Goal: Task Accomplishment & Management: Complete application form

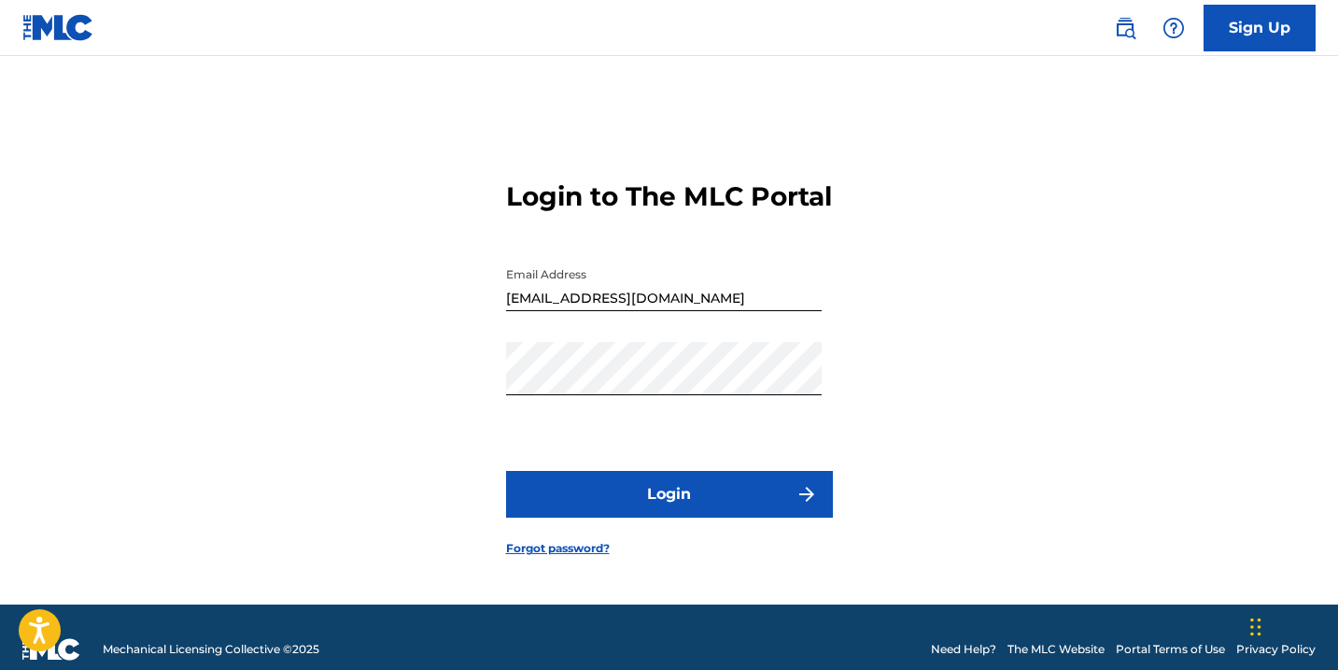
click at [621, 514] on button "Login" at bounding box center [669, 494] width 327 height 47
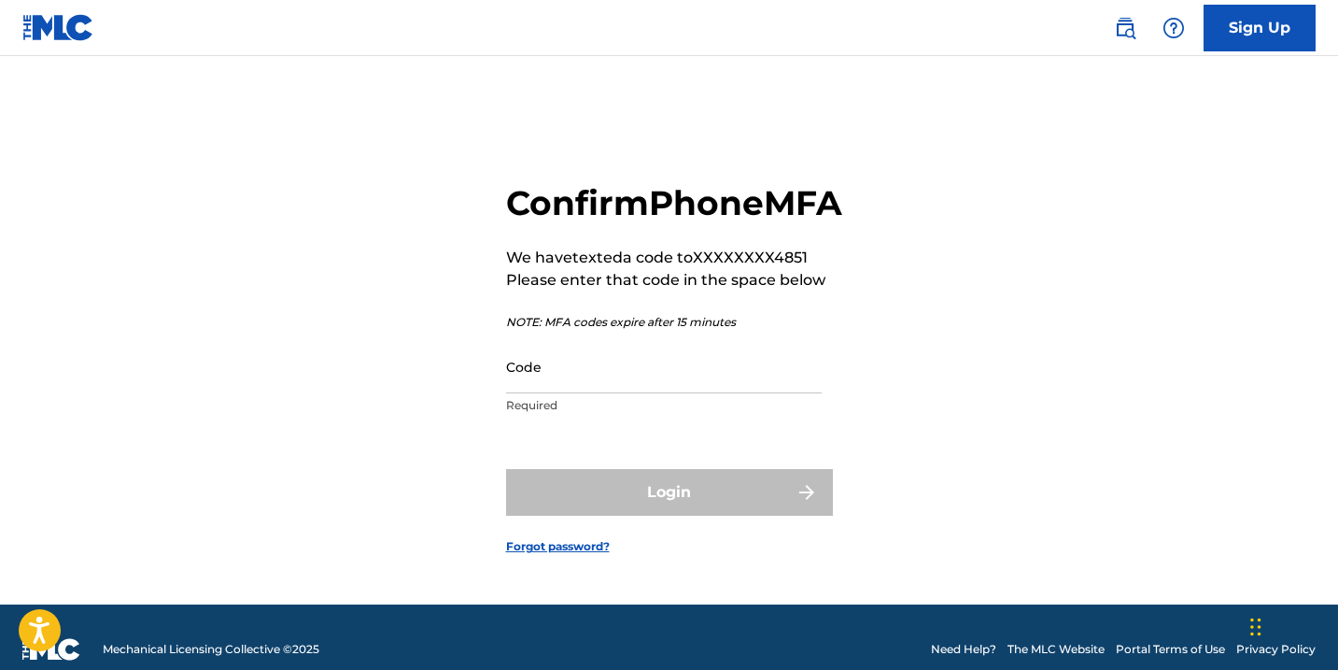
click at [558, 393] on input "Code" at bounding box center [664, 366] width 316 height 53
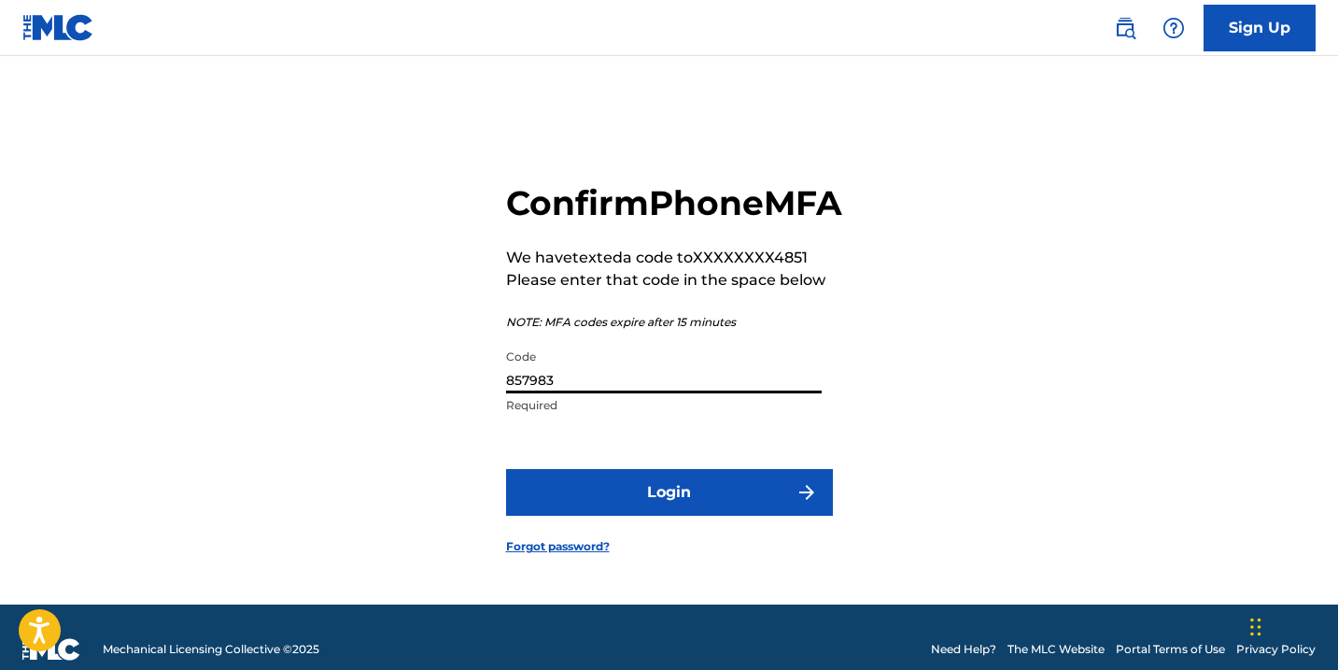
type input "857983"
click at [646, 515] on button "Login" at bounding box center [669, 492] width 327 height 47
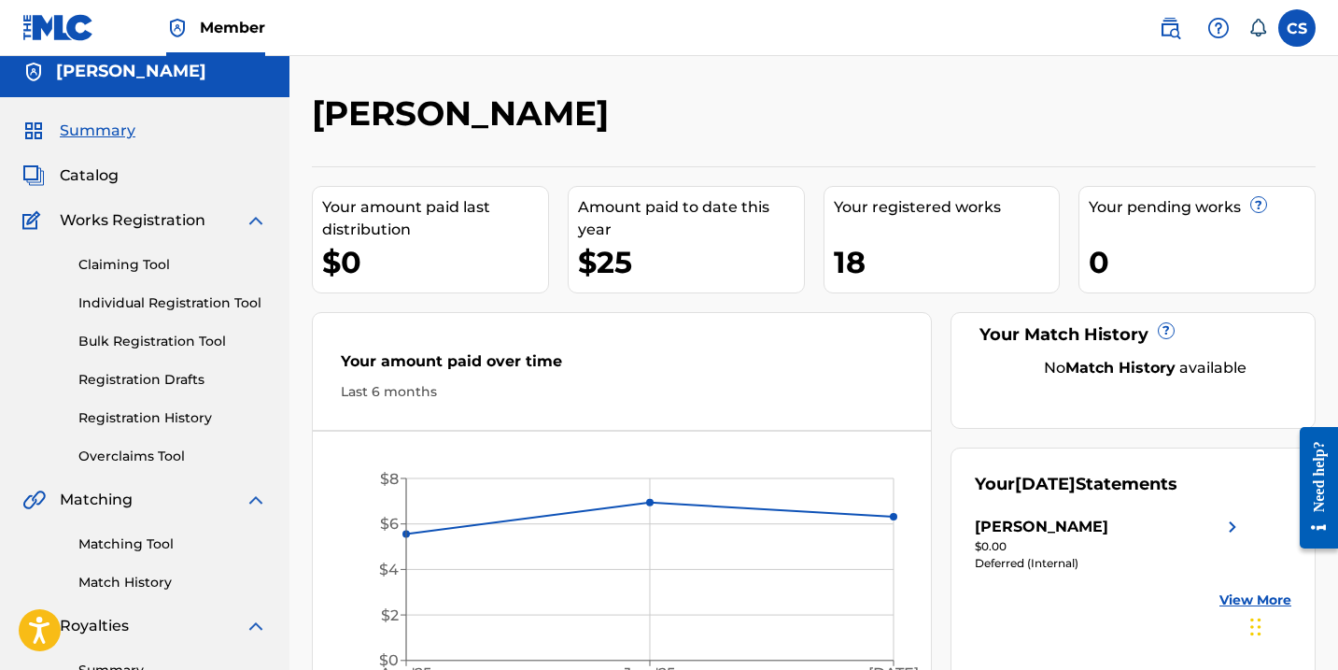
scroll to position [13, 0]
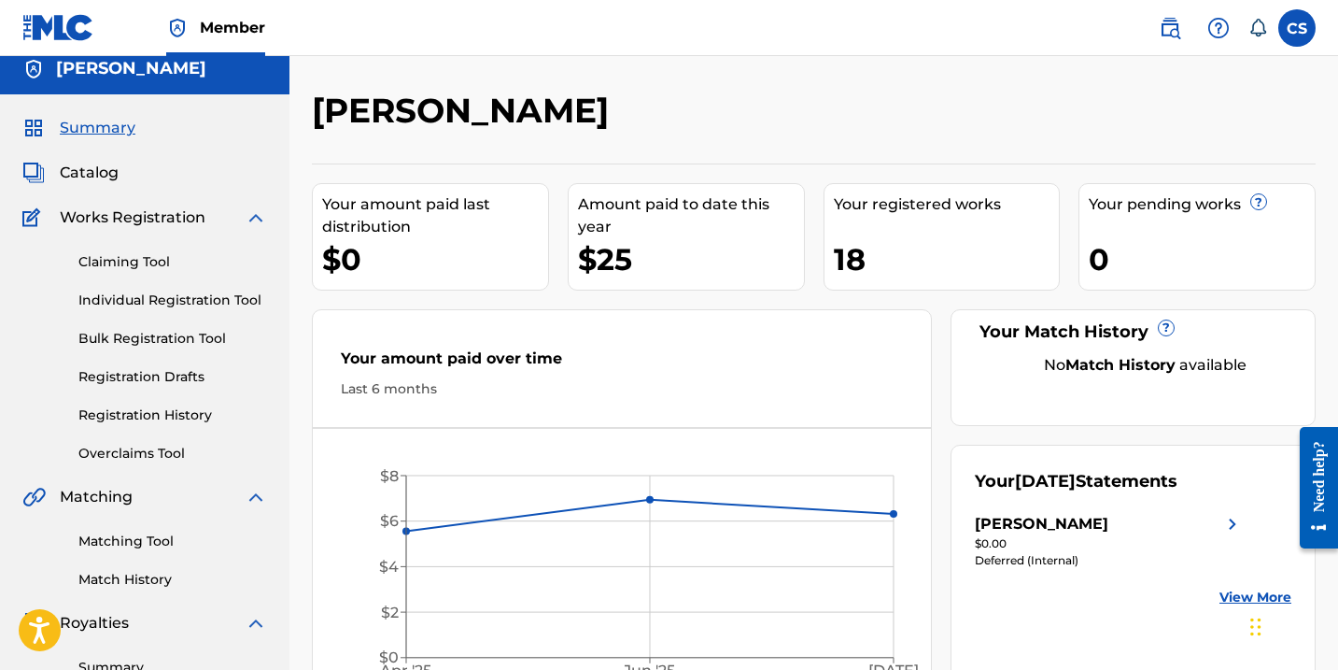
click at [154, 263] on link "Claiming Tool" at bounding box center [172, 262] width 189 height 20
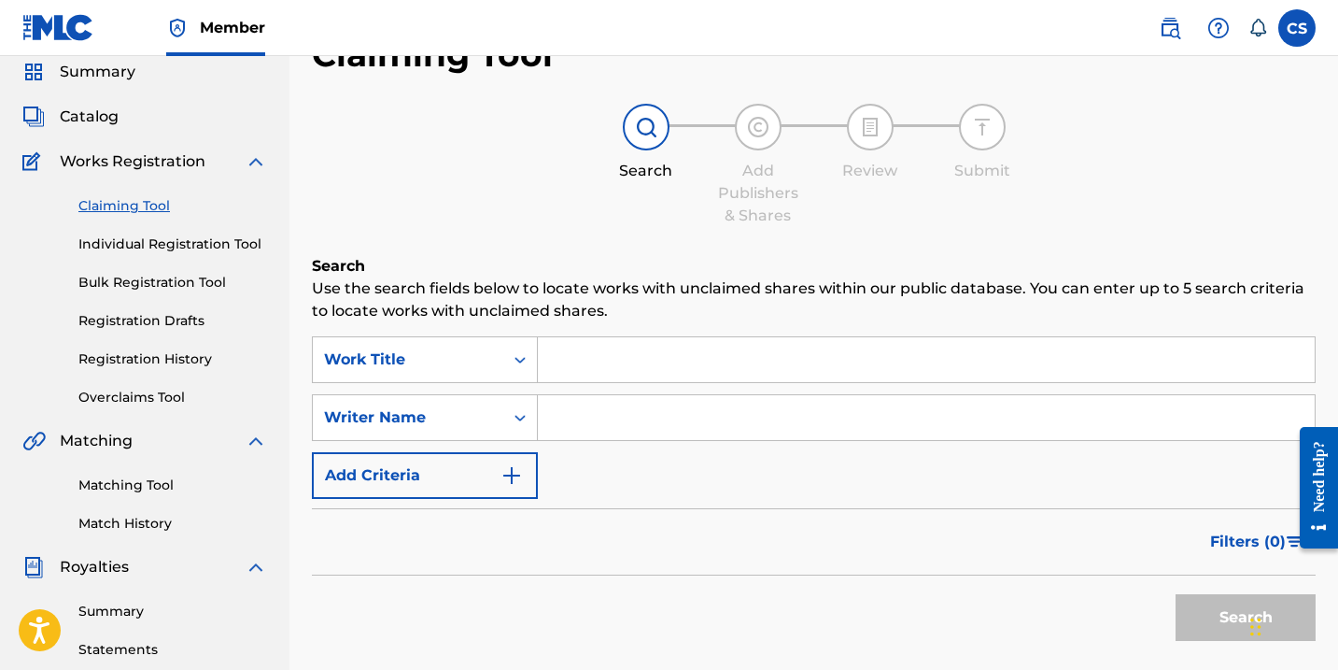
scroll to position [67, 0]
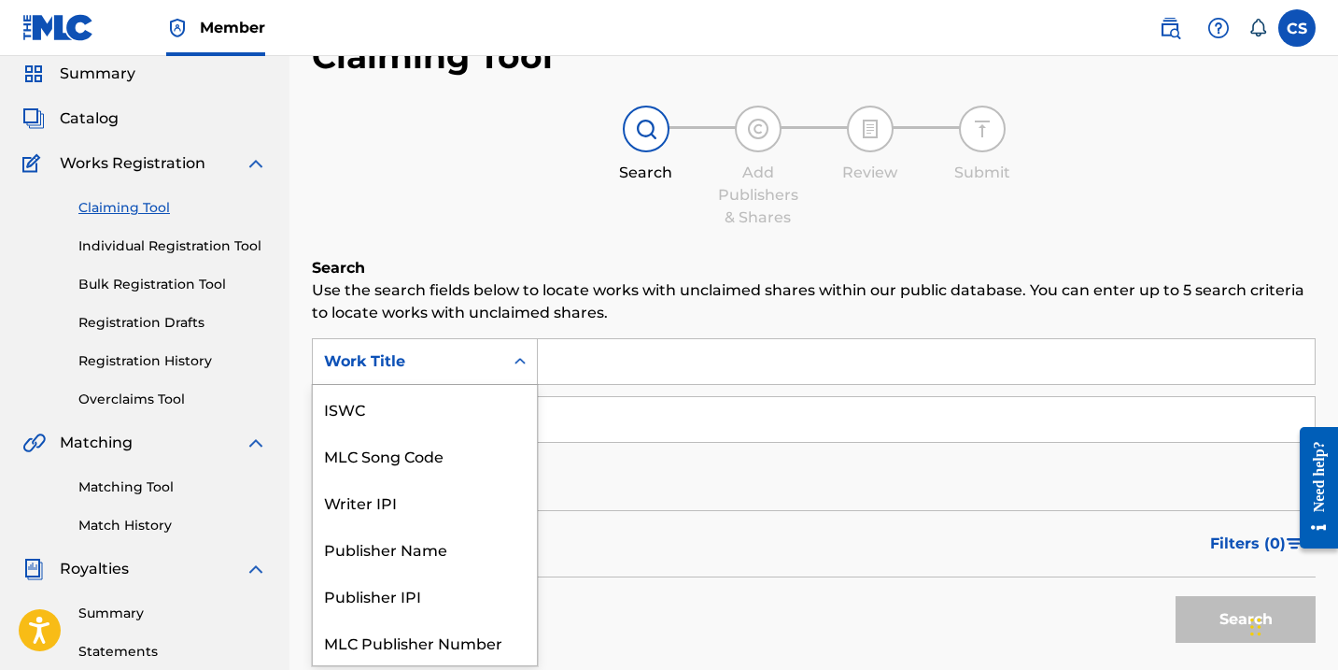
click at [515, 368] on icon "Search Form" at bounding box center [520, 361] width 19 height 19
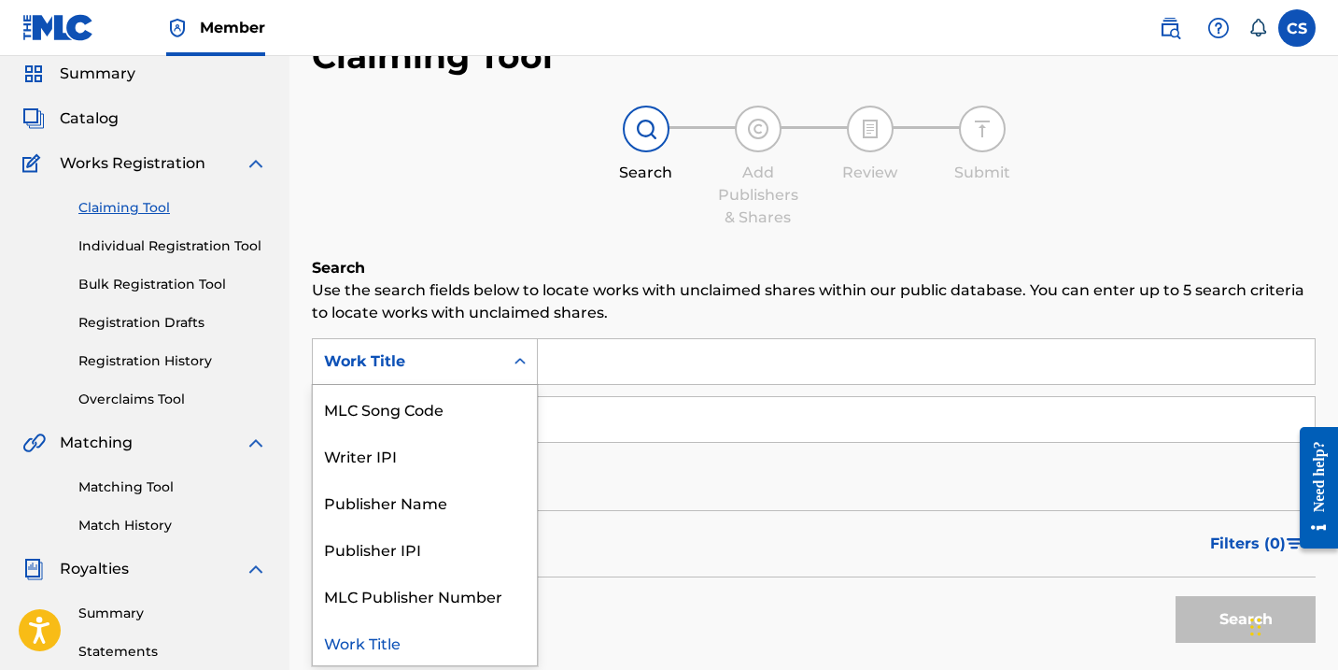
click at [600, 430] on input "Search Form" at bounding box center [926, 419] width 777 height 45
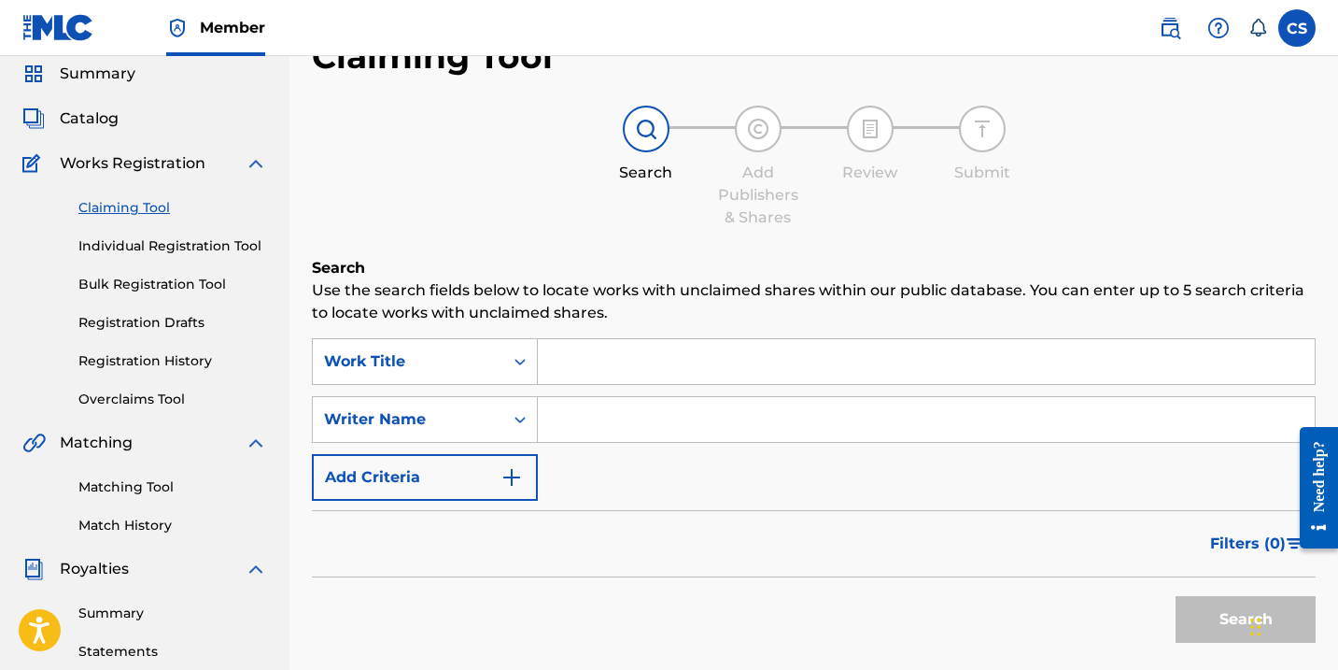
click at [162, 285] on link "Bulk Registration Tool" at bounding box center [172, 285] width 189 height 20
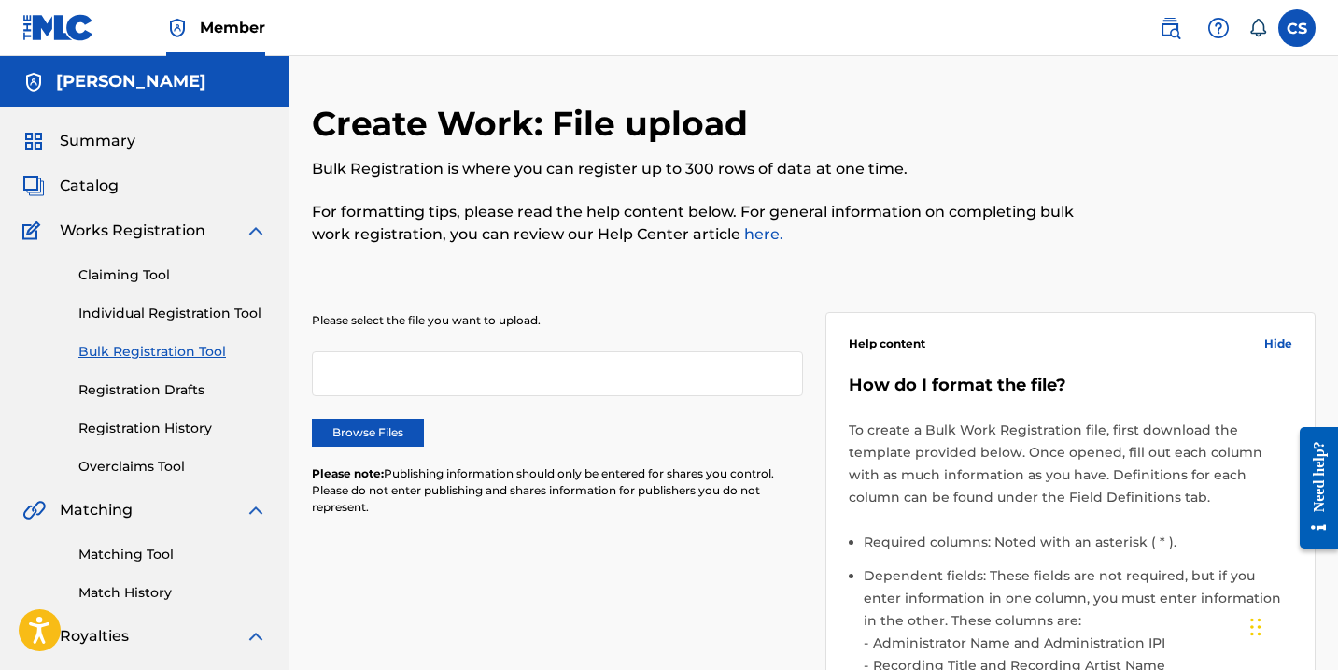
click at [145, 274] on link "Claiming Tool" at bounding box center [172, 275] width 189 height 20
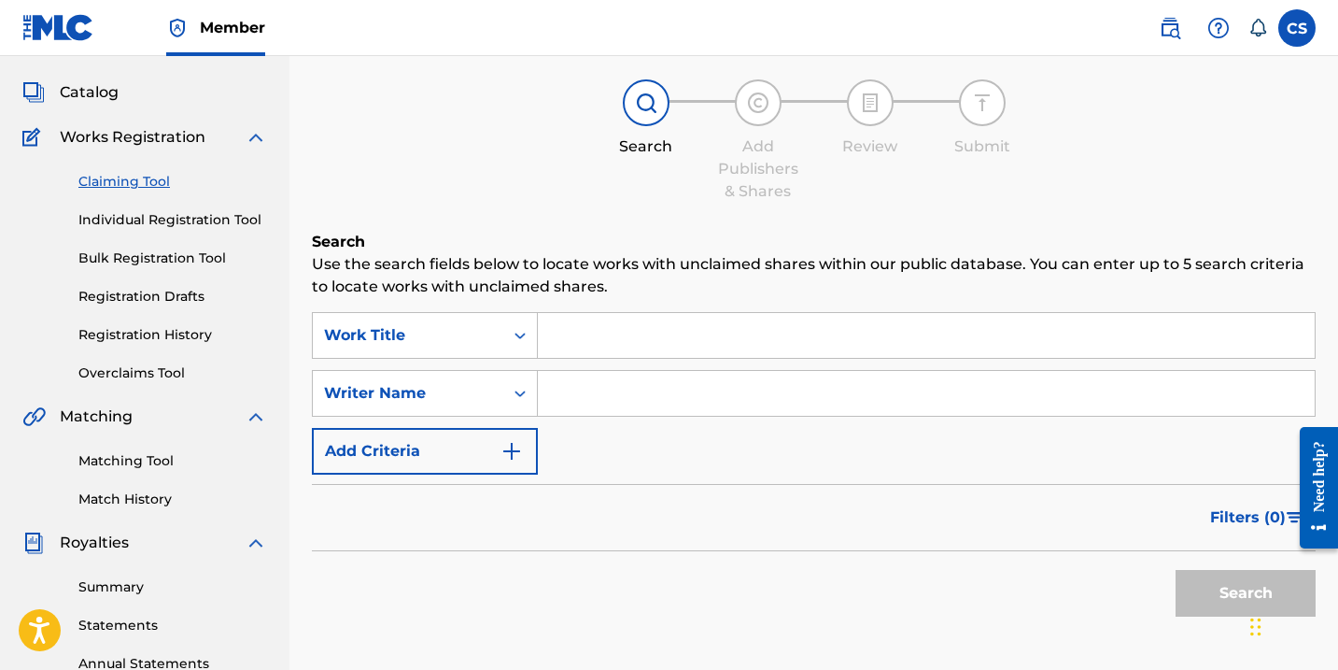
scroll to position [78, 0]
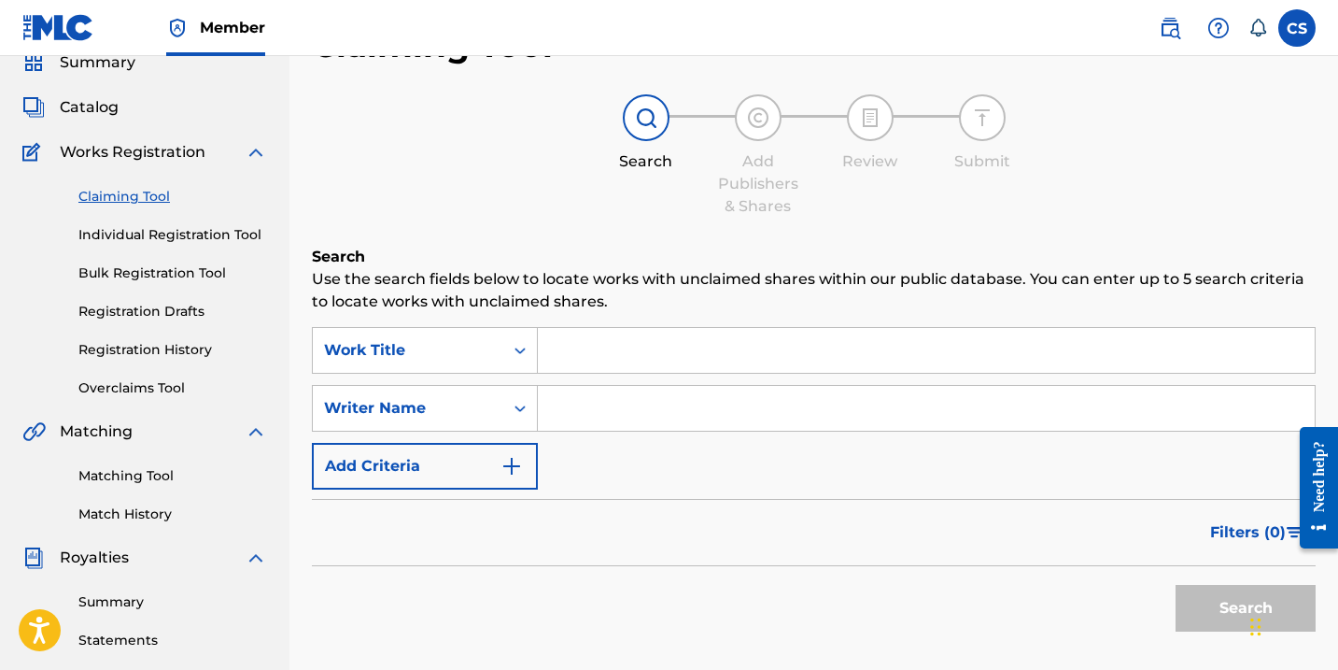
click at [563, 351] on input "Search Form" at bounding box center [926, 350] width 777 height 45
click at [94, 110] on span "Catalog" at bounding box center [89, 107] width 59 height 22
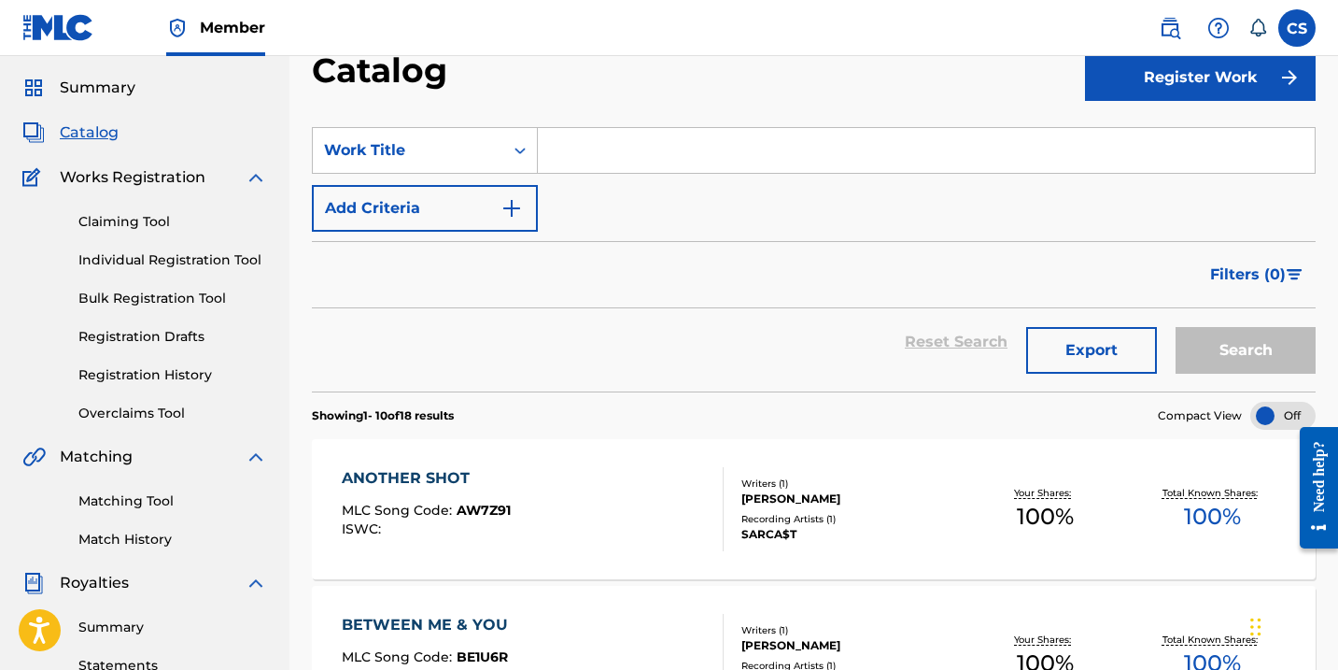
scroll to position [51, 0]
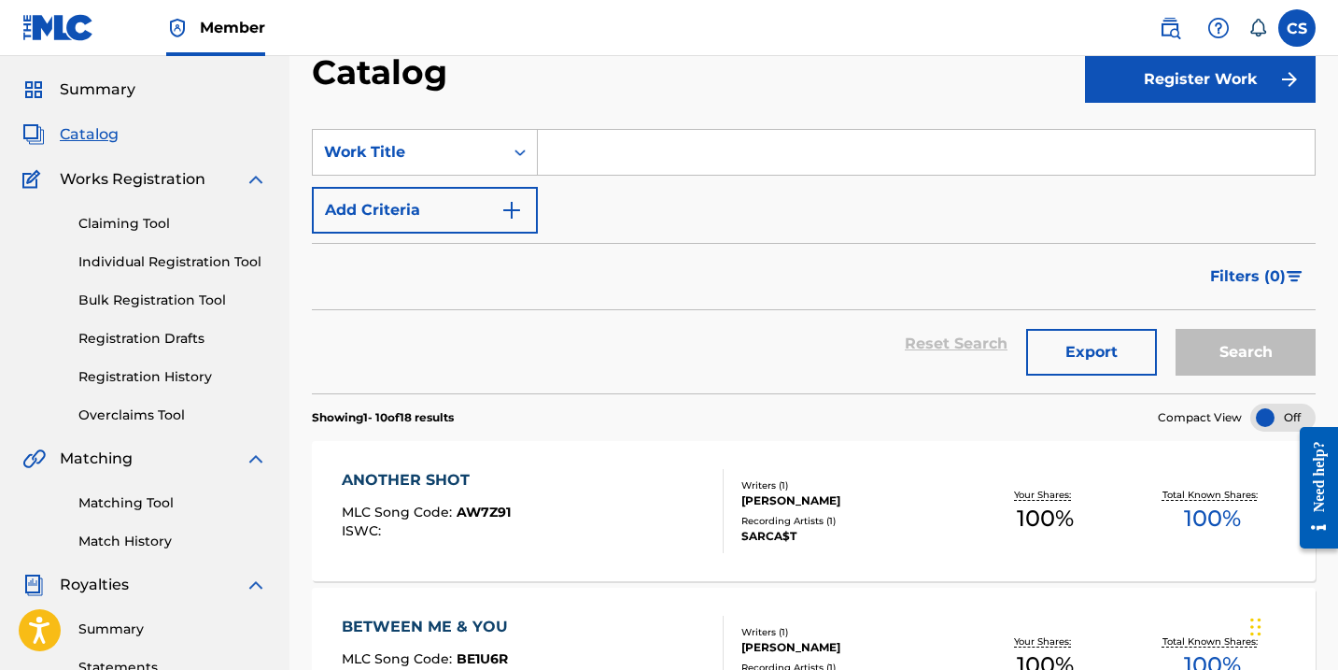
click at [582, 153] on input "Search Form" at bounding box center [926, 152] width 777 height 45
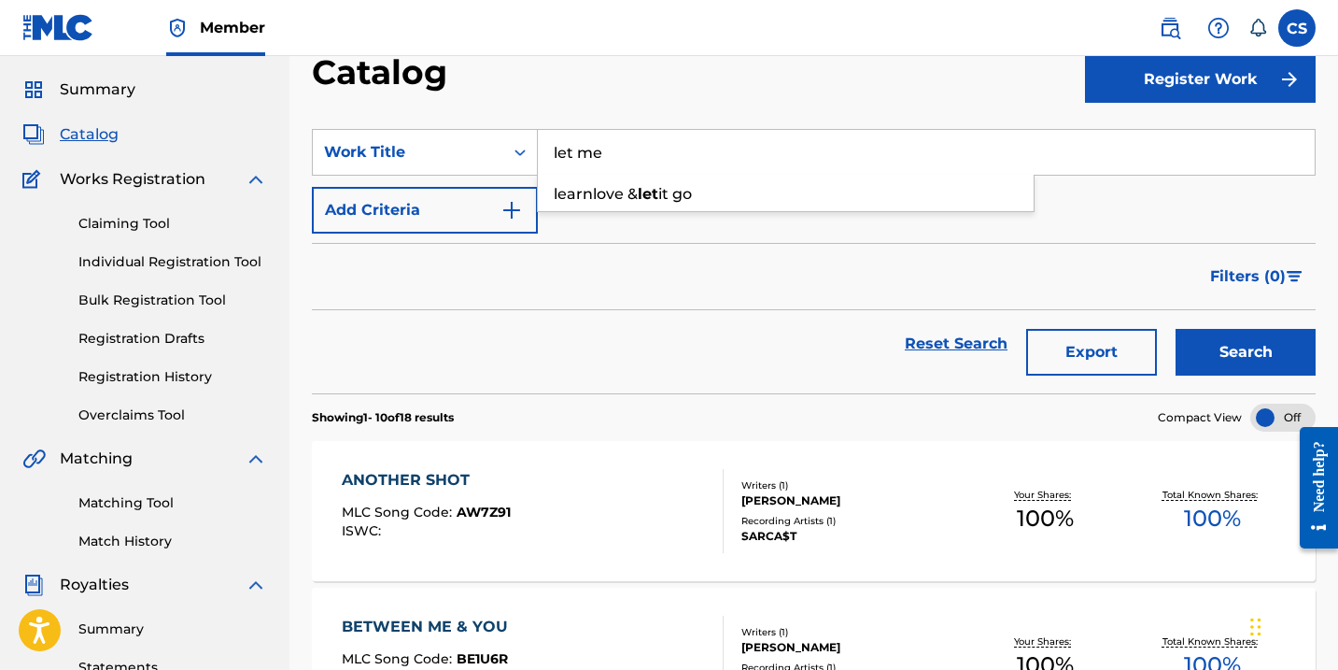
type input "let me"
click at [1245, 366] on button "Search" at bounding box center [1246, 352] width 140 height 47
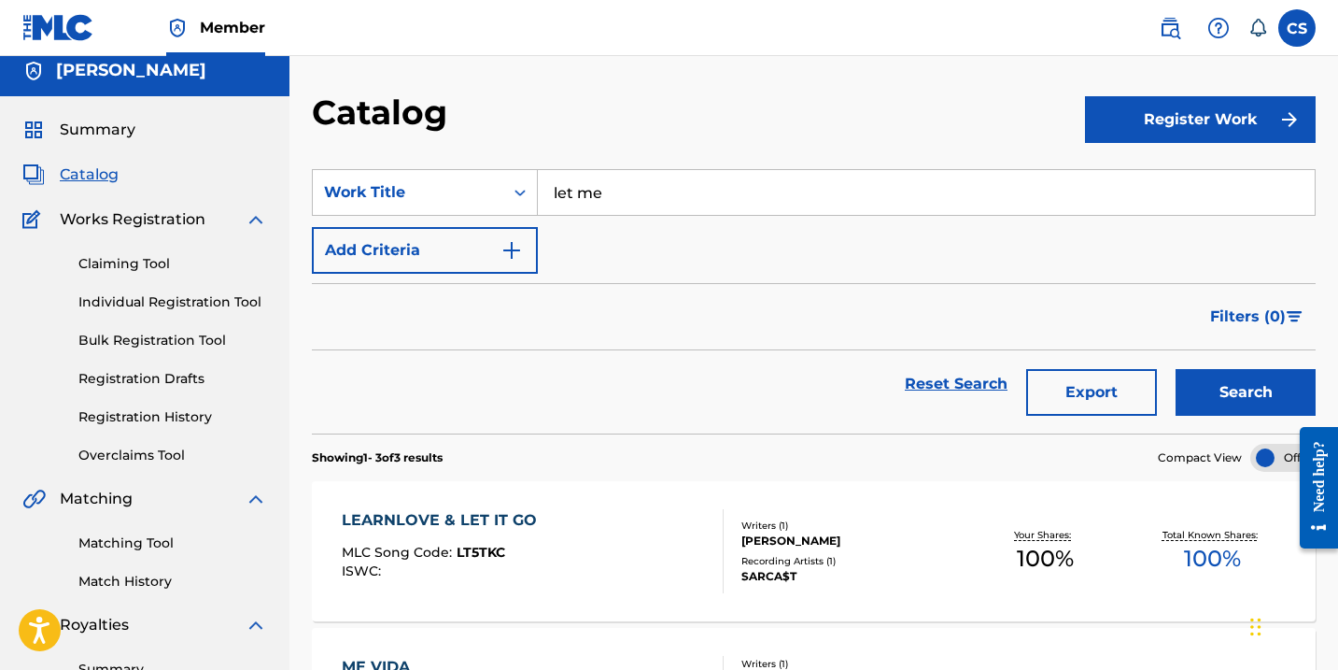
scroll to position [10, 0]
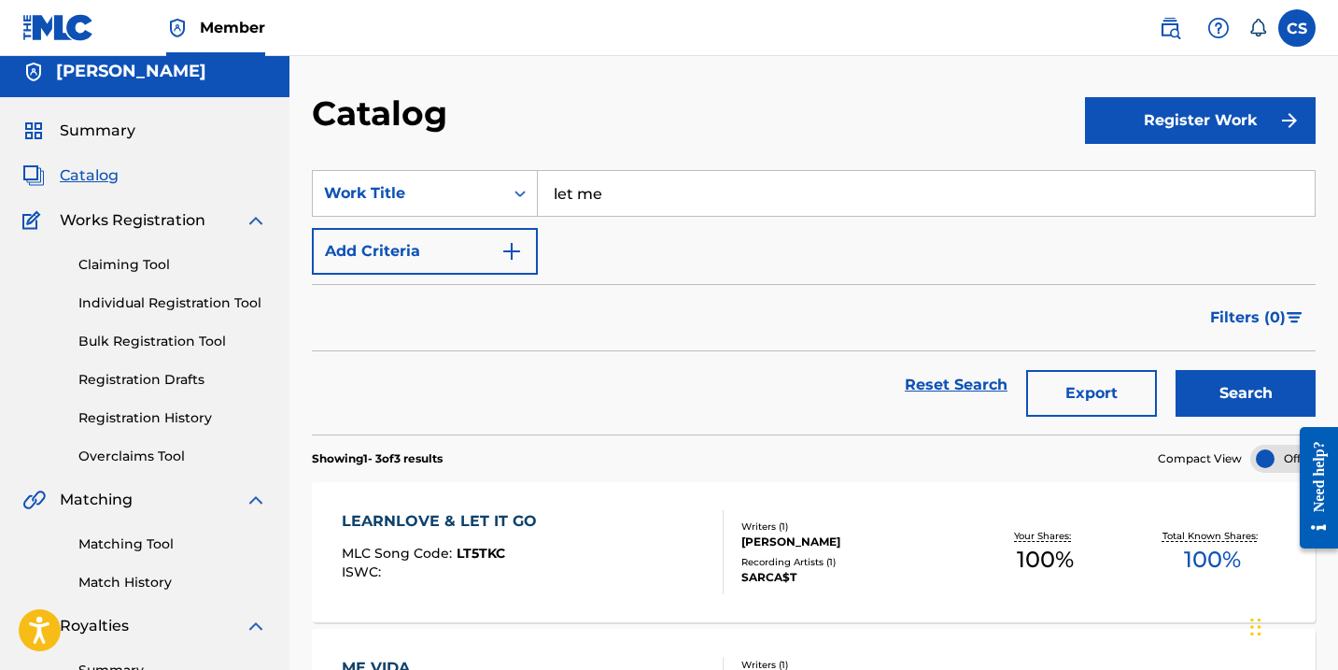
click at [1175, 120] on button "Register Work" at bounding box center [1200, 120] width 231 height 47
click at [1144, 187] on link "Individual" at bounding box center [1200, 181] width 231 height 45
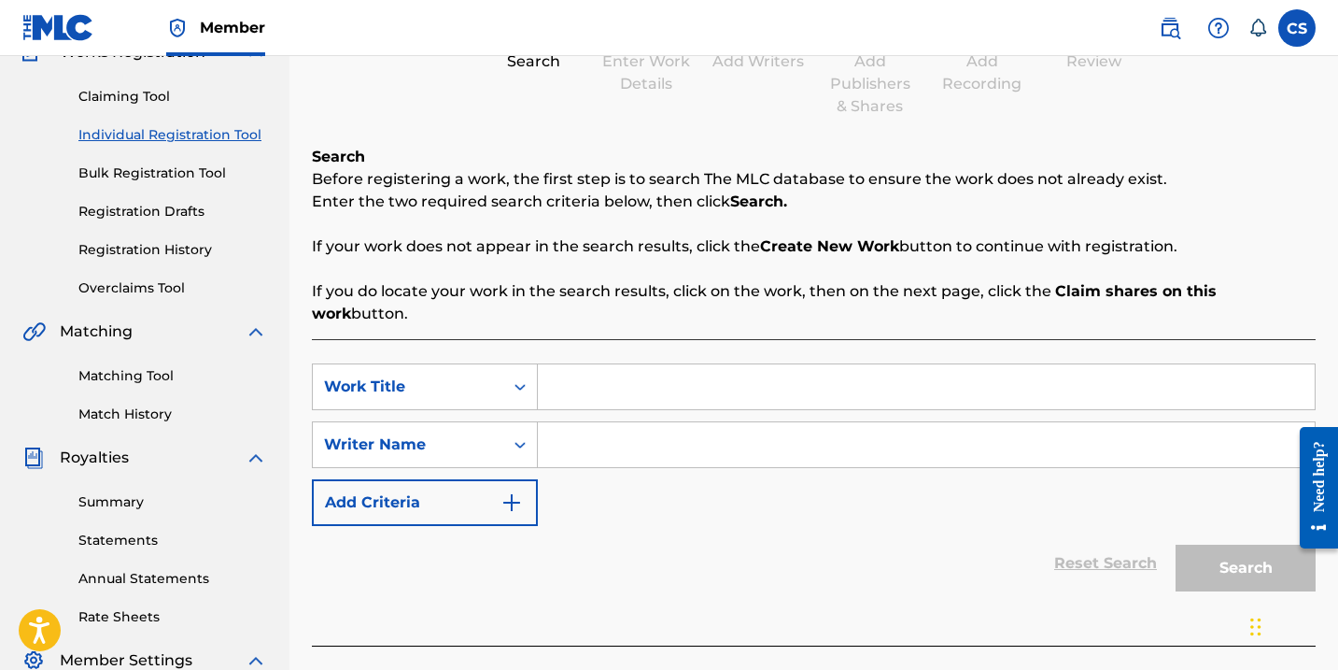
scroll to position [182, 0]
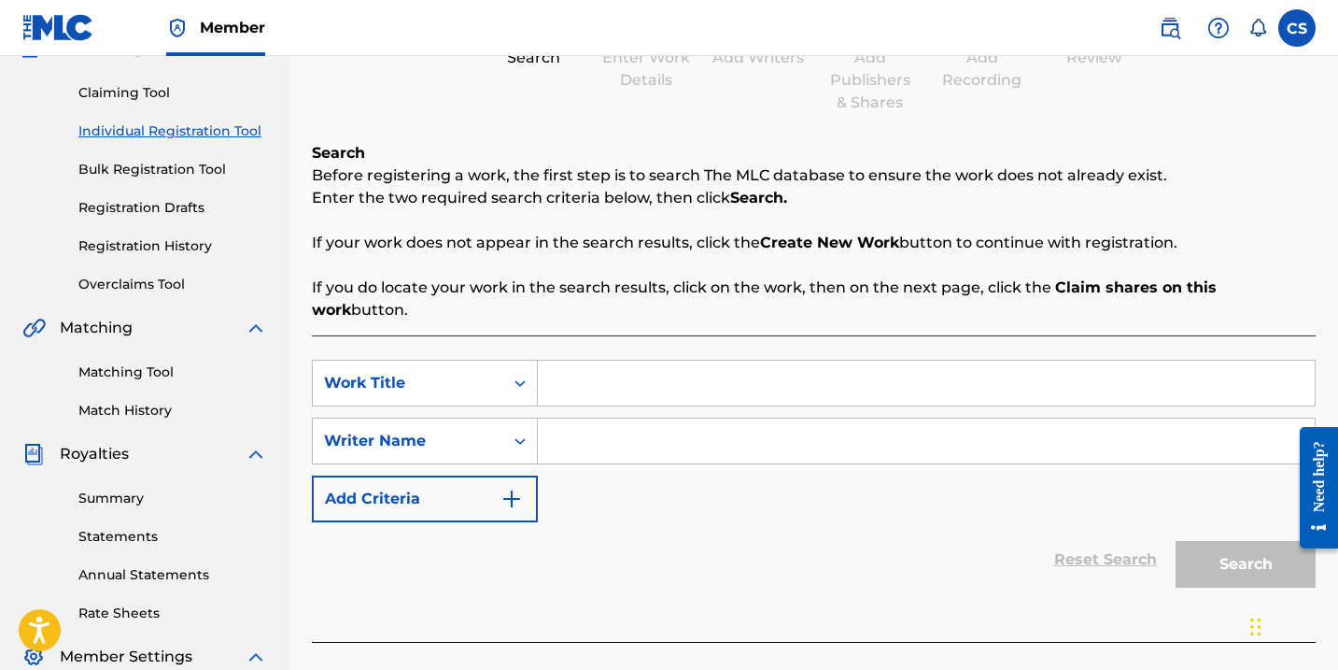
click at [595, 364] on input "Search Form" at bounding box center [926, 382] width 777 height 45
type input "let me"
click at [943, 522] on div "Reset Search Search" at bounding box center [814, 559] width 1004 height 75
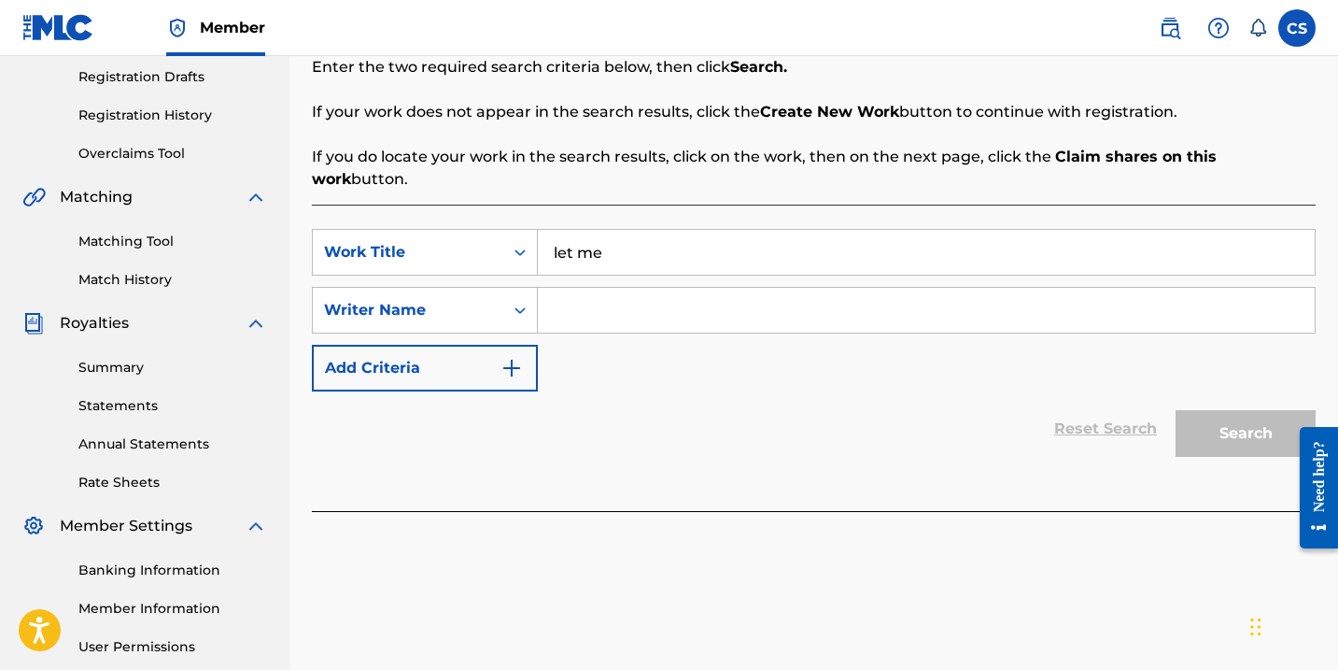
scroll to position [322, 0]
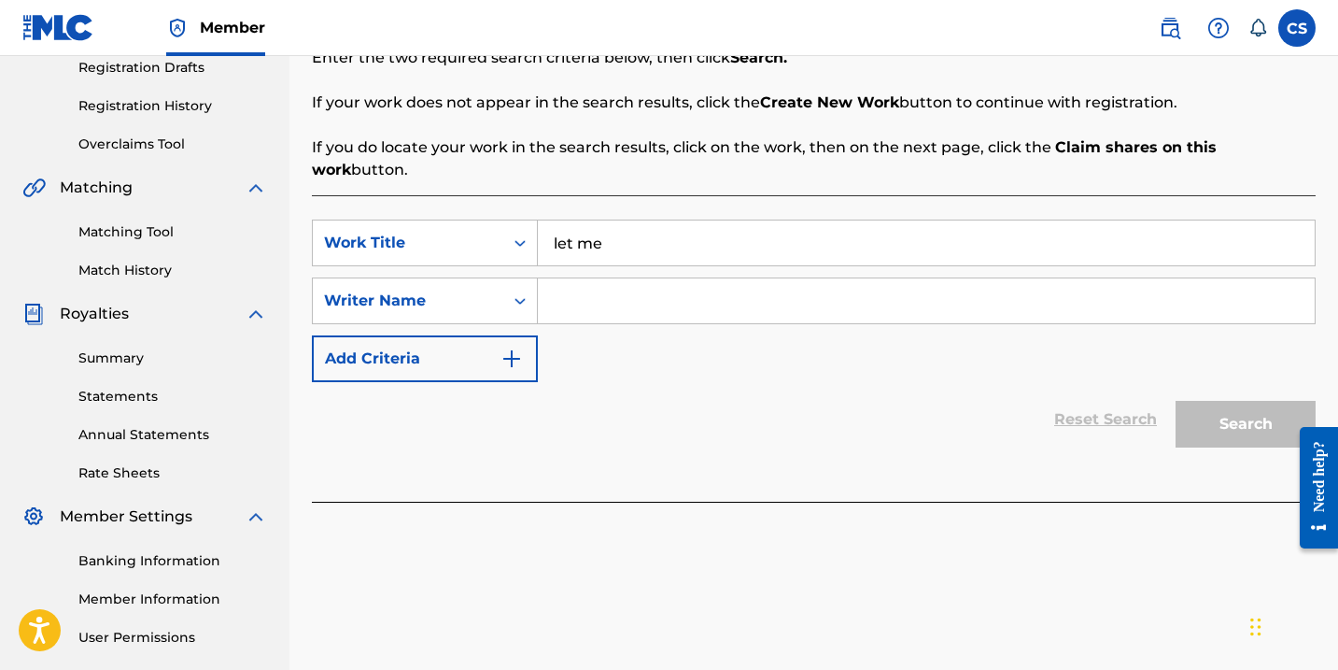
click at [568, 281] on input "Search Form" at bounding box center [926, 300] width 777 height 45
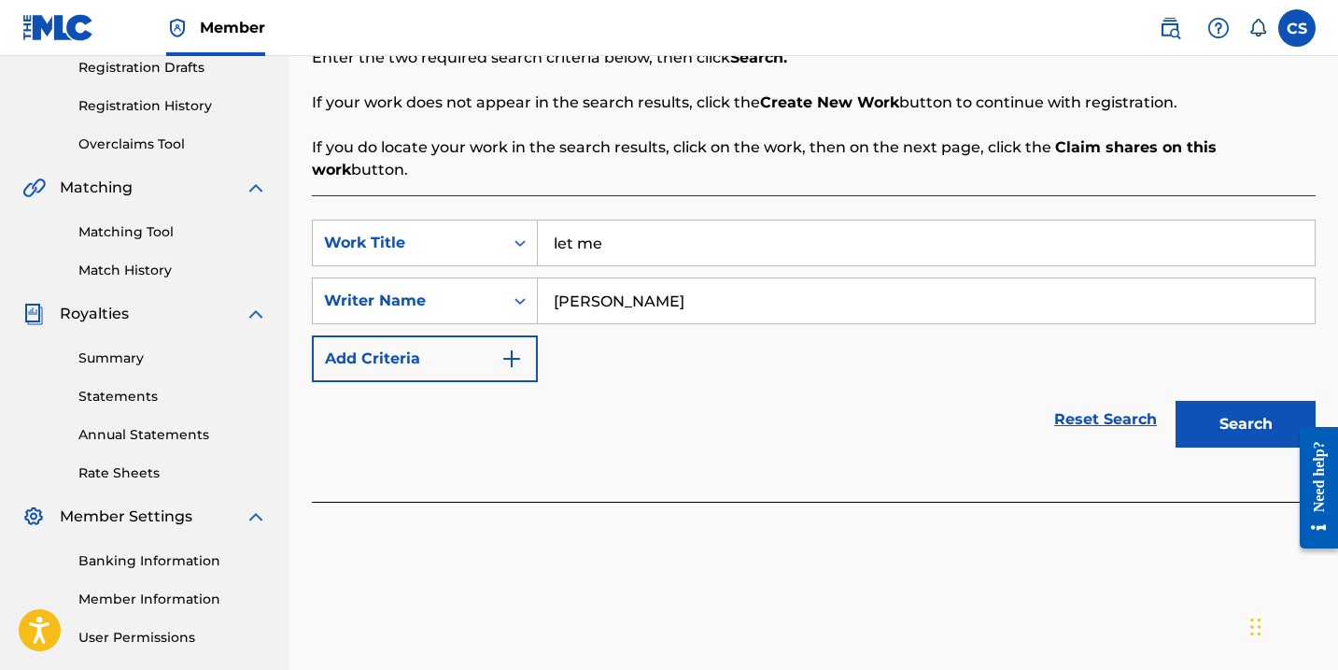
type input "[PERSON_NAME]"
click at [1201, 401] on button "Search" at bounding box center [1246, 424] width 140 height 47
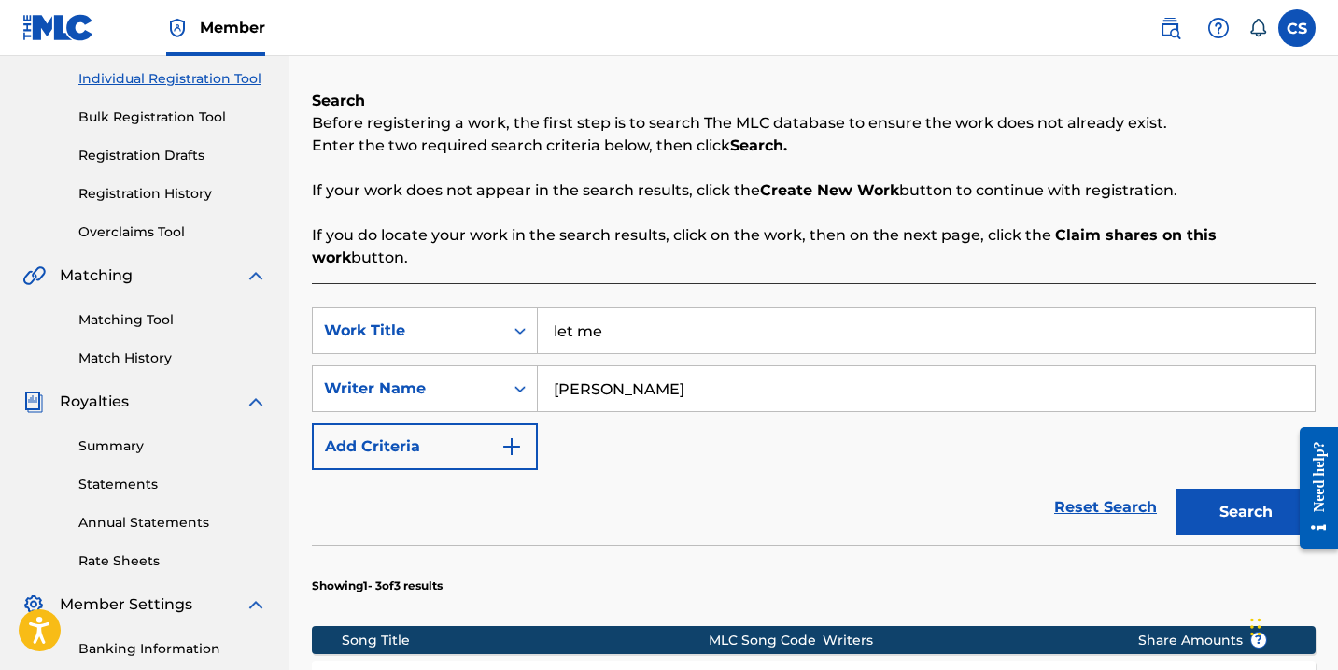
scroll to position [234, 0]
click at [514, 435] on img "Search Form" at bounding box center [512, 446] width 22 height 22
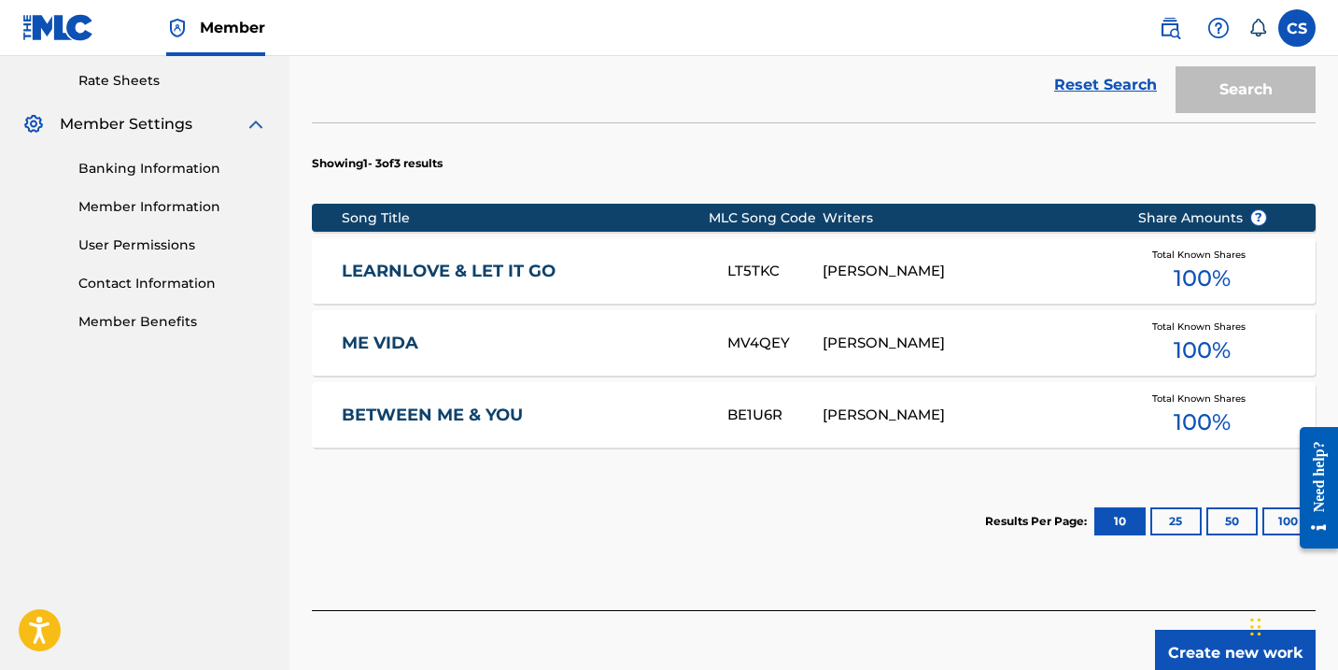
scroll to position [714, 0]
click at [1190, 507] on button "25" at bounding box center [1175, 521] width 51 height 28
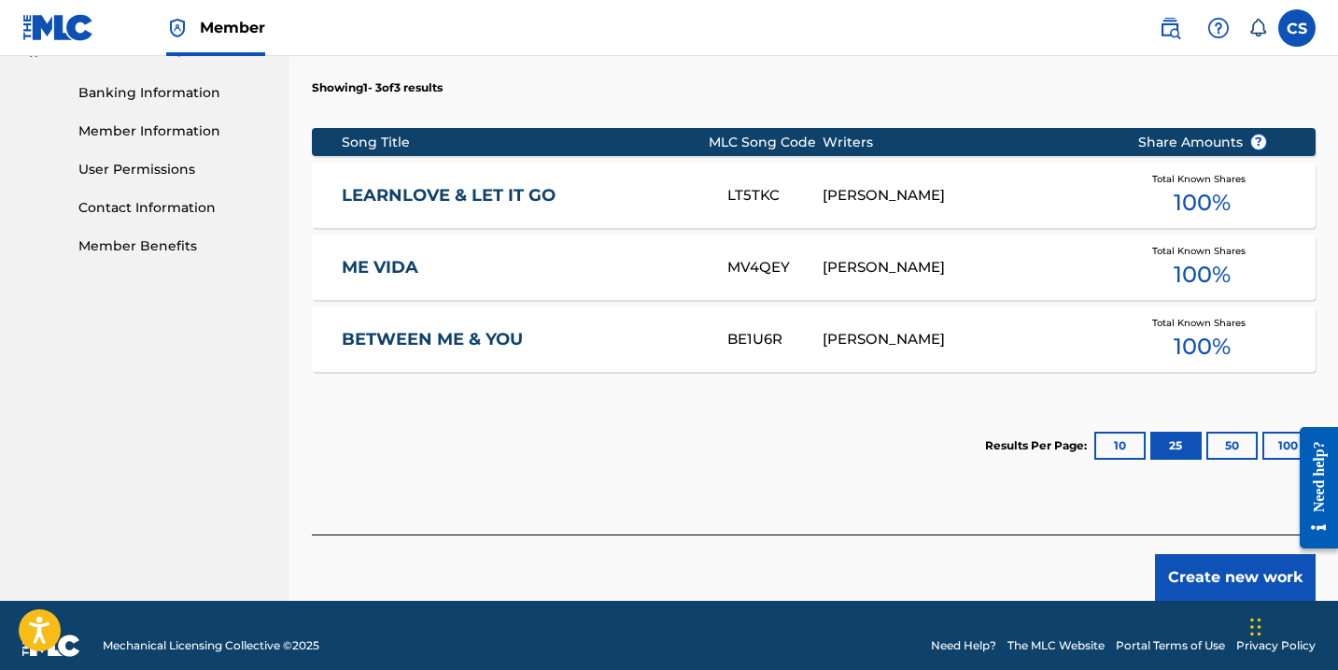
scroll to position [788, 0]
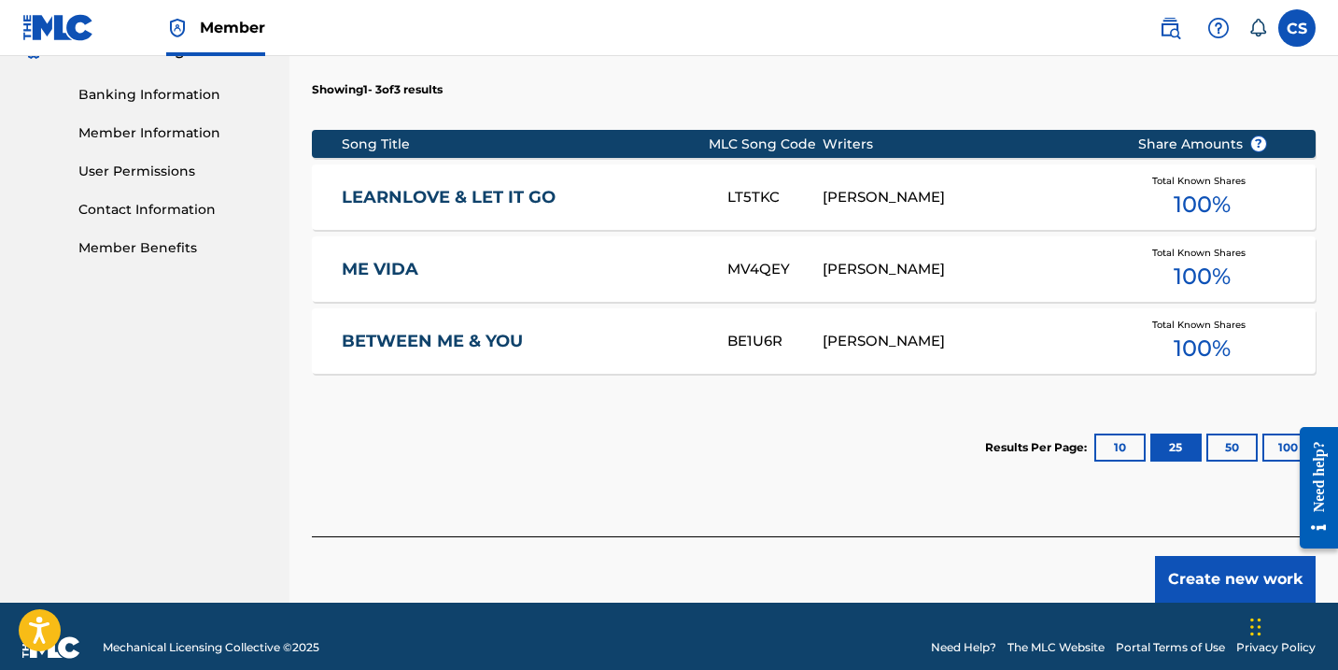
click at [1230, 564] on button "Create new work" at bounding box center [1235, 579] width 161 height 47
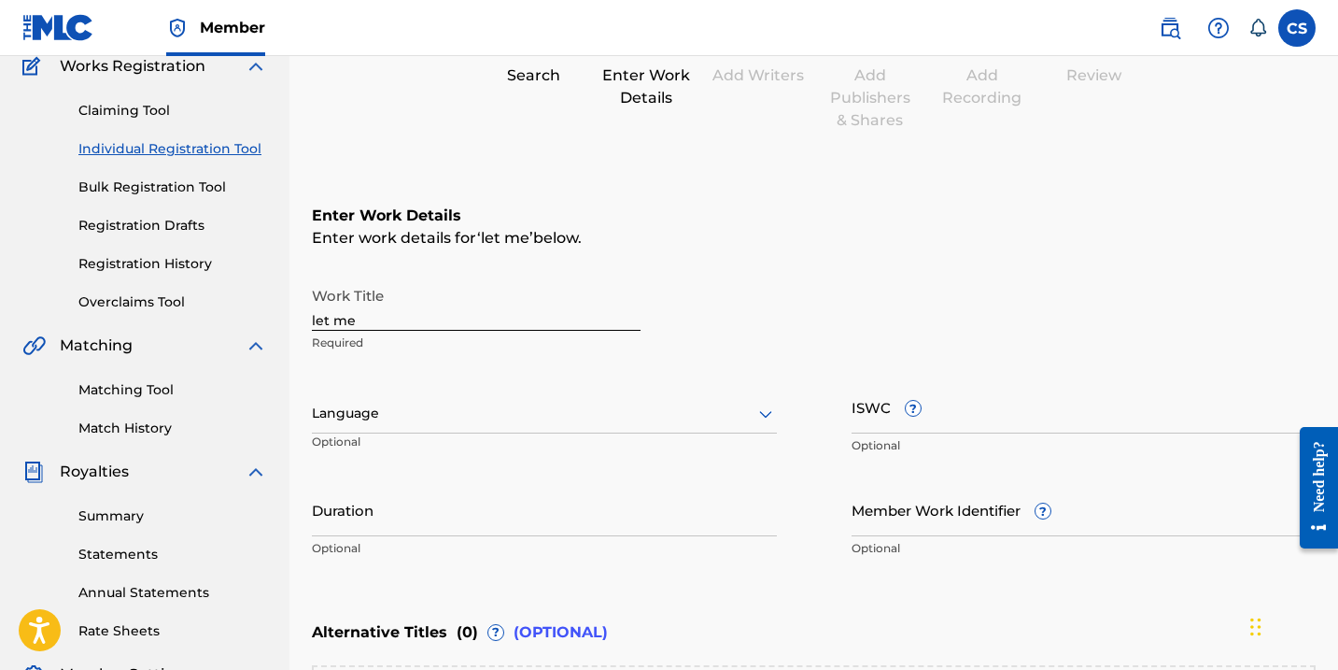
scroll to position [162, 0]
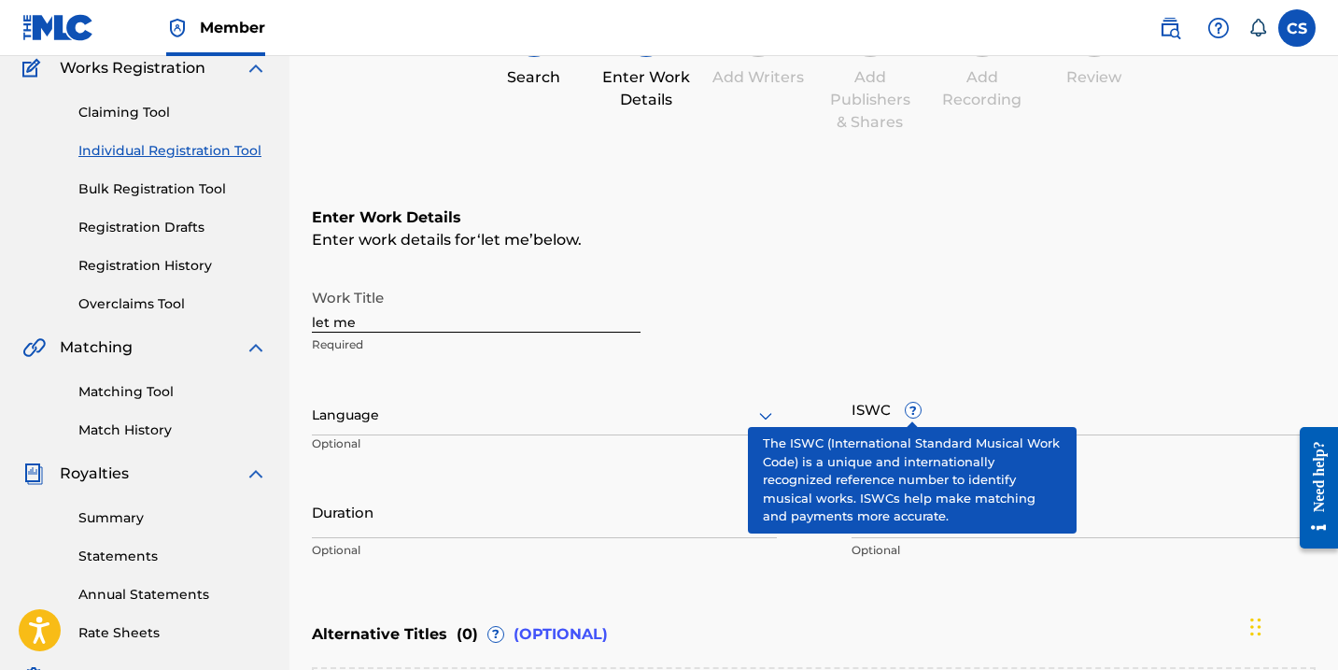
click at [910, 416] on span "?" at bounding box center [913, 409] width 15 height 15
click at [910, 416] on input "ISWC ?" at bounding box center [1084, 408] width 465 height 53
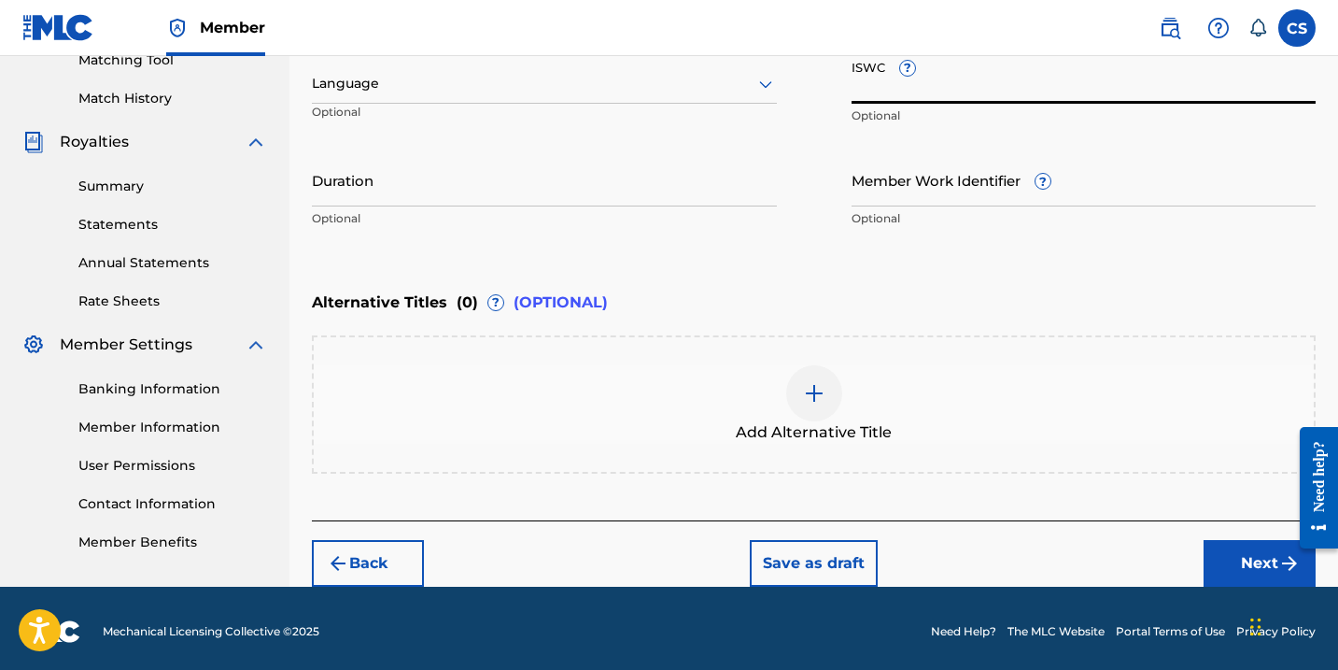
scroll to position [495, 0]
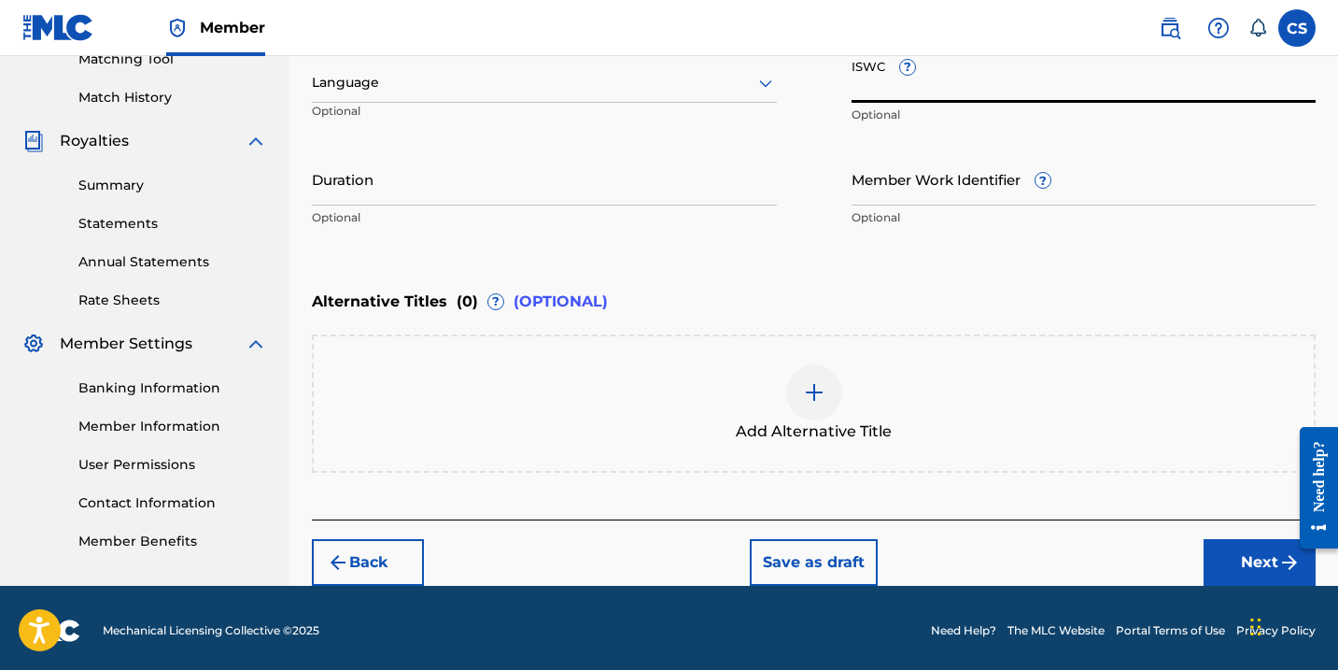
click at [1246, 559] on button "Next" at bounding box center [1260, 562] width 112 height 47
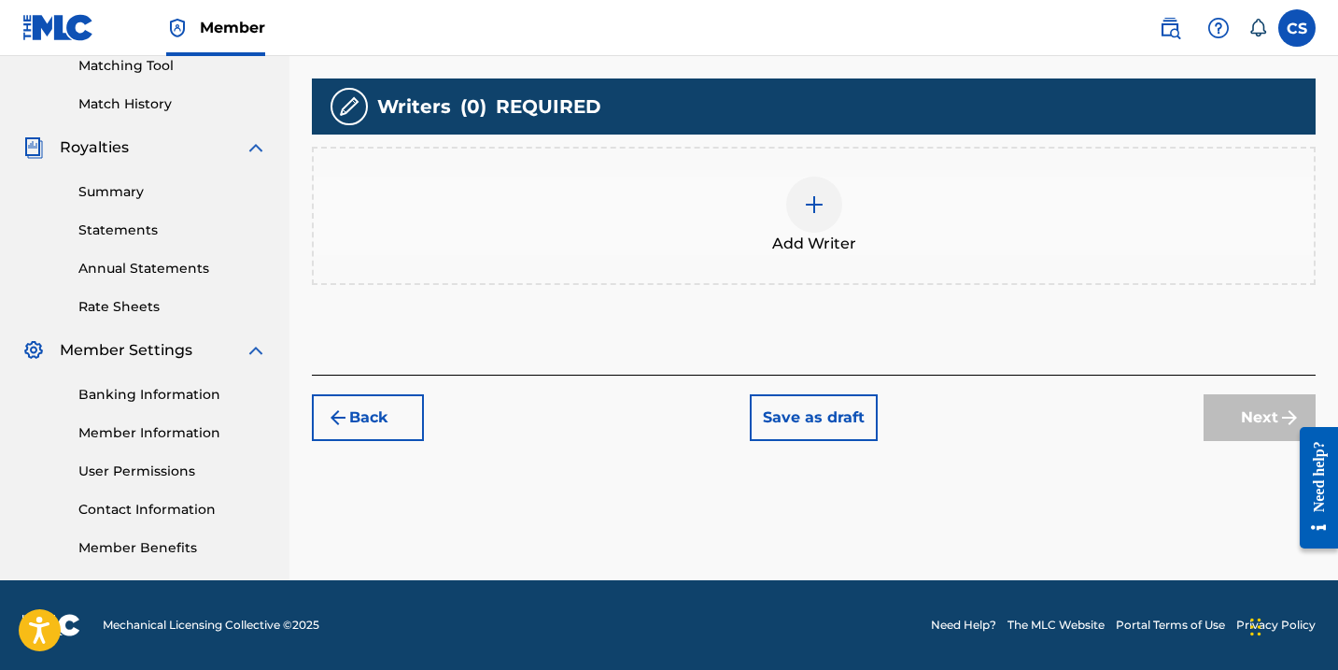
scroll to position [488, 0]
click at [818, 218] on div at bounding box center [814, 204] width 56 height 56
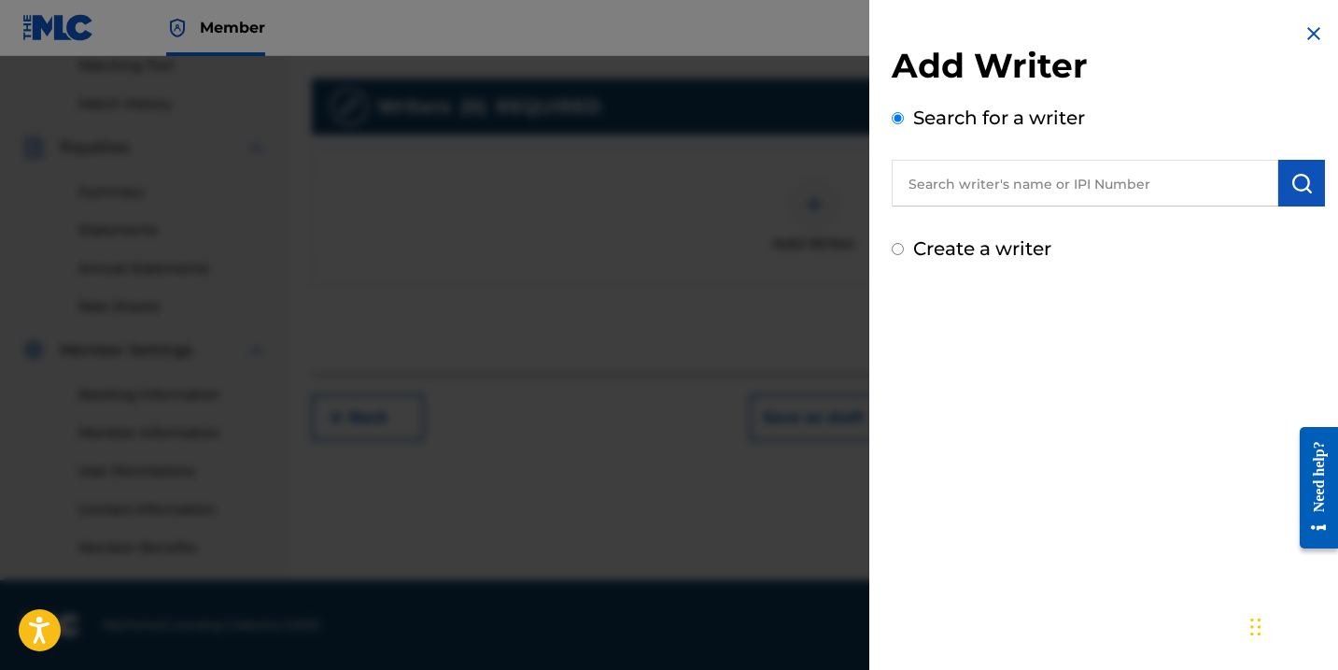
click at [947, 190] on input "text" at bounding box center [1085, 183] width 387 height 47
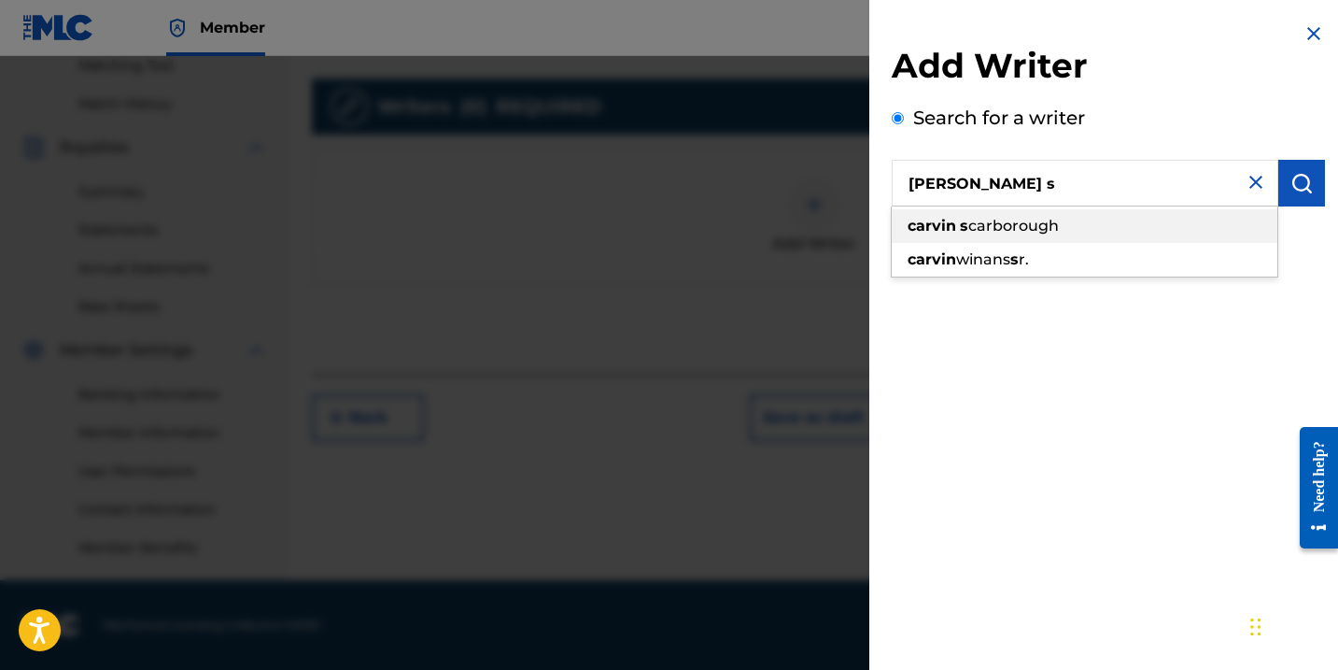
click at [974, 222] on span "carborough" at bounding box center [1013, 226] width 91 height 18
type input "[PERSON_NAME]"
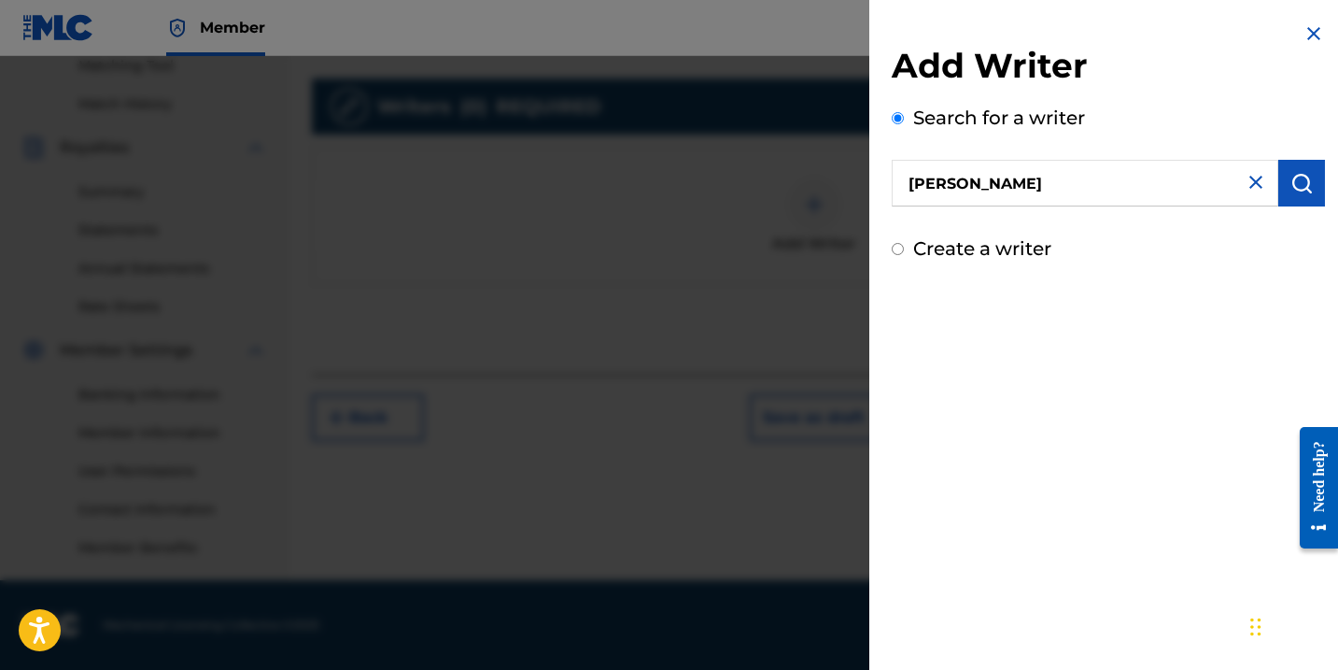
click at [1294, 182] on img "submit" at bounding box center [1301, 183] width 22 height 22
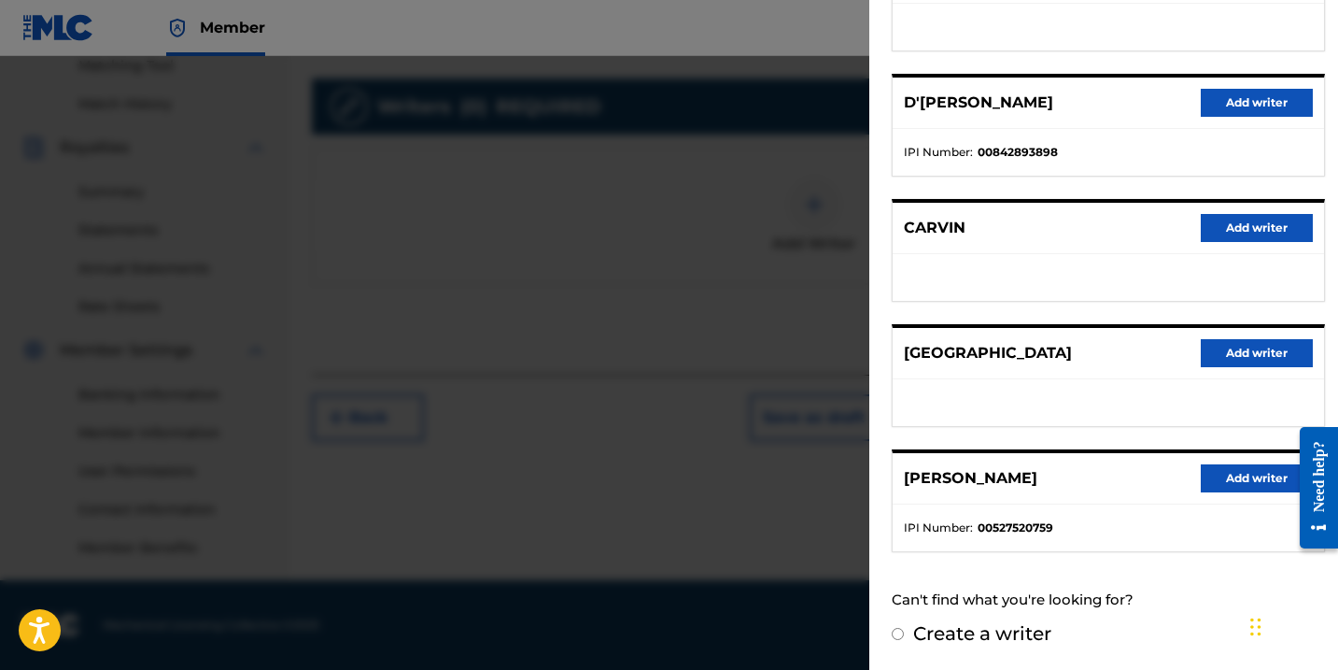
scroll to position [297, 0]
click at [1232, 477] on button "Add writer" at bounding box center [1257, 479] width 112 height 28
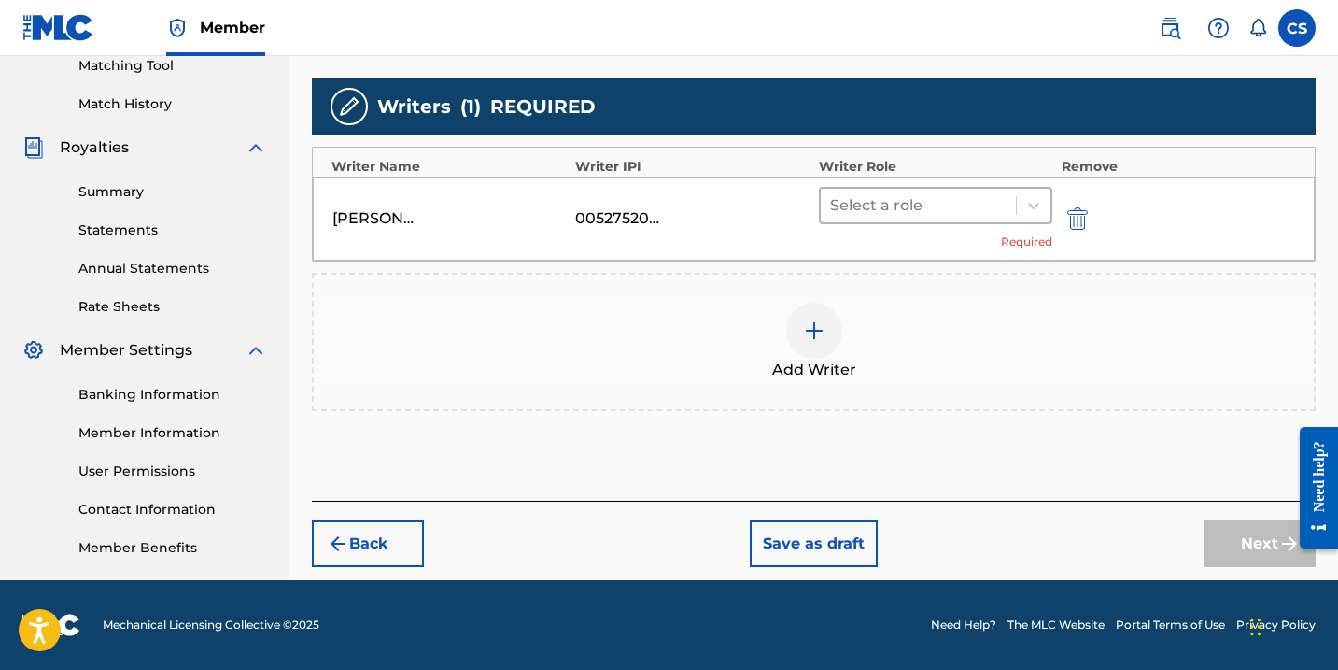
click at [850, 213] on div at bounding box center [918, 205] width 176 height 26
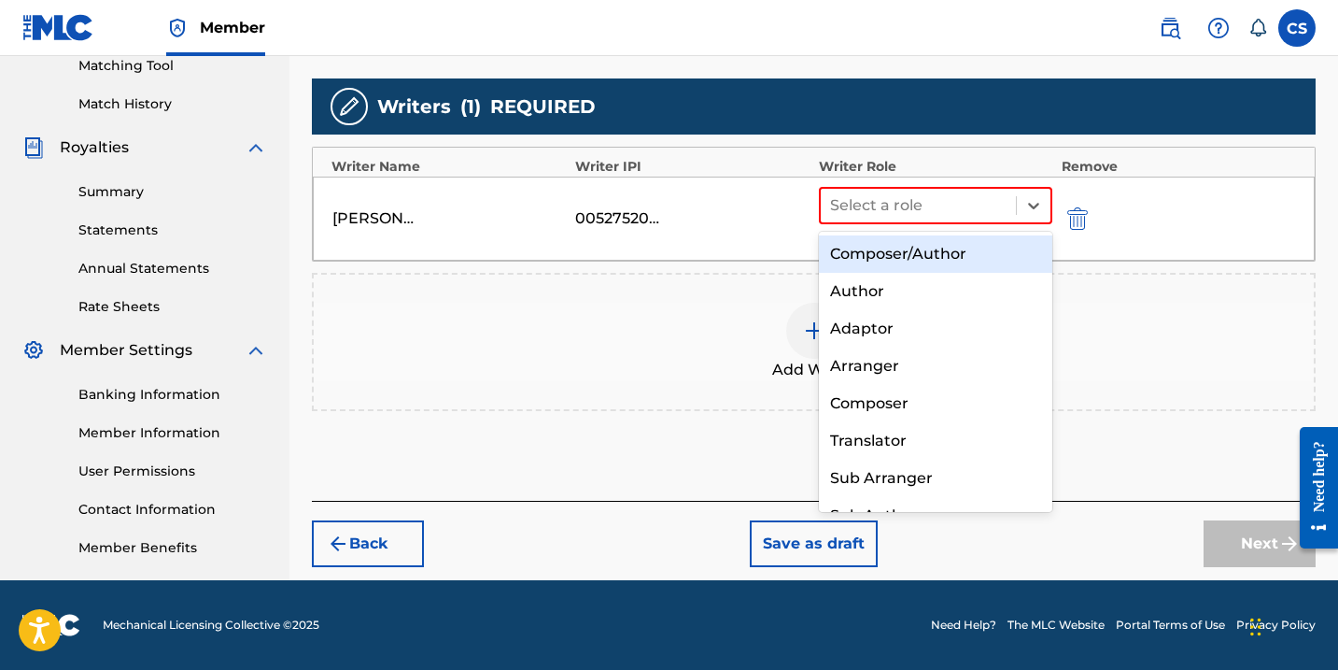
click at [871, 257] on div "Composer/Author" at bounding box center [935, 253] width 233 height 37
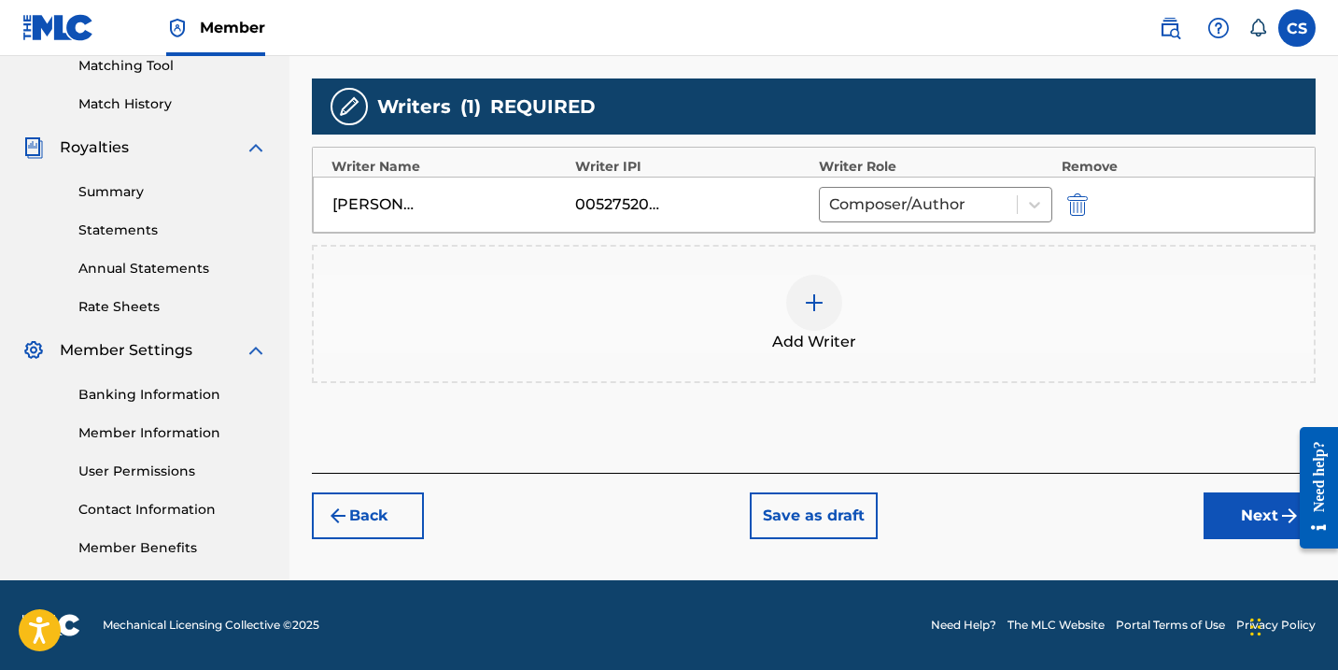
click at [1263, 511] on button "Next" at bounding box center [1260, 515] width 112 height 47
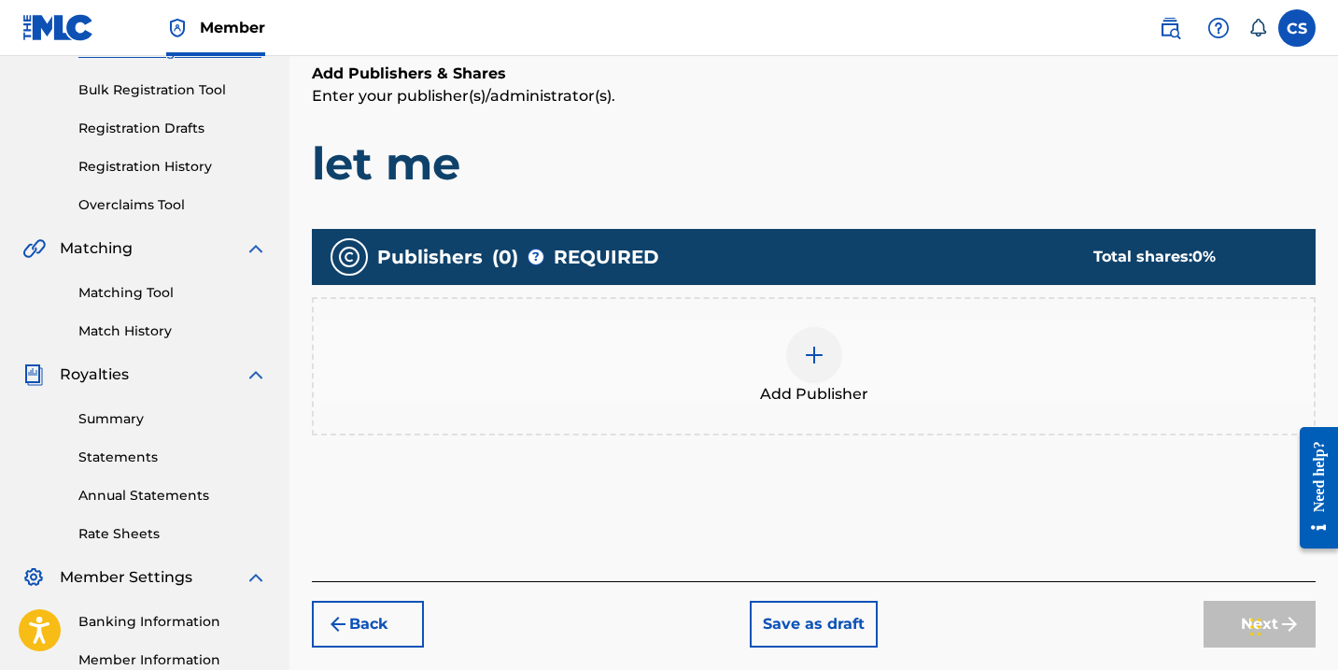
scroll to position [273, 0]
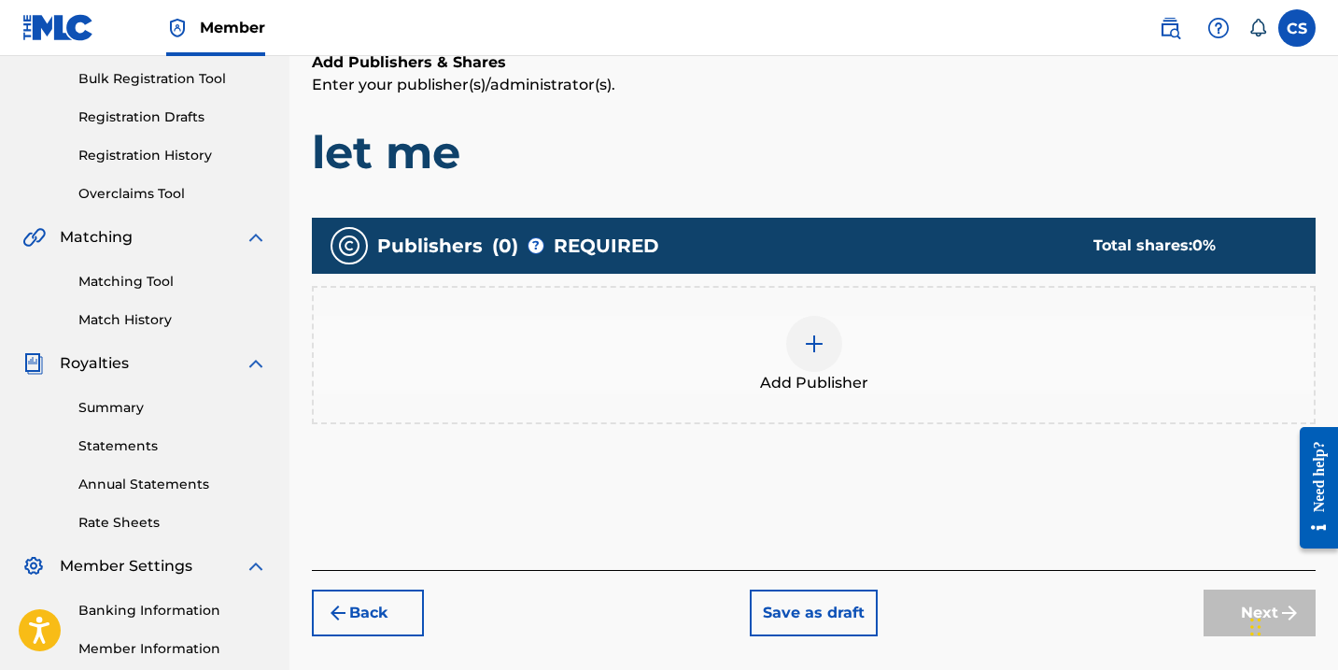
click at [814, 358] on div at bounding box center [814, 344] width 56 height 56
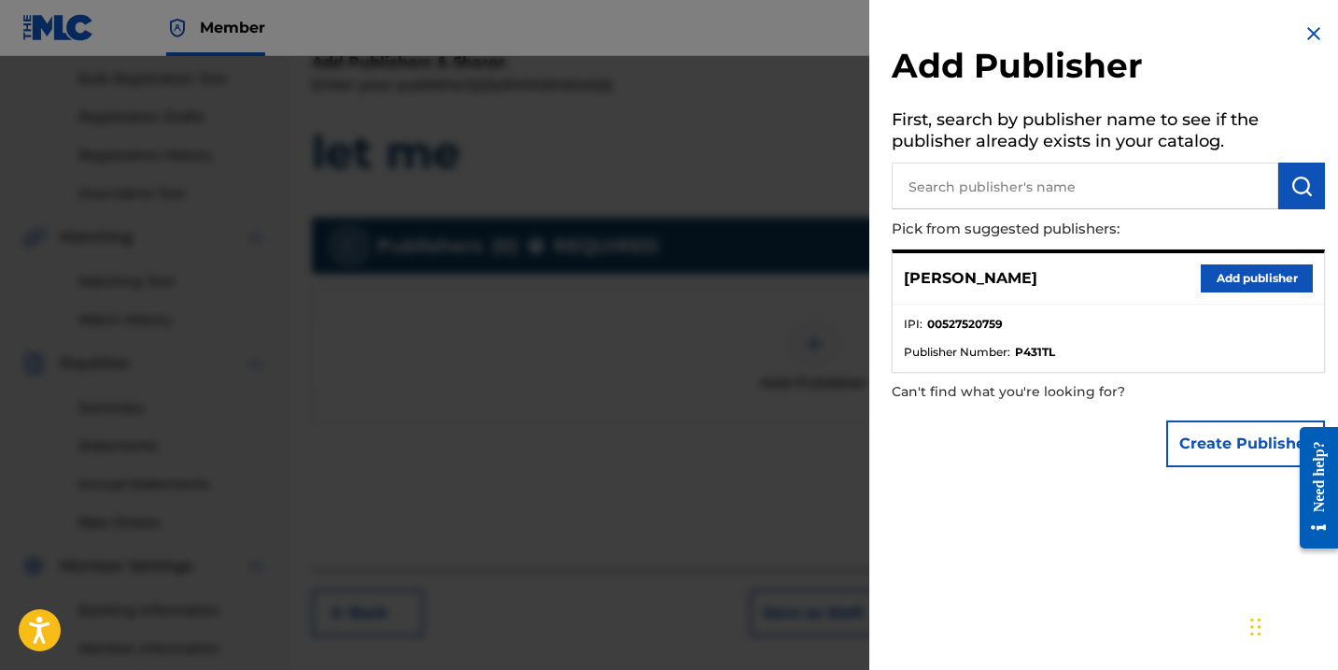
click at [1222, 287] on button "Add publisher" at bounding box center [1257, 278] width 112 height 28
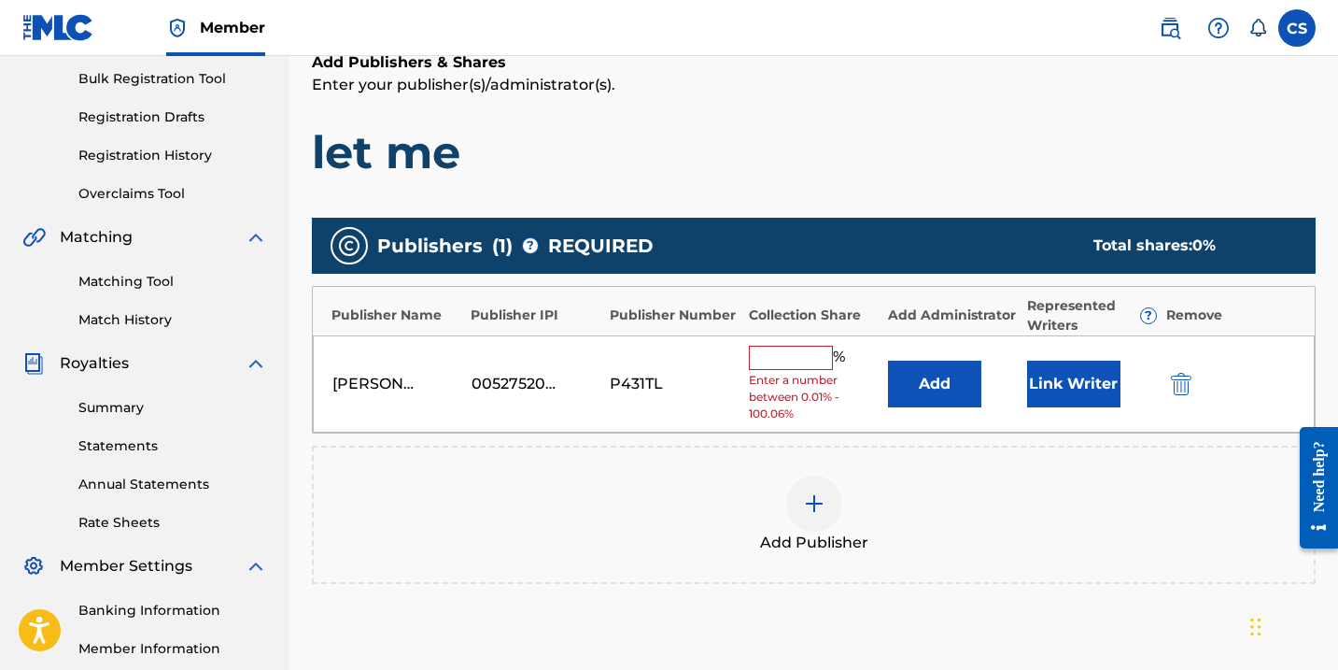
click at [785, 363] on input "text" at bounding box center [791, 357] width 84 height 24
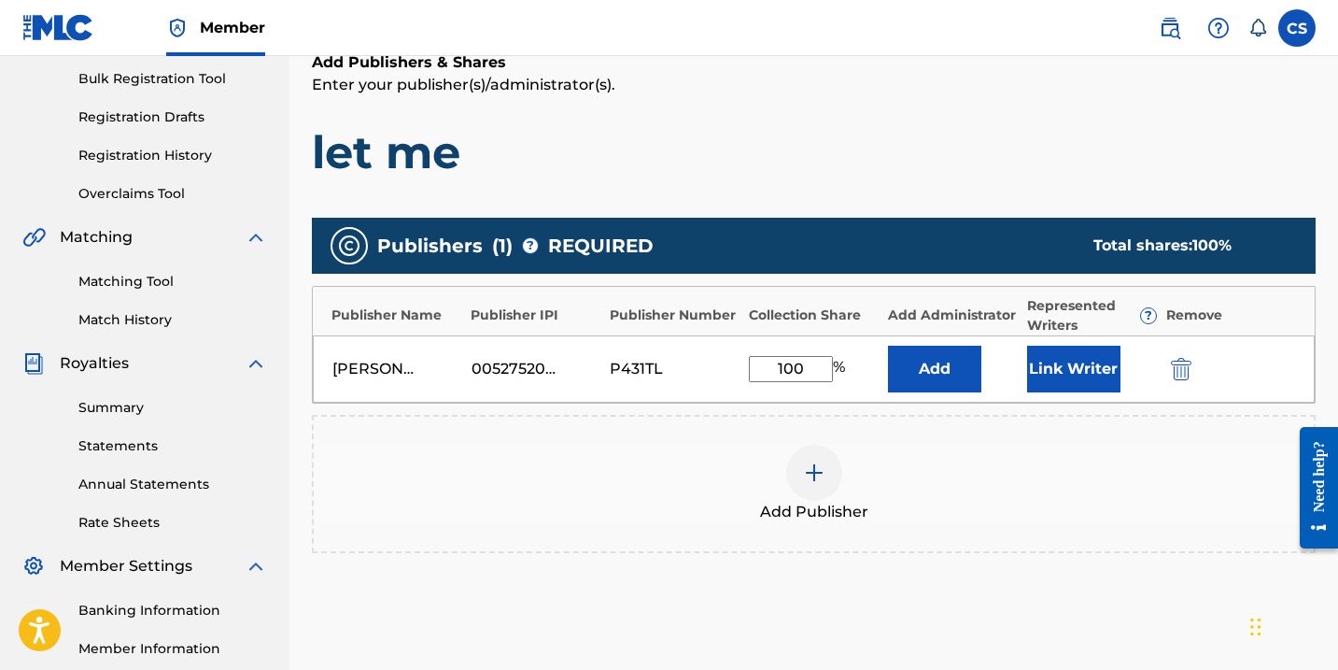
type input "100"
click at [978, 462] on div "Add Publisher" at bounding box center [814, 483] width 1000 height 78
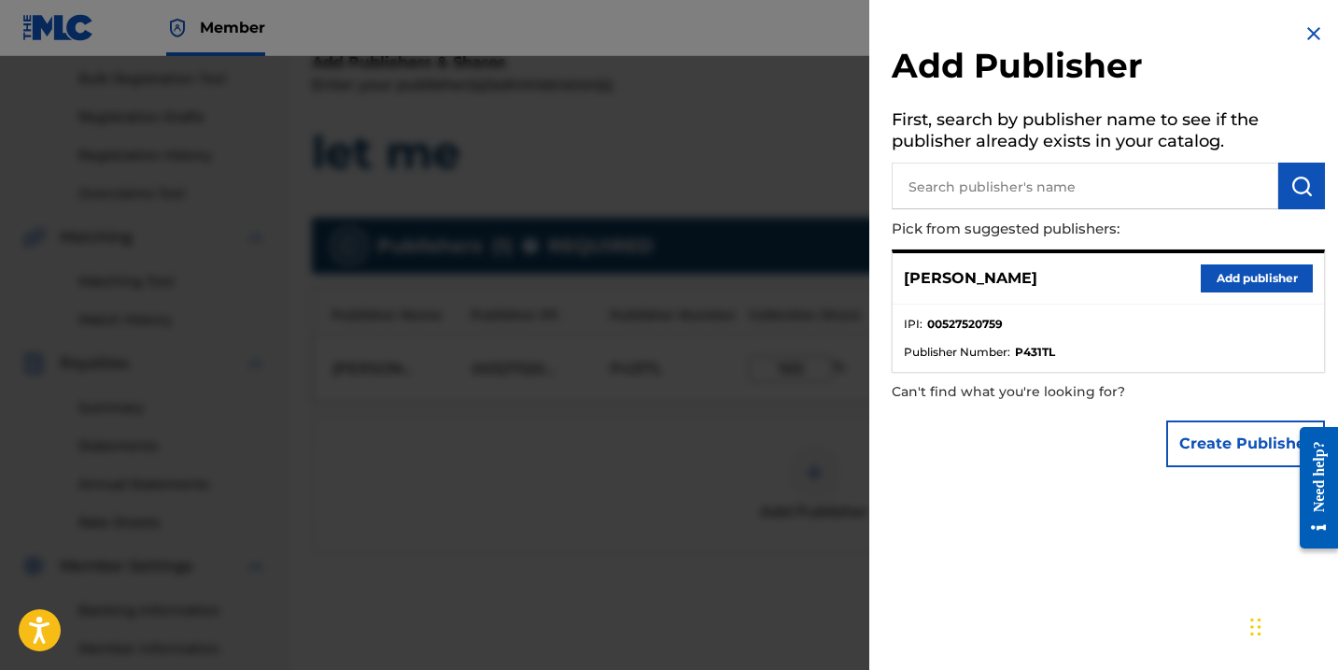
click at [1111, 422] on div "Create Publisher" at bounding box center [1108, 443] width 433 height 65
click at [1235, 270] on button "Add publisher" at bounding box center [1257, 278] width 112 height 28
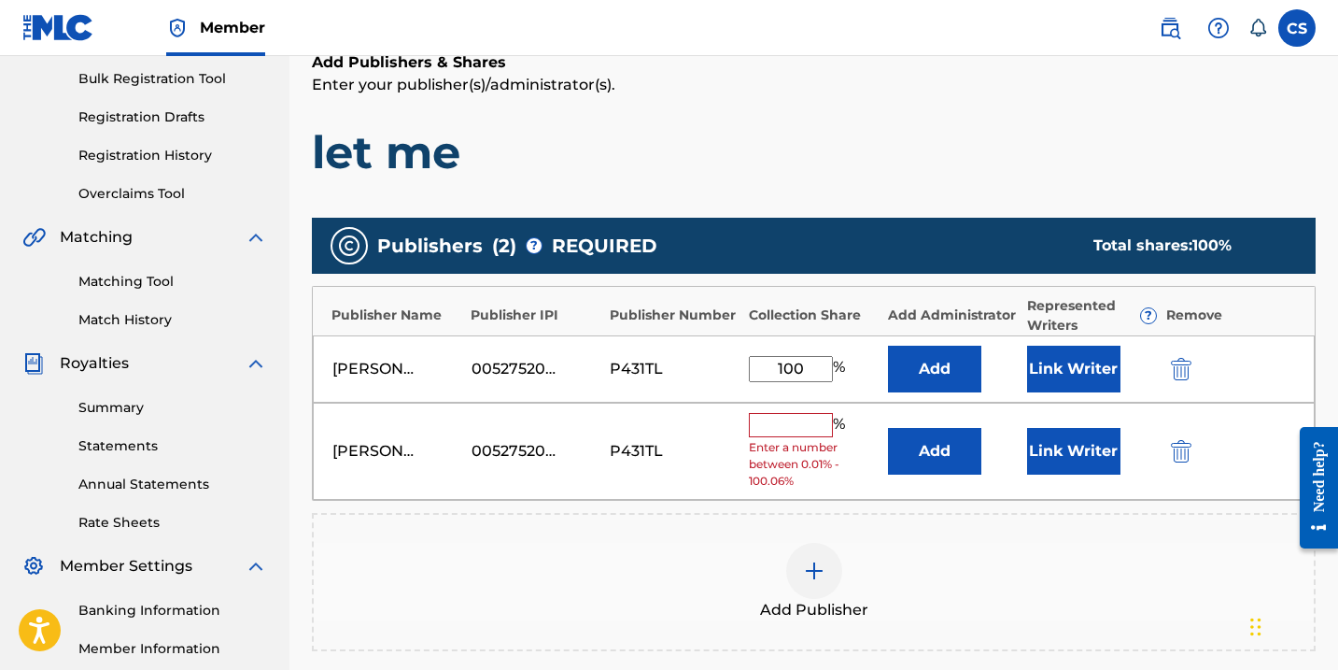
click at [1191, 457] on img "submit" at bounding box center [1181, 451] width 21 height 22
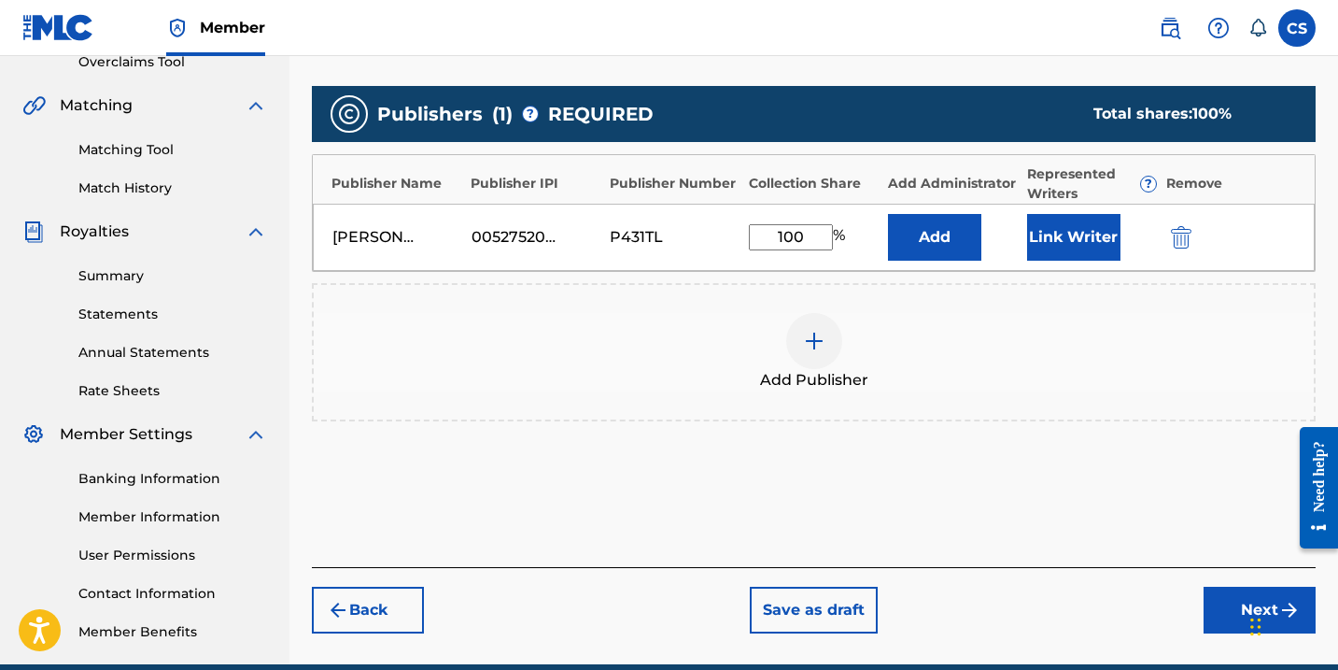
scroll to position [404, 0]
click at [1224, 598] on button "Next" at bounding box center [1260, 609] width 112 height 47
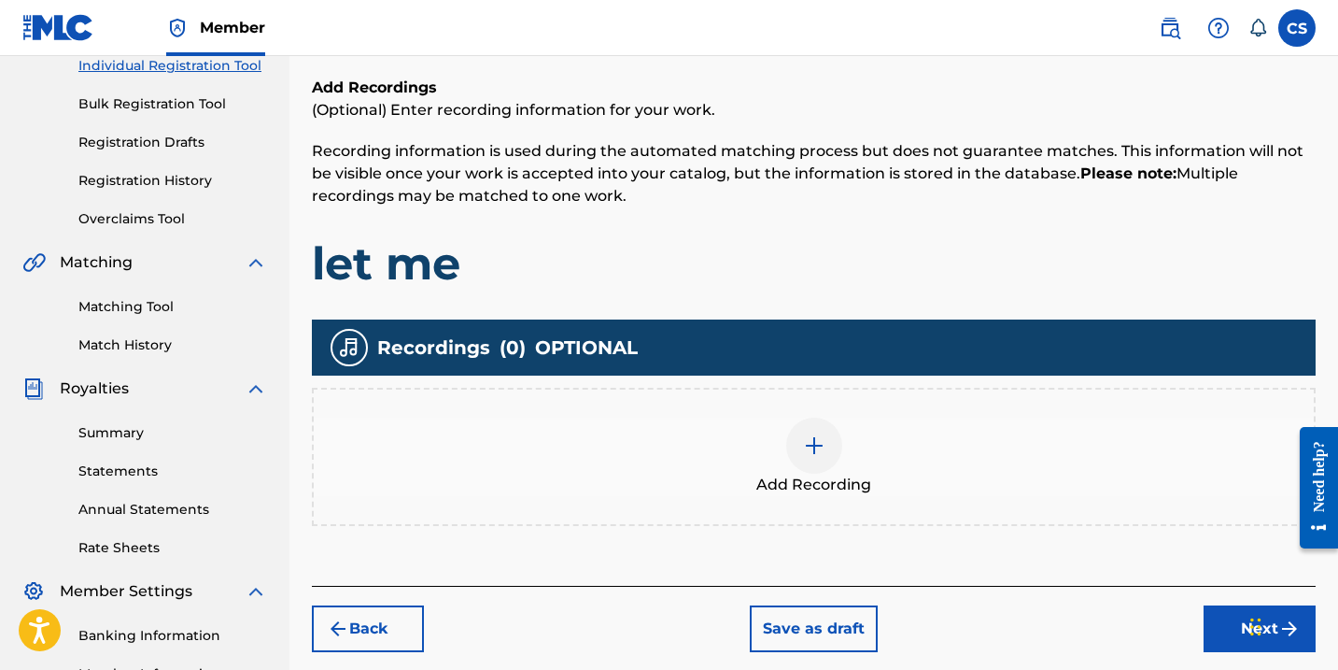
scroll to position [248, 0]
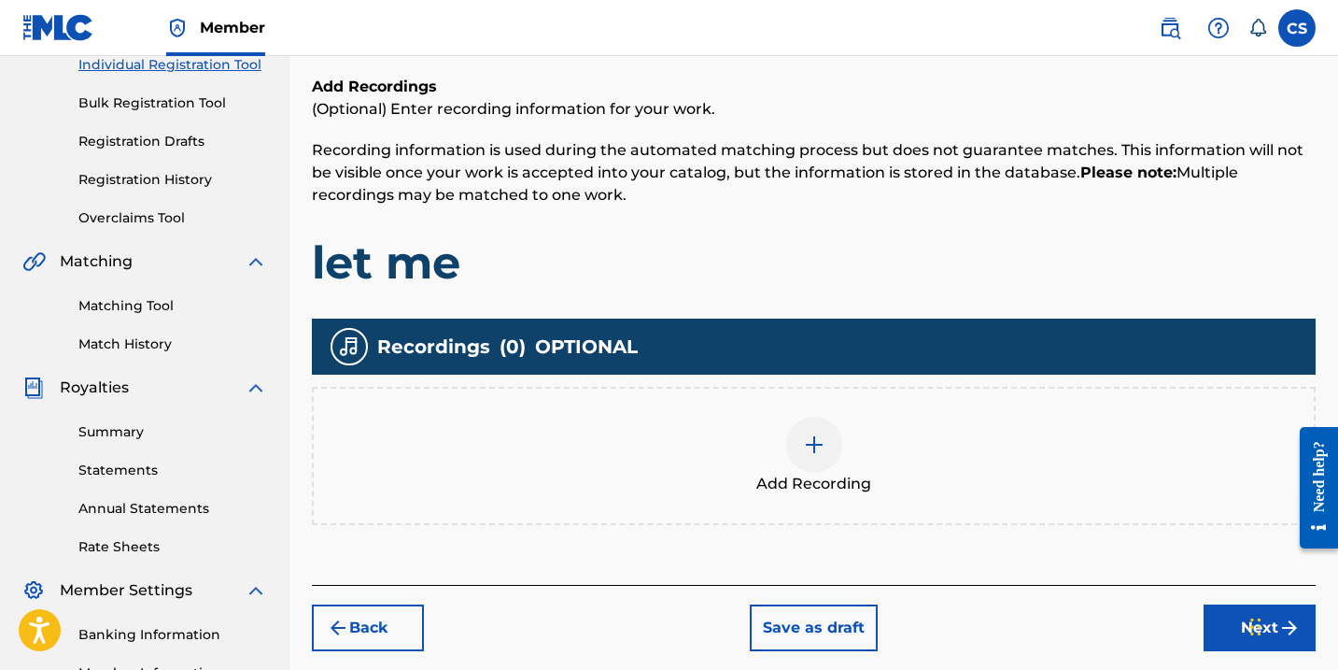
click at [817, 445] on img at bounding box center [814, 444] width 22 height 22
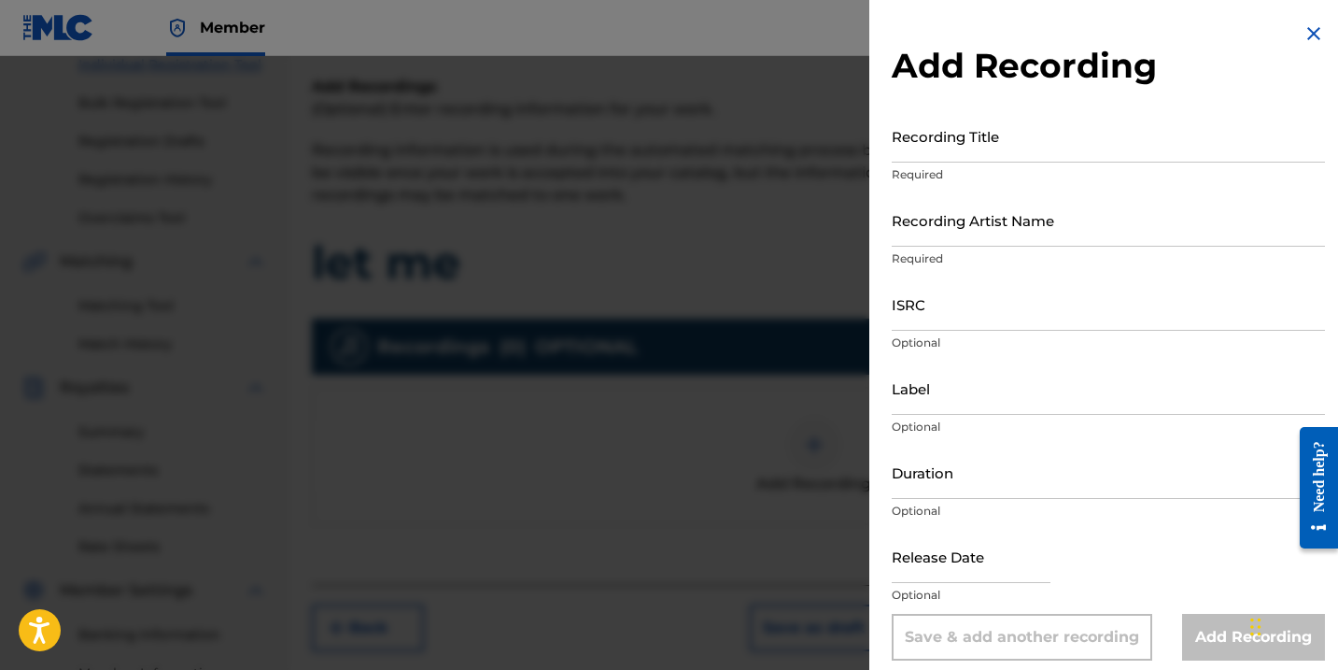
click at [933, 156] on input "Recording Title" at bounding box center [1108, 135] width 433 height 53
type input "Let Me"
click at [954, 239] on input "Recording Artist Name" at bounding box center [1108, 219] width 433 height 53
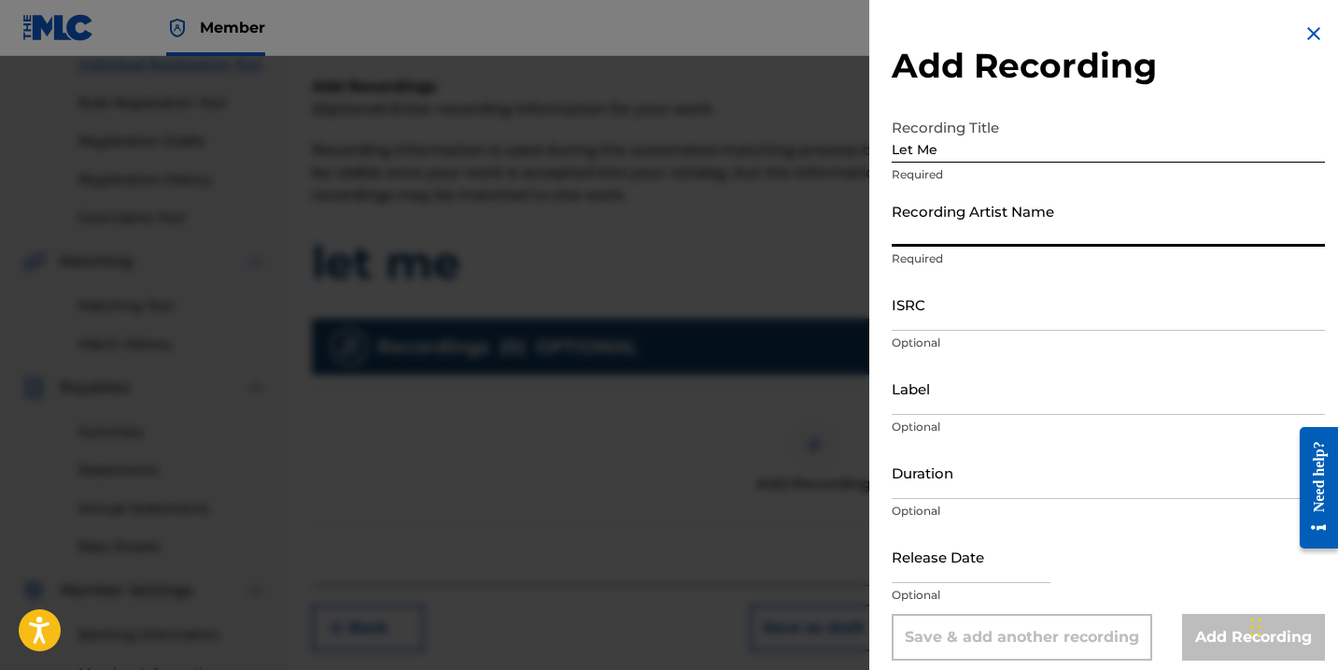
type input "s"
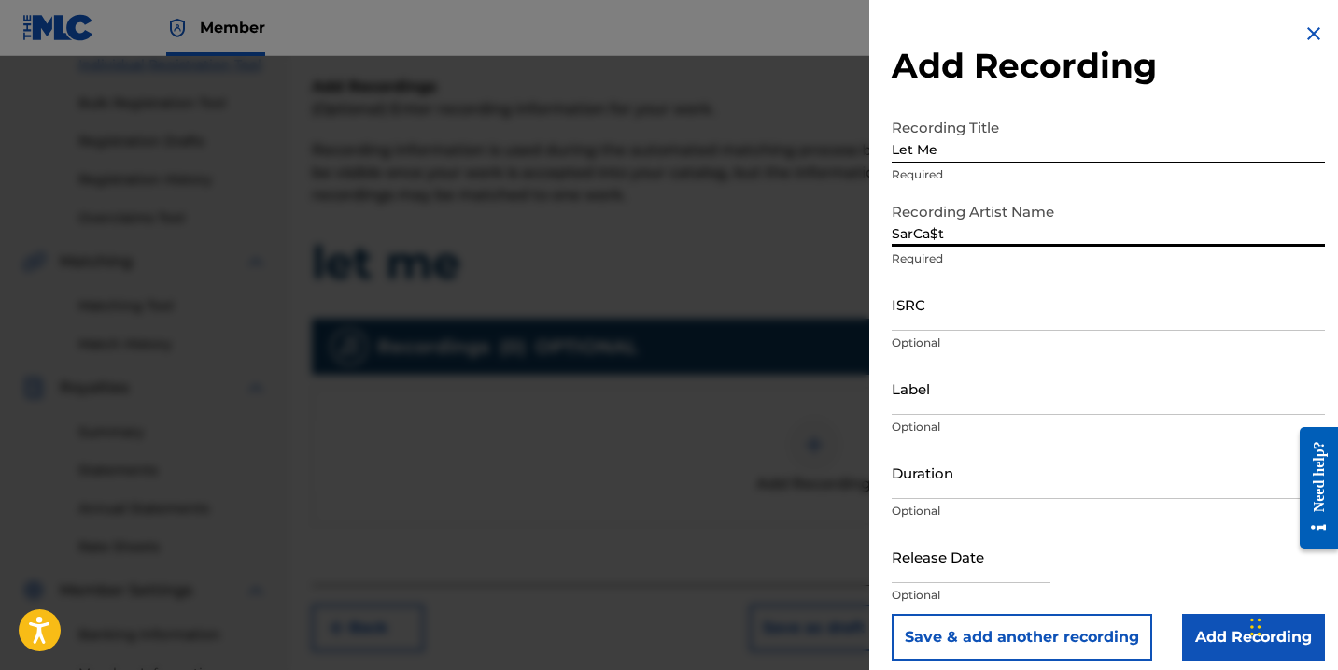
type input "SarCa$t"
click at [934, 319] on input "ISRC" at bounding box center [1108, 303] width 433 height 53
paste input "QZTB52512268"
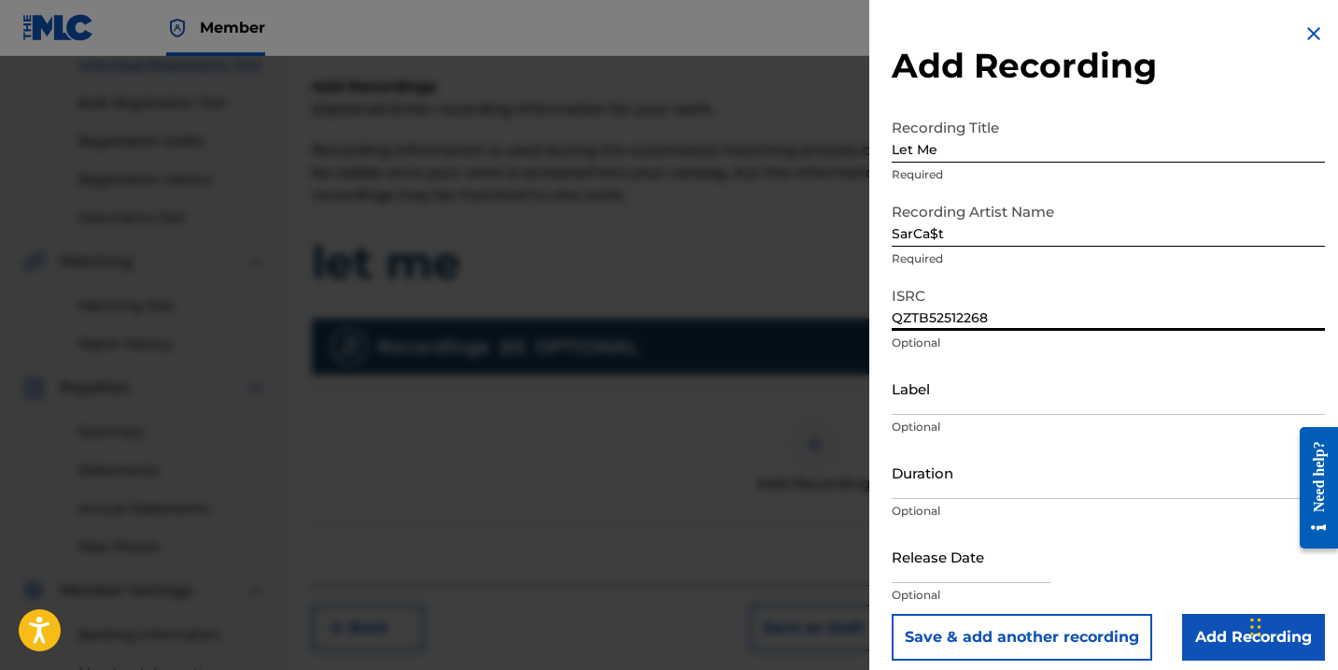
type input "QZTB52512268"
click at [934, 409] on input "Label" at bounding box center [1108, 387] width 433 height 53
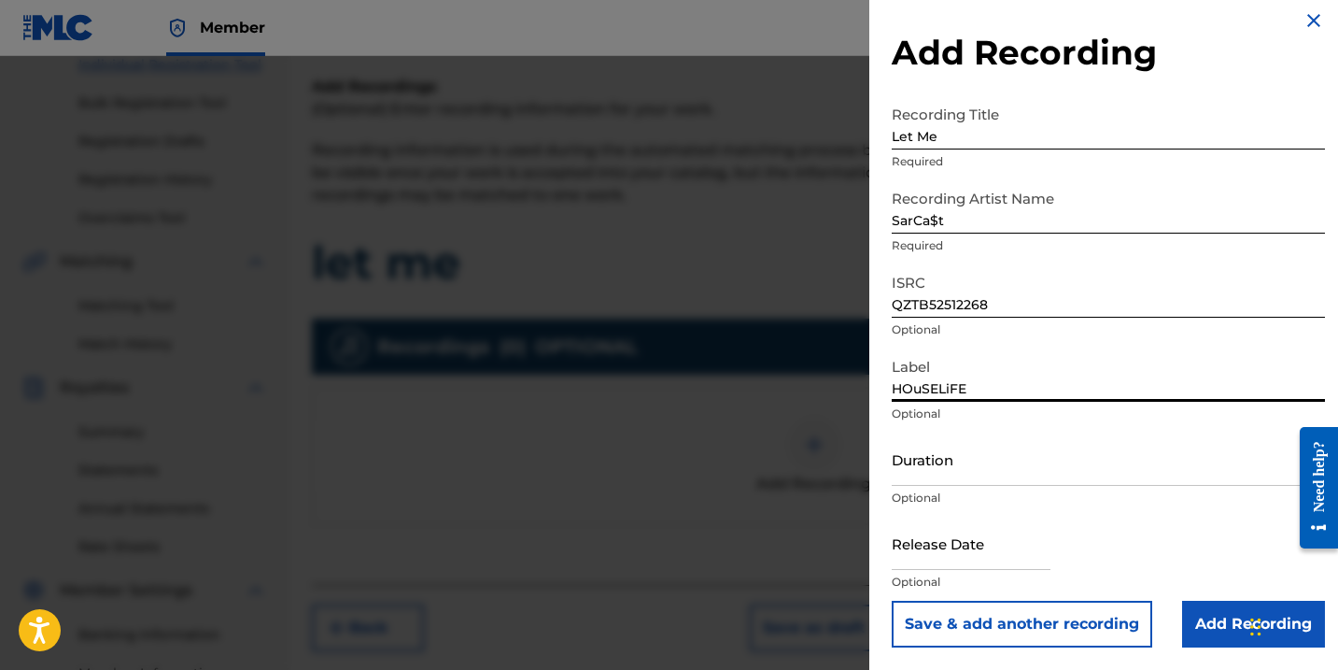
scroll to position [13, 0]
type input "HOuSELiFE"
click at [948, 478] on input "Duration" at bounding box center [1108, 458] width 433 height 53
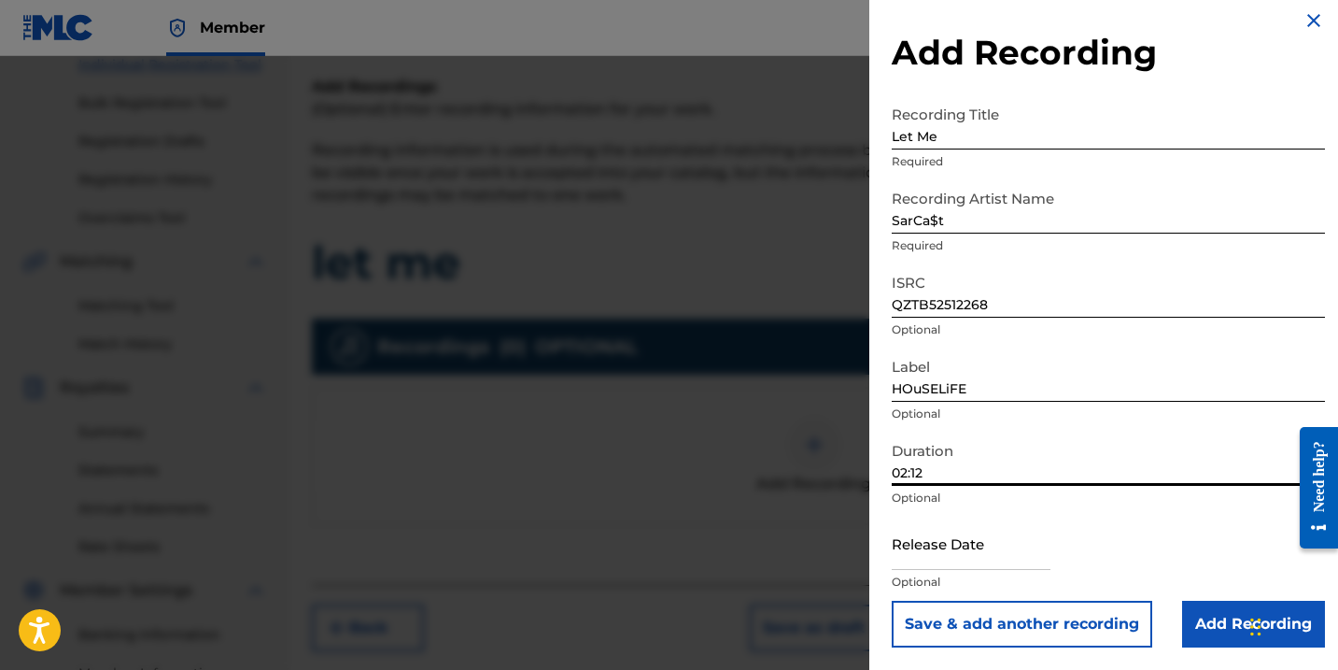
type input "02:12"
click at [964, 565] on input "text" at bounding box center [971, 542] width 159 height 53
select select "7"
select select "2025"
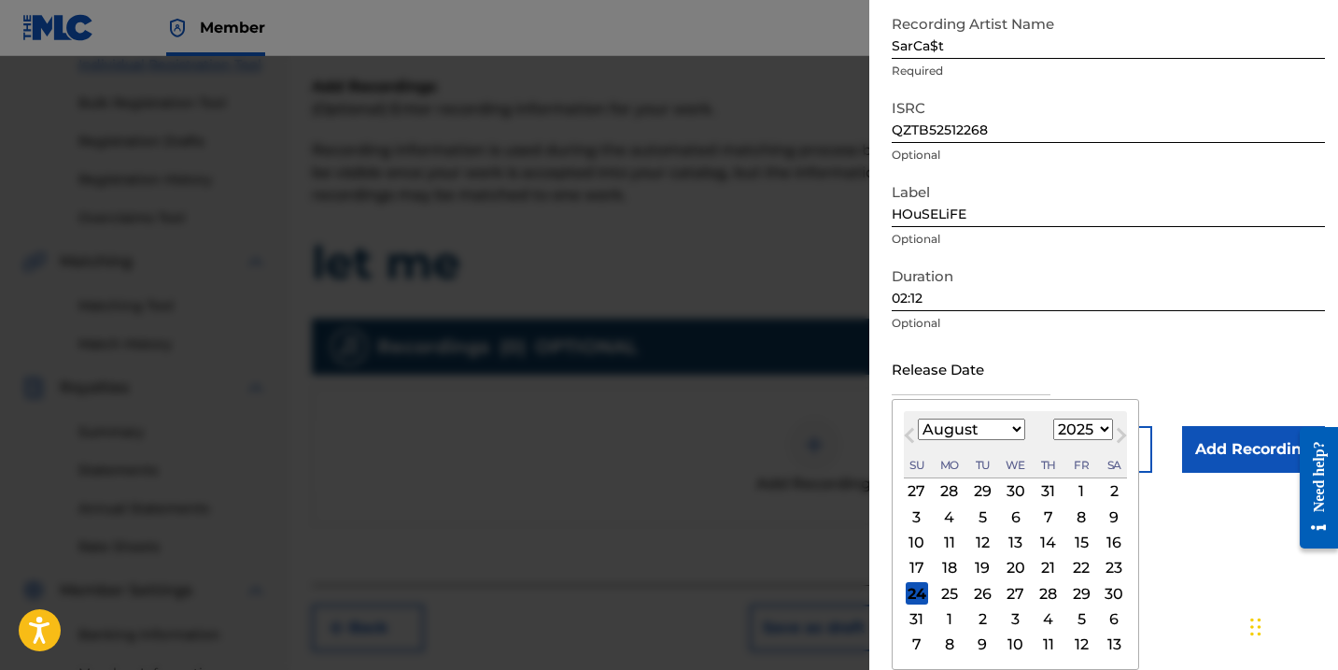
scroll to position [188, 0]
select select "6"
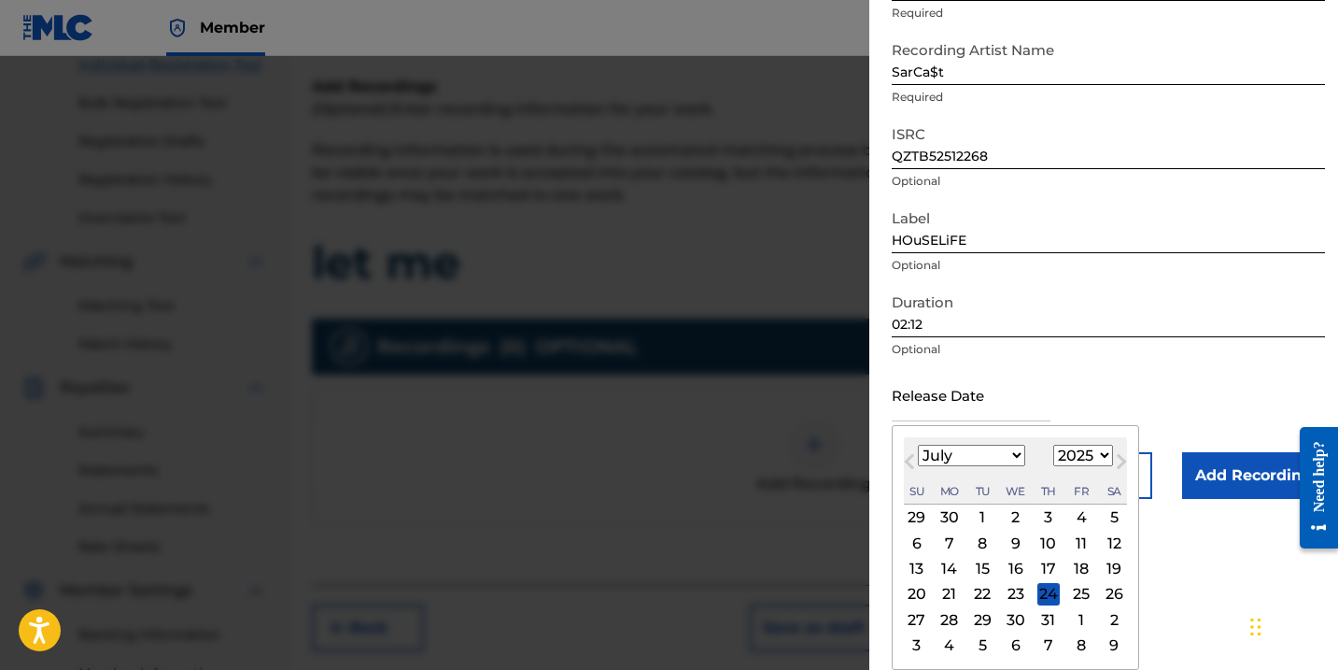
click at [978, 520] on div "1" at bounding box center [982, 517] width 22 height 22
type input "[DATE]"
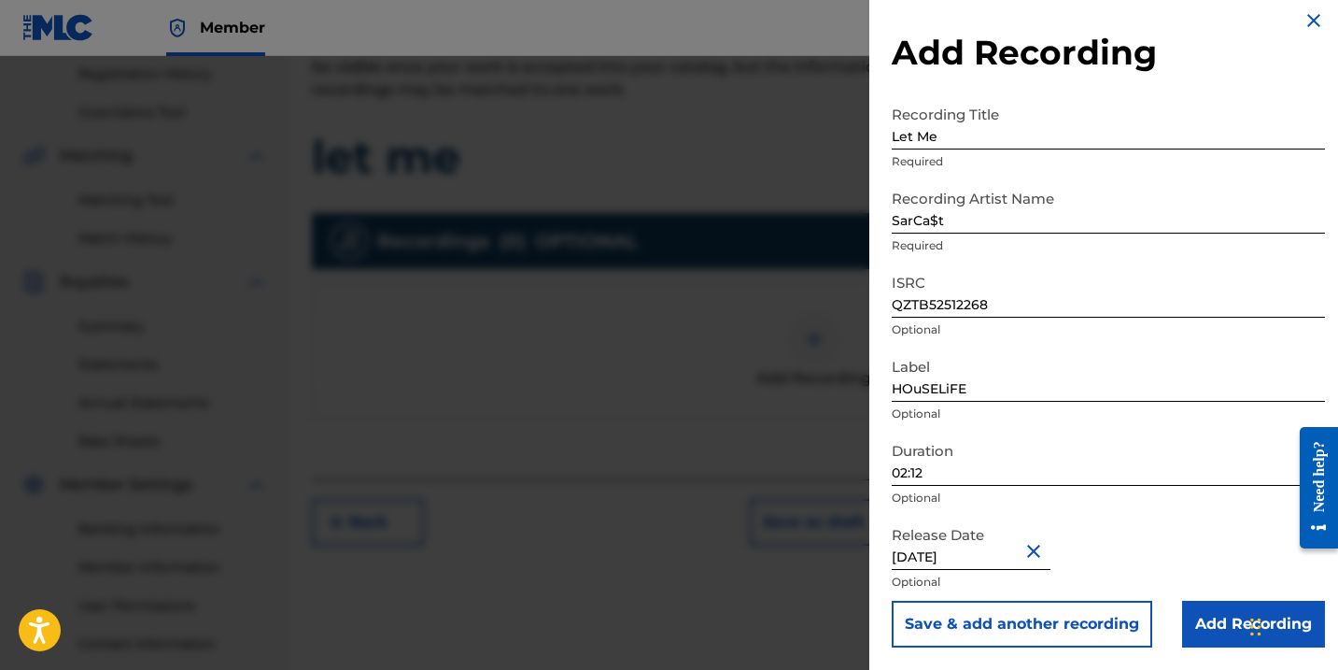
scroll to position [355, 0]
click at [1215, 617] on input "Add Recording" at bounding box center [1253, 623] width 143 height 47
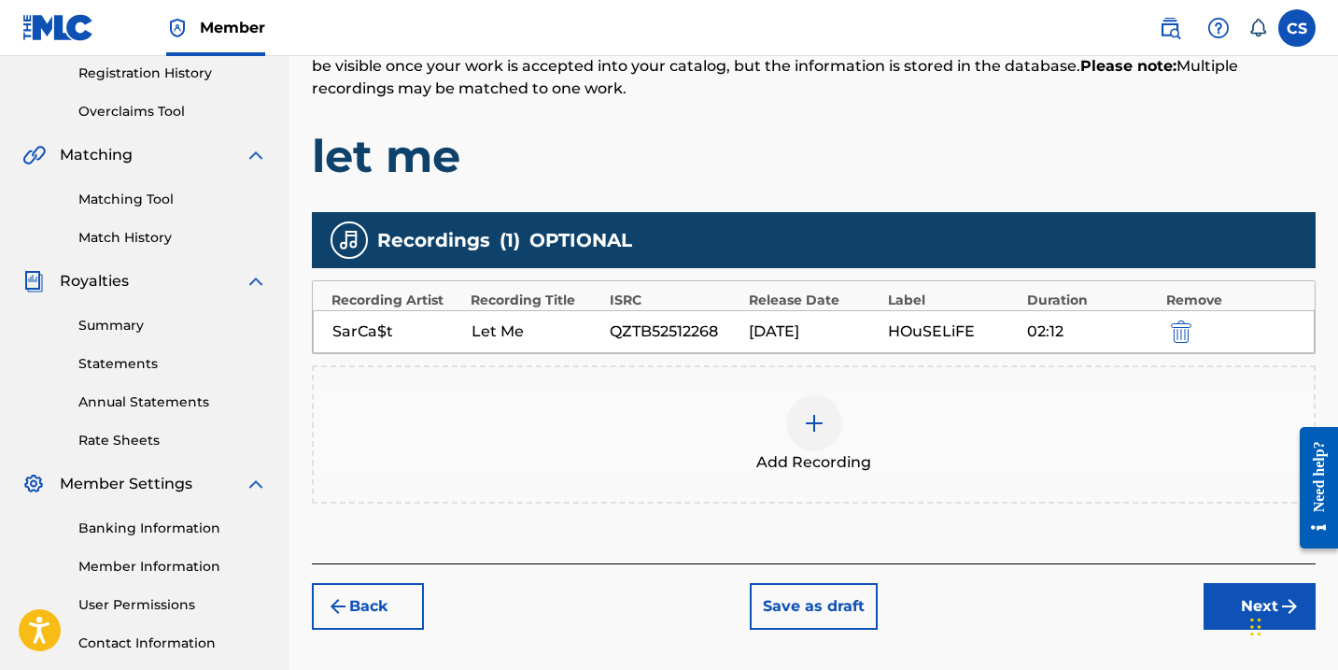
click at [1225, 601] on button "Next" at bounding box center [1260, 606] width 112 height 47
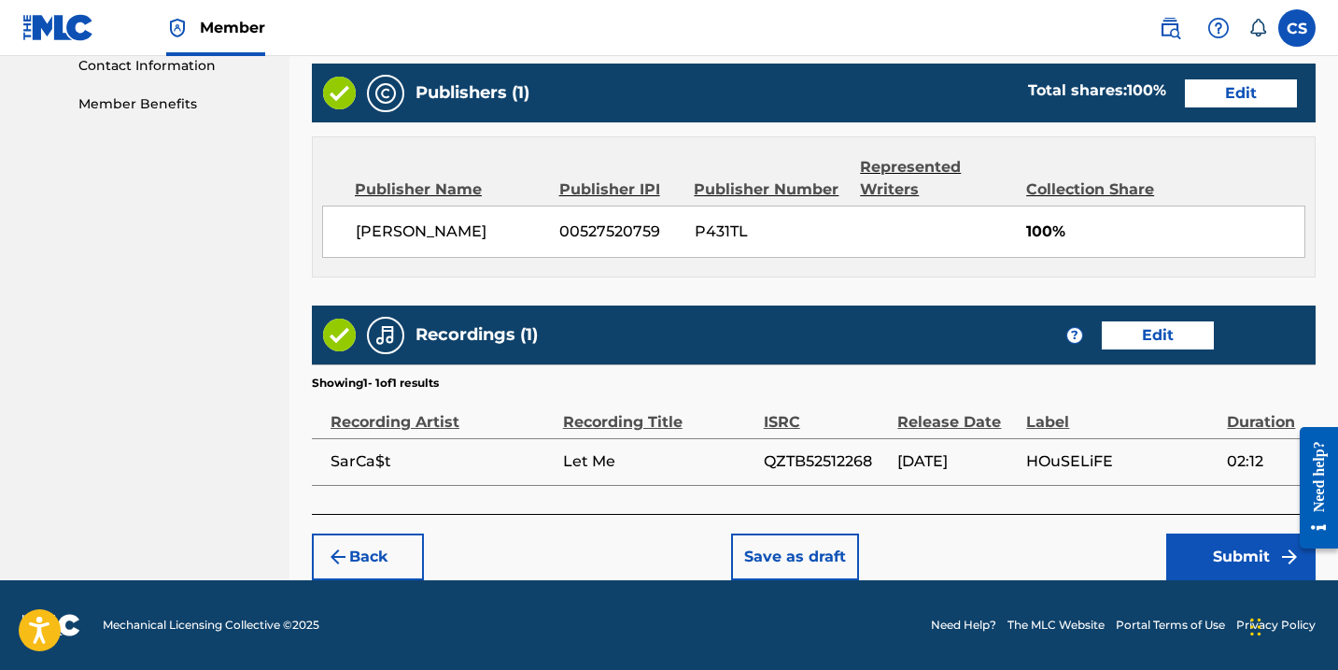
scroll to position [932, 0]
click at [1212, 552] on button "Submit" at bounding box center [1240, 556] width 149 height 47
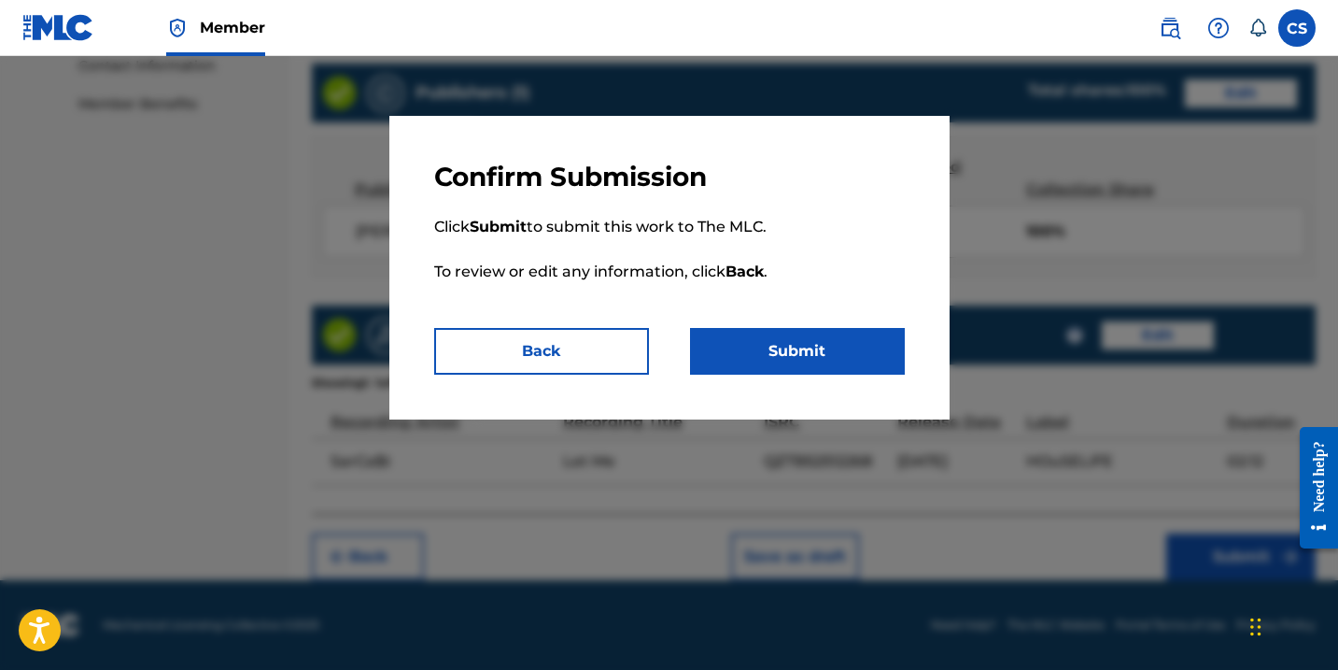
click at [778, 354] on button "Submit" at bounding box center [797, 351] width 215 height 47
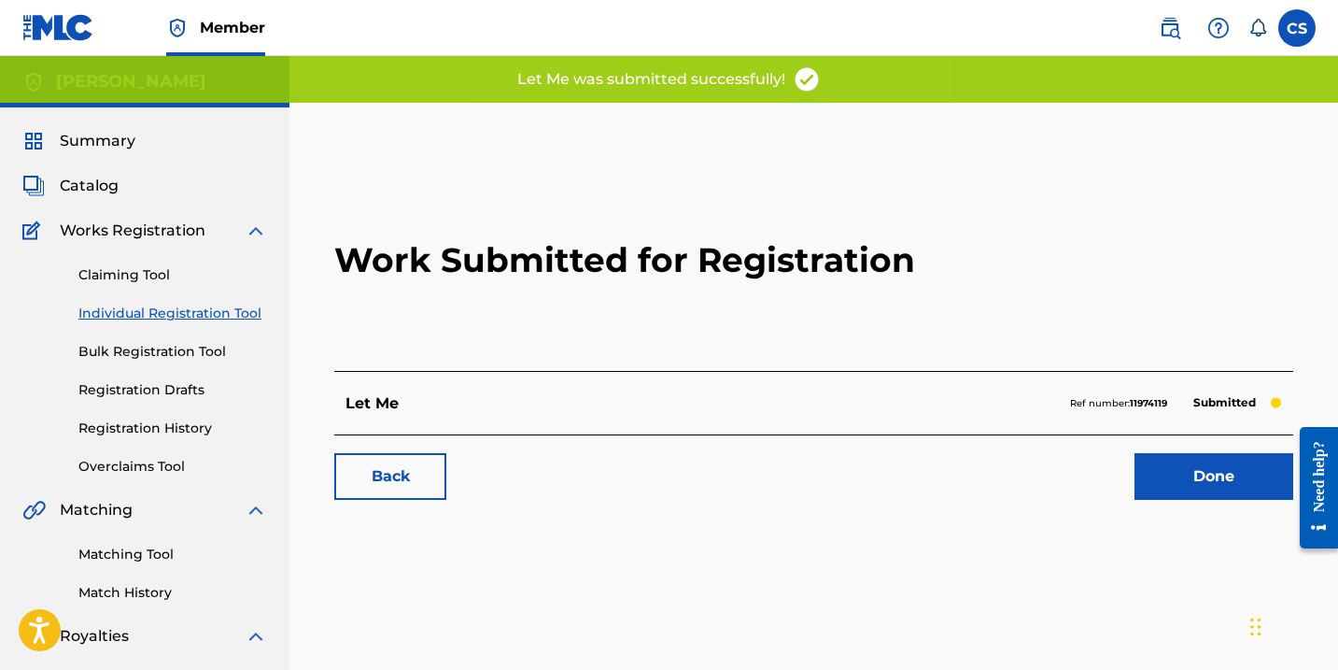
click at [1170, 460] on link "Done" at bounding box center [1214, 476] width 159 height 47
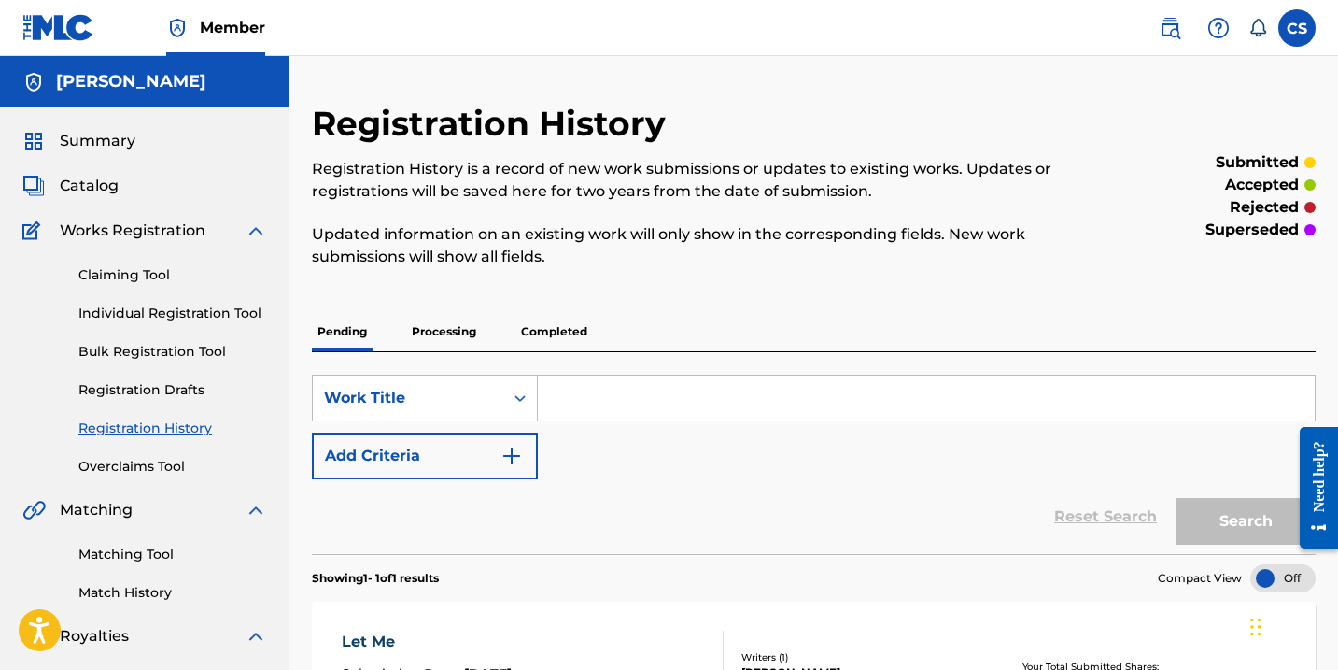
click at [444, 330] on p "Processing" at bounding box center [444, 331] width 76 height 39
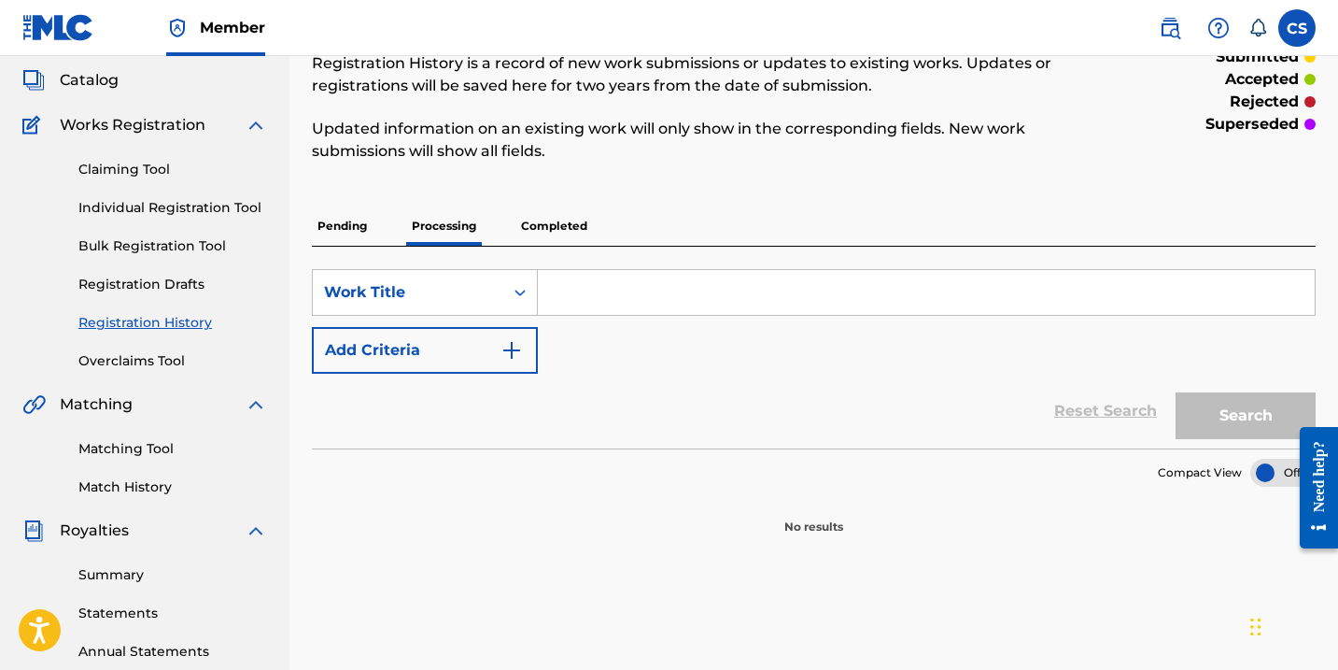
scroll to position [117, 0]
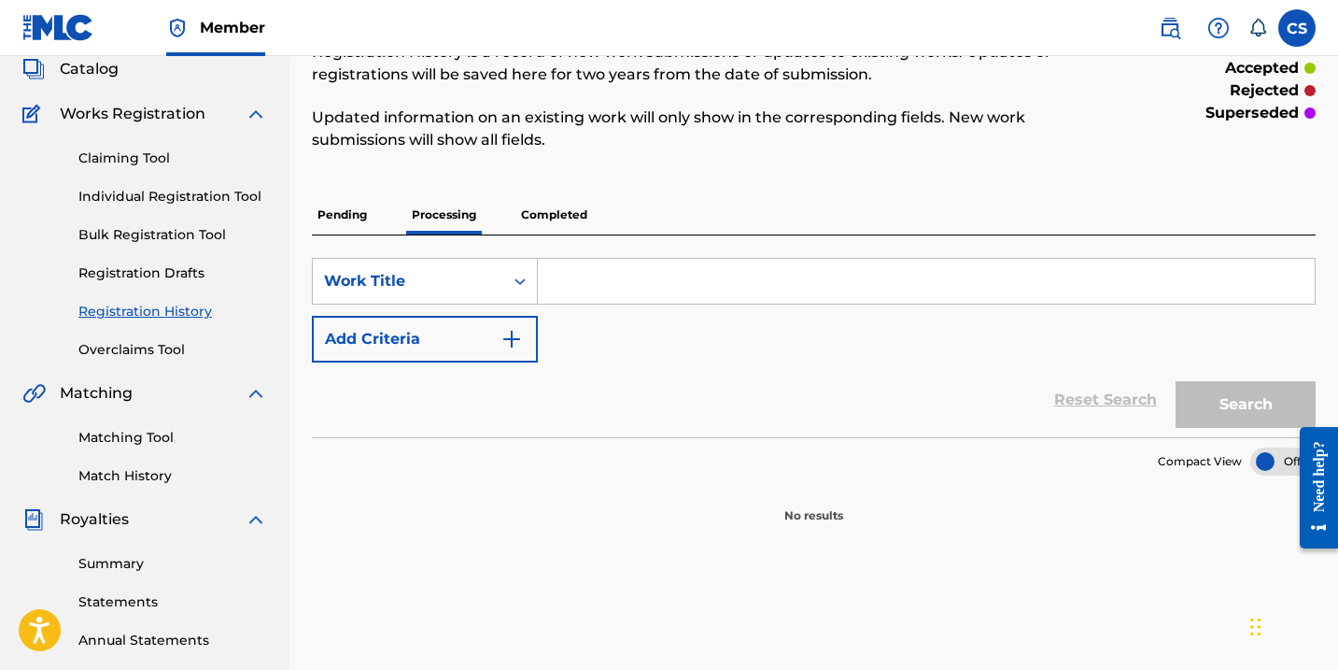
click at [544, 209] on p "Completed" at bounding box center [554, 214] width 78 height 39
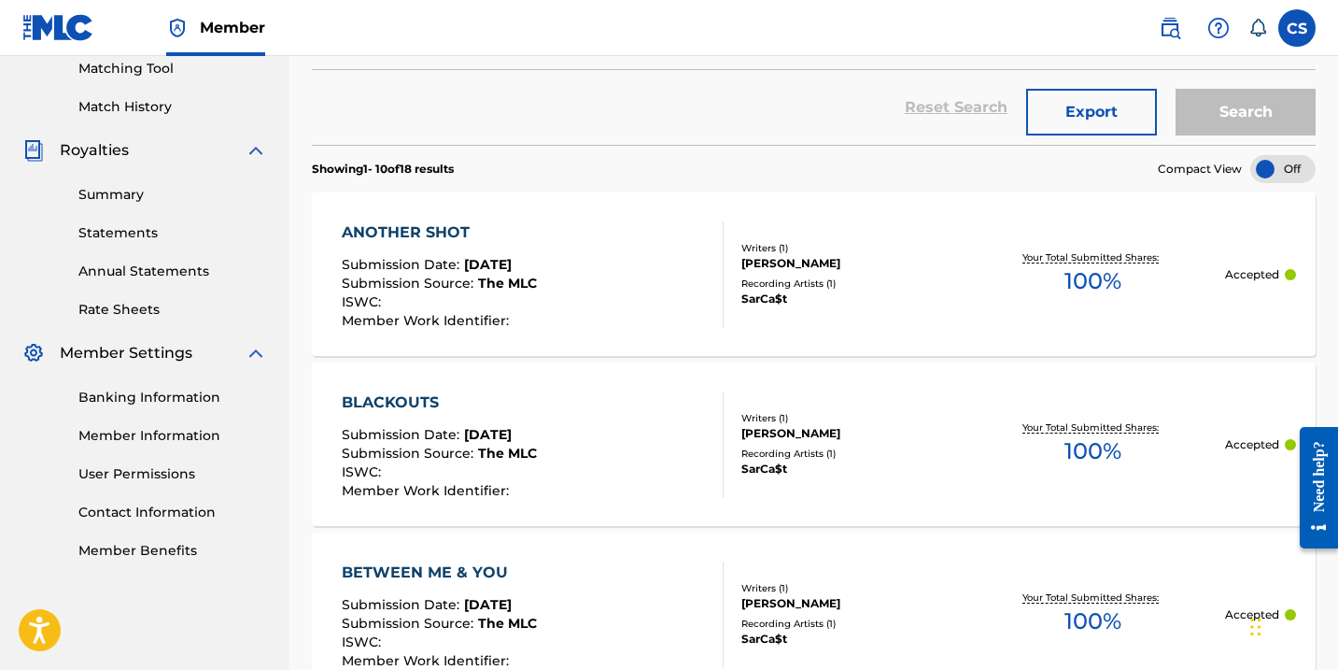
scroll to position [537, 1]
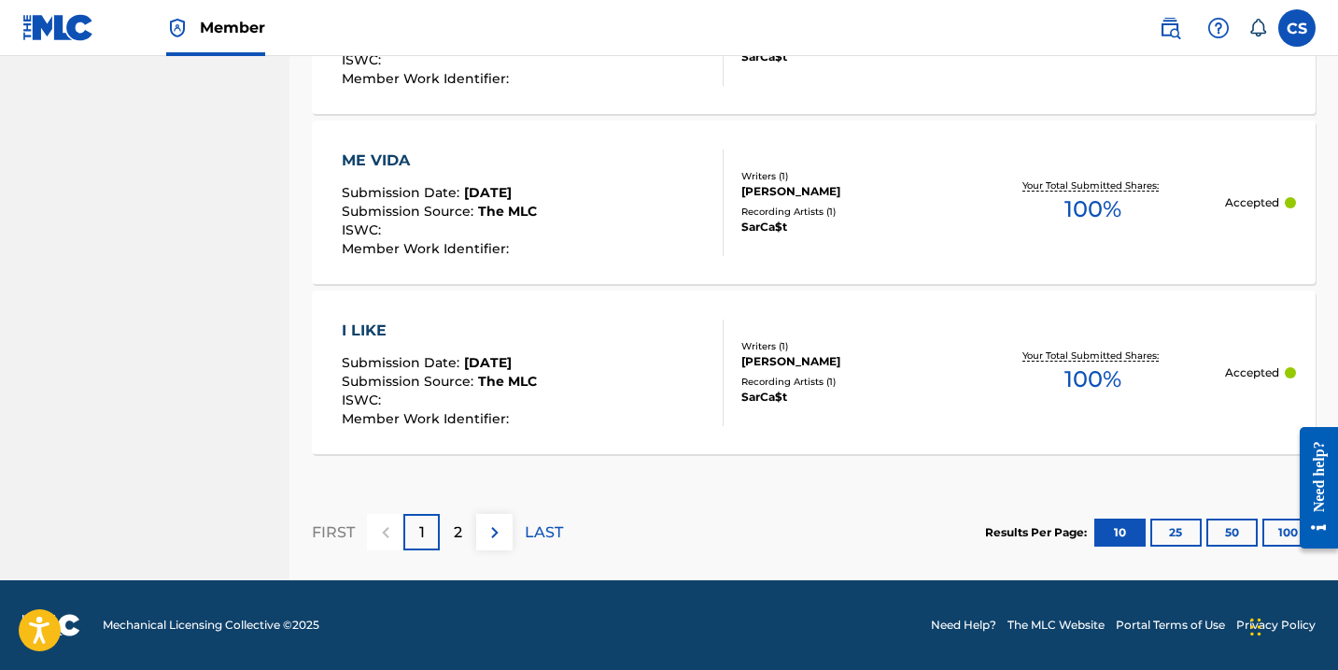
click at [454, 541] on p "2" at bounding box center [458, 532] width 8 height 22
click at [426, 532] on div "1" at bounding box center [421, 532] width 36 height 36
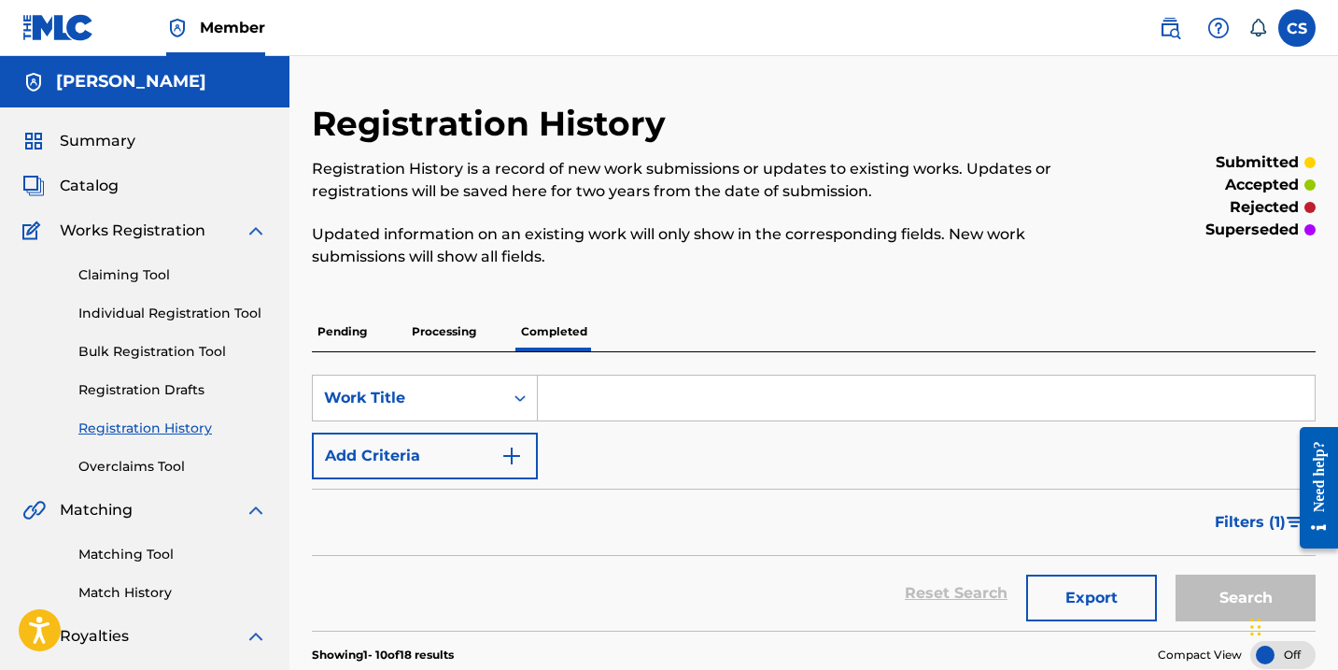
scroll to position [0, 0]
click at [167, 277] on link "Claiming Tool" at bounding box center [172, 275] width 189 height 20
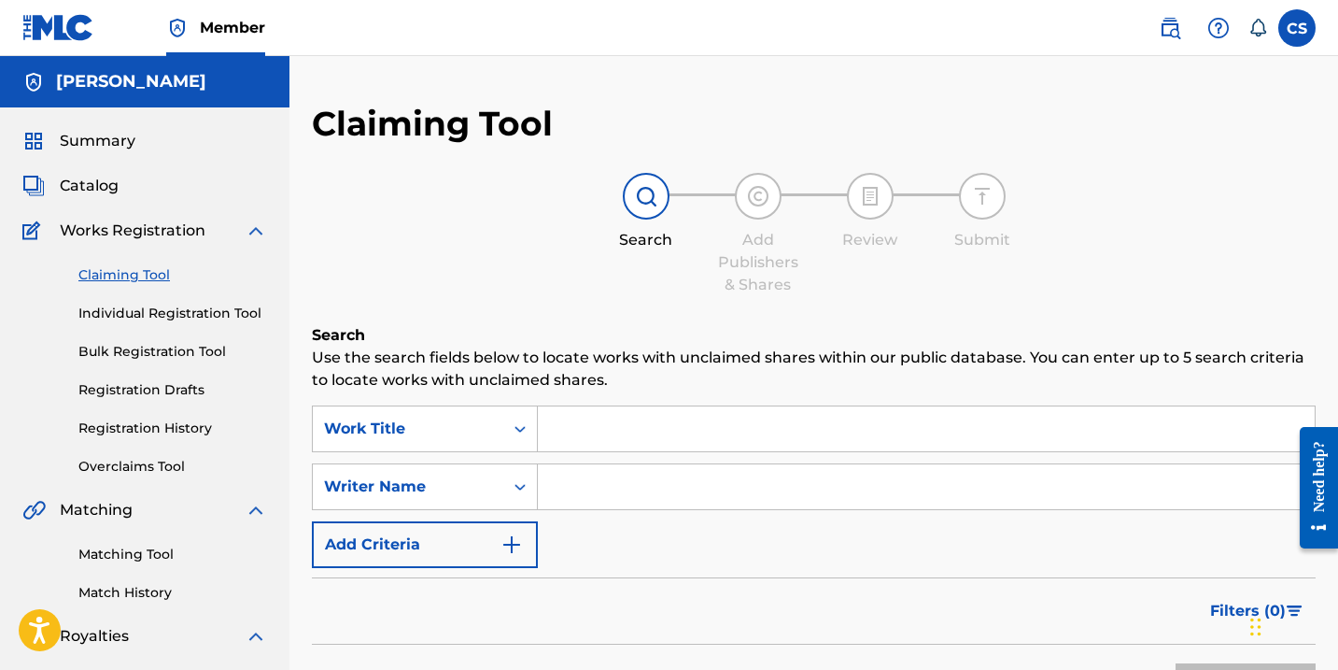
click at [120, 134] on span "Summary" at bounding box center [98, 141] width 76 height 22
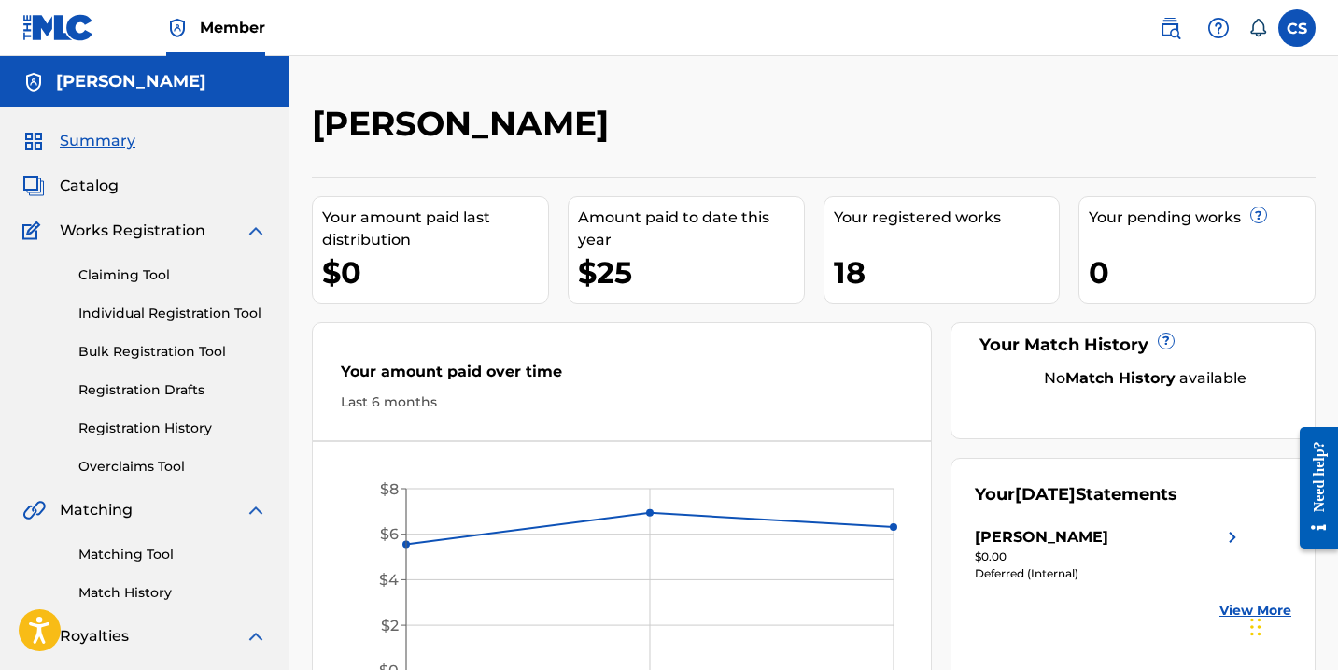
click at [166, 391] on link "Registration Drafts" at bounding box center [172, 390] width 189 height 20
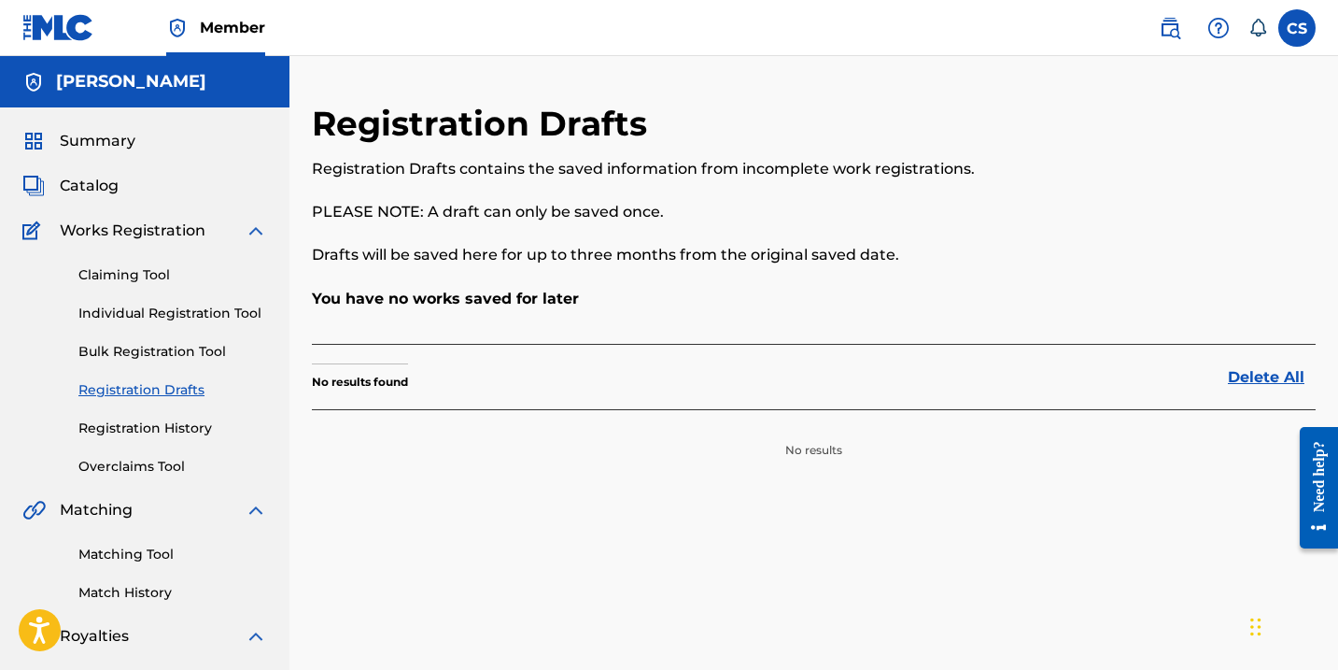
click at [149, 315] on link "Individual Registration Tool" at bounding box center [172, 313] width 189 height 20
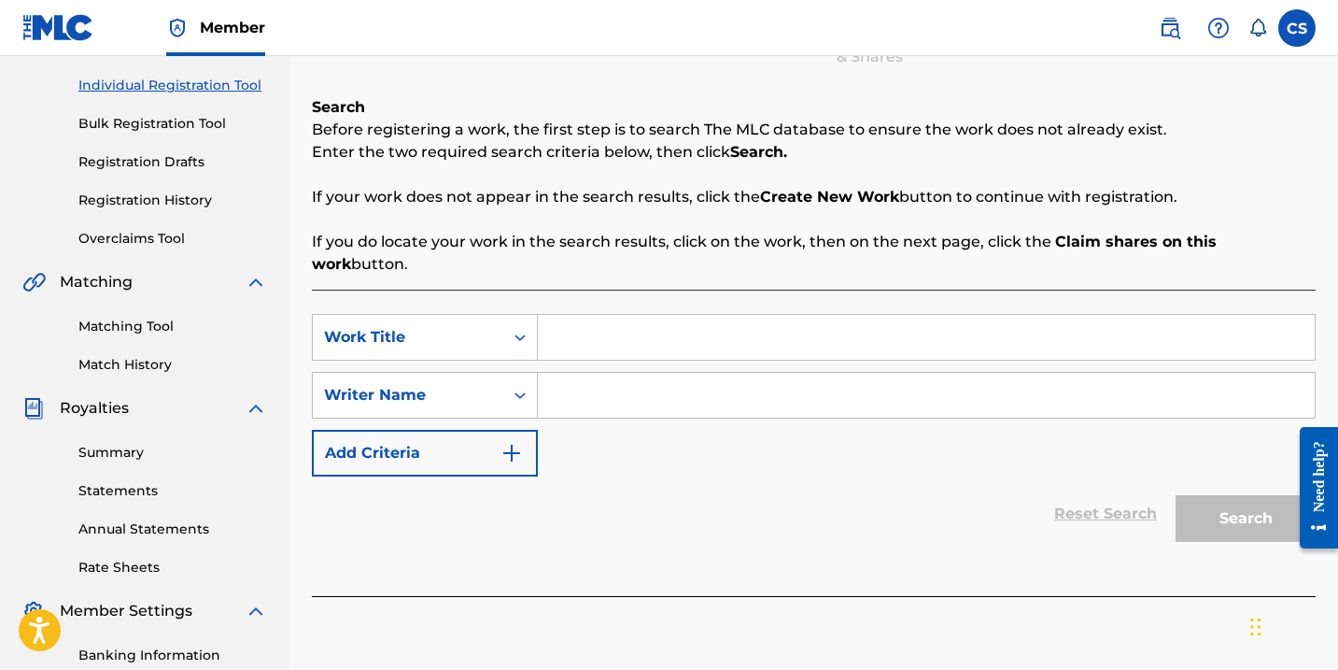
scroll to position [242, 0]
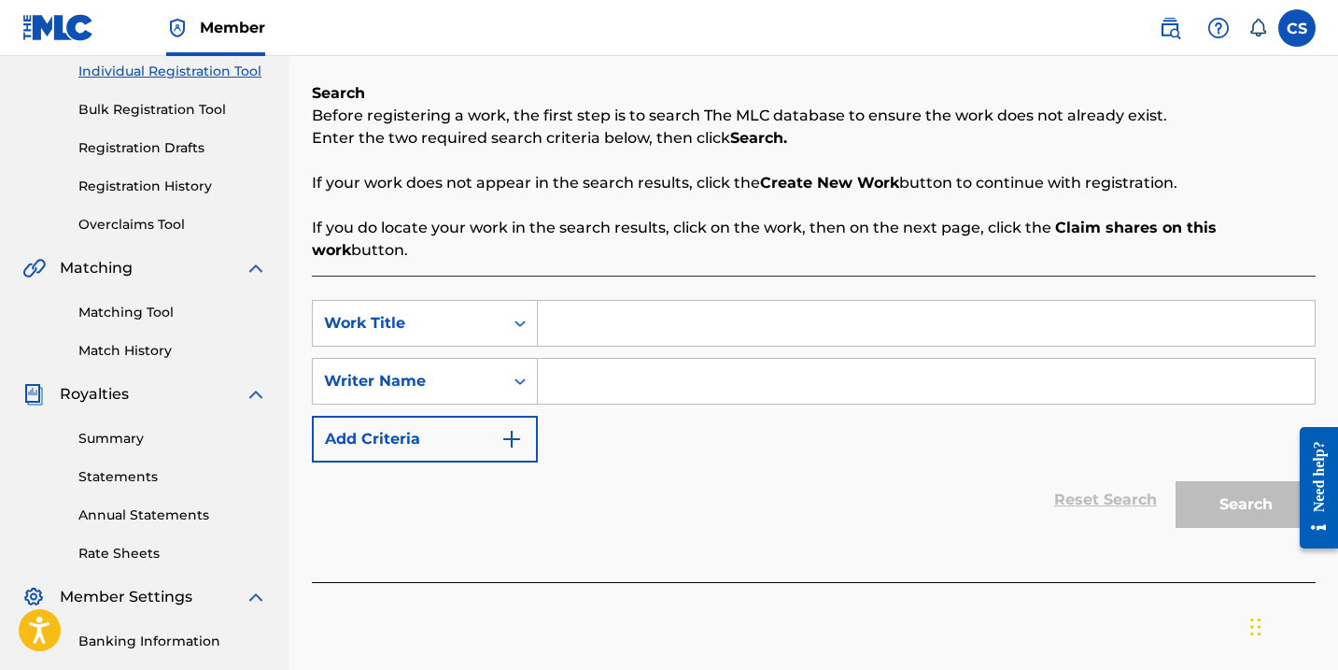
click at [571, 312] on input "Search Form" at bounding box center [926, 323] width 777 height 45
type input "over"
click at [649, 360] on input "Search Form" at bounding box center [926, 381] width 777 height 45
type input "a"
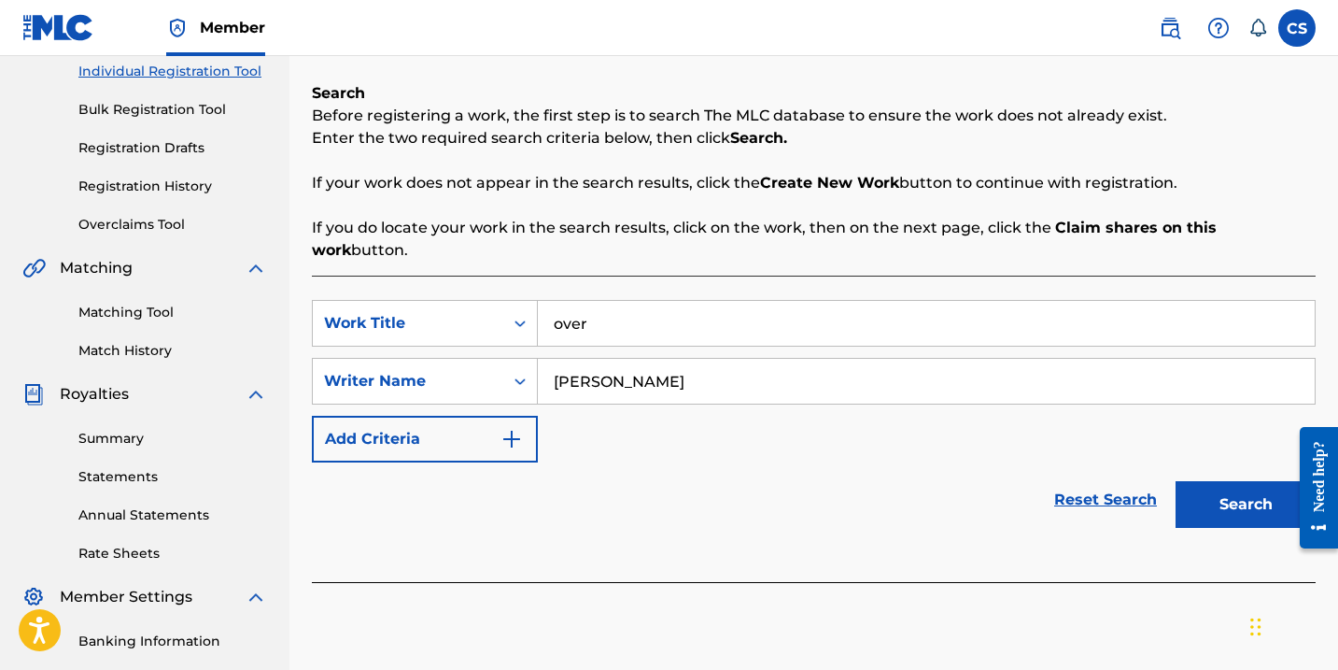
type input "[PERSON_NAME]"
drag, startPoint x: 714, startPoint y: 391, endPoint x: 1241, endPoint y: 469, distance: 532.3
click at [1241, 481] on button "Search" at bounding box center [1246, 504] width 140 height 47
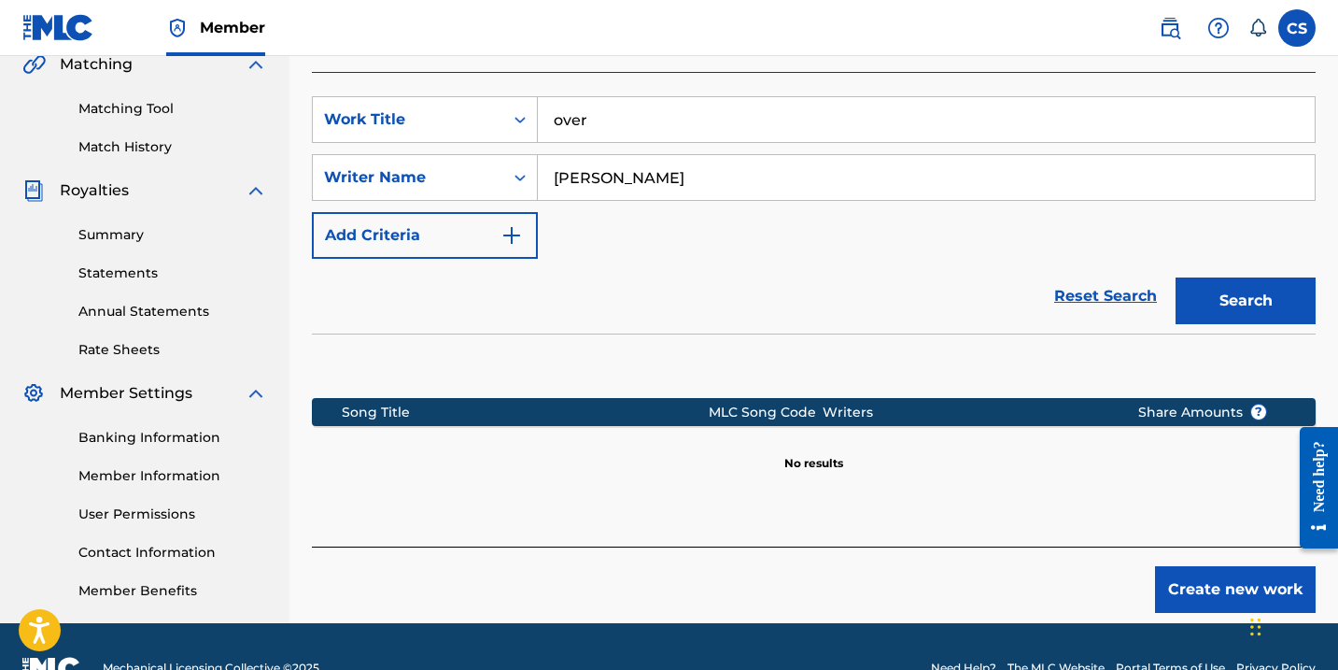
scroll to position [445, 0]
click at [1192, 566] on button "Create new work" at bounding box center [1235, 589] width 161 height 47
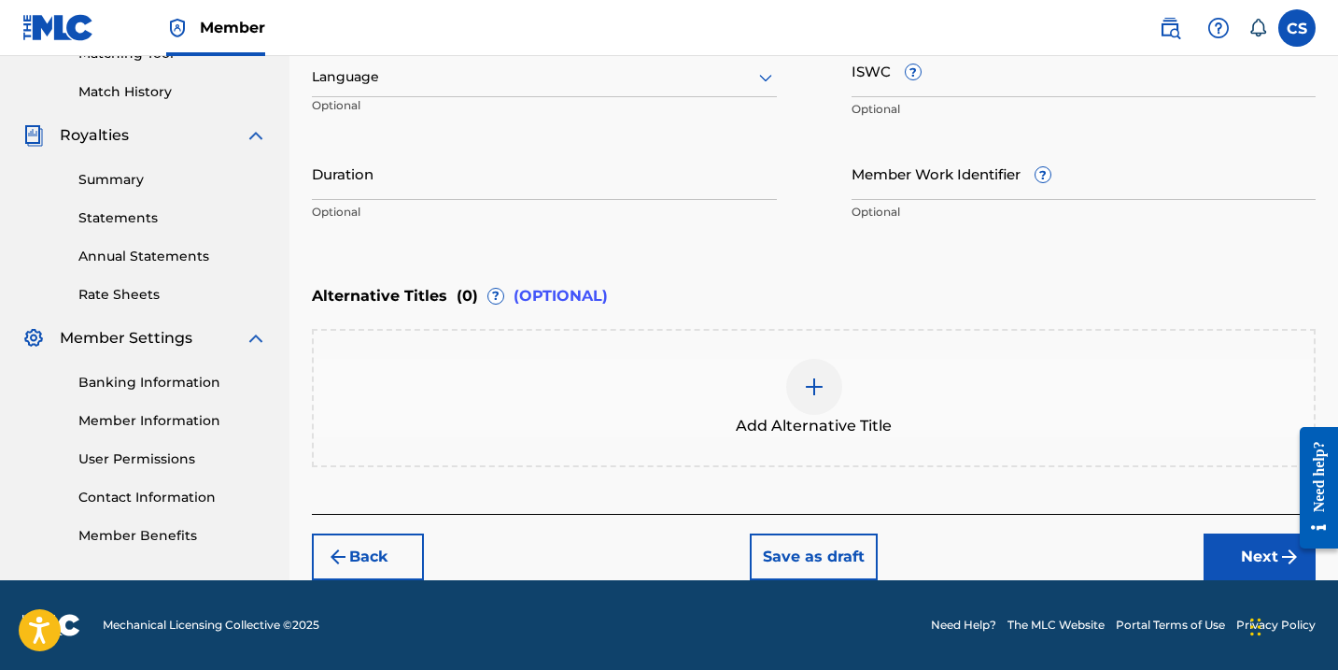
scroll to position [501, 0]
click at [1239, 554] on button "Next" at bounding box center [1260, 556] width 112 height 47
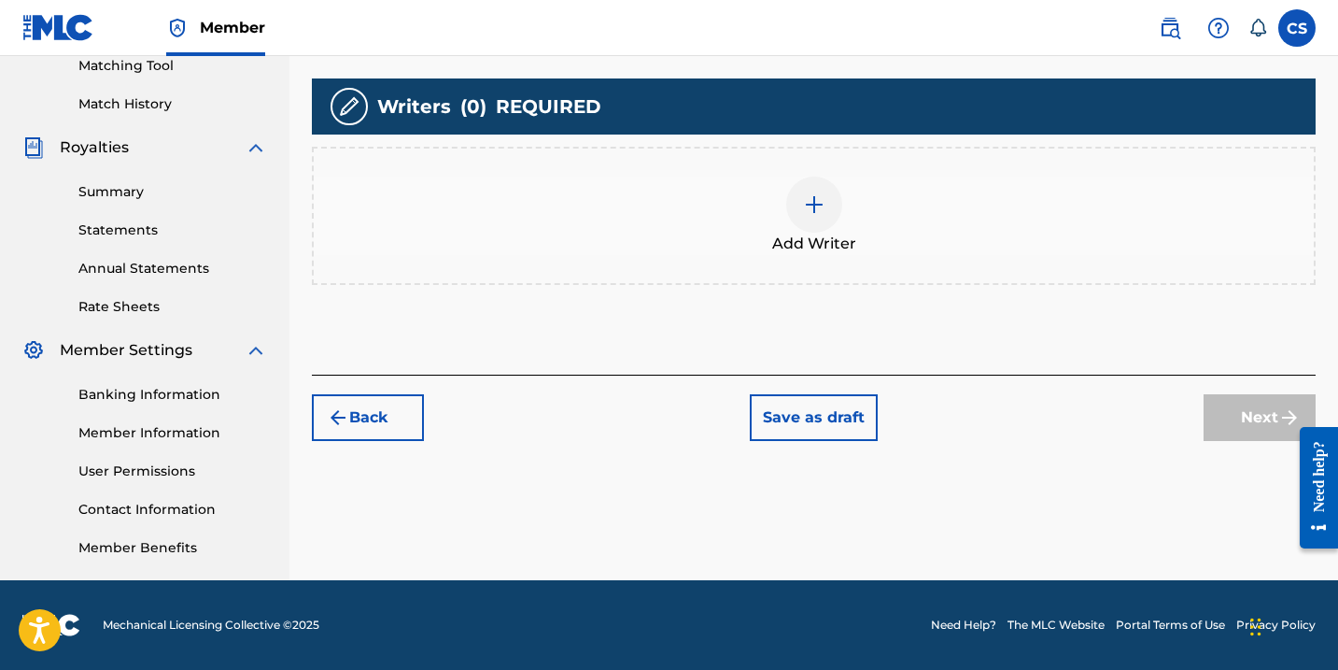
click at [803, 210] on img at bounding box center [814, 204] width 22 height 22
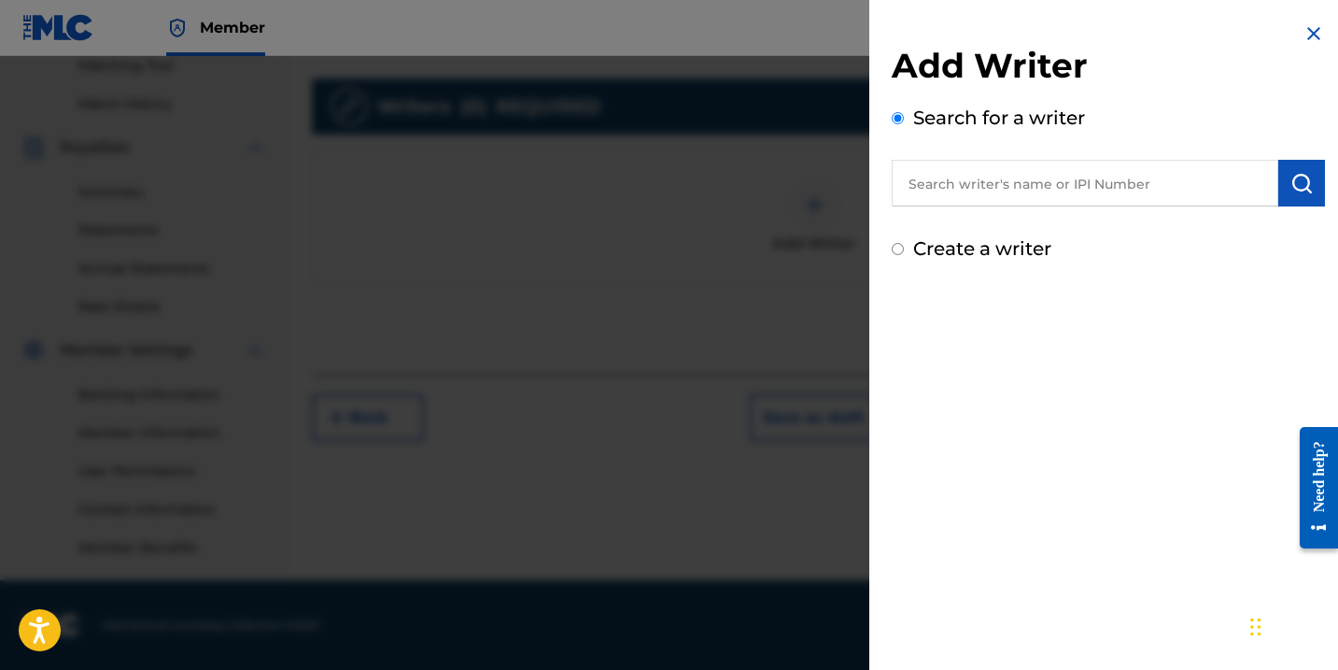
click at [936, 199] on input "text" at bounding box center [1085, 183] width 387 height 47
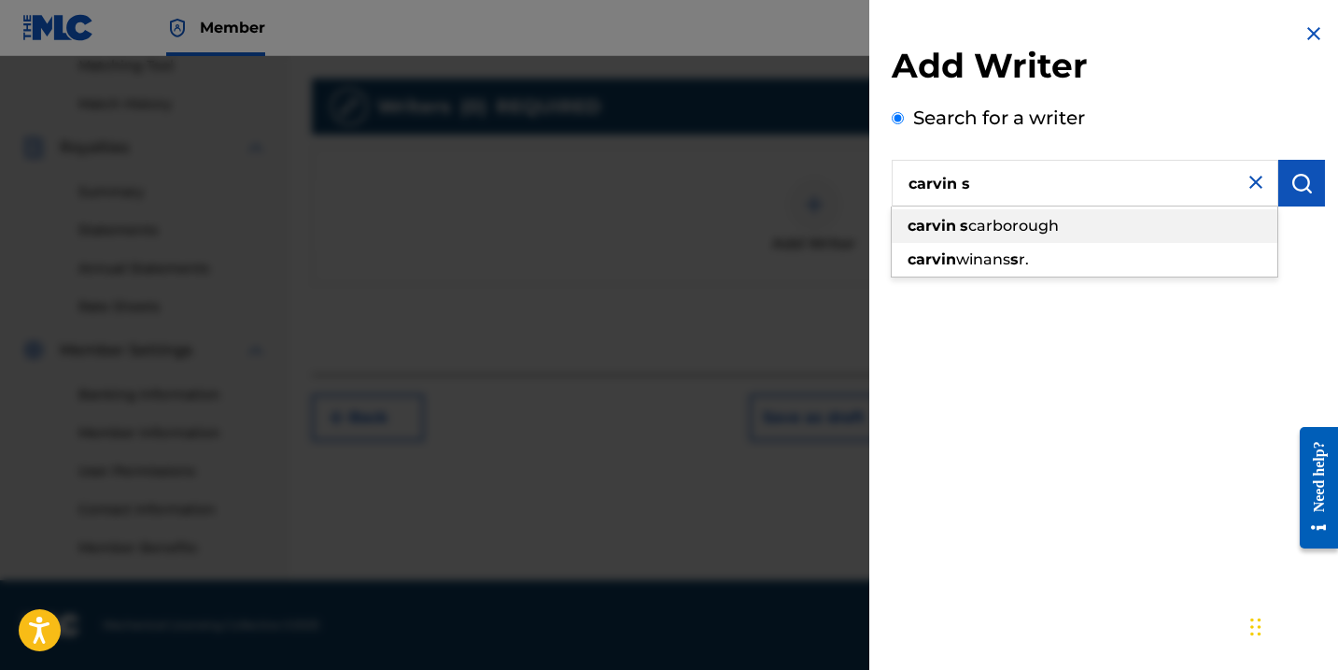
click at [968, 229] on span "carborough" at bounding box center [1013, 226] width 91 height 18
type input "[PERSON_NAME]"
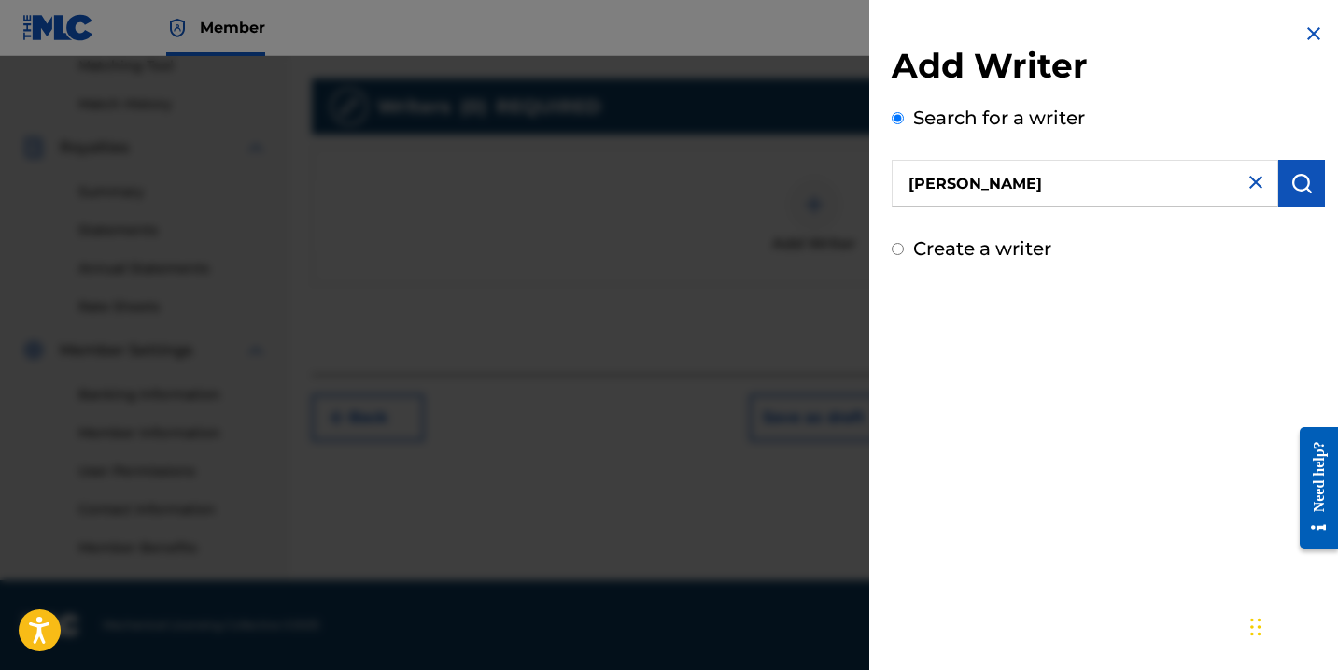
click at [1297, 172] on img "submit" at bounding box center [1301, 183] width 22 height 22
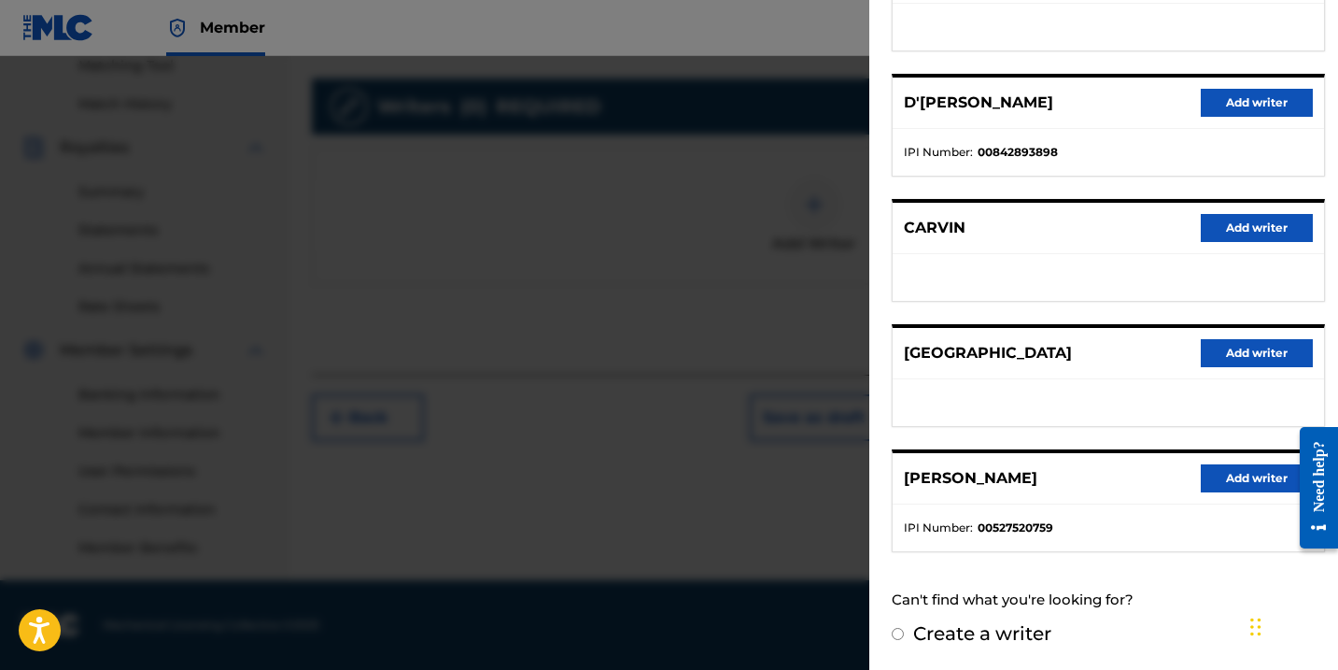
scroll to position [297, 0]
click at [1223, 476] on button "Add writer" at bounding box center [1257, 479] width 112 height 28
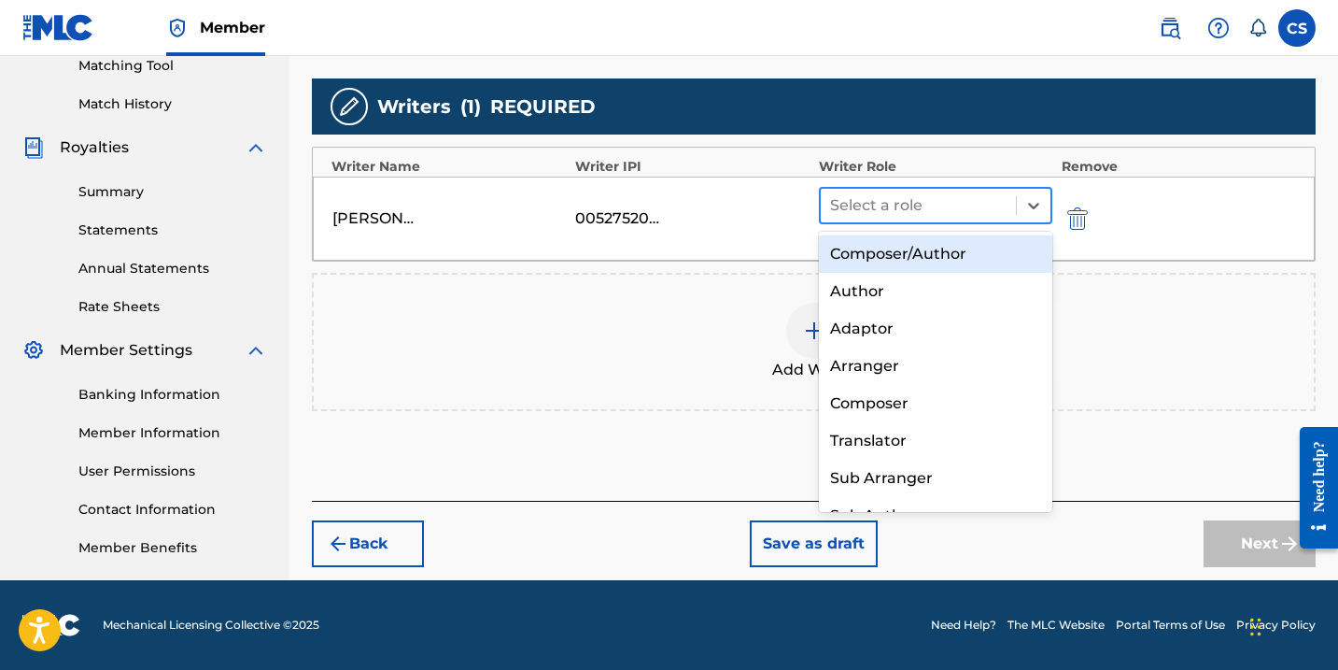
click at [865, 197] on div at bounding box center [918, 205] width 176 height 26
click at [867, 249] on div "Composer/Author" at bounding box center [935, 253] width 233 height 37
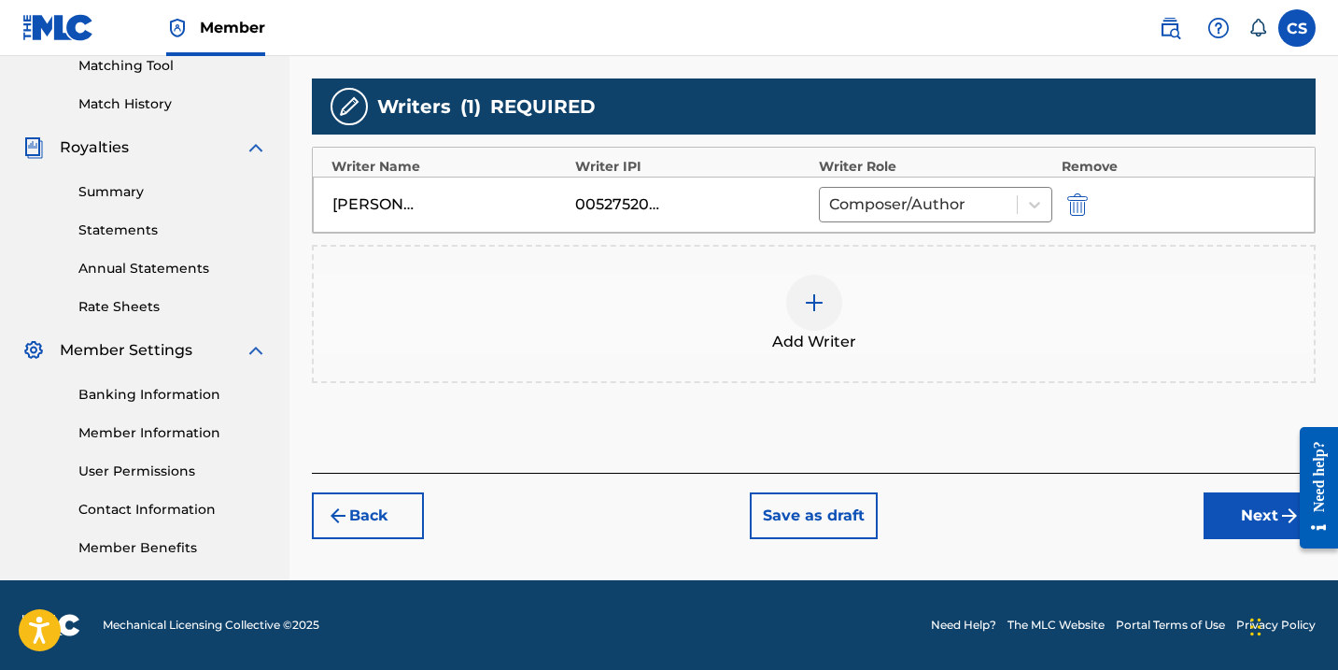
click at [1239, 515] on button "Next" at bounding box center [1260, 515] width 112 height 47
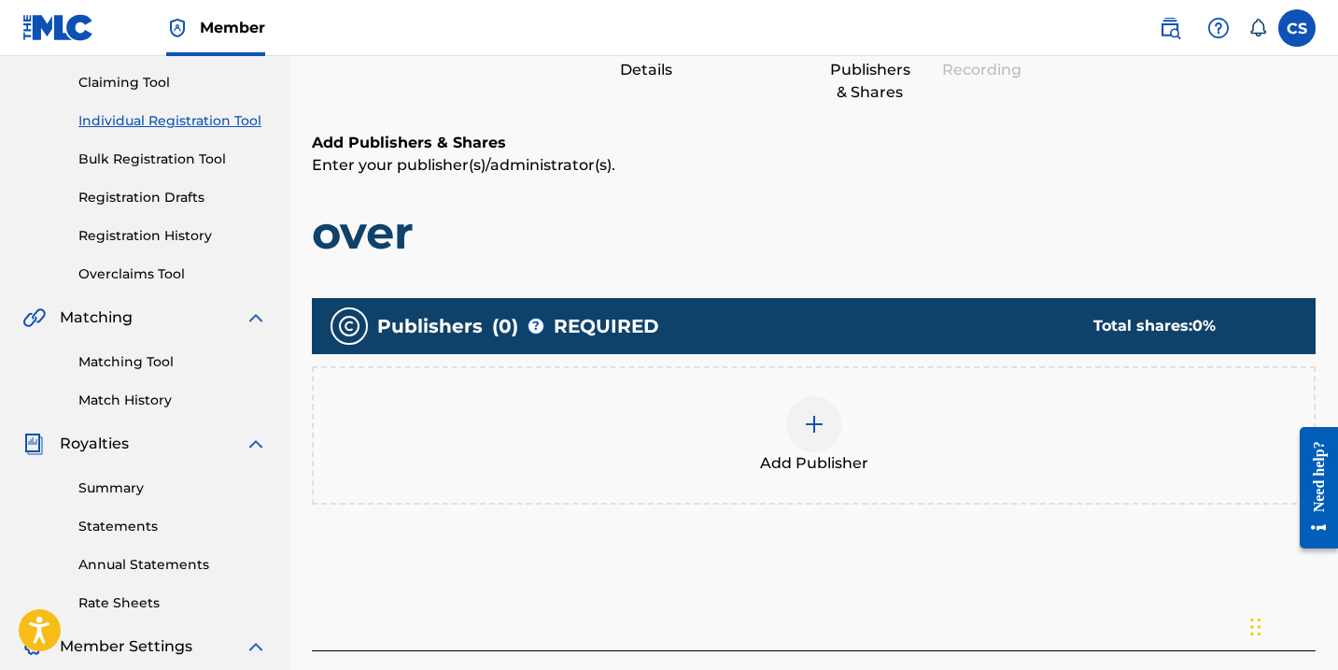
scroll to position [197, 0]
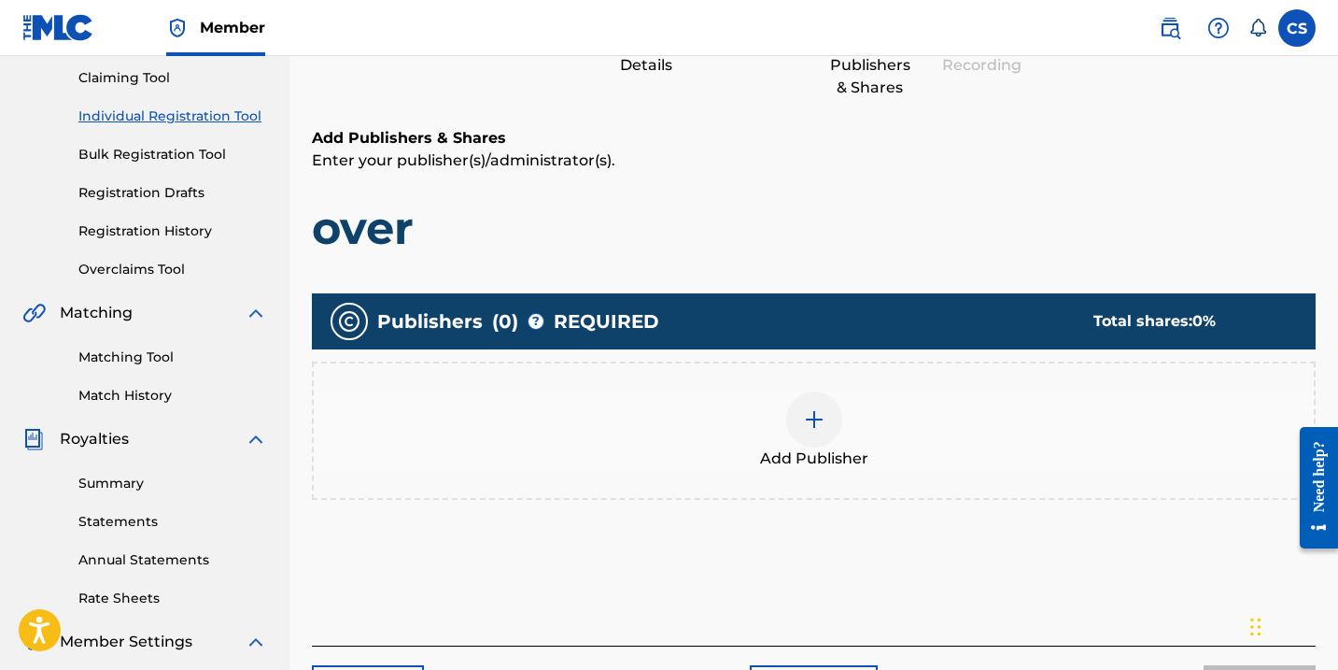
click at [817, 428] on img at bounding box center [814, 419] width 22 height 22
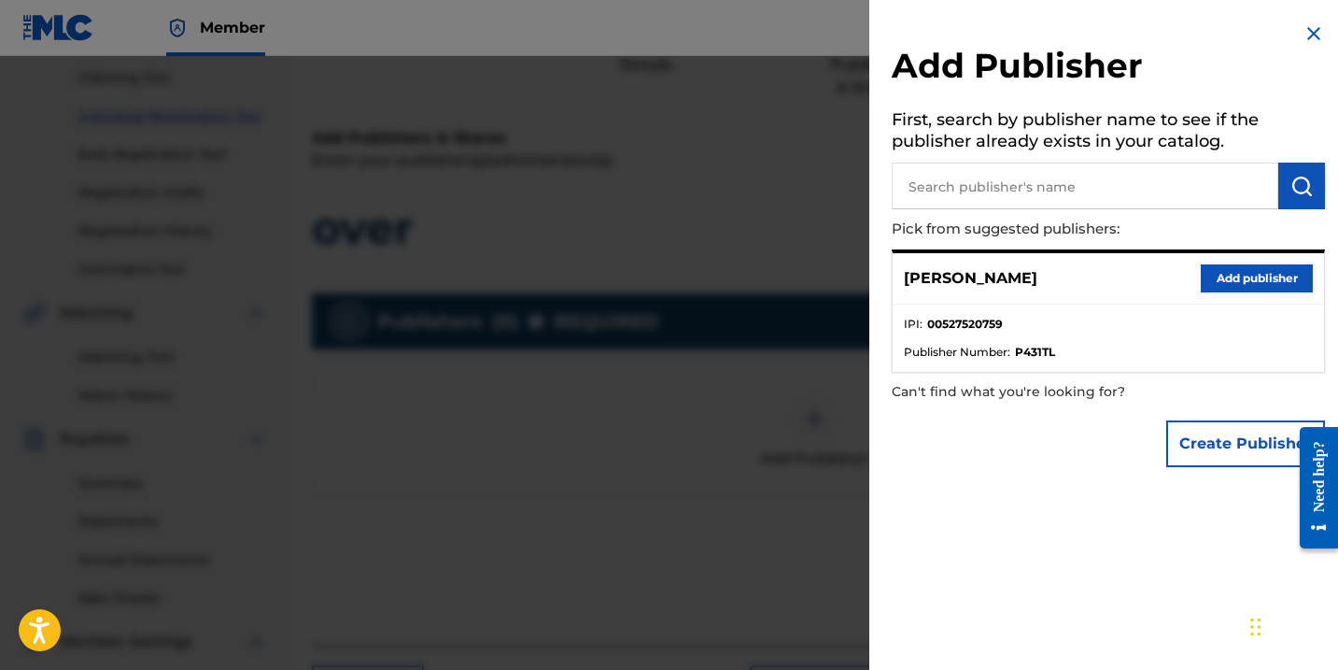
click at [1237, 276] on button "Add publisher" at bounding box center [1257, 278] width 112 height 28
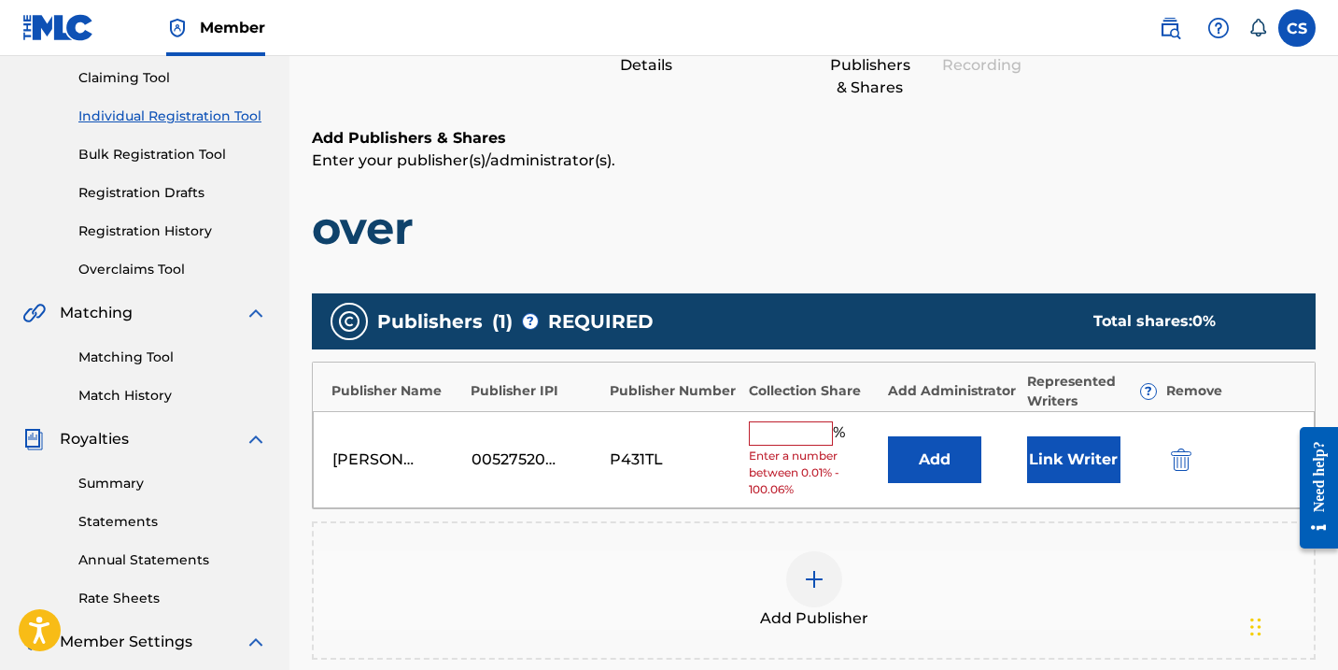
click at [785, 434] on input "text" at bounding box center [791, 433] width 84 height 24
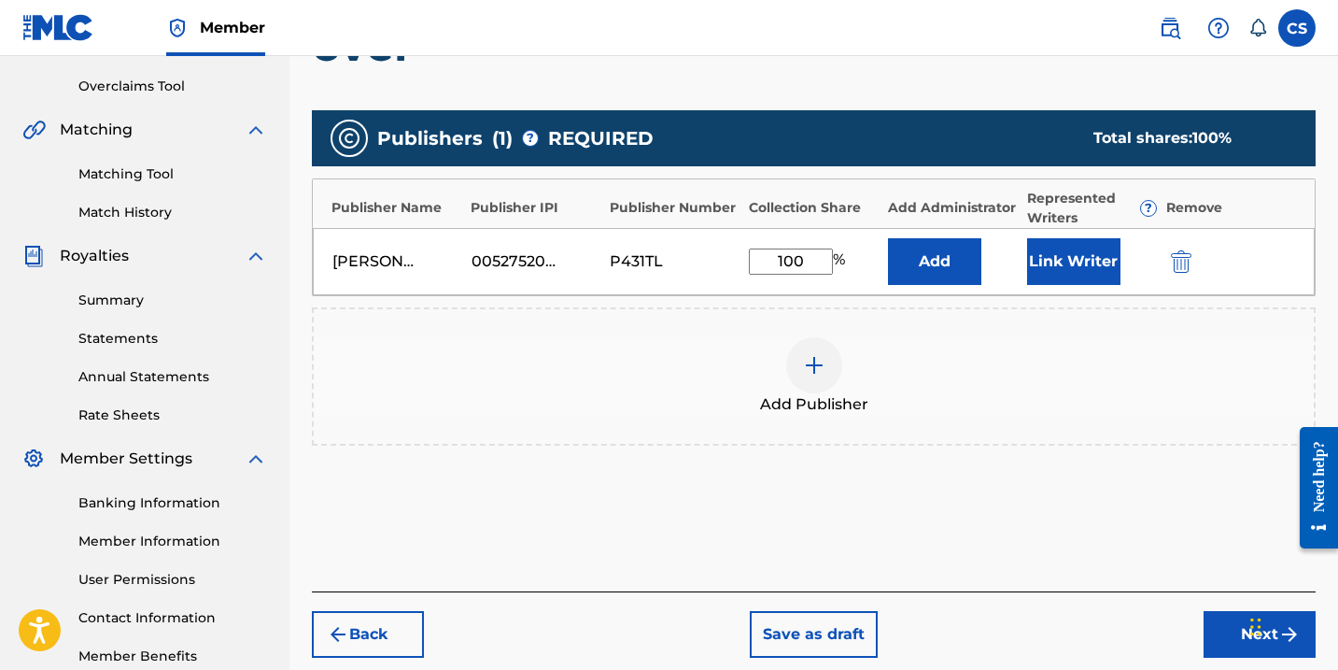
scroll to position [384, 1]
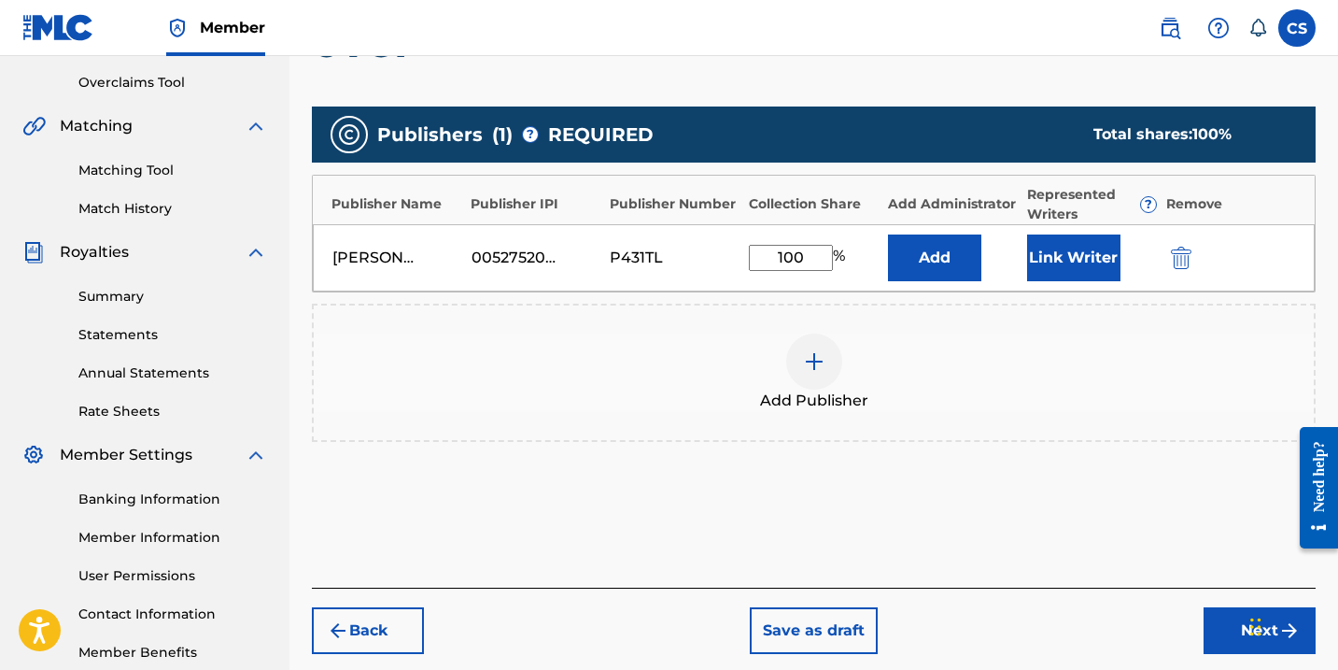
type input "100"
click at [1220, 632] on button "Next" at bounding box center [1260, 630] width 112 height 47
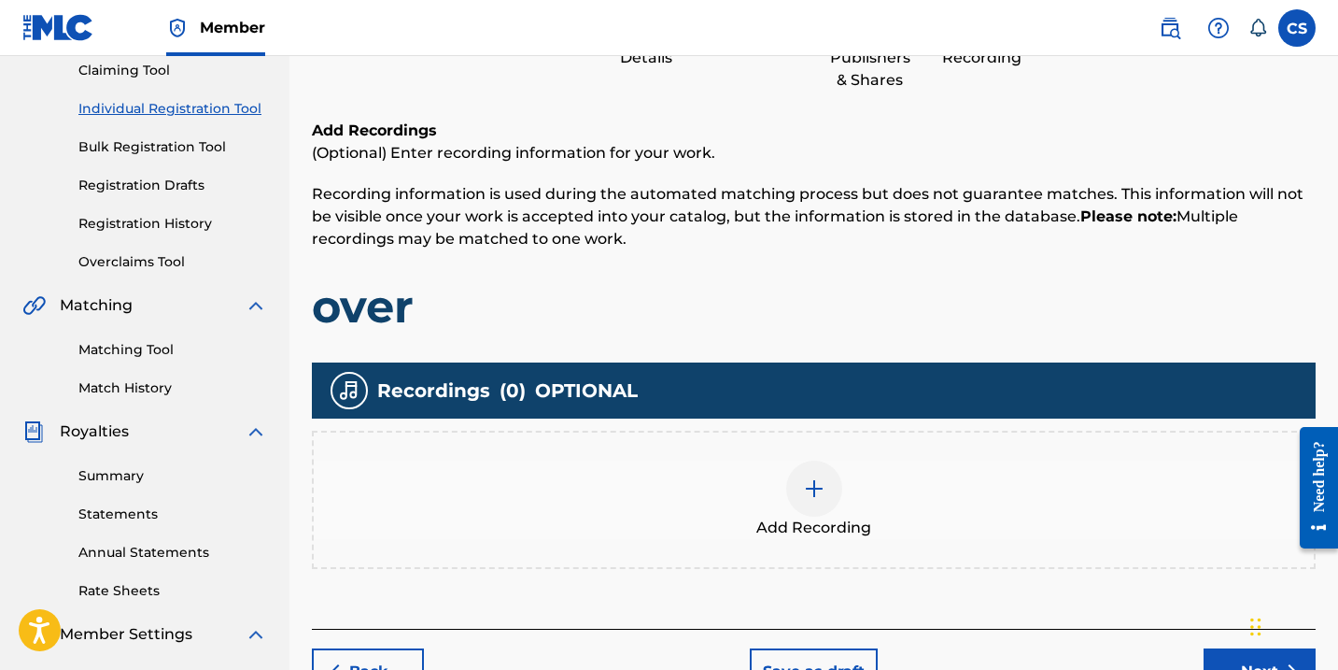
scroll to position [204, 0]
click at [817, 494] on img at bounding box center [814, 488] width 22 height 22
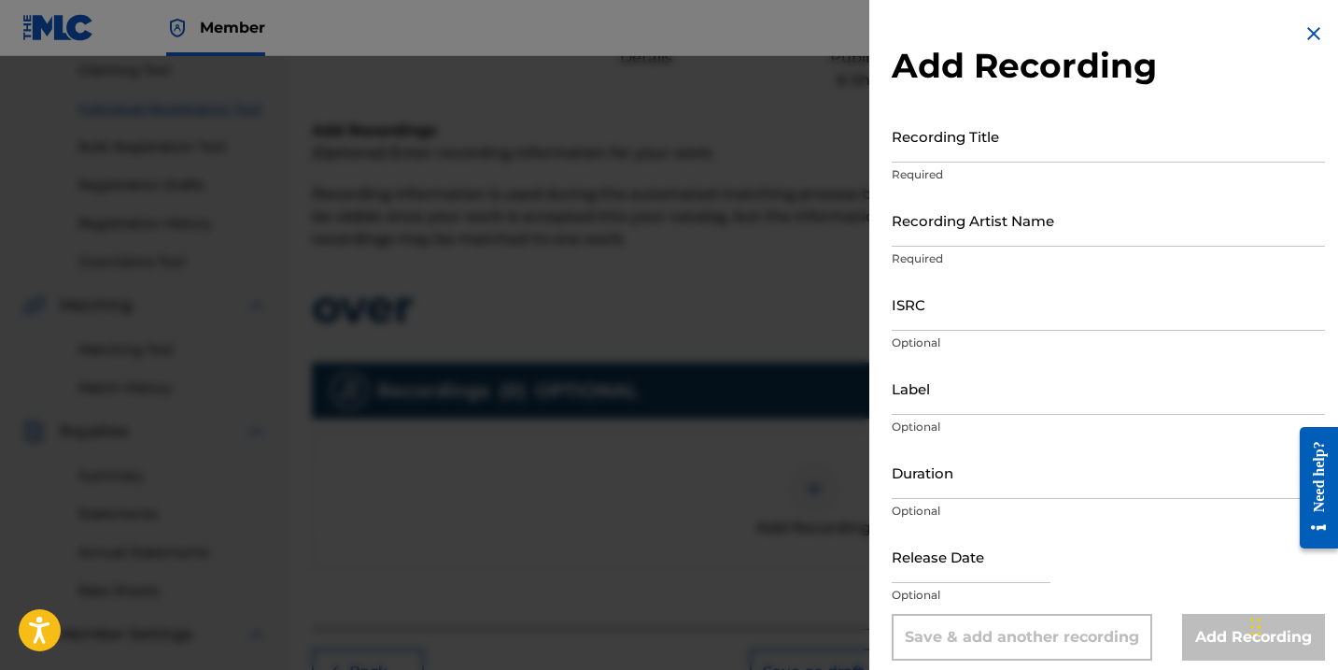
click at [932, 156] on input "Recording Title" at bounding box center [1108, 135] width 433 height 53
type input "Over"
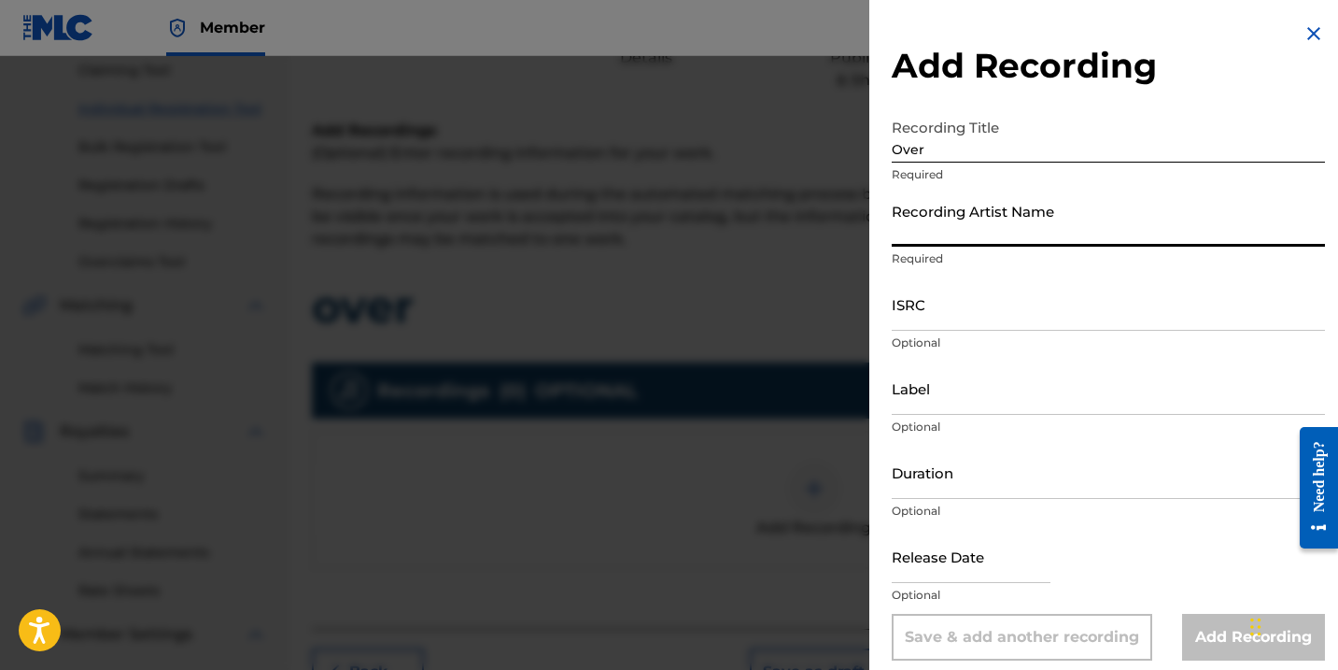
click at [952, 231] on input "Recording Artist Name" at bounding box center [1108, 219] width 433 height 53
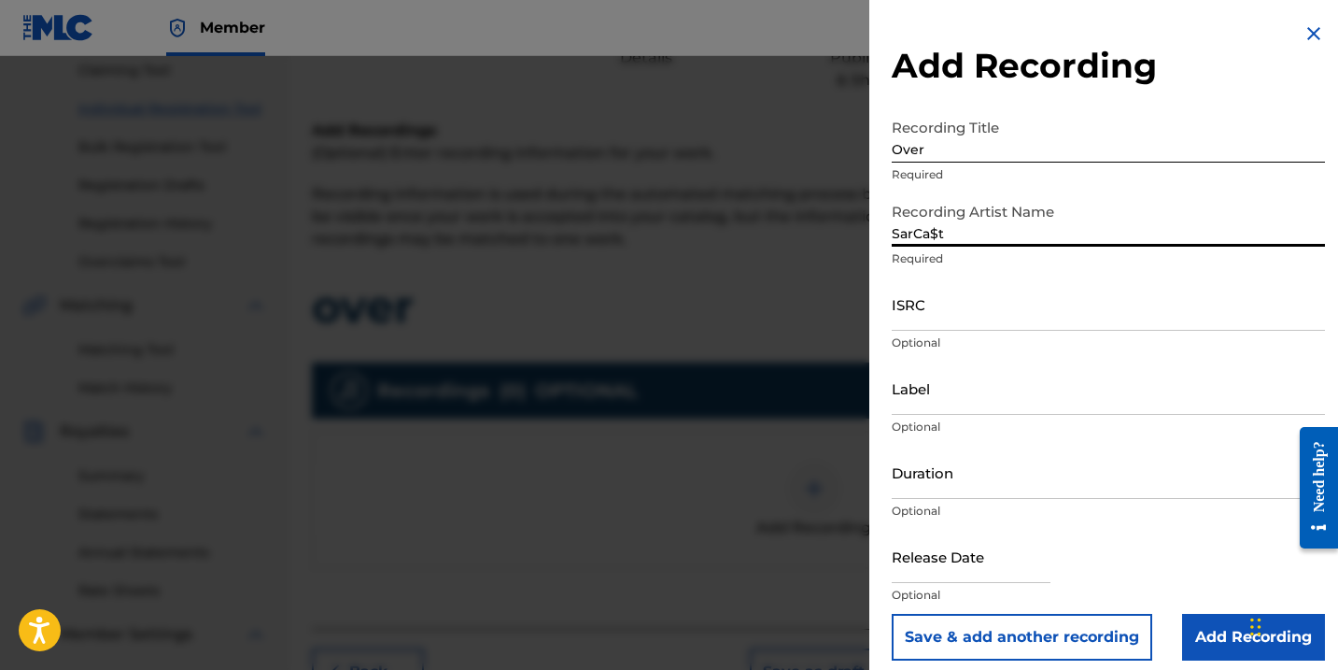
type input "SarCa$t"
click at [908, 322] on input "ISRC" at bounding box center [1108, 303] width 433 height 53
paste input "QZWFK2506966"
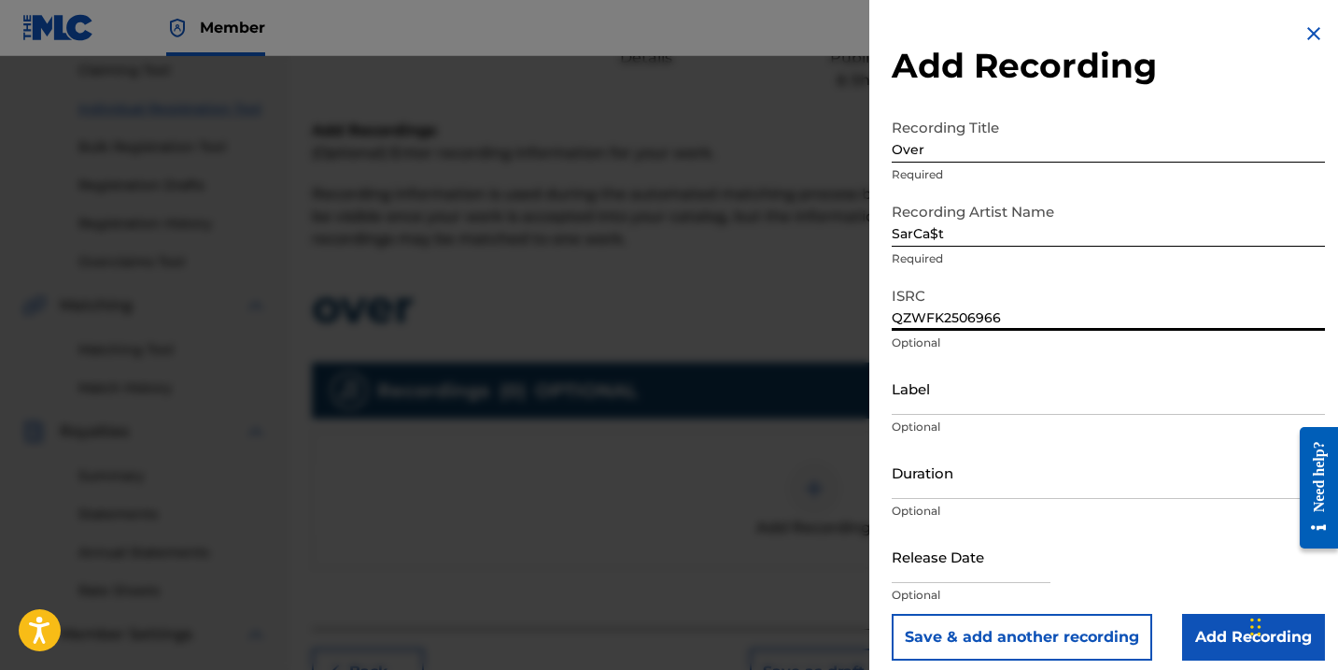
type input "QZWFK2506966"
click at [918, 402] on input "Label" at bounding box center [1108, 387] width 433 height 53
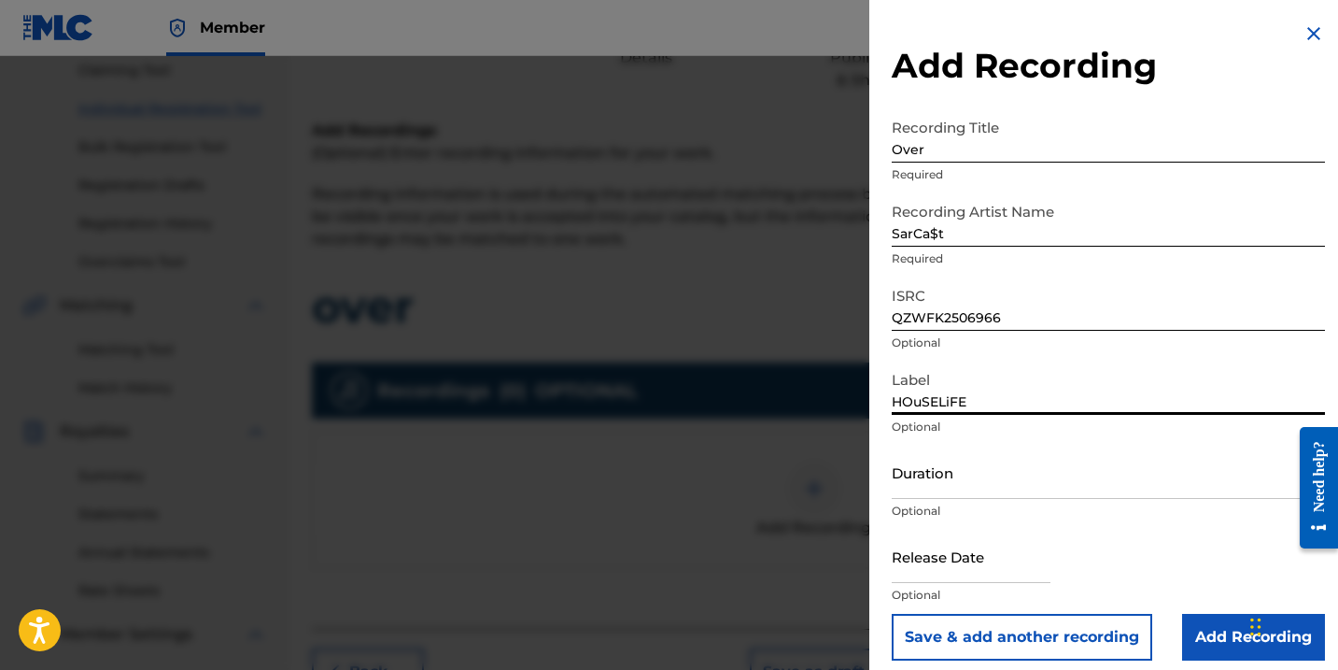
type input "HOuSELiFE"
click at [932, 496] on input "Duration" at bounding box center [1108, 471] width 433 height 53
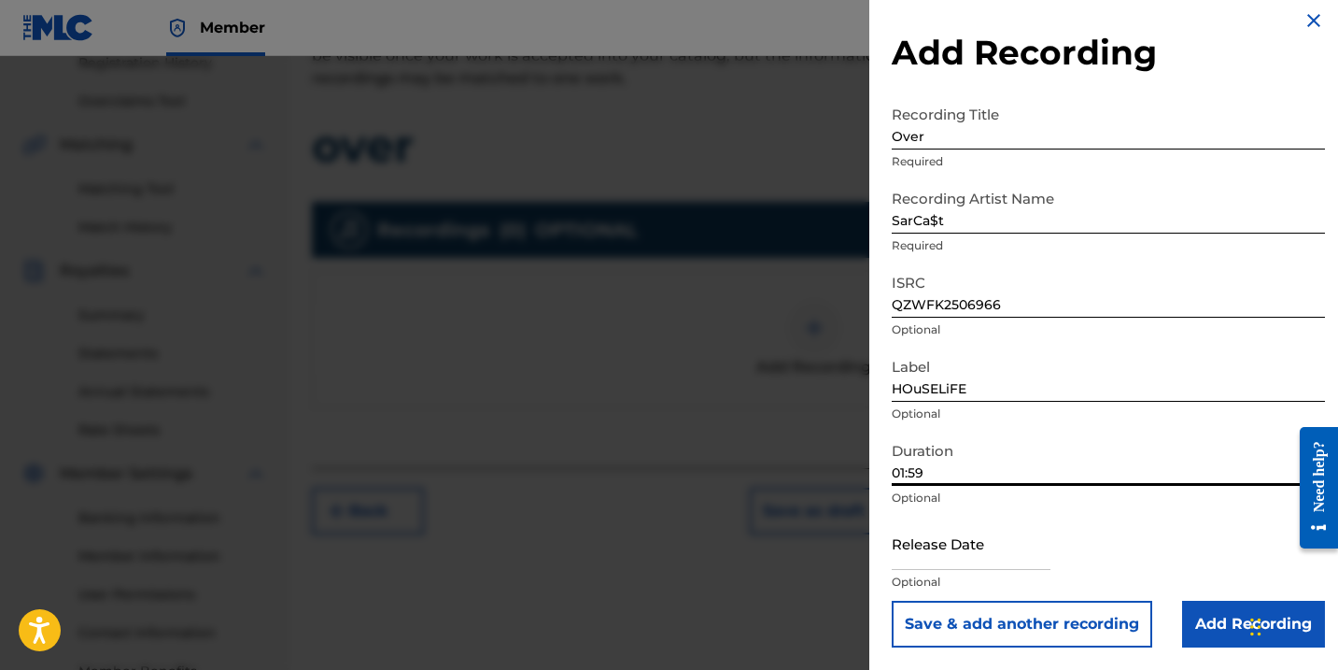
scroll to position [375, 0]
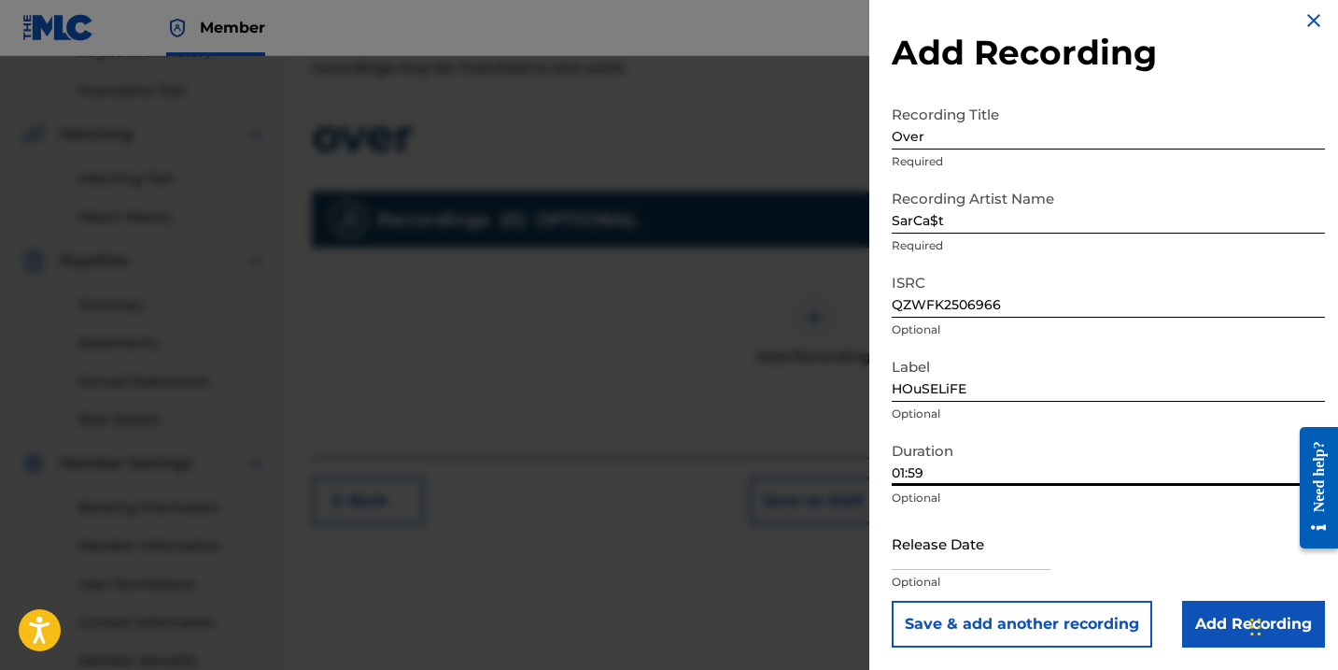
type input "01:59"
click at [962, 560] on input "text" at bounding box center [971, 542] width 159 height 53
select select "7"
select select "2025"
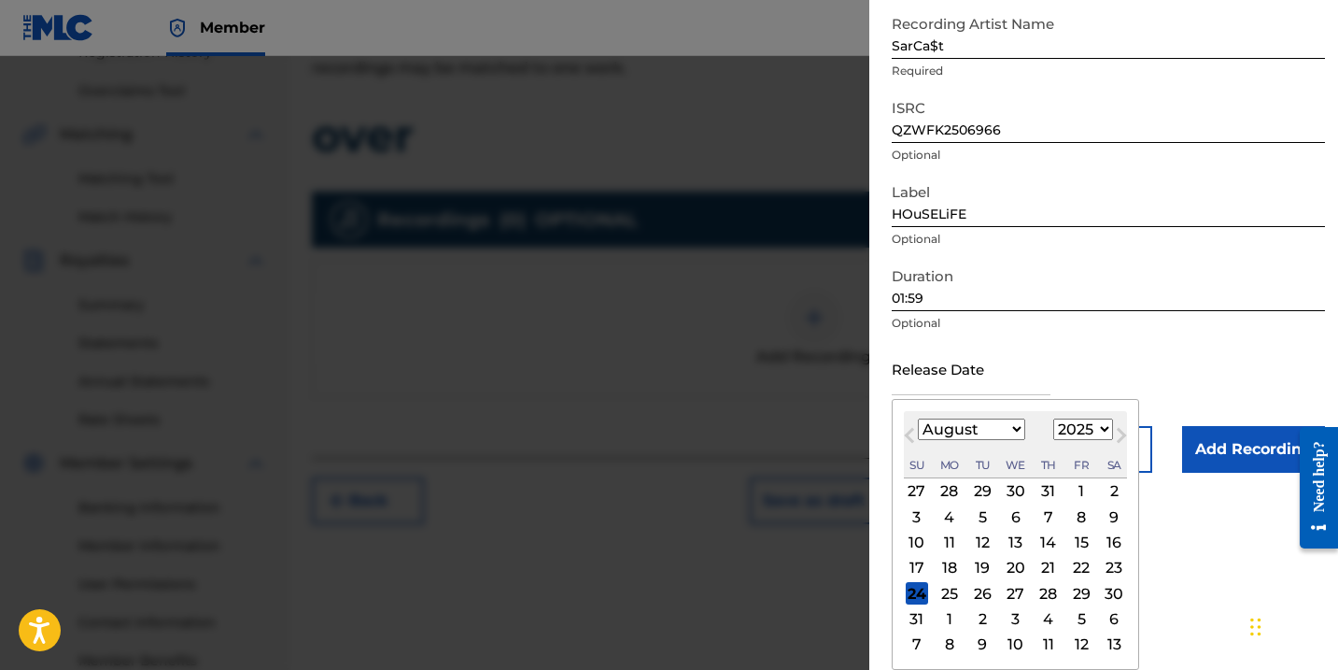
scroll to position [188, 0]
click at [975, 542] on div "12" at bounding box center [982, 542] width 22 height 22
type input "[DATE]"
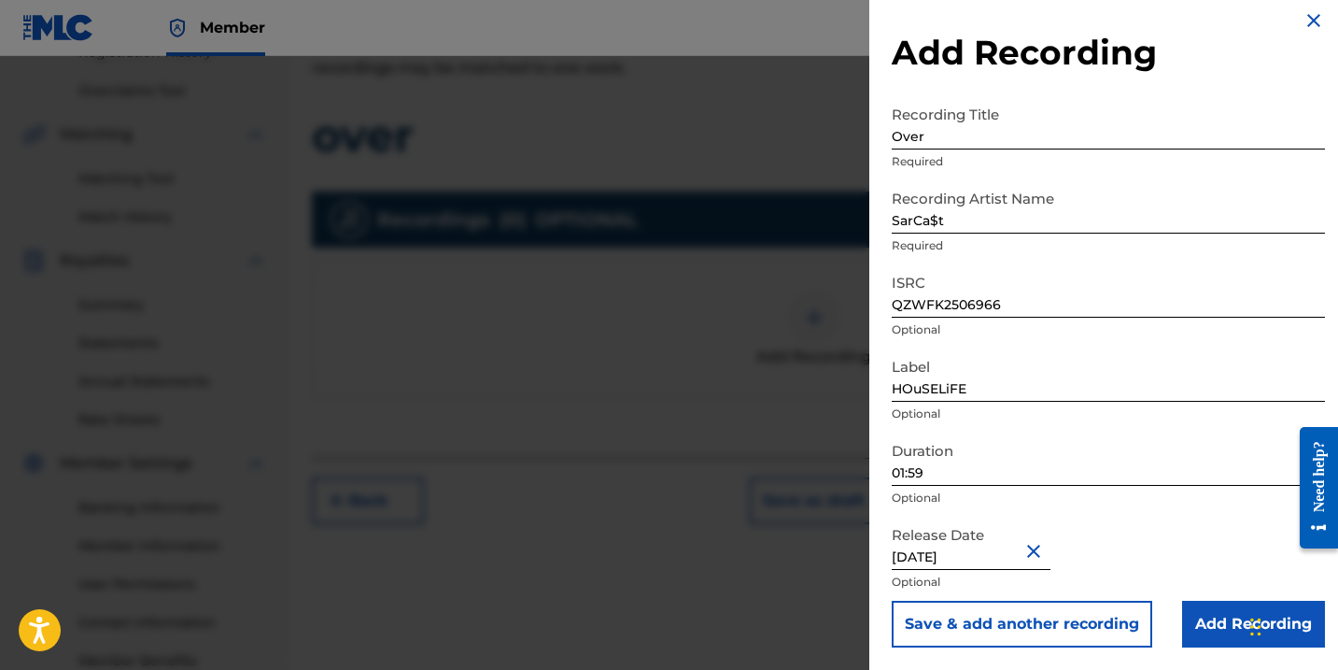
click at [1211, 624] on input "Add Recording" at bounding box center [1253, 623] width 143 height 47
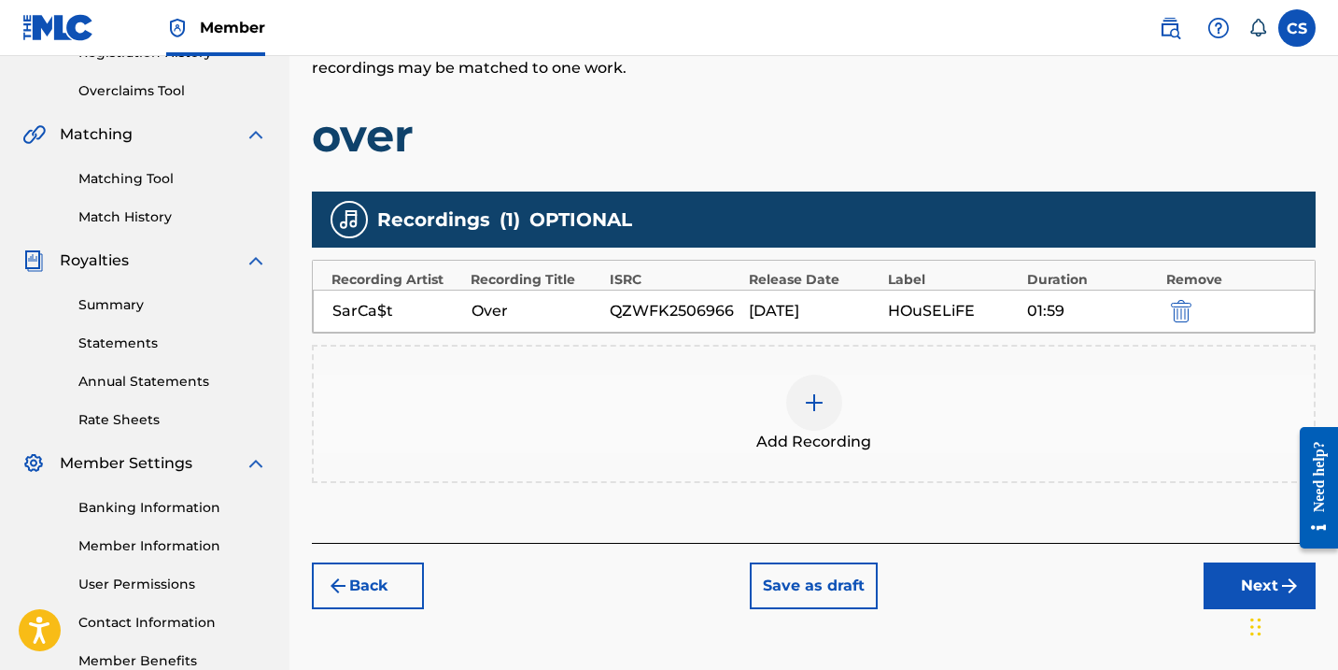
click at [1224, 575] on button "Next" at bounding box center [1260, 585] width 112 height 47
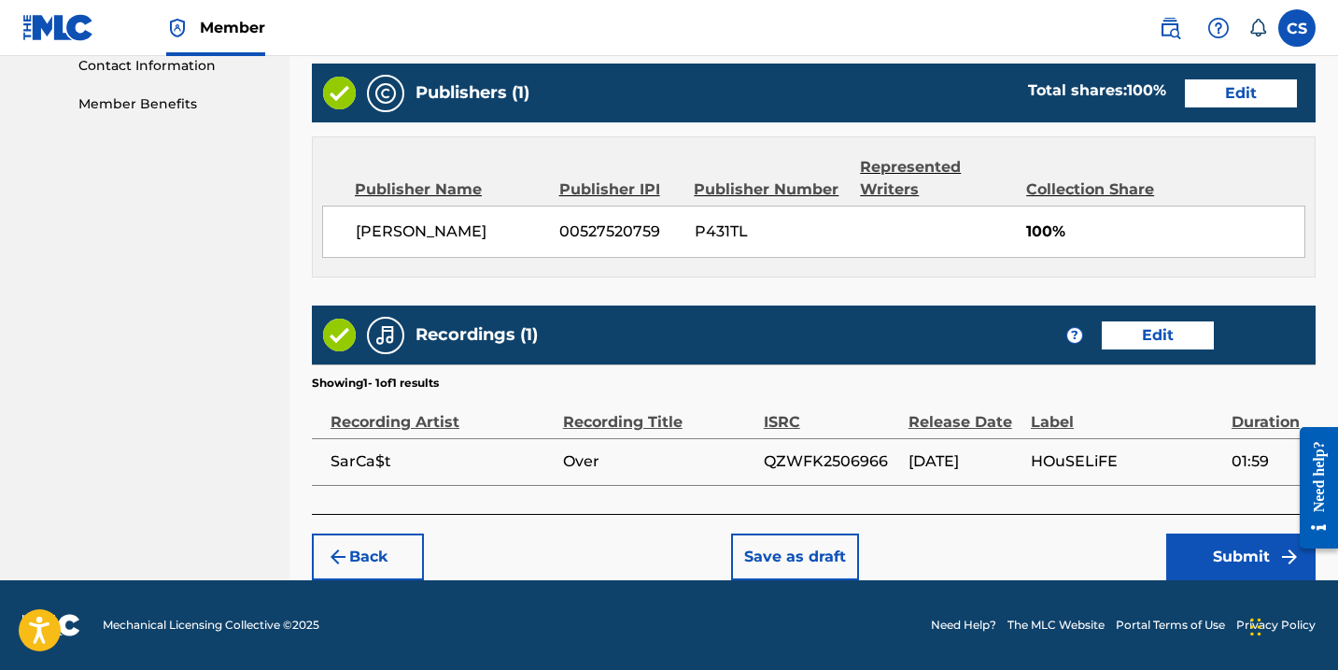
scroll to position [932, 0]
click at [1200, 554] on button "Submit" at bounding box center [1240, 556] width 149 height 47
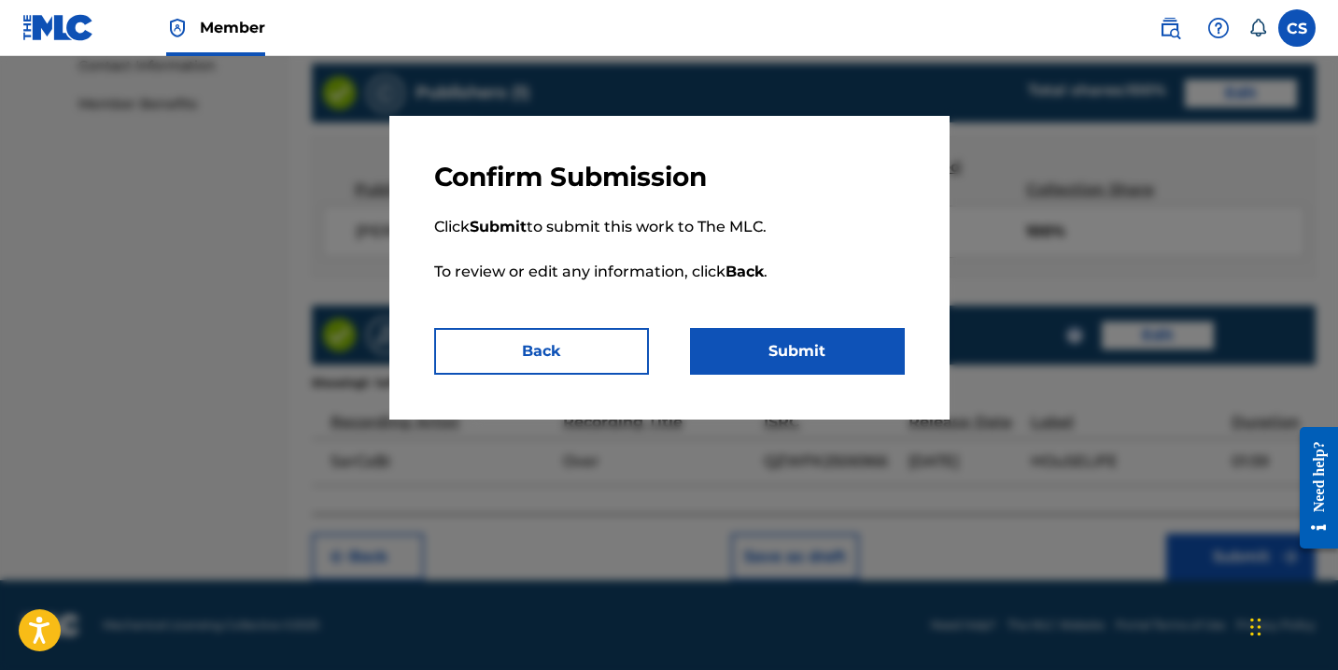
click at [815, 350] on button "Submit" at bounding box center [797, 351] width 215 height 47
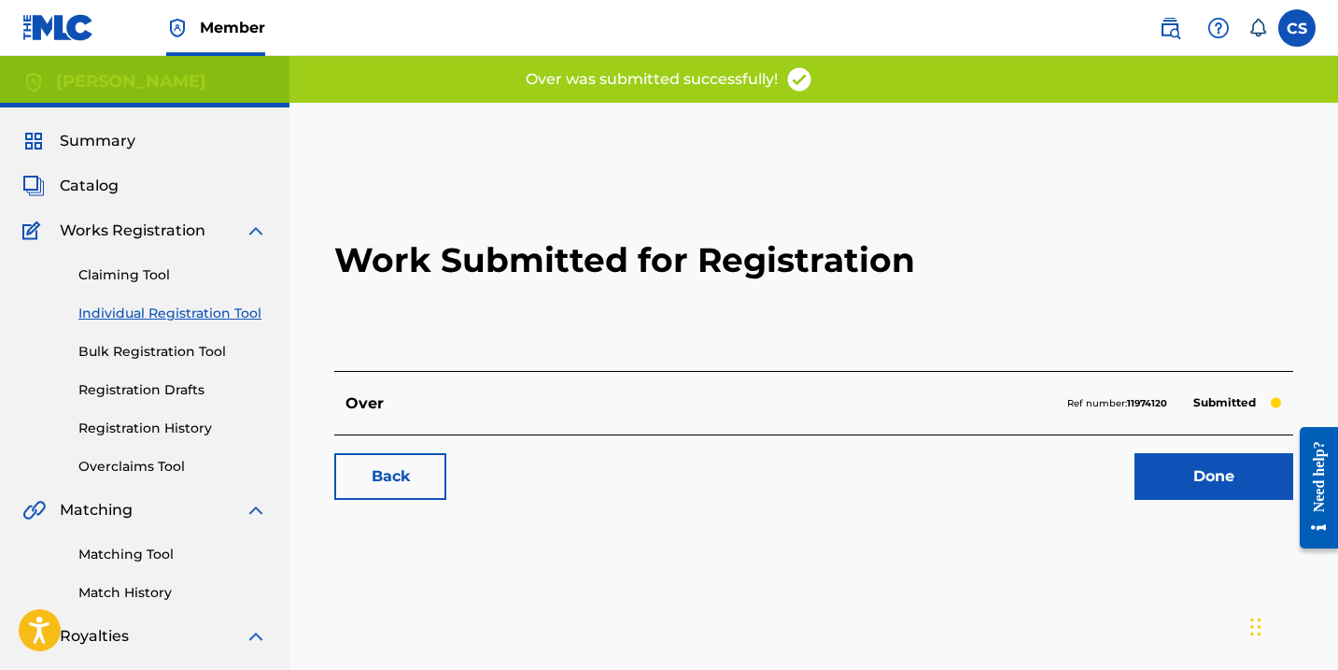
click at [1201, 484] on link "Done" at bounding box center [1214, 476] width 159 height 47
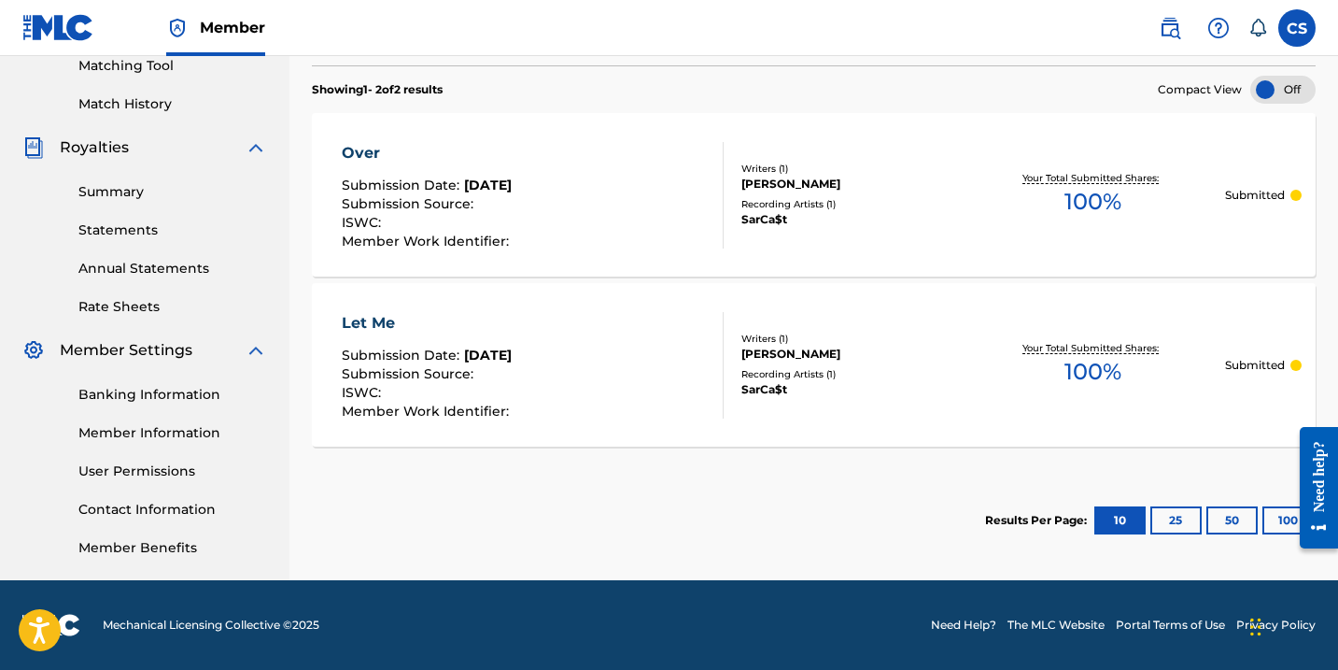
scroll to position [488, 0]
click at [1166, 519] on button "25" at bounding box center [1175, 520] width 51 height 28
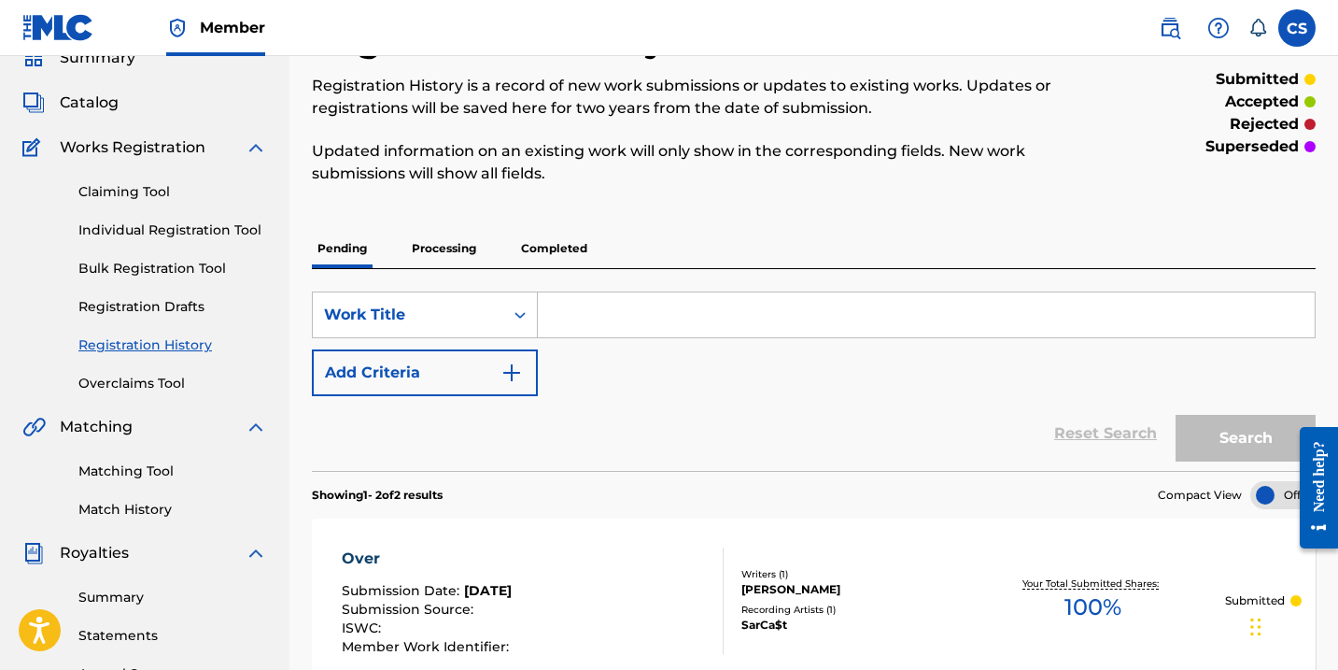
scroll to position [82, 0]
click at [93, 99] on span "Catalog" at bounding box center [89, 103] width 59 height 22
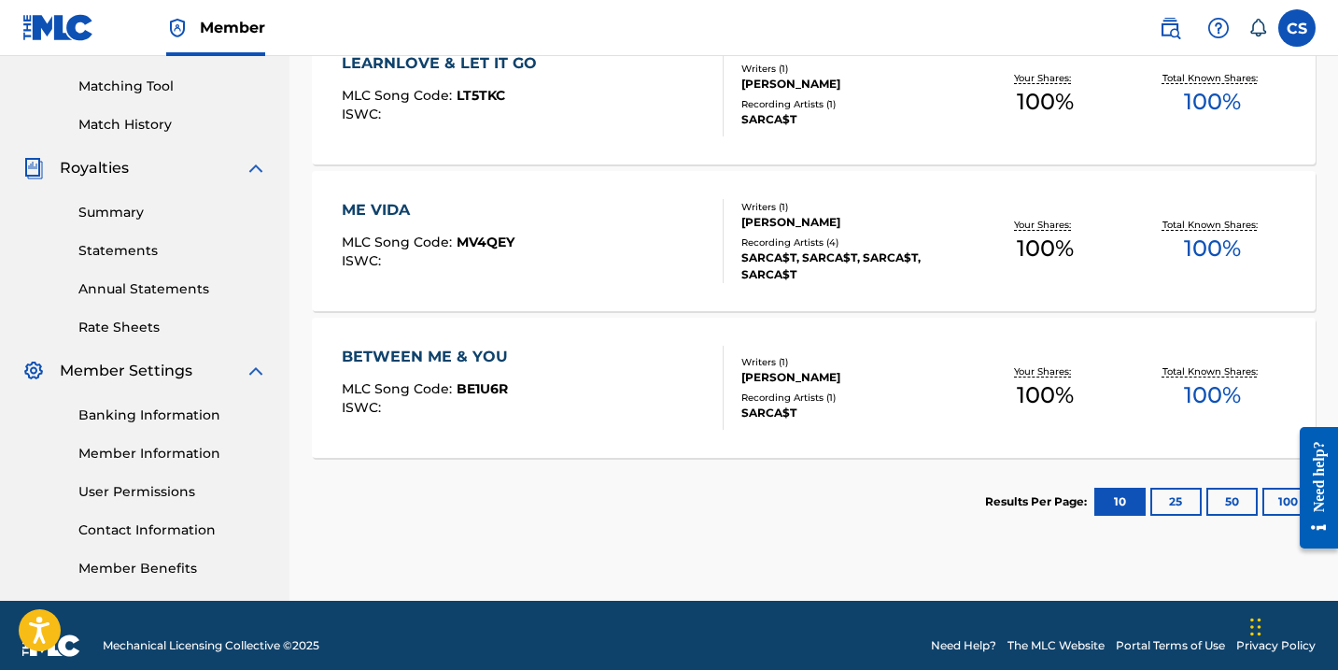
scroll to position [469, 0]
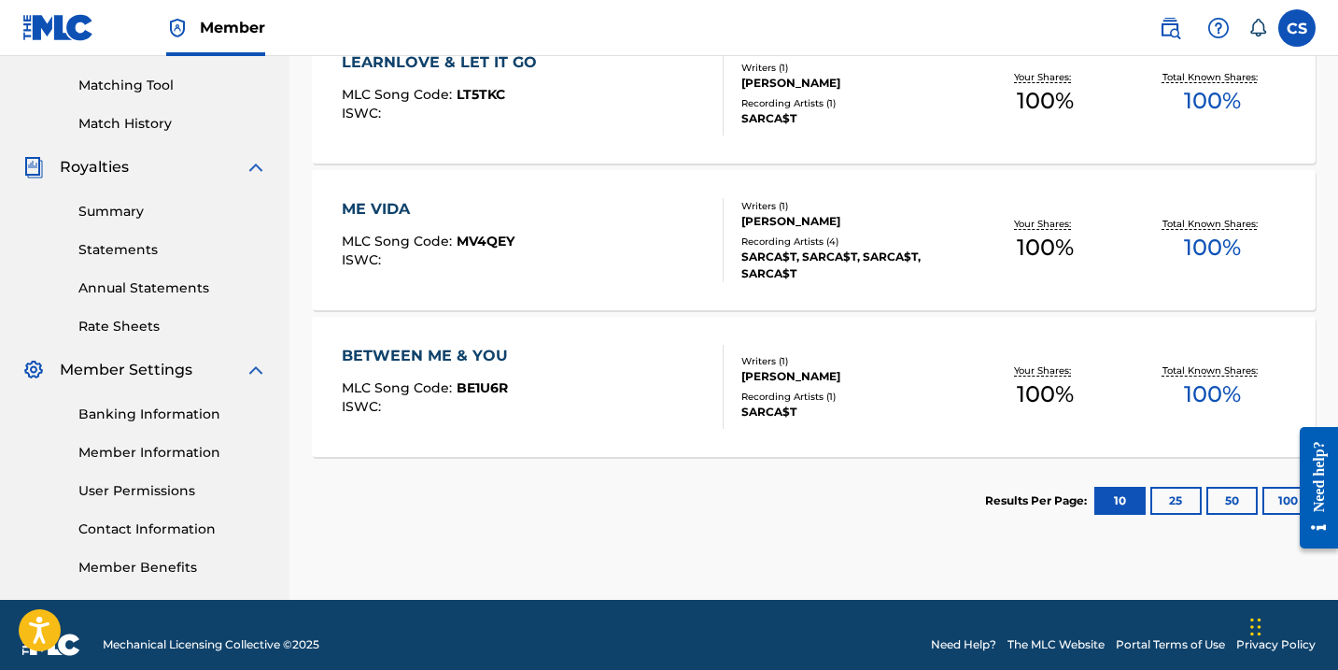
click at [1179, 504] on button "25" at bounding box center [1175, 500] width 51 height 28
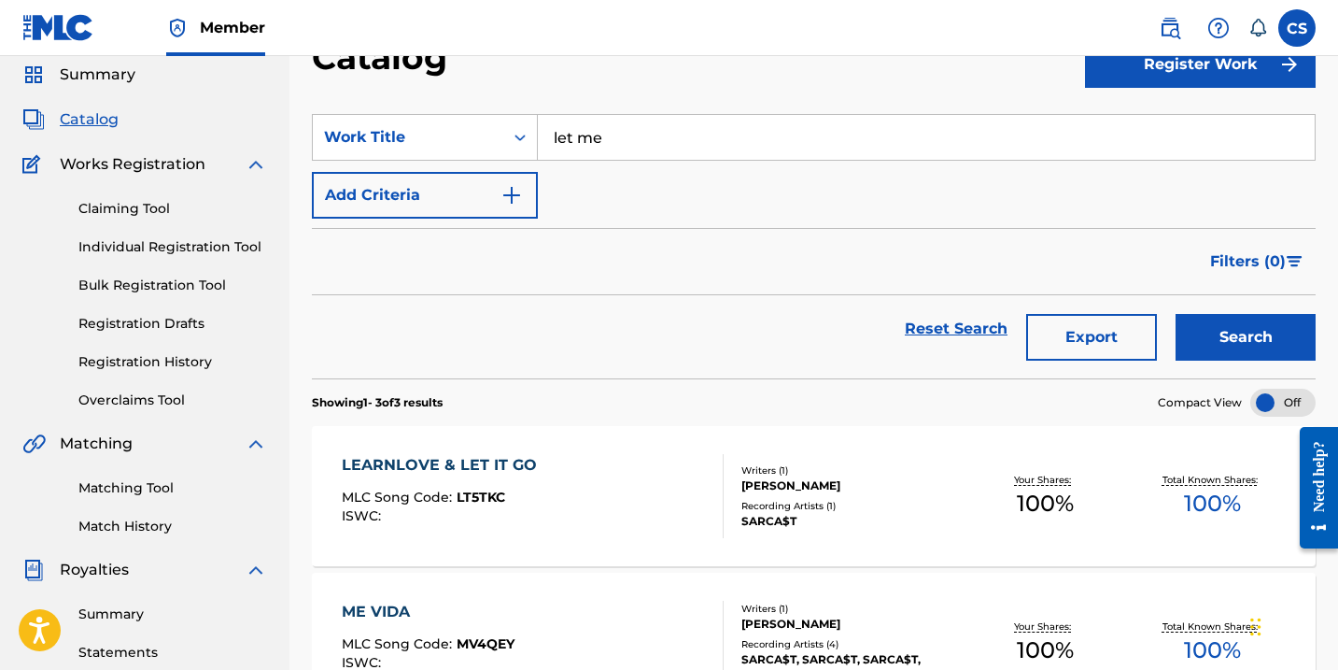
scroll to position [63, 0]
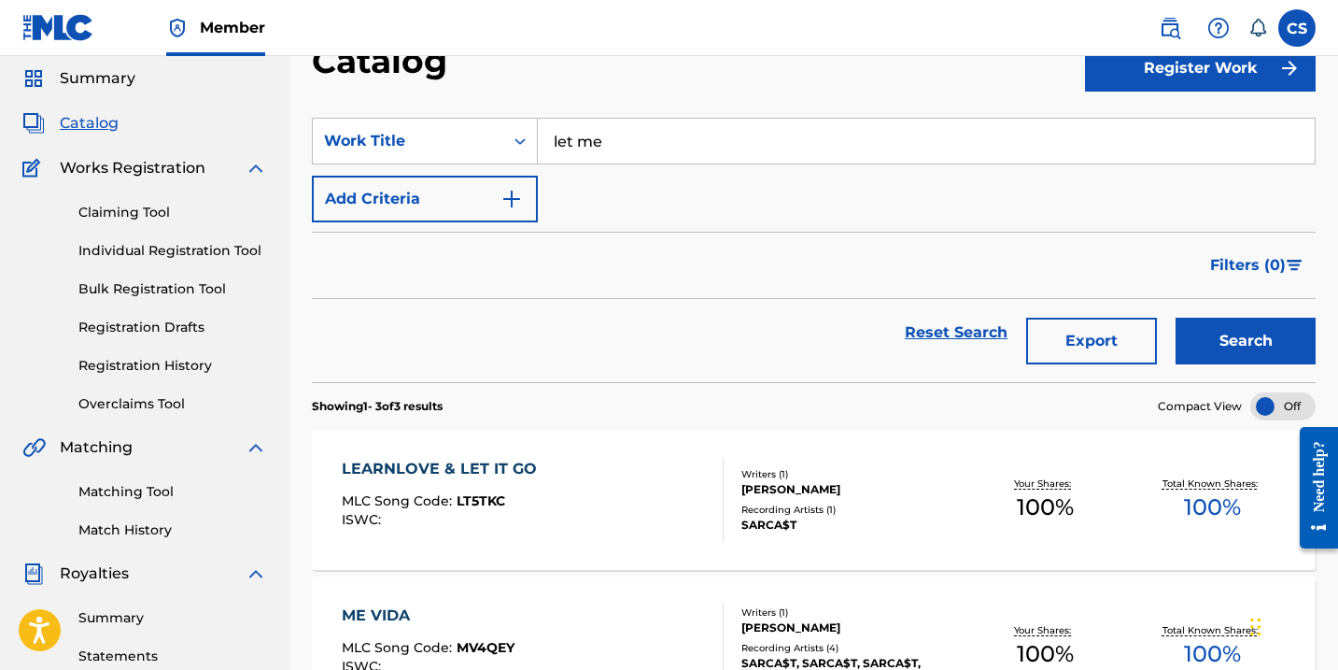
click at [184, 366] on link "Registration History" at bounding box center [172, 366] width 189 height 20
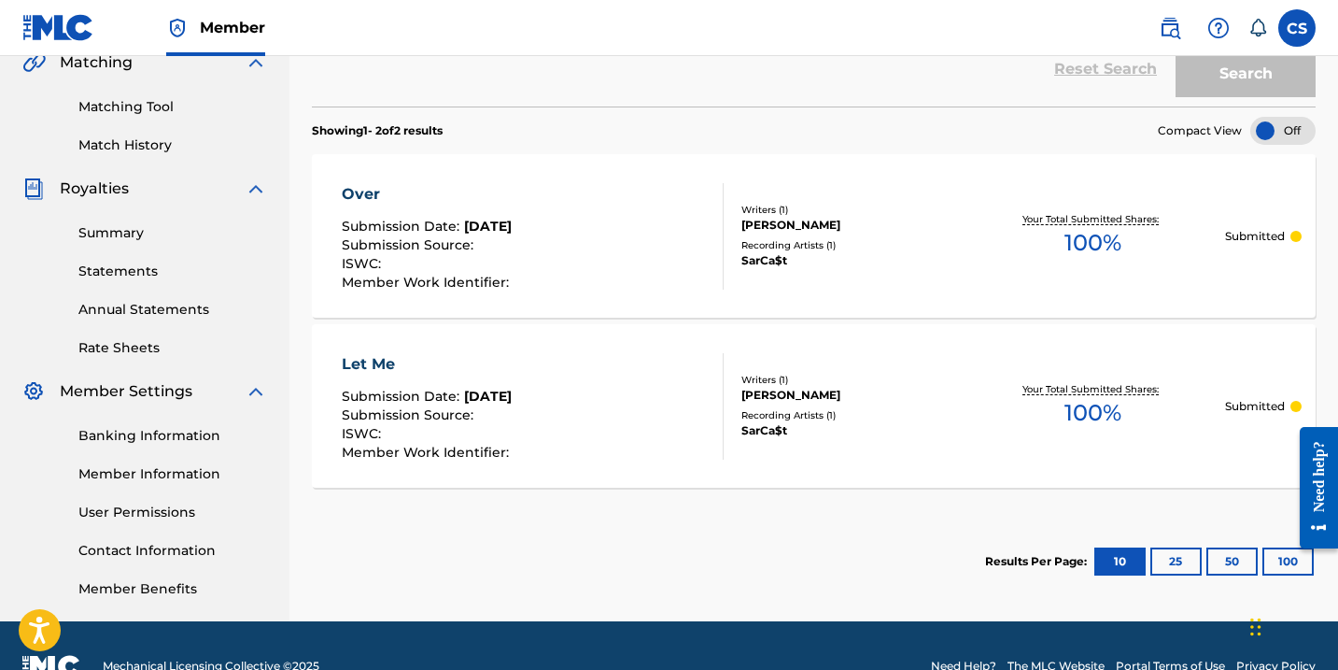
scroll to position [450, 0]
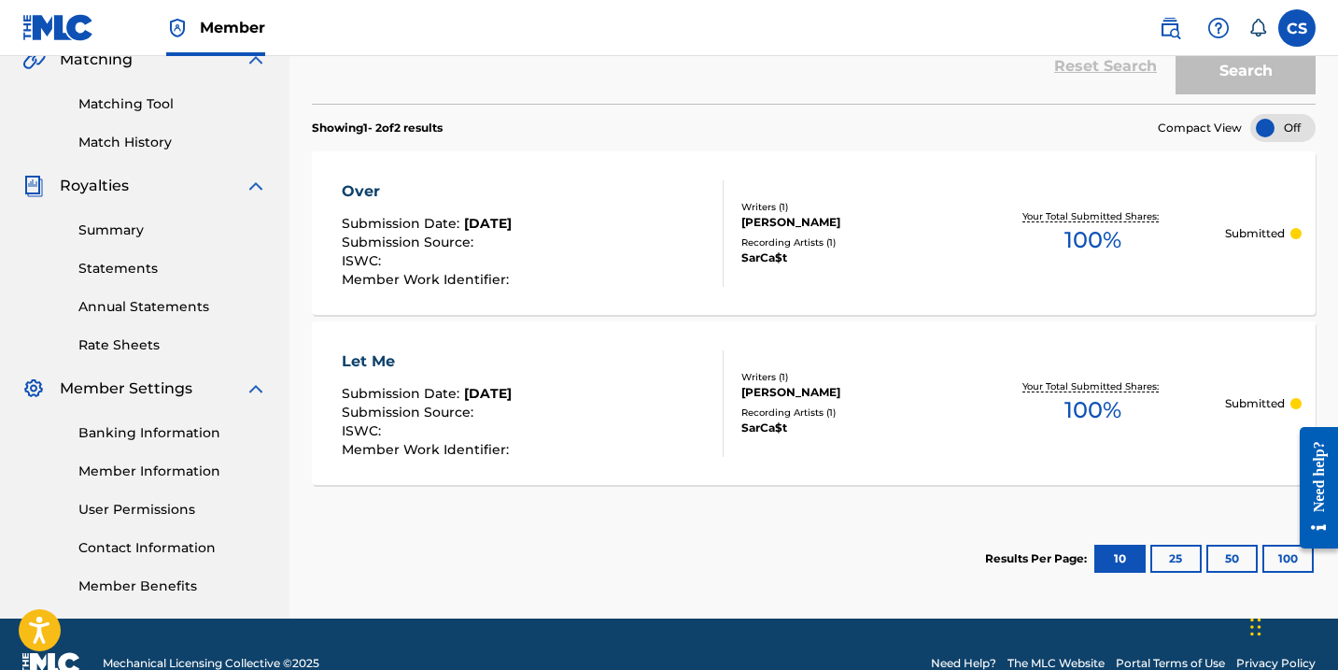
click at [1159, 551] on button "25" at bounding box center [1175, 558] width 51 height 28
click at [1228, 557] on button "50" at bounding box center [1231, 558] width 51 height 28
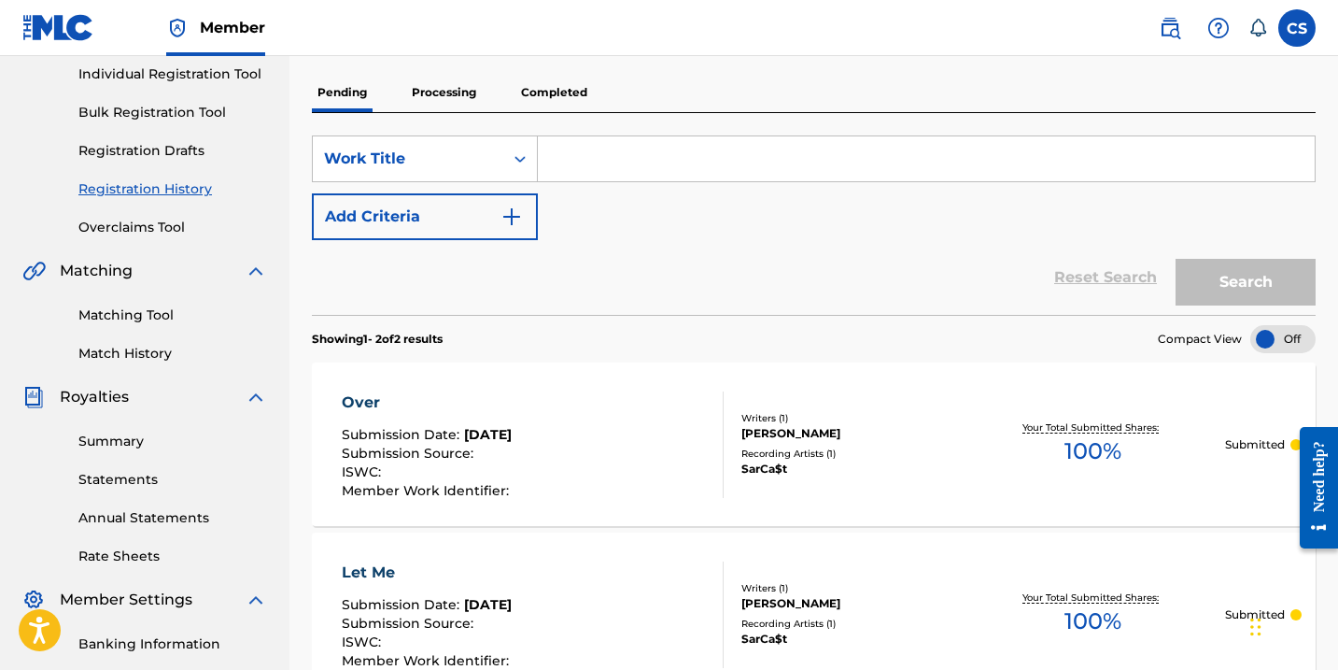
scroll to position [236, 0]
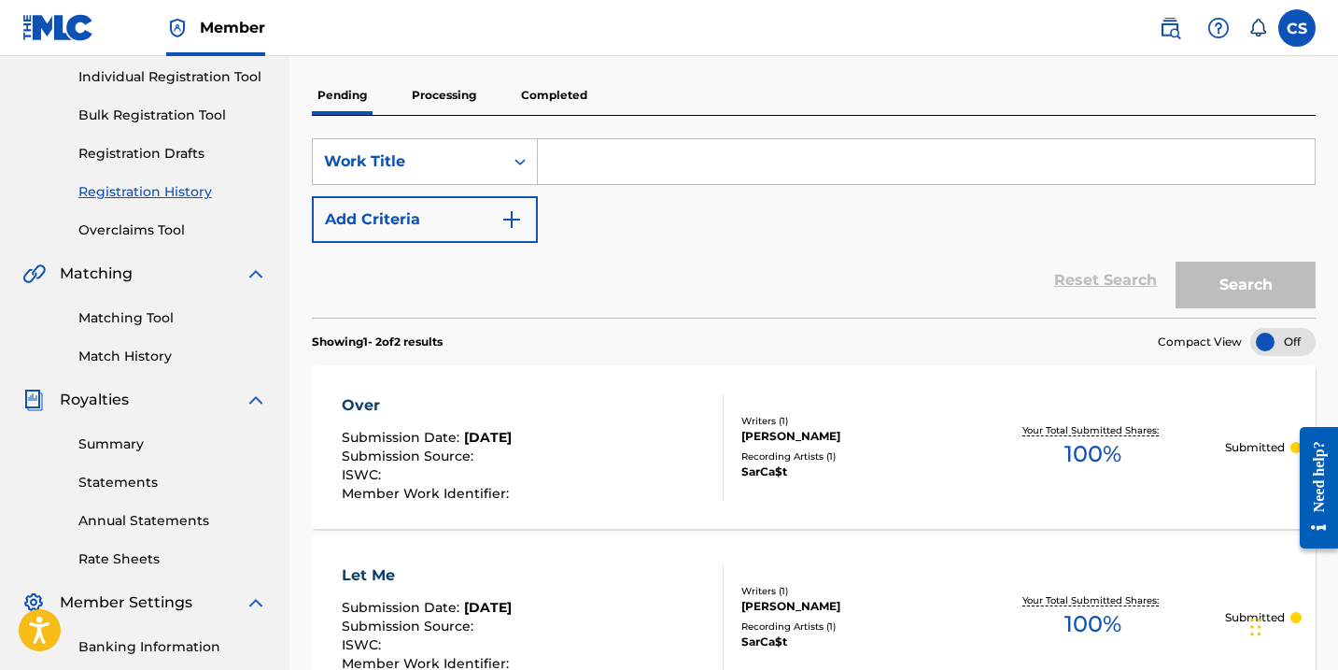
click at [537, 91] on p "Completed" at bounding box center [554, 95] width 78 height 39
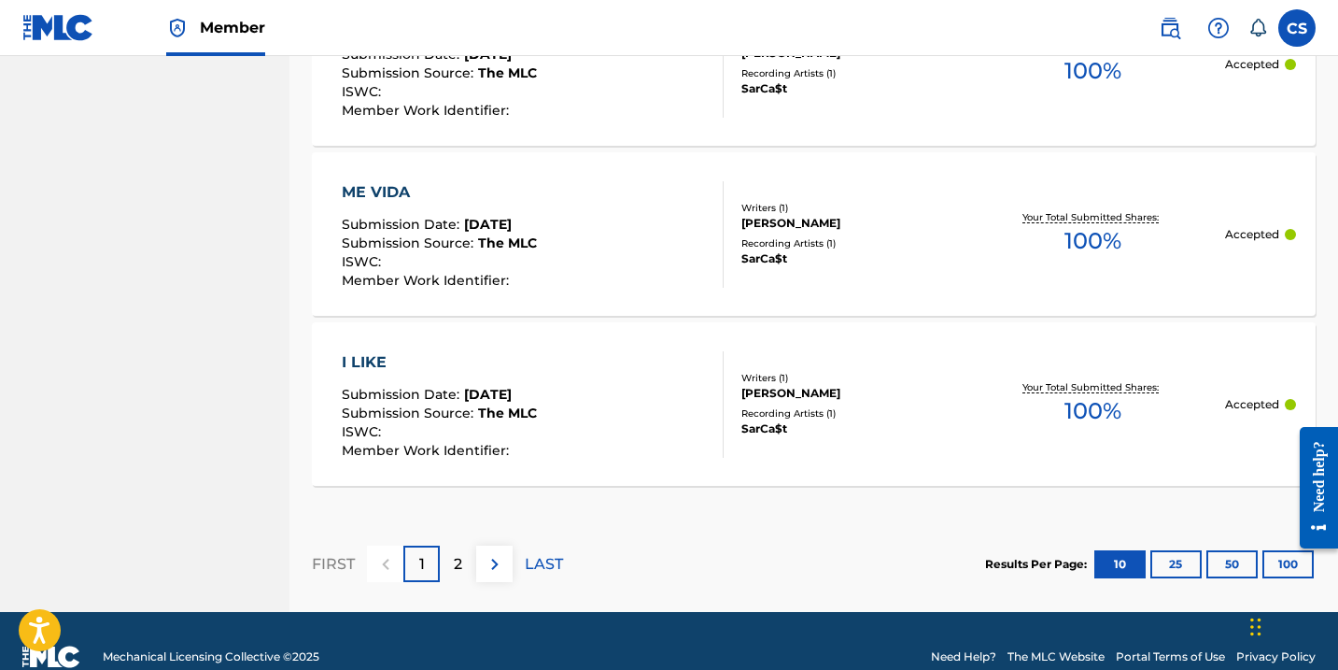
scroll to position [1887, 0]
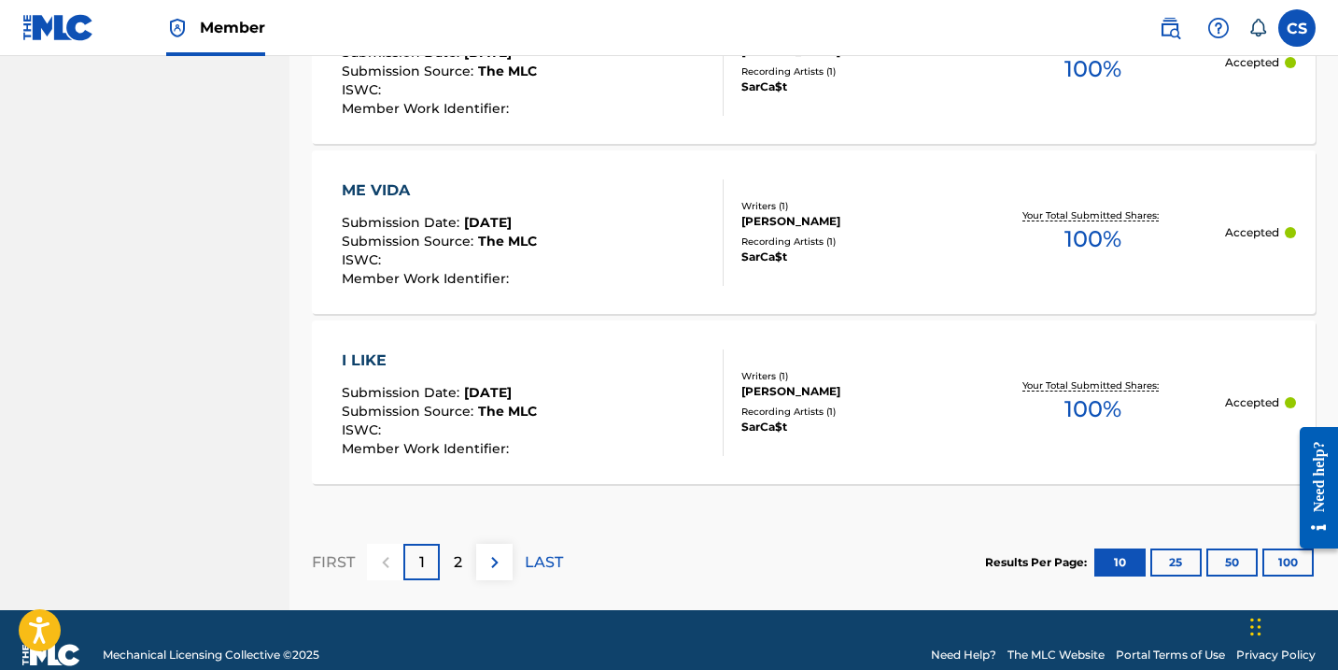
click at [458, 560] on p "2" at bounding box center [458, 562] width 8 height 22
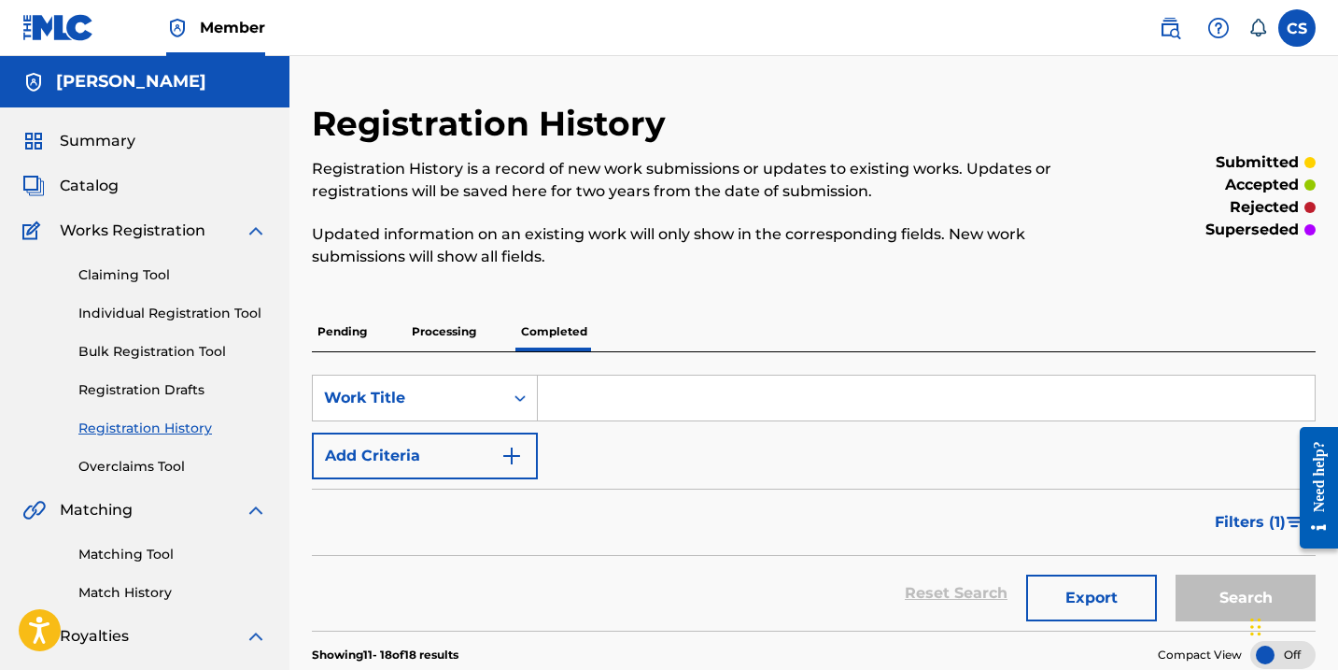
scroll to position [0, 0]
click at [604, 404] on input "Search Form" at bounding box center [926, 397] width 777 height 45
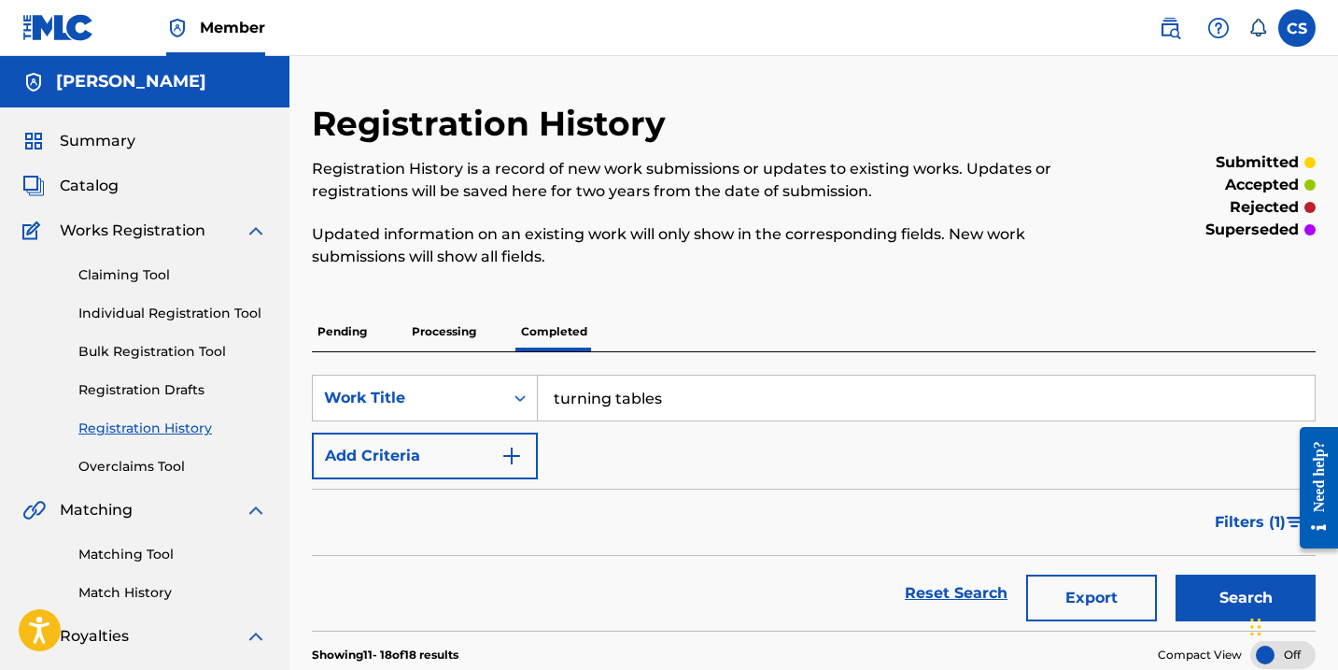
type input "turning tables"
click at [1234, 597] on button "Search" at bounding box center [1246, 597] width 140 height 47
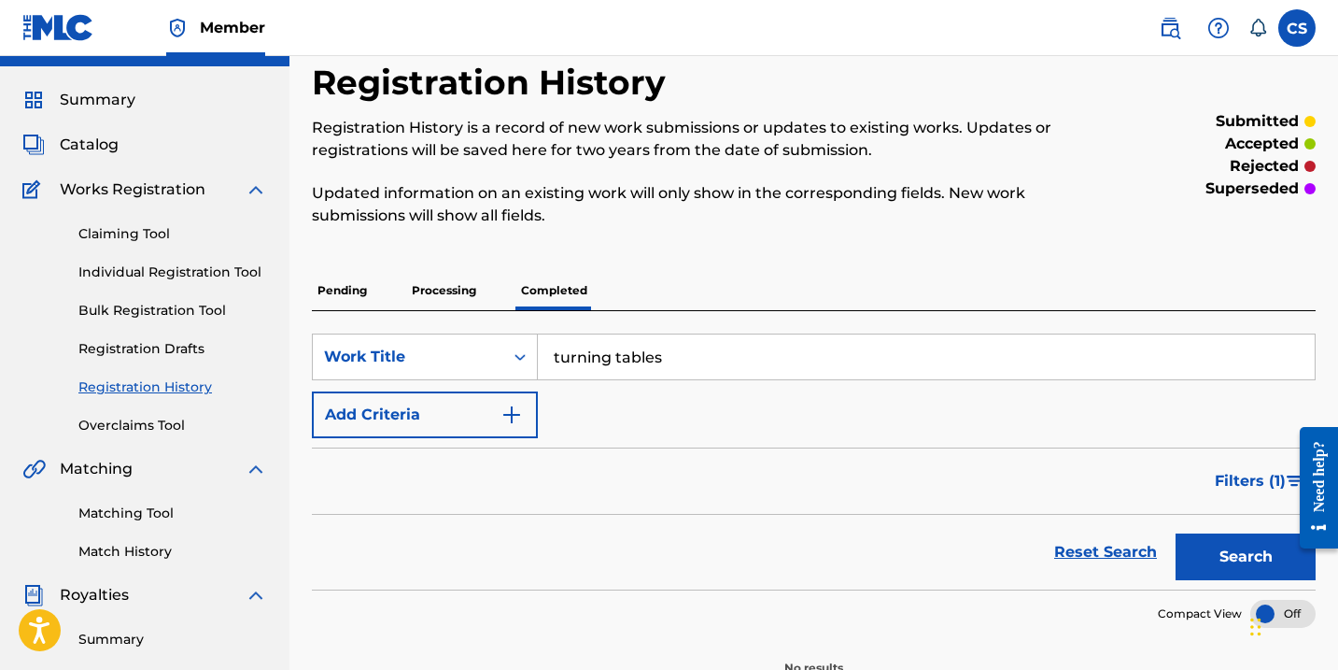
scroll to position [28, 0]
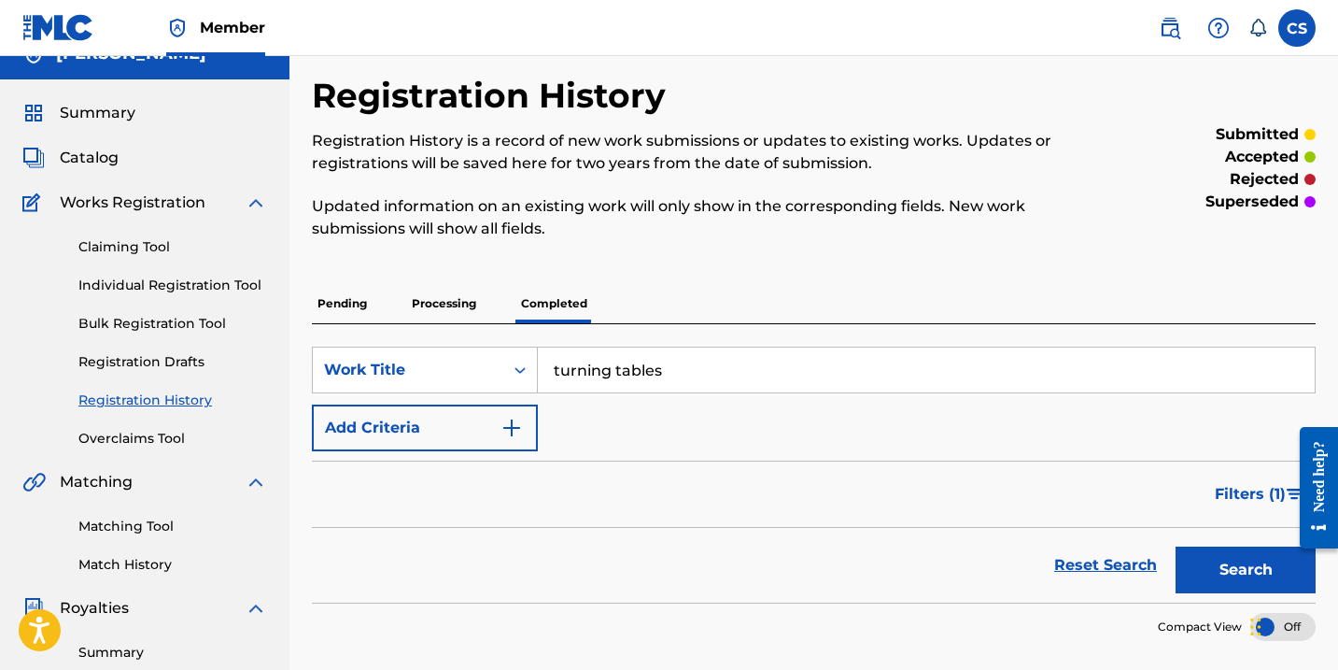
click at [162, 282] on link "Individual Registration Tool" at bounding box center [172, 285] width 189 height 20
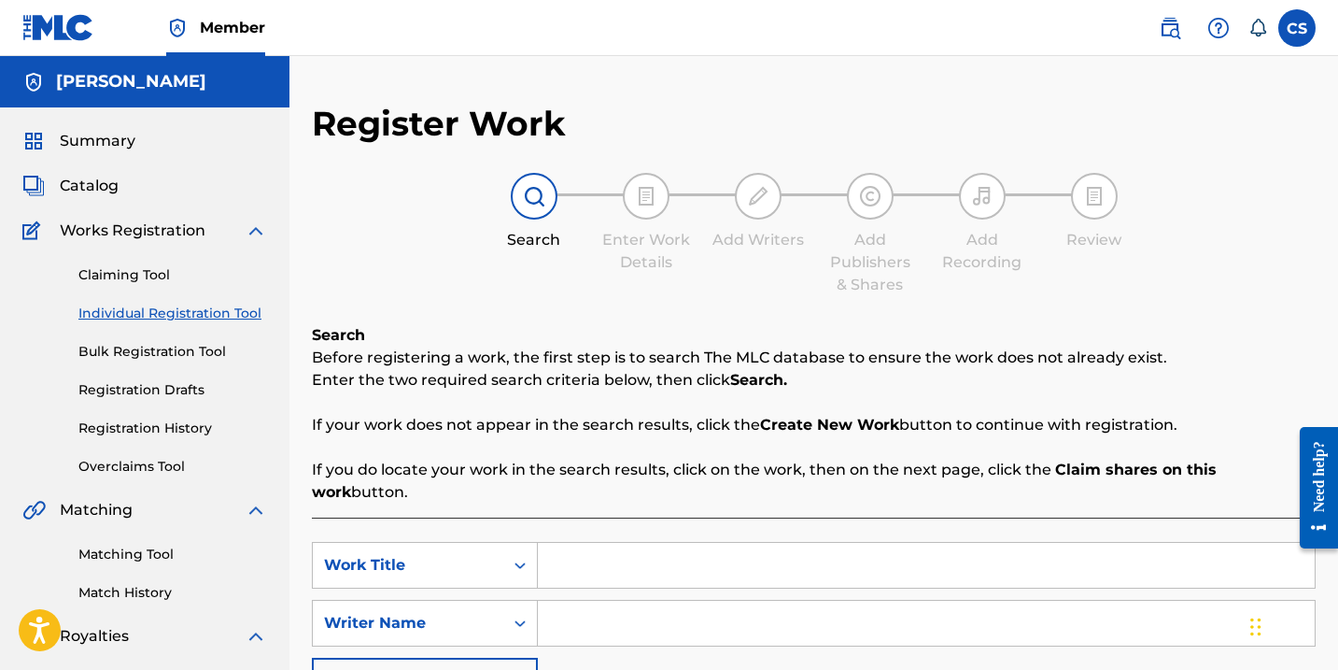
click at [602, 556] on input "Search Form" at bounding box center [926, 565] width 777 height 45
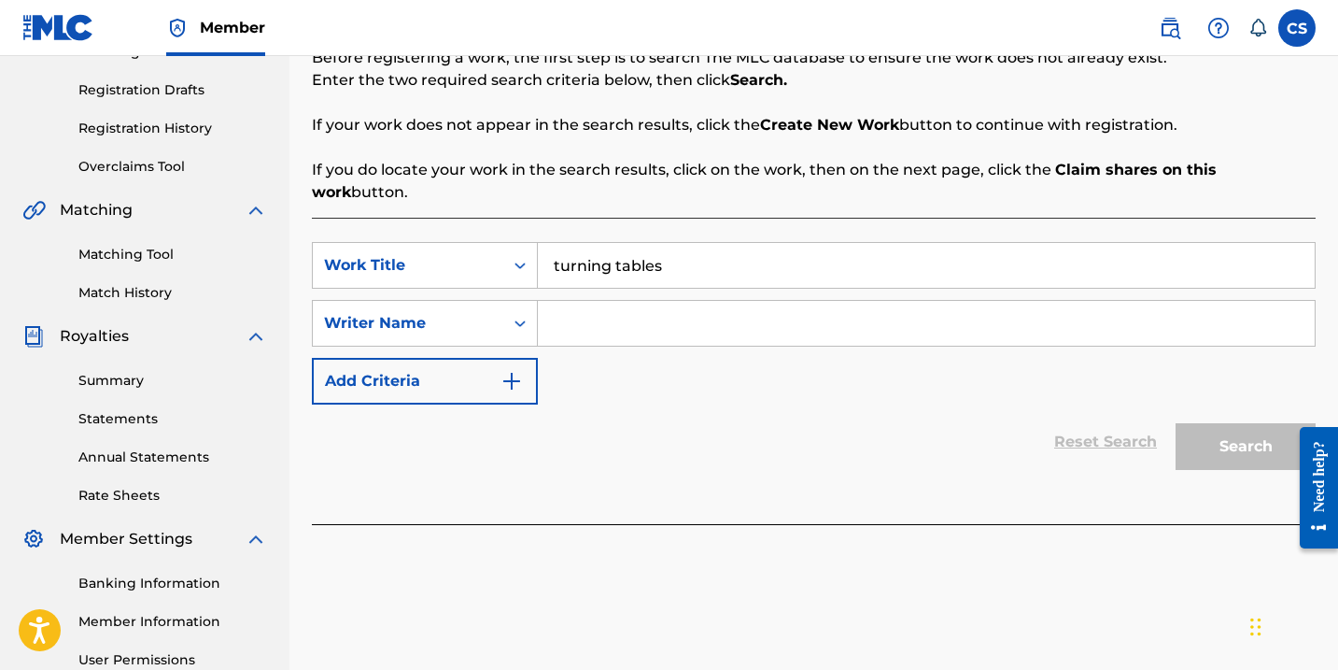
scroll to position [302, 0]
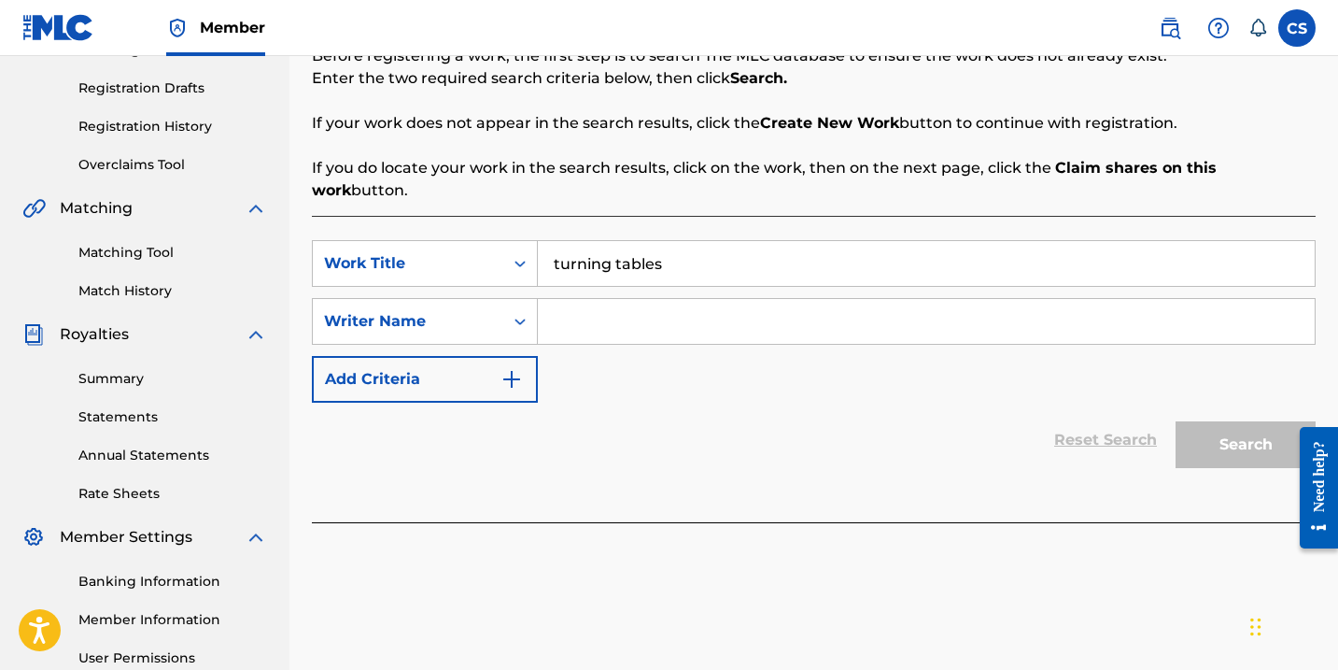
type input "turning tables"
click at [712, 314] on input "Search Form" at bounding box center [926, 321] width 777 height 45
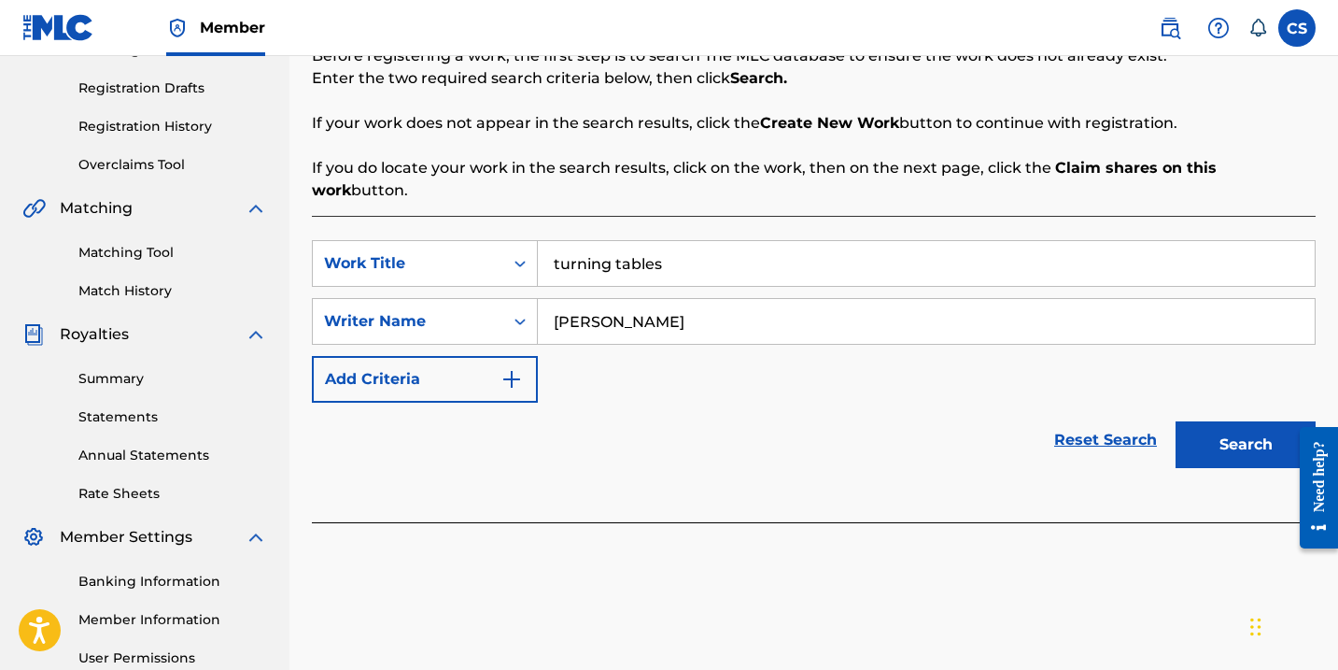
type input "[PERSON_NAME]"
click at [1241, 421] on button "Search" at bounding box center [1246, 444] width 140 height 47
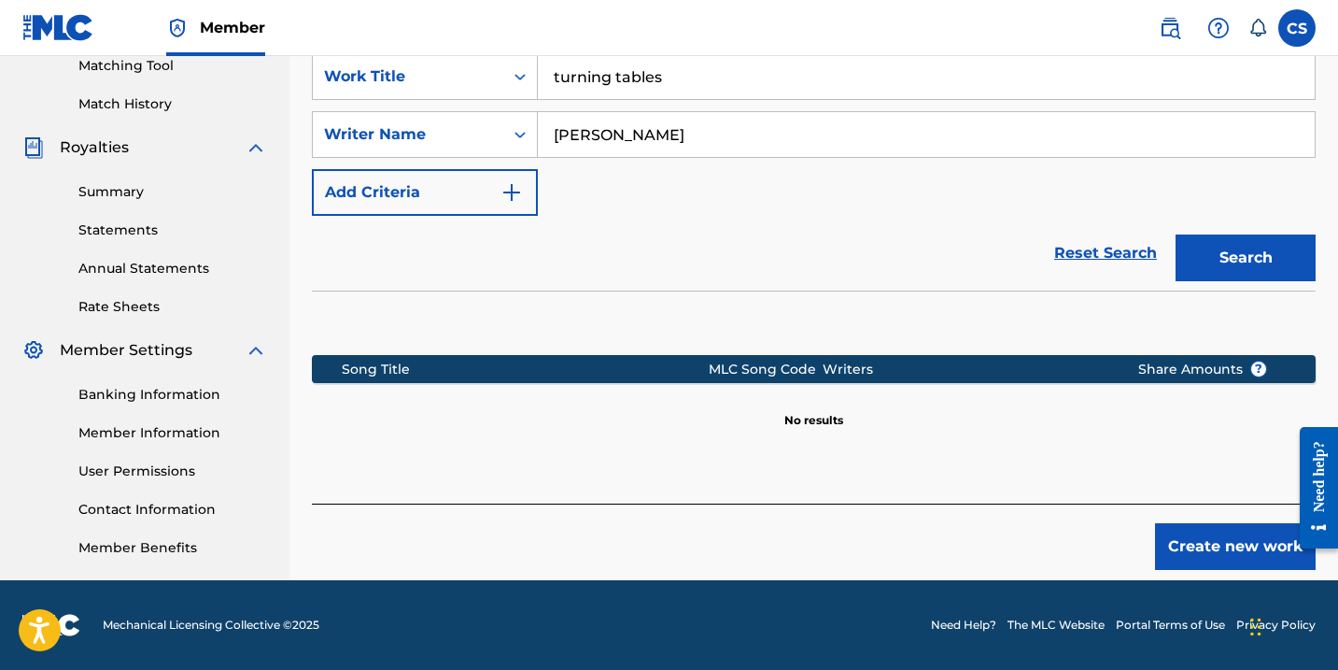
scroll to position [488, 0]
click at [1206, 523] on button "Create new work" at bounding box center [1235, 546] width 161 height 47
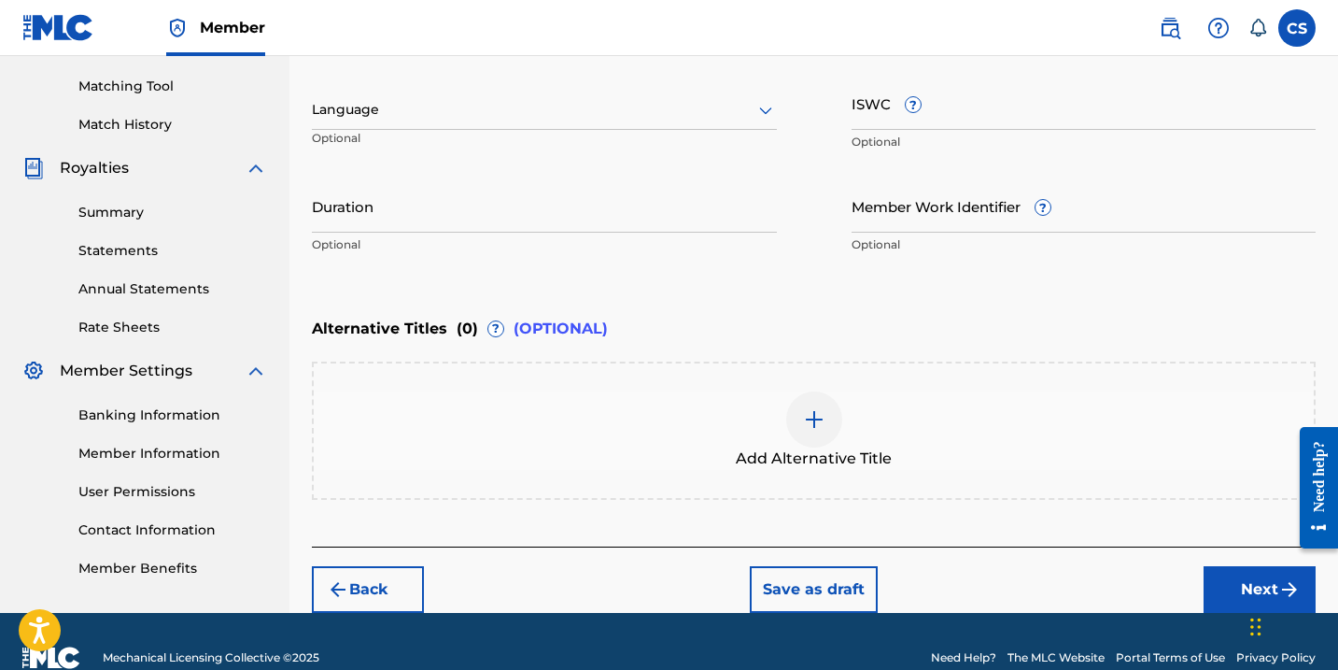
scroll to position [476, 0]
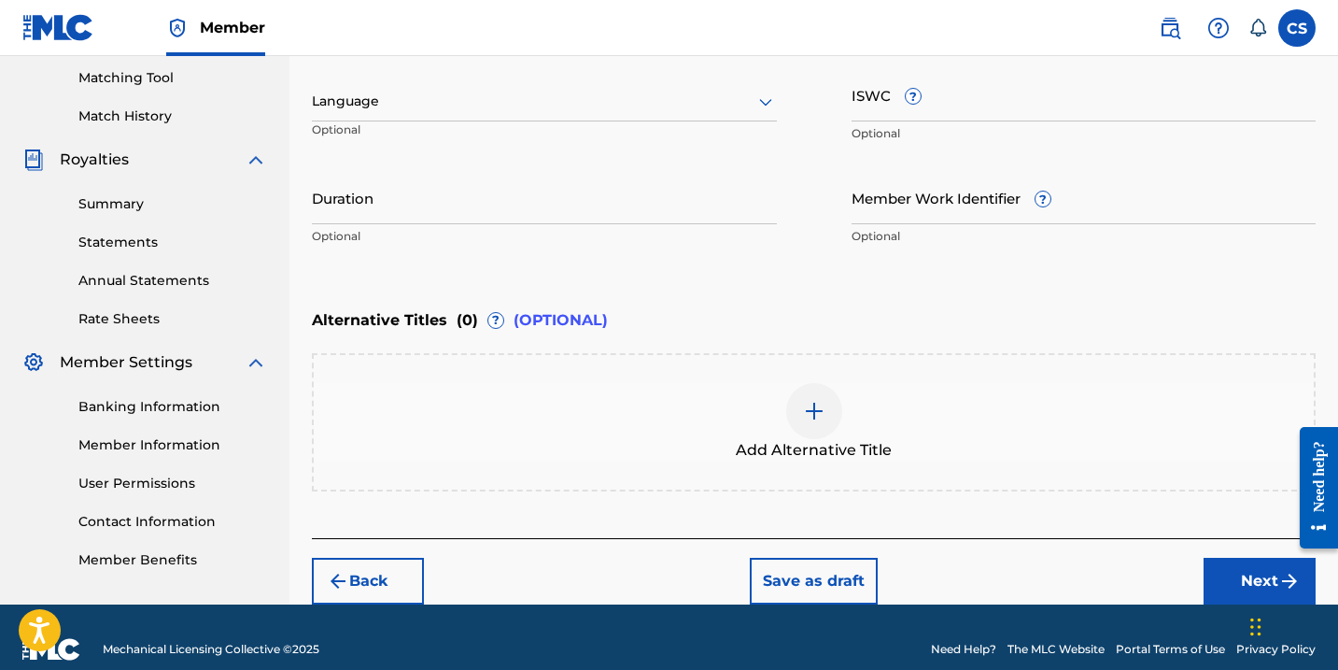
click at [1239, 585] on button "Next" at bounding box center [1260, 580] width 112 height 47
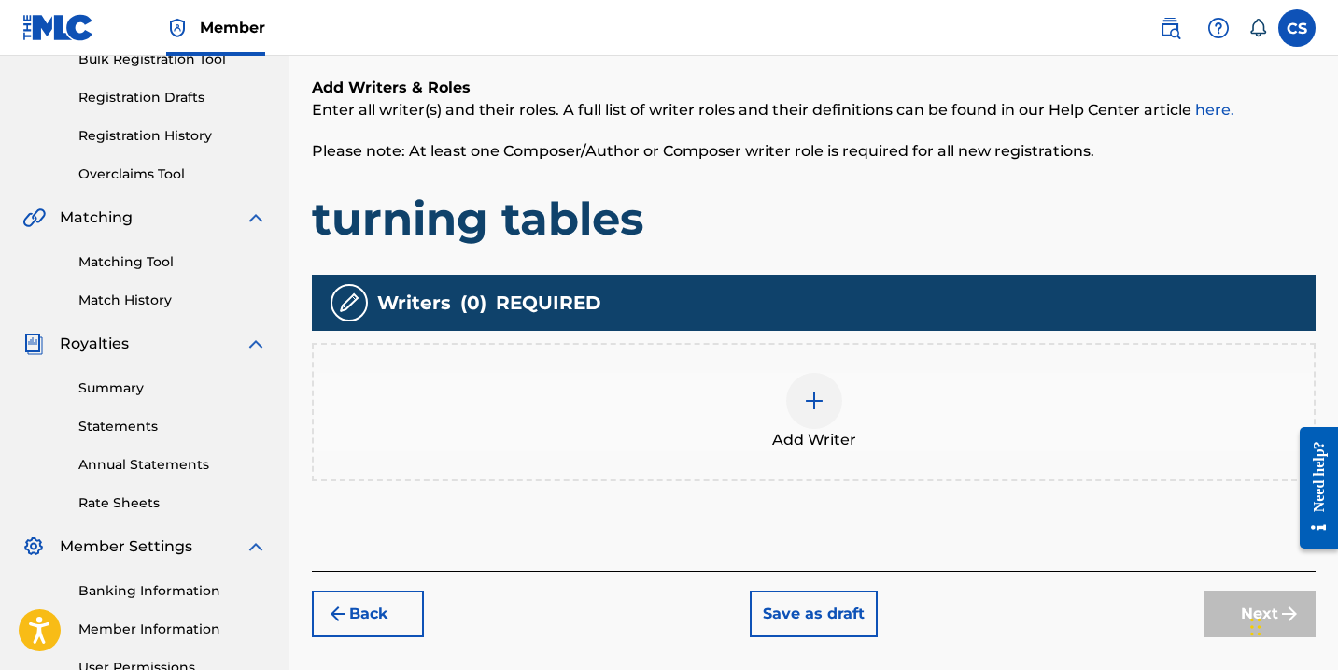
scroll to position [304, 0]
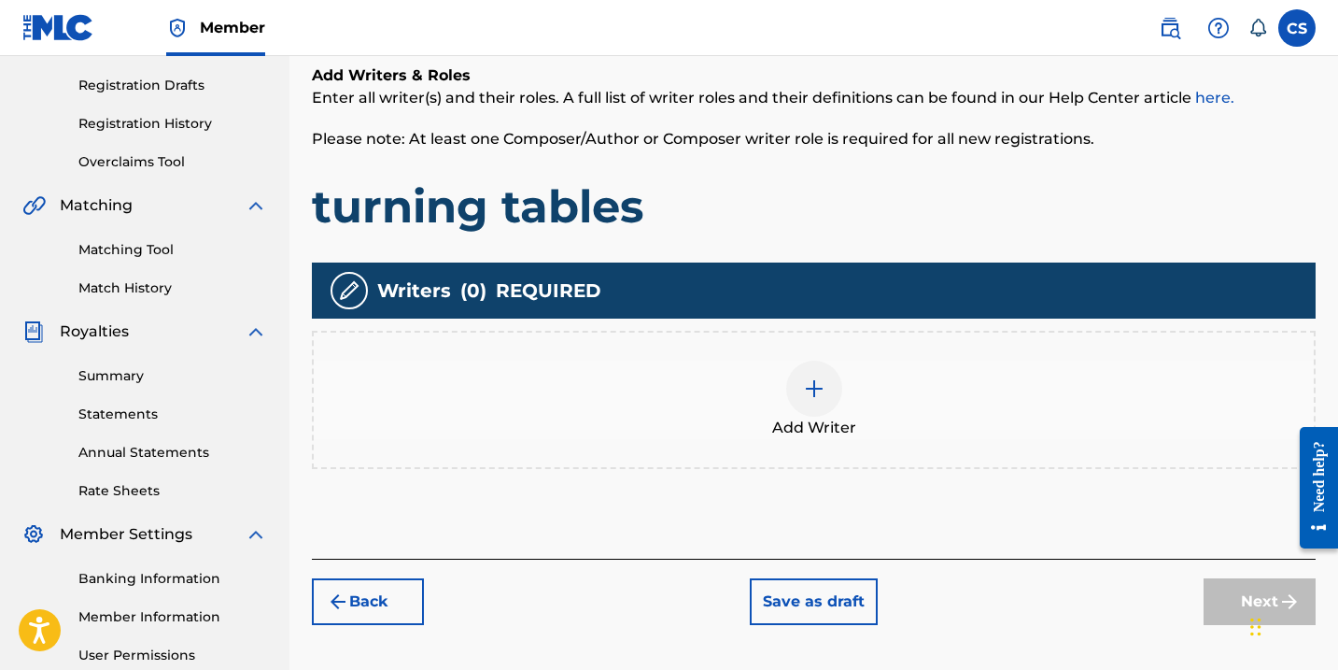
click at [818, 391] on img at bounding box center [814, 388] width 22 height 22
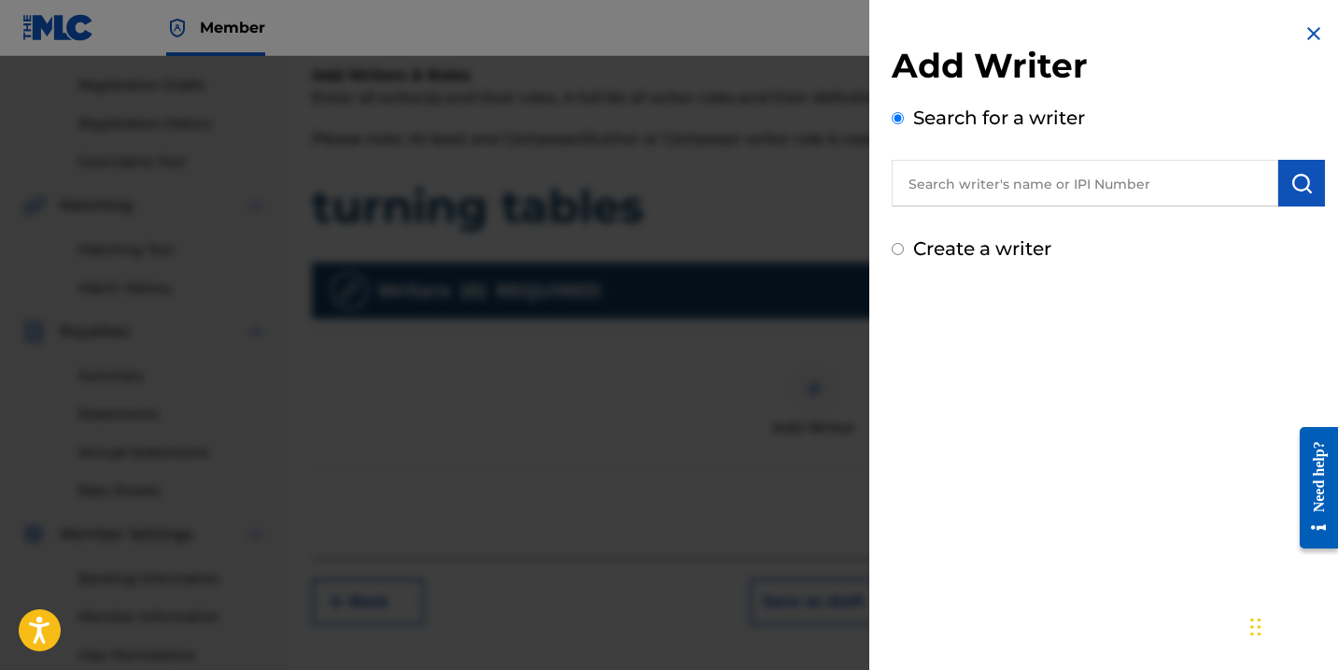
click at [932, 185] on input "text" at bounding box center [1085, 183] width 387 height 47
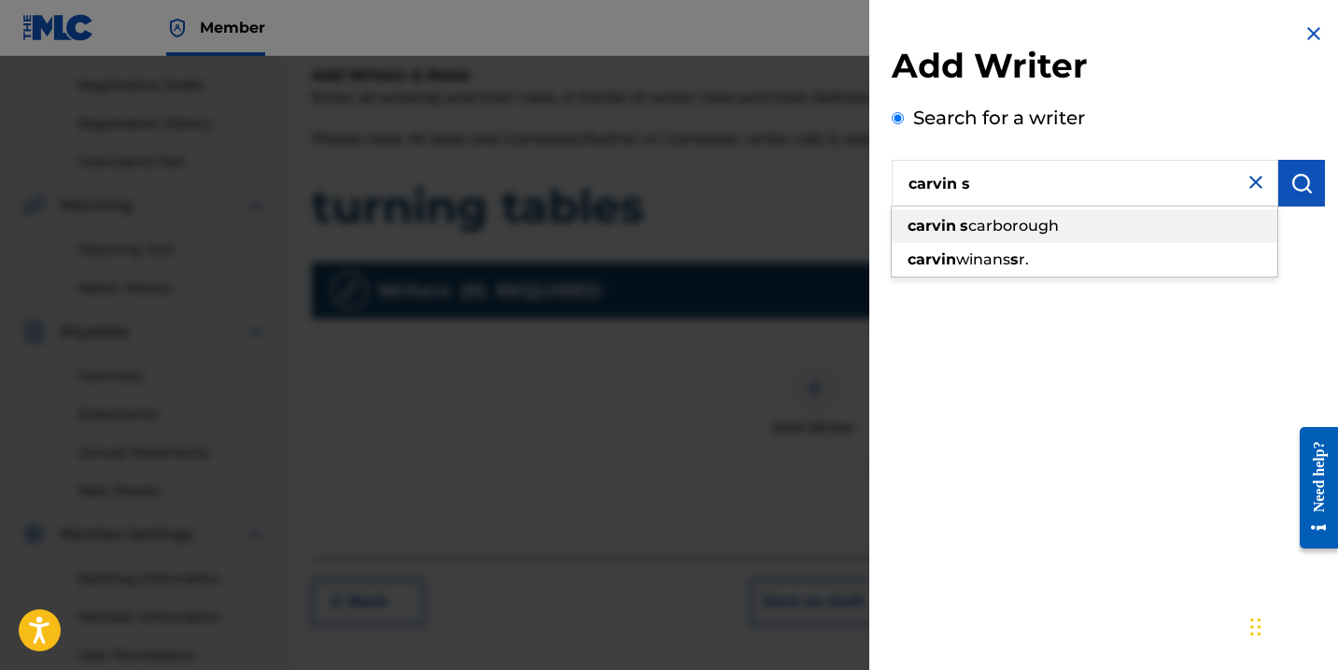
click at [994, 226] on span "carborough" at bounding box center [1013, 226] width 91 height 18
type input "[PERSON_NAME]"
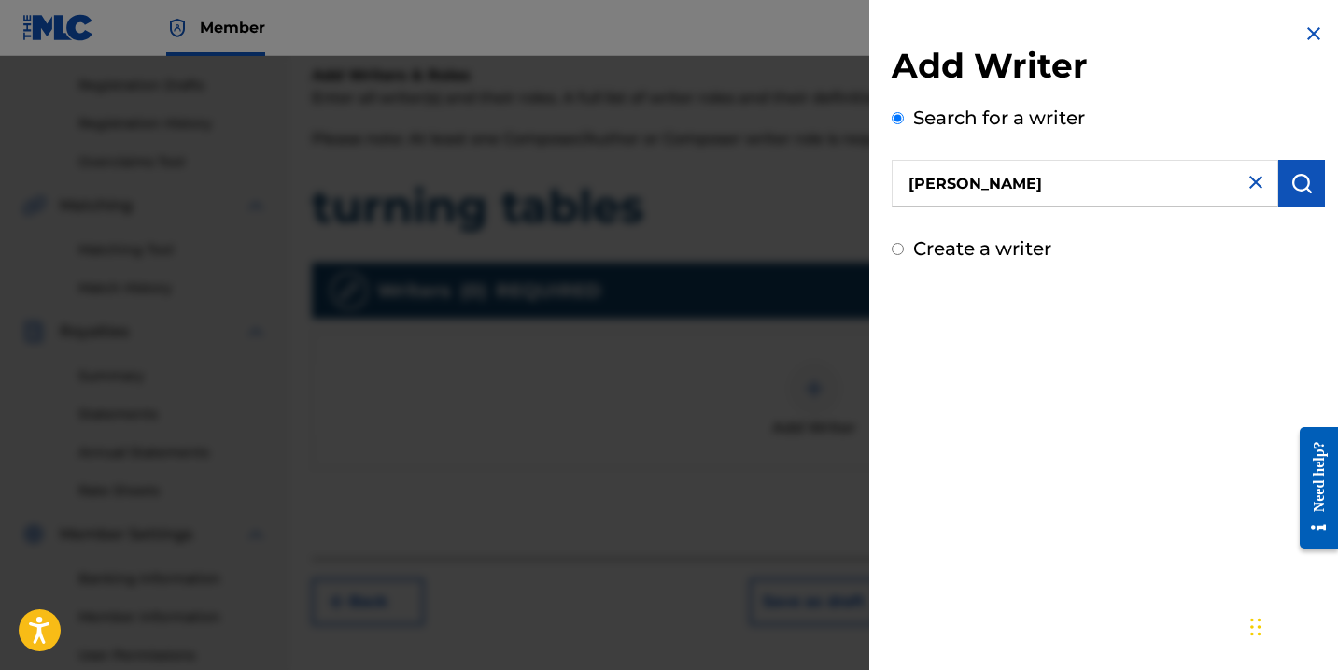
click at [1293, 187] on img "submit" at bounding box center [1301, 183] width 22 height 22
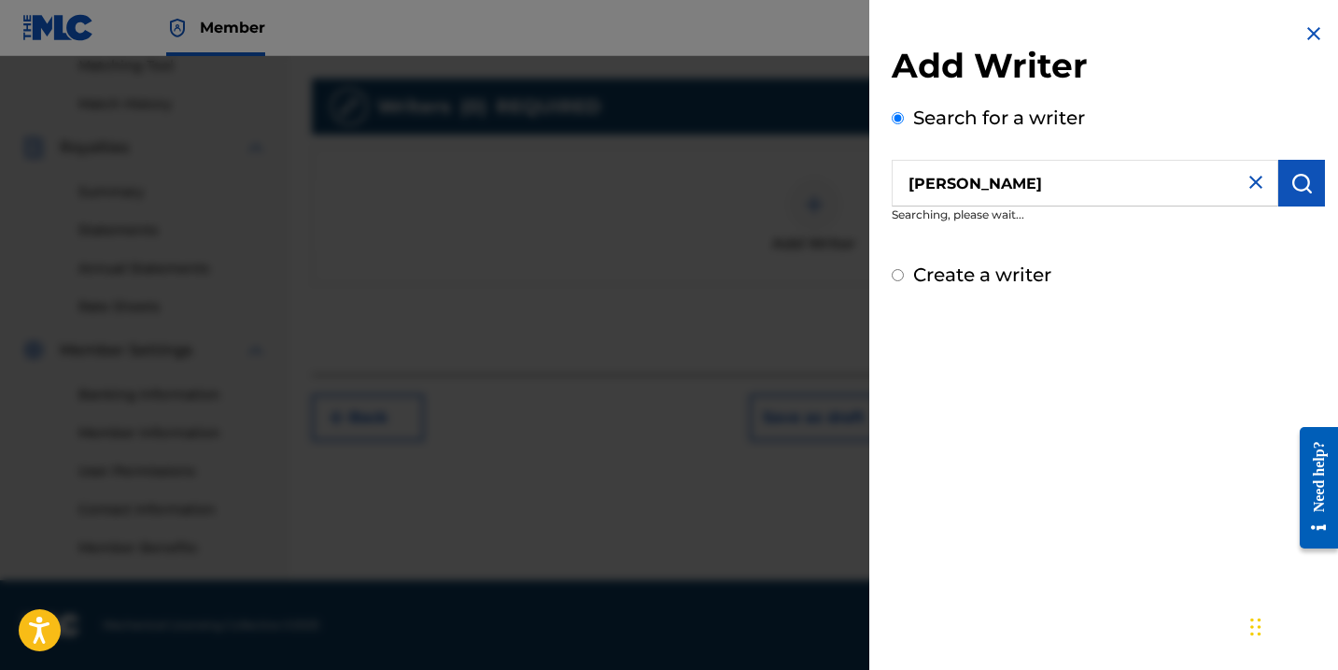
scroll to position [488, 0]
click at [1290, 185] on img "submit" at bounding box center [1301, 183] width 22 height 22
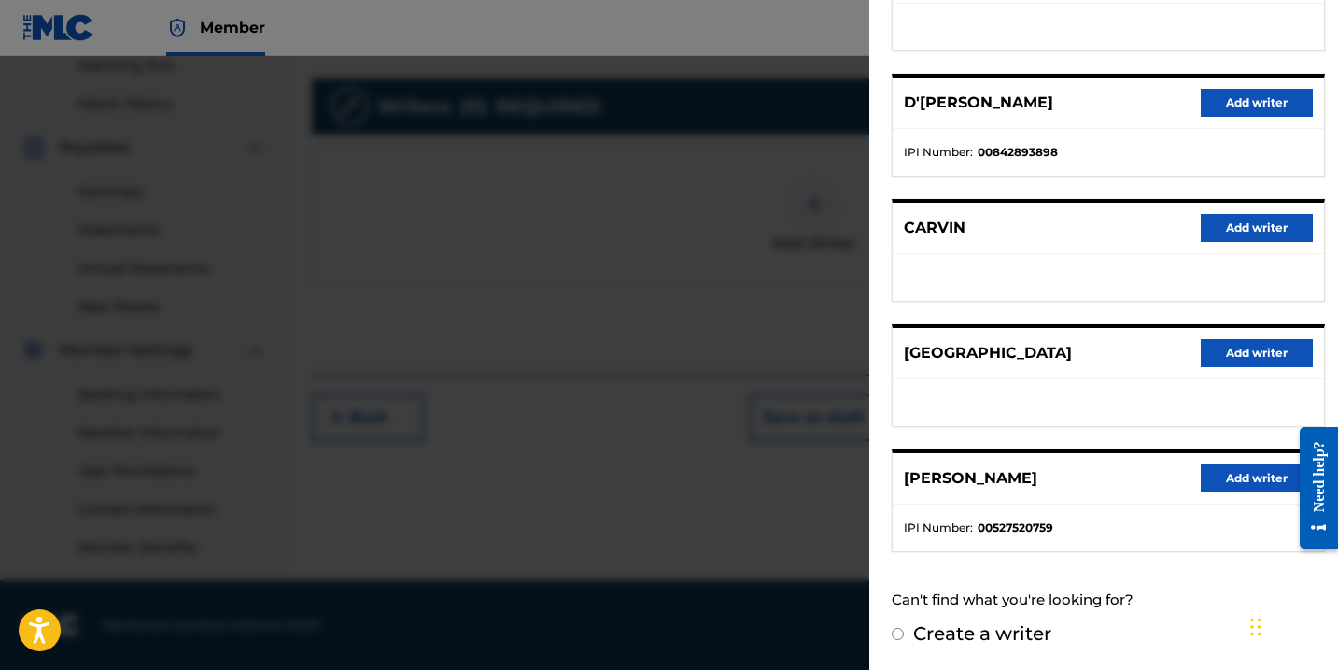
scroll to position [297, 0]
click at [1244, 474] on button "Add writer" at bounding box center [1257, 479] width 112 height 28
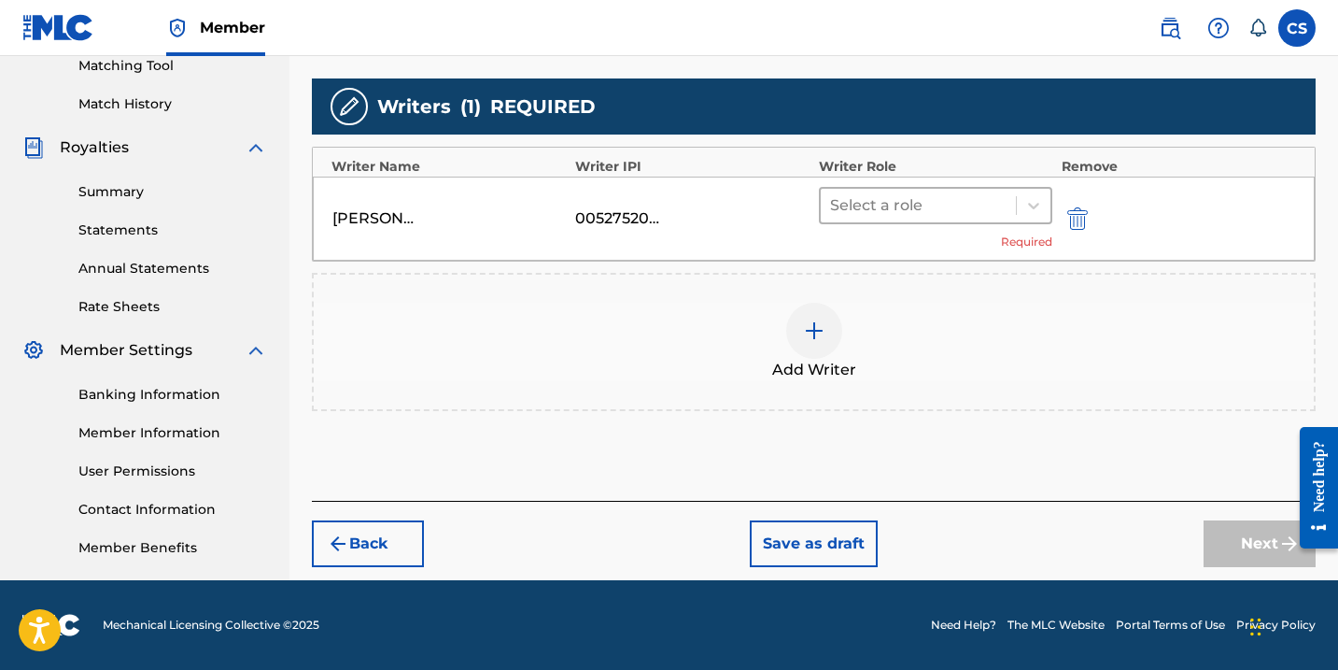
click at [870, 208] on div at bounding box center [918, 205] width 176 height 26
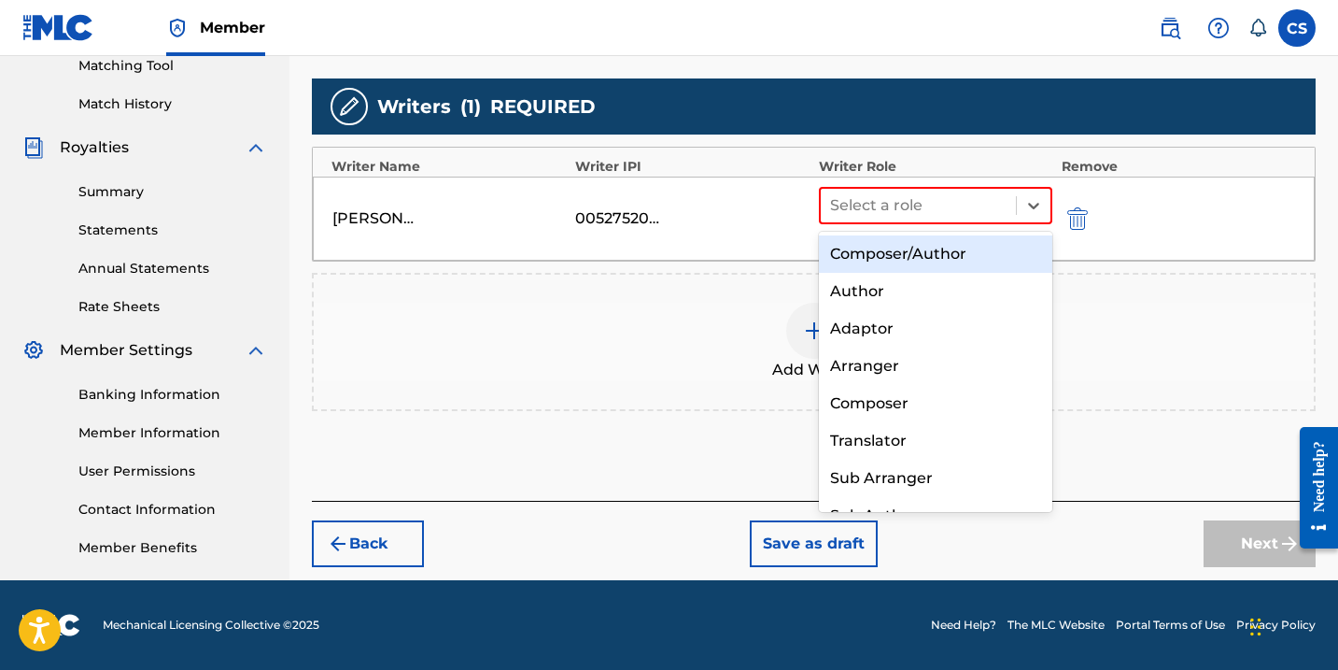
click at [862, 246] on div "Composer/Author" at bounding box center [935, 253] width 233 height 37
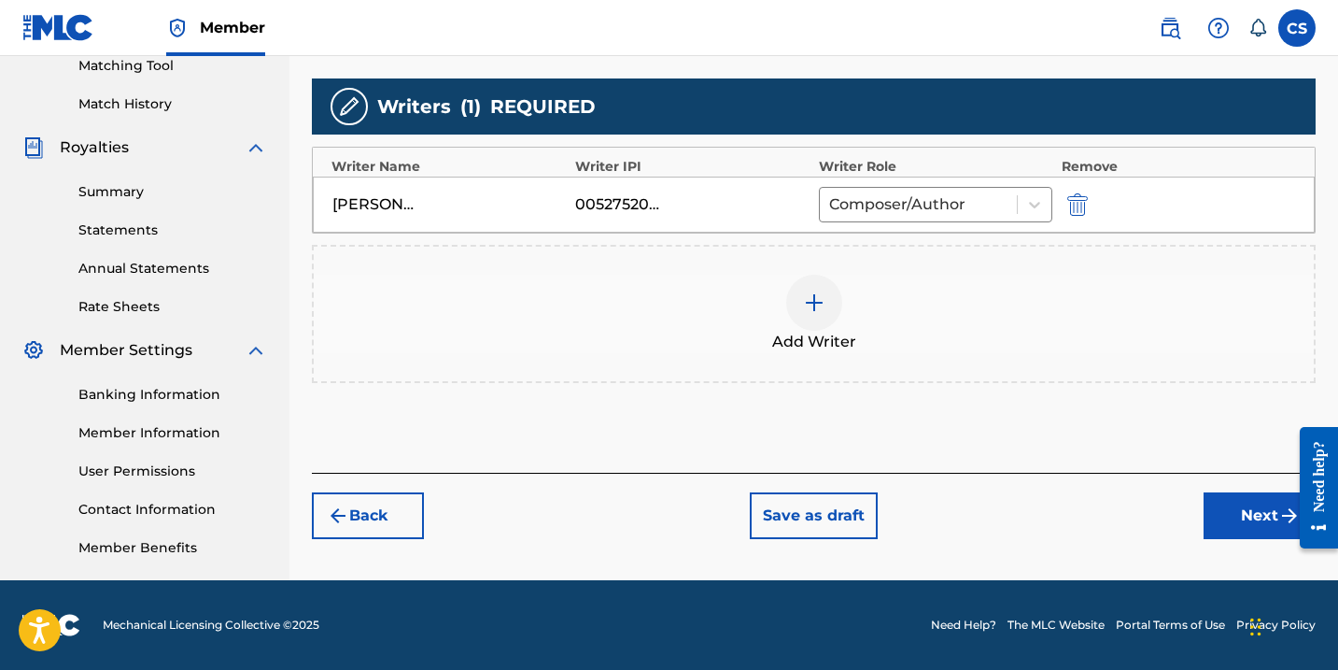
click at [1246, 531] on button "Next" at bounding box center [1260, 515] width 112 height 47
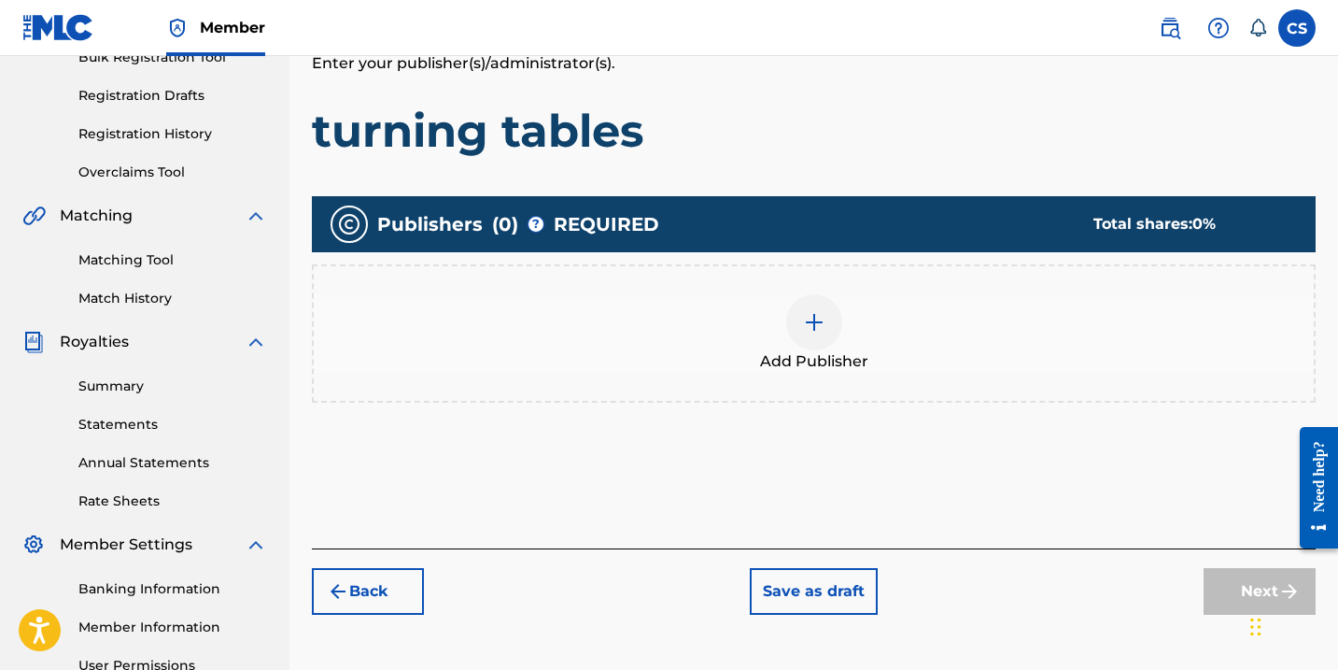
scroll to position [300, 0]
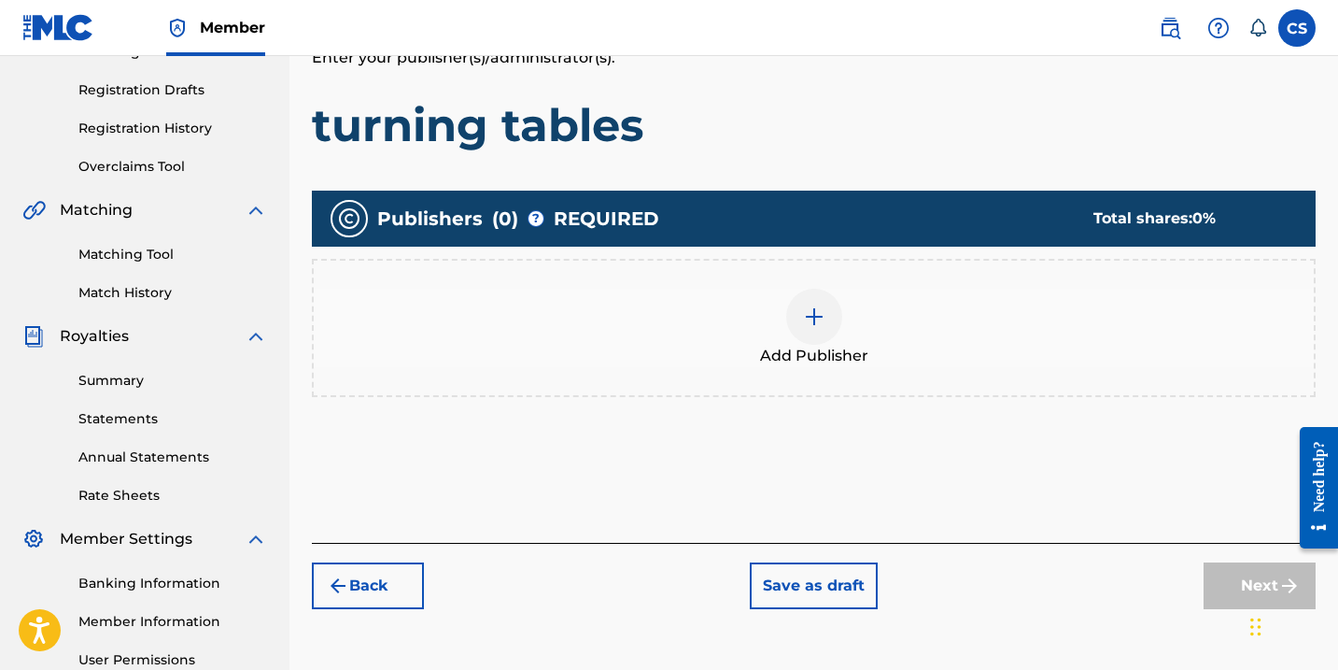
click at [811, 322] on img at bounding box center [814, 316] width 22 height 22
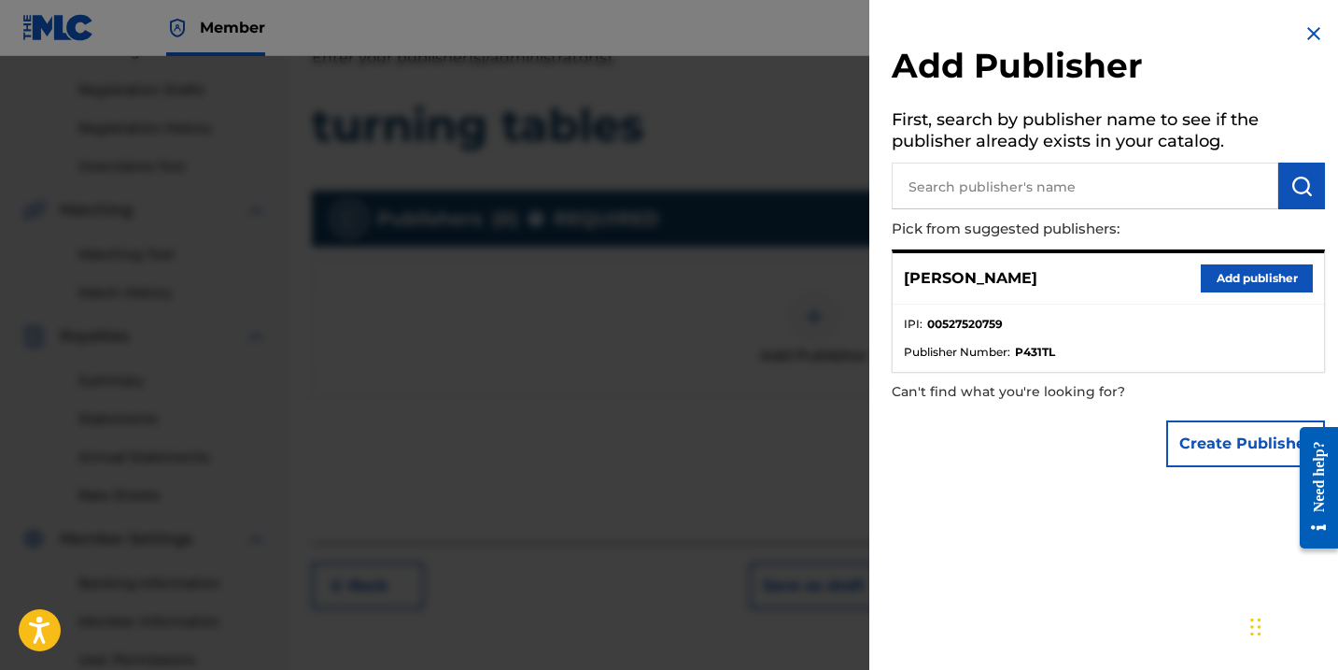
click at [1220, 275] on button "Add publisher" at bounding box center [1257, 278] width 112 height 28
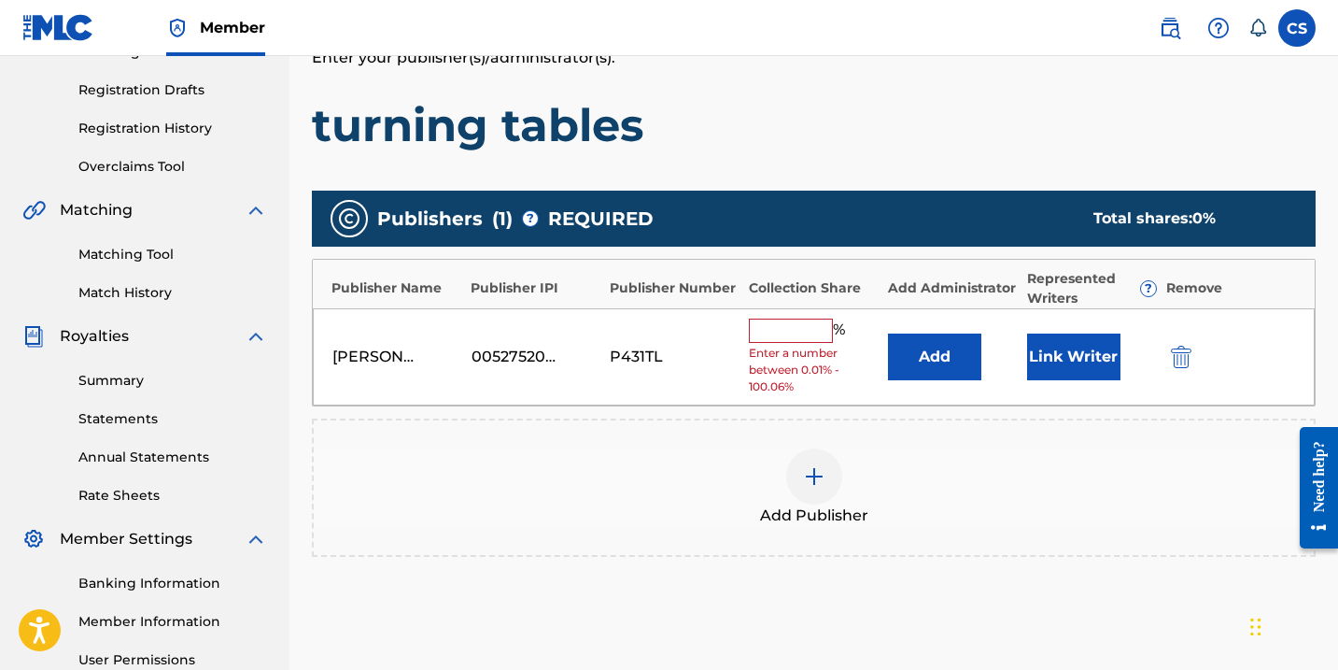
click at [767, 331] on input "text" at bounding box center [791, 330] width 84 height 24
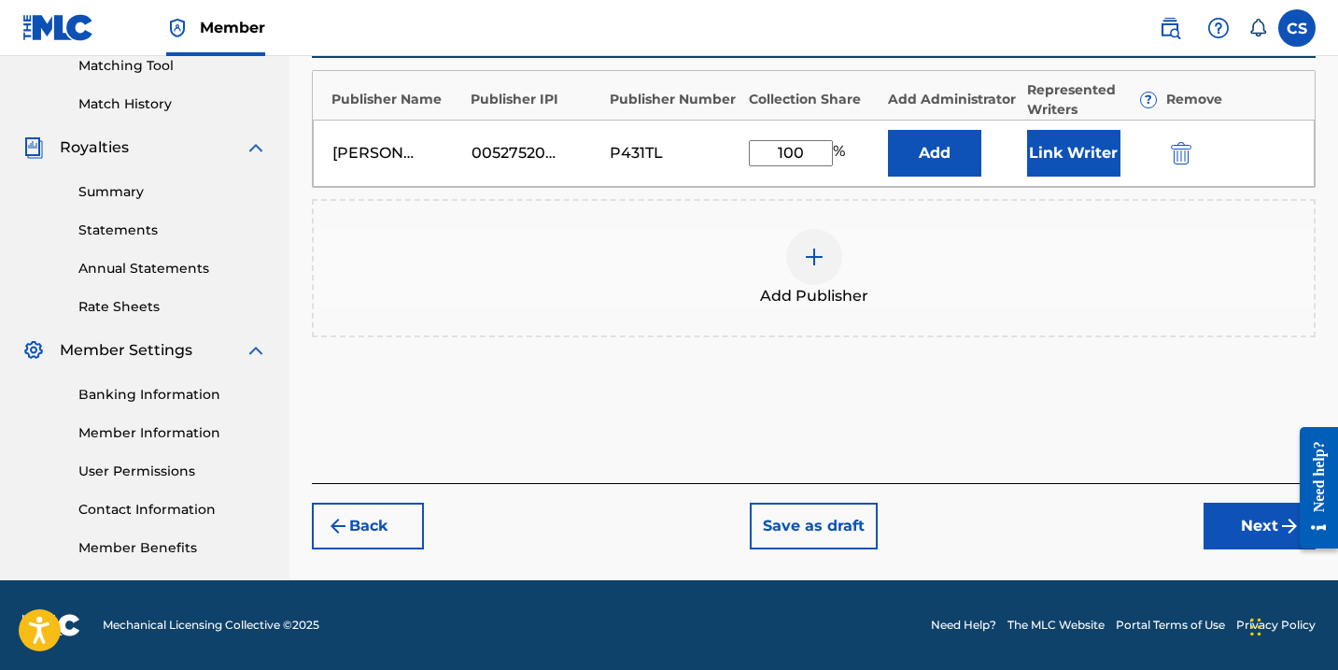
type input "100"
click at [1257, 537] on button "Next" at bounding box center [1260, 525] width 112 height 47
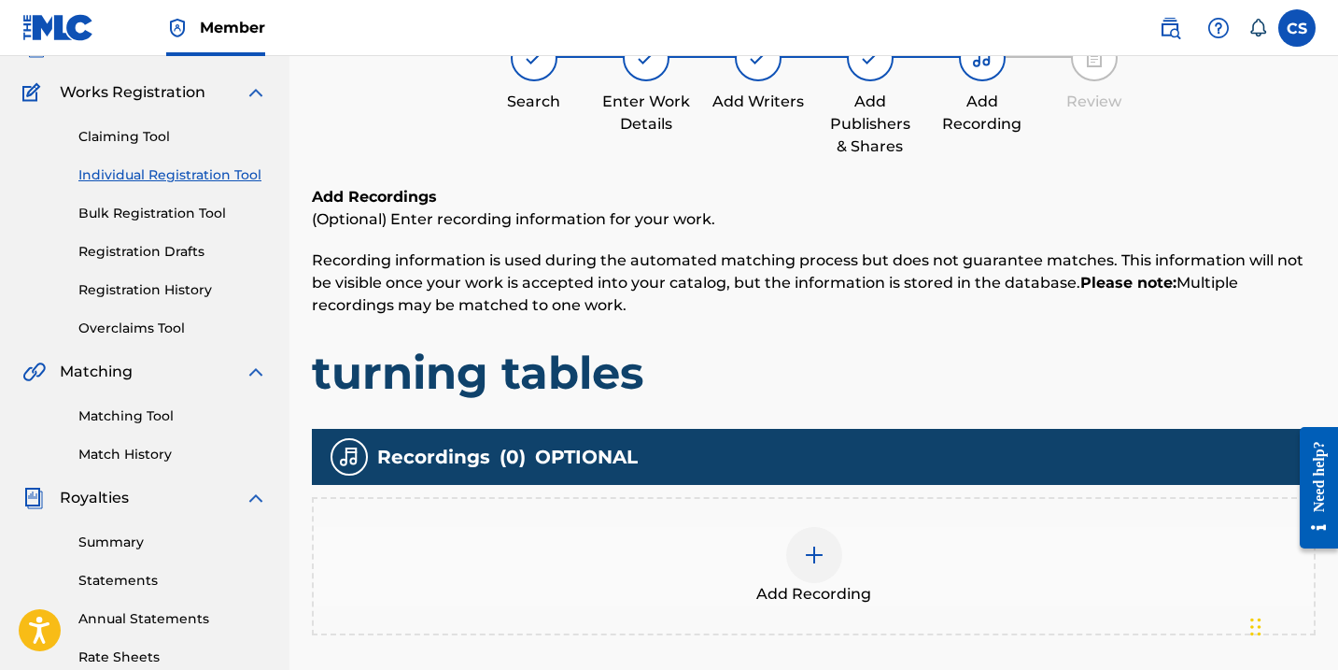
scroll to position [84, 0]
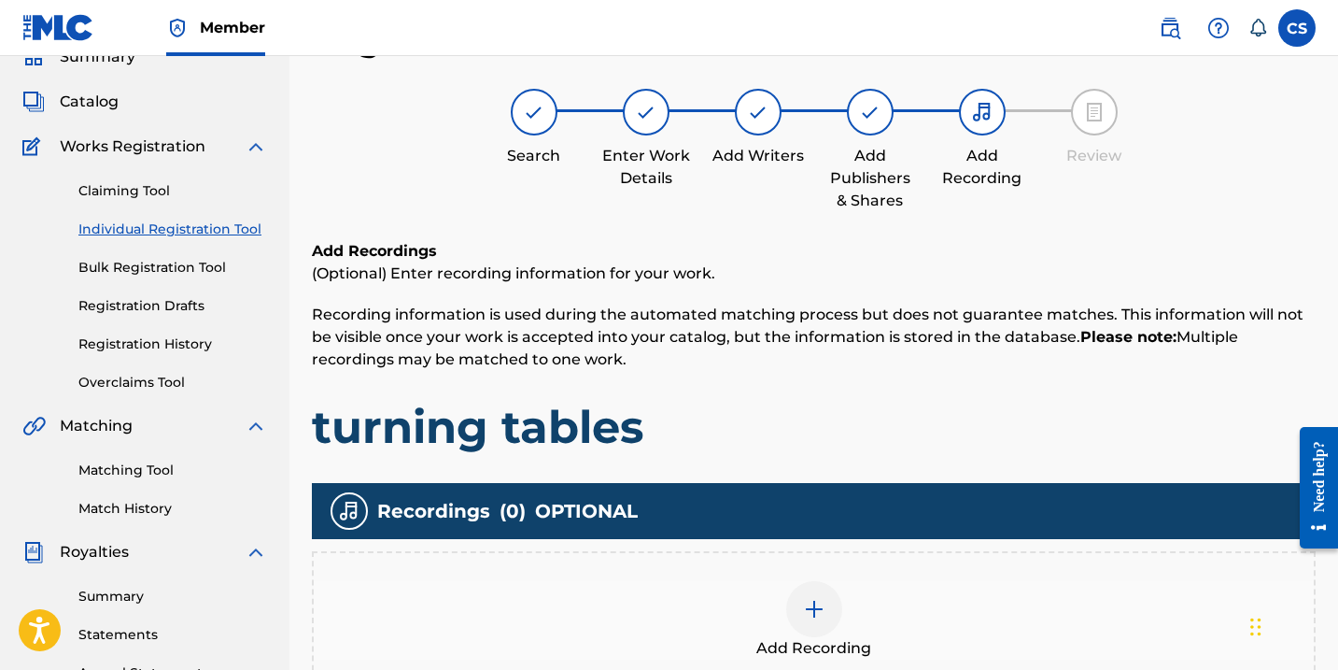
click at [804, 608] on img at bounding box center [814, 609] width 22 height 22
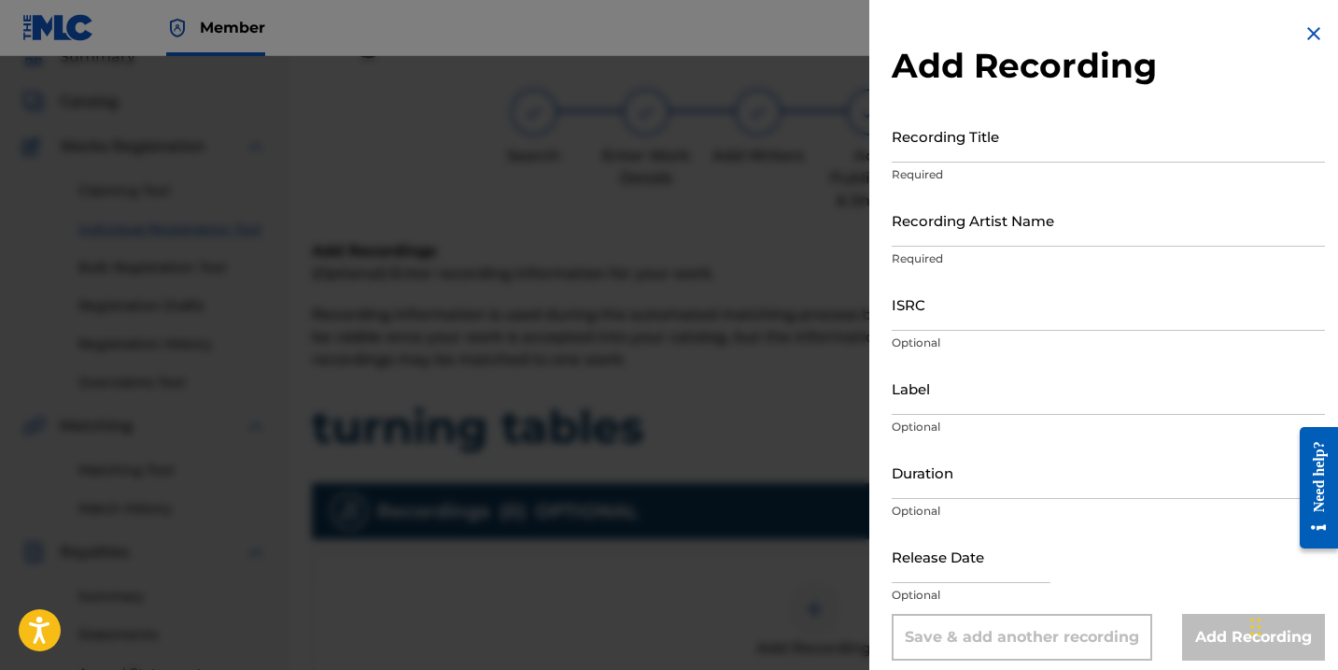
click at [929, 148] on input "Recording Title" at bounding box center [1108, 135] width 433 height 53
type input "Turning Tables"
click at [934, 241] on input "Recording Artist Name" at bounding box center [1108, 219] width 433 height 53
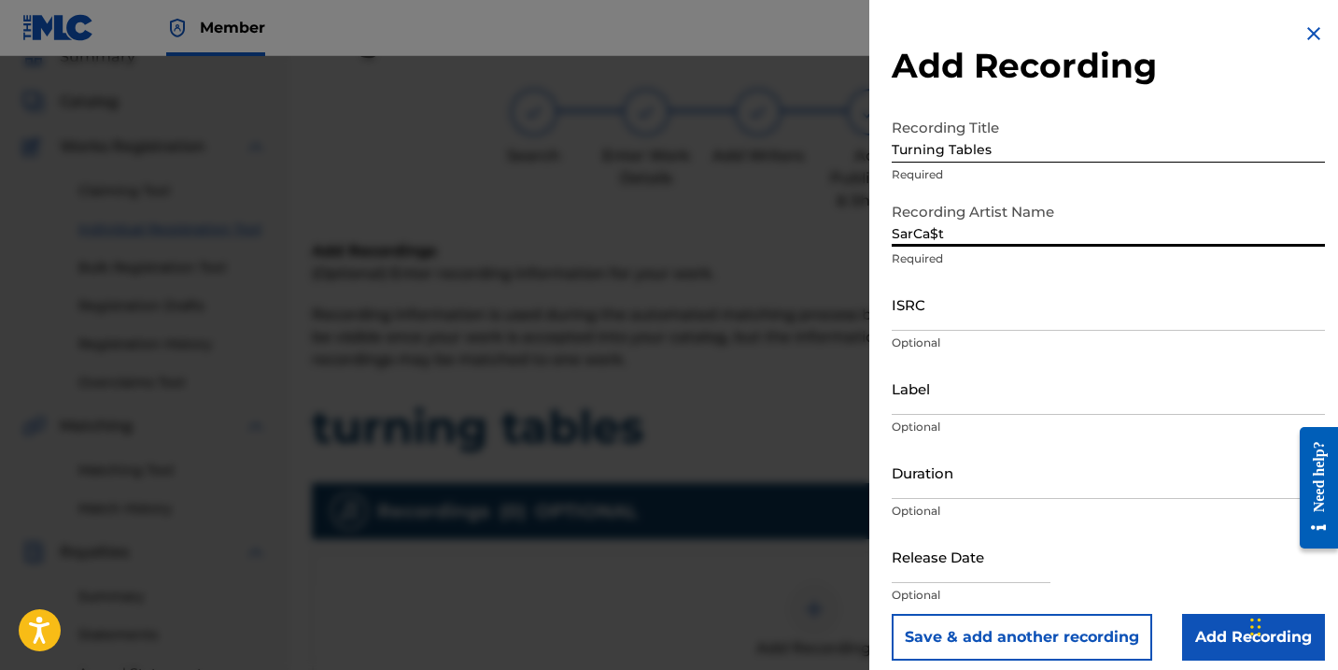
type input "SarCa$t"
paste input "QZTAT2527316"
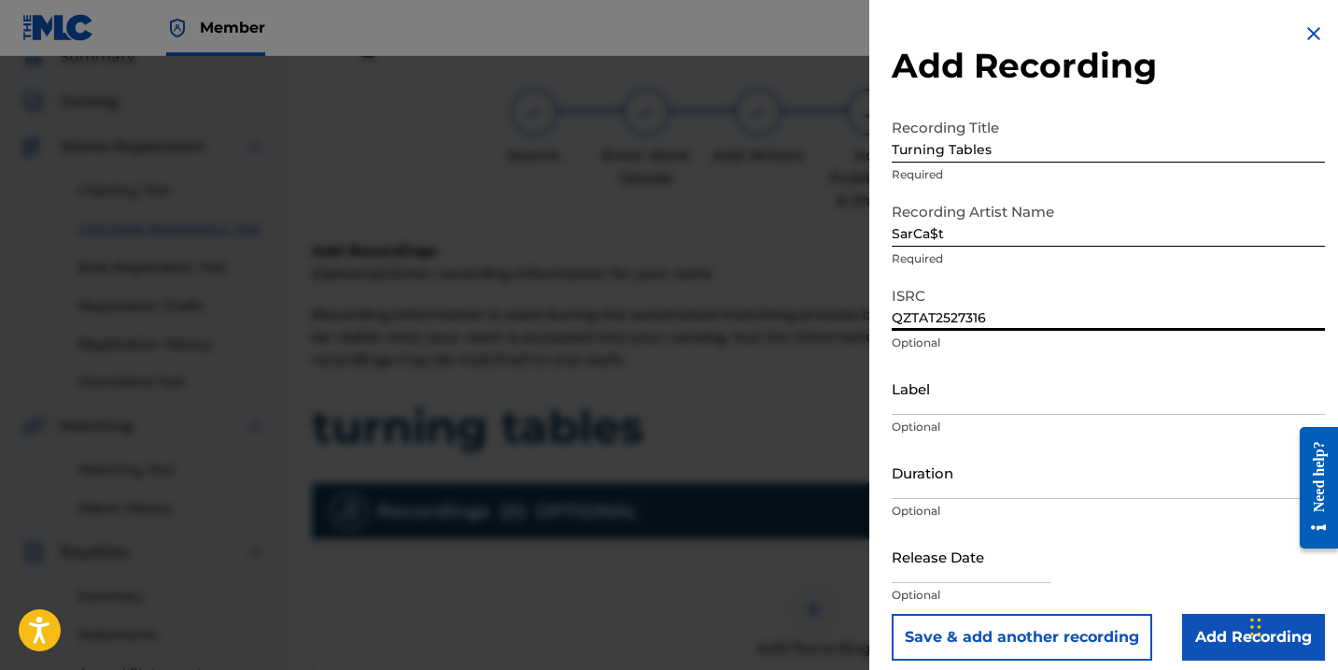
type input "QZTAT2527316"
click at [917, 406] on input "Label" at bounding box center [1108, 387] width 433 height 53
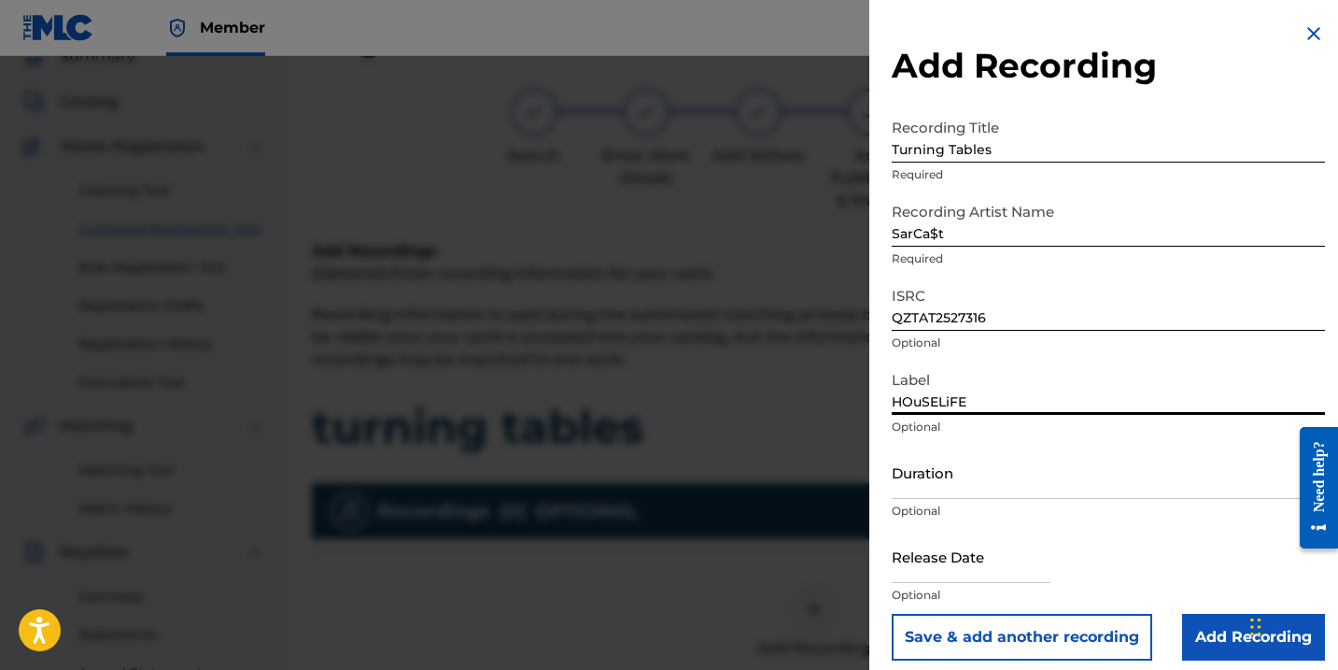
type input "HOuSELiFE"
click at [935, 486] on input "Duration" at bounding box center [1108, 471] width 433 height 53
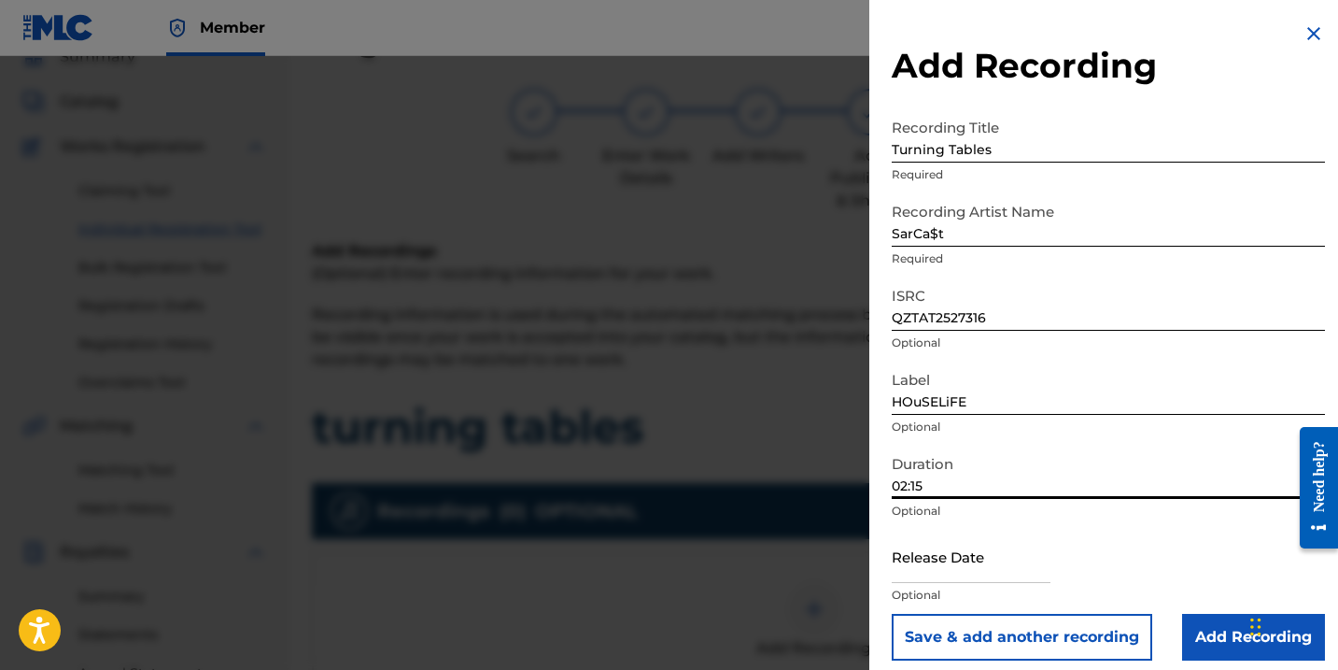
type input "02:15"
click at [976, 567] on input "text" at bounding box center [971, 555] width 159 height 53
select select "7"
select select "2025"
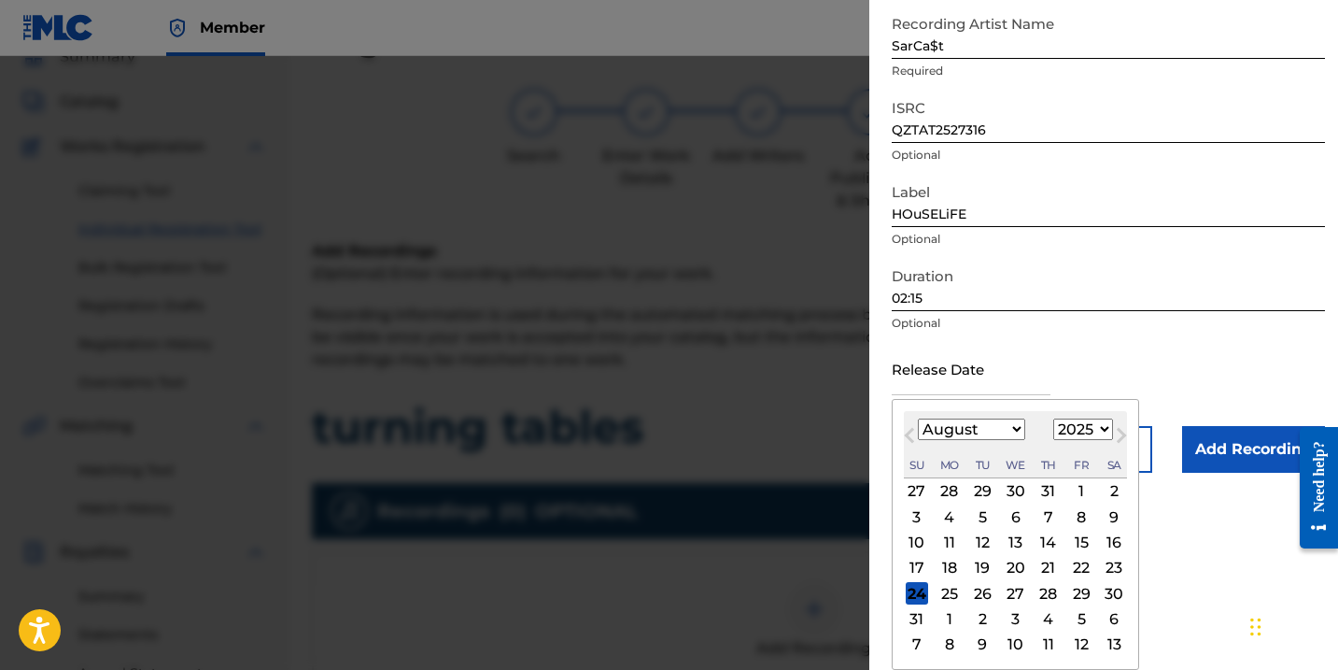
scroll to position [188, 0]
select select "5"
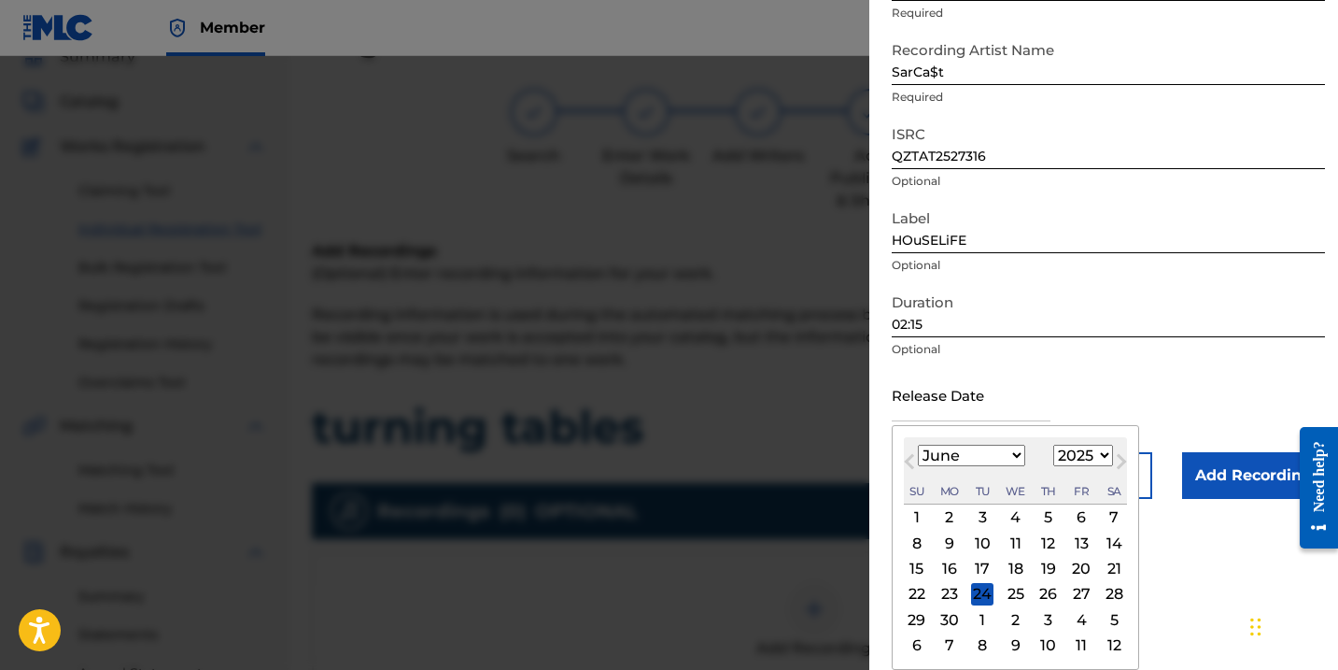
scroll to position [162, 0]
click at [978, 514] on div "3" at bounding box center [982, 517] width 22 height 22
type input "[DATE]"
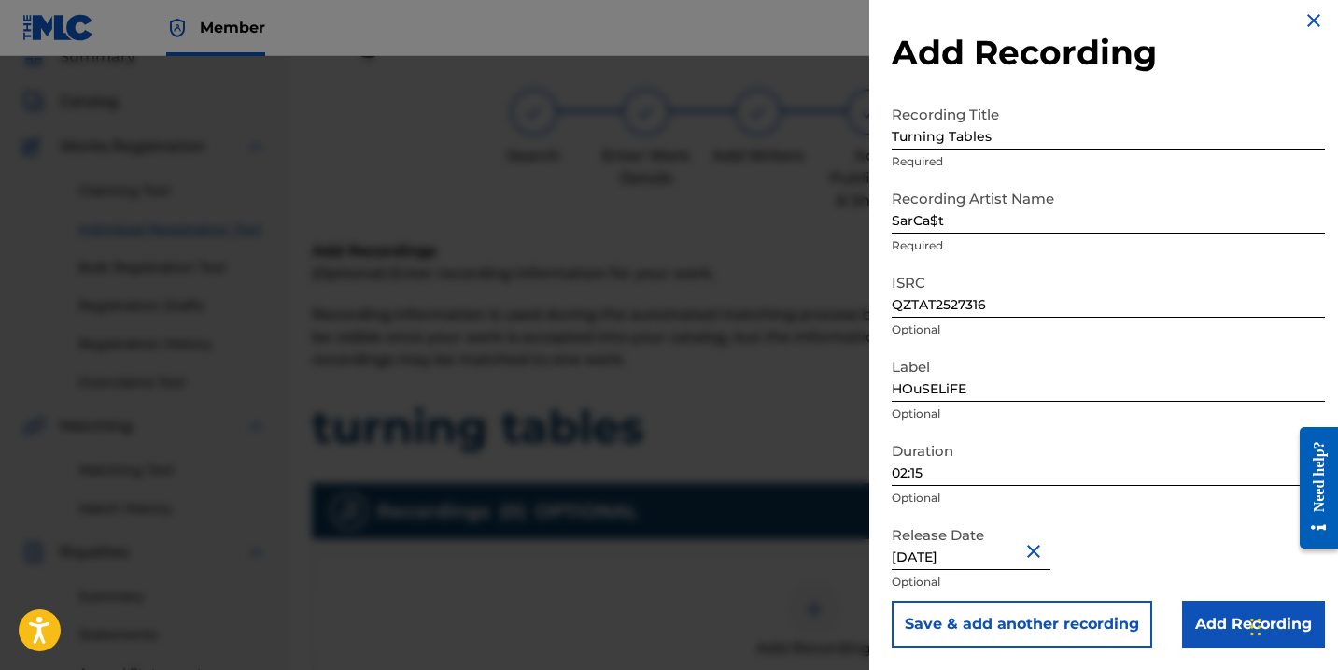
click at [1227, 619] on input "Add Recording" at bounding box center [1253, 623] width 143 height 47
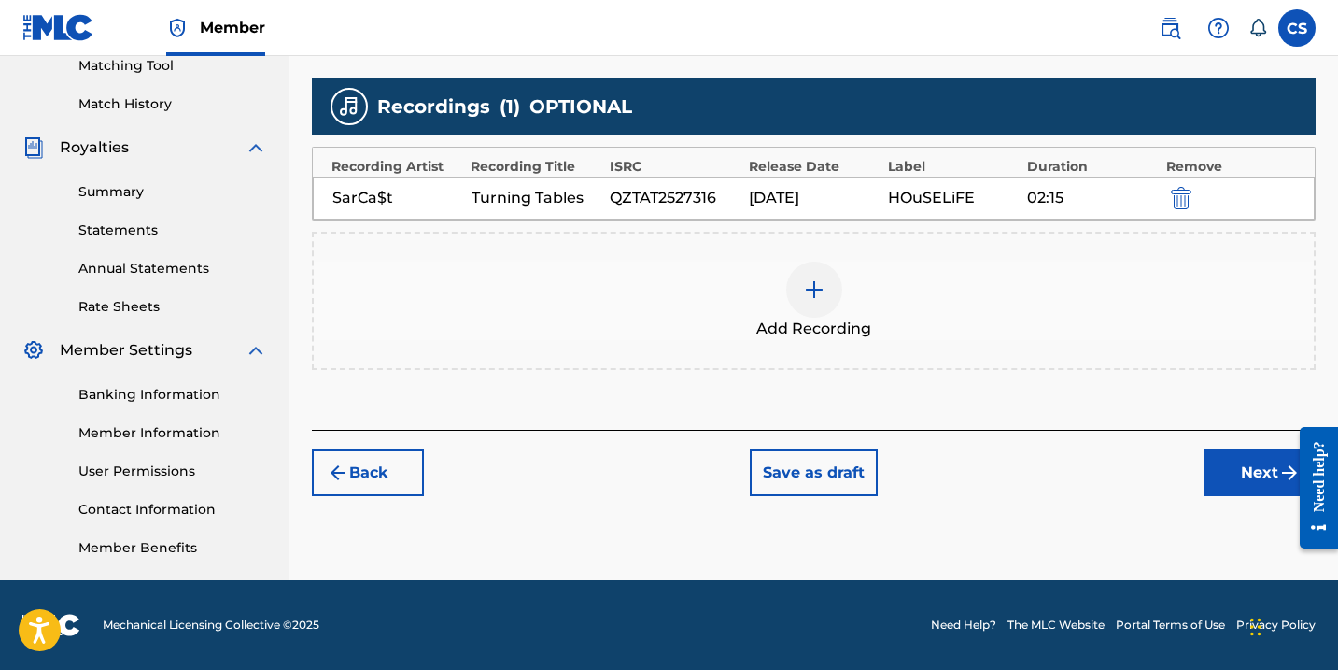
click at [1234, 475] on button "Next" at bounding box center [1260, 472] width 112 height 47
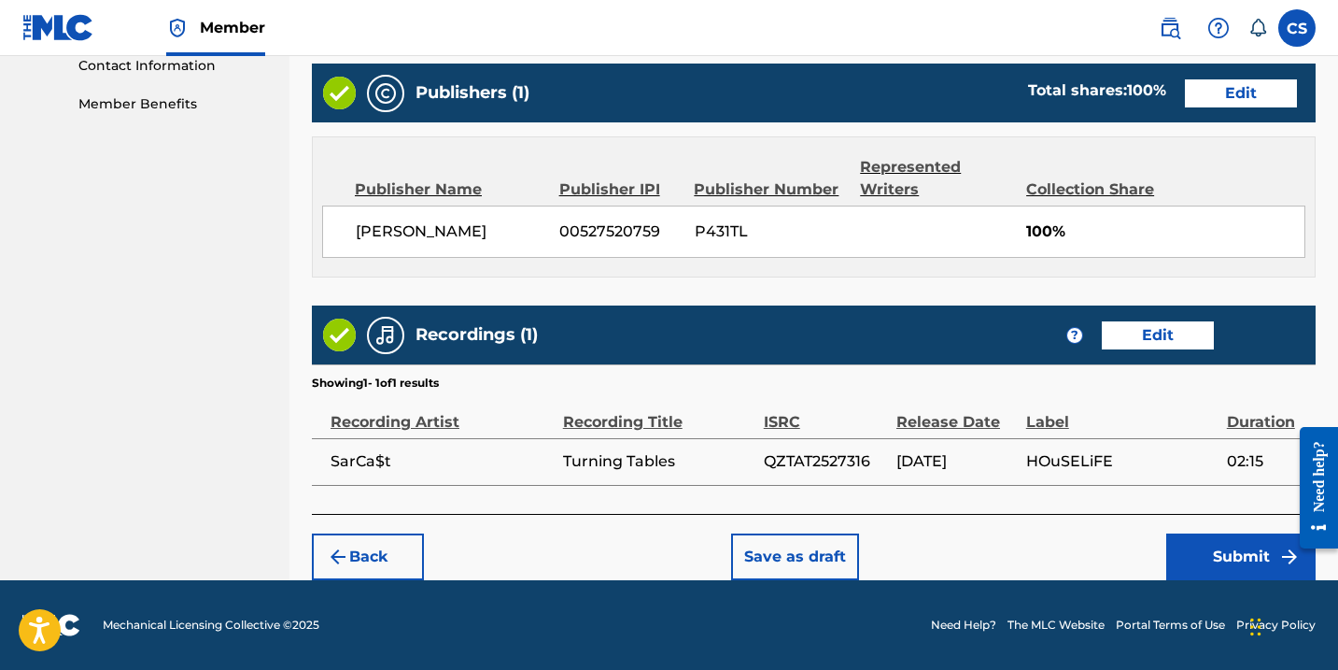
scroll to position [932, 0]
click at [1204, 551] on button "Submit" at bounding box center [1240, 556] width 149 height 47
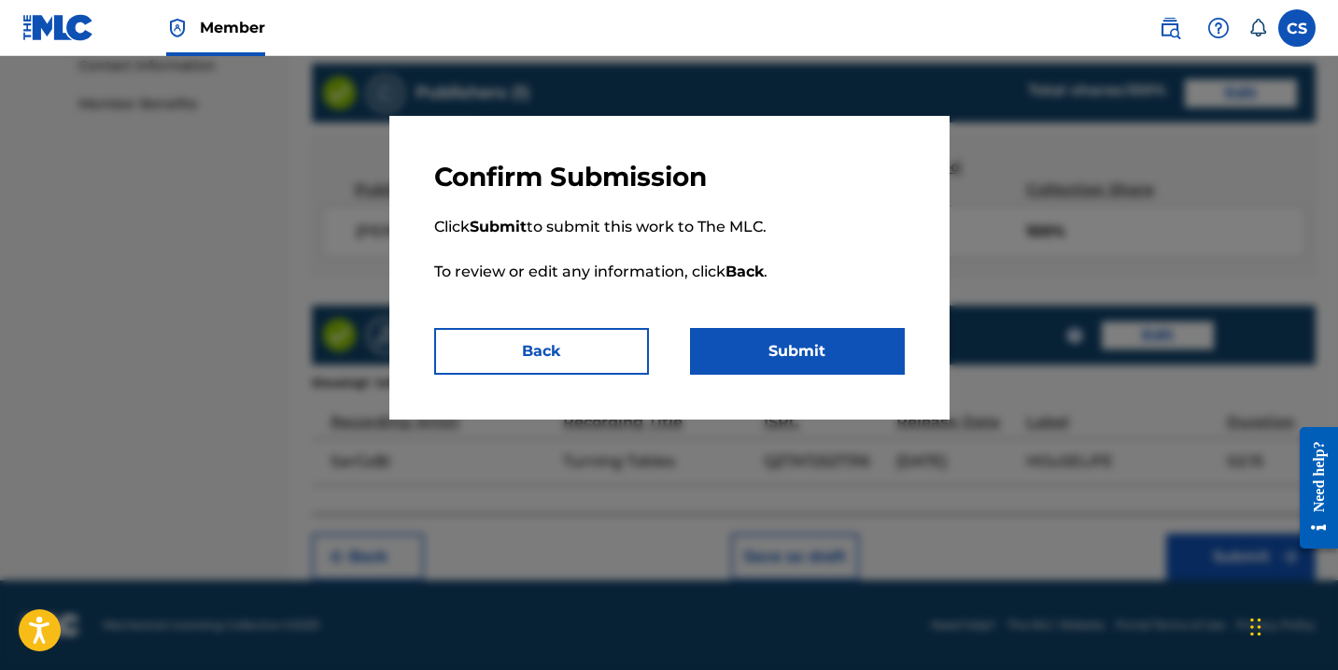
click at [764, 345] on button "Submit" at bounding box center [797, 351] width 215 height 47
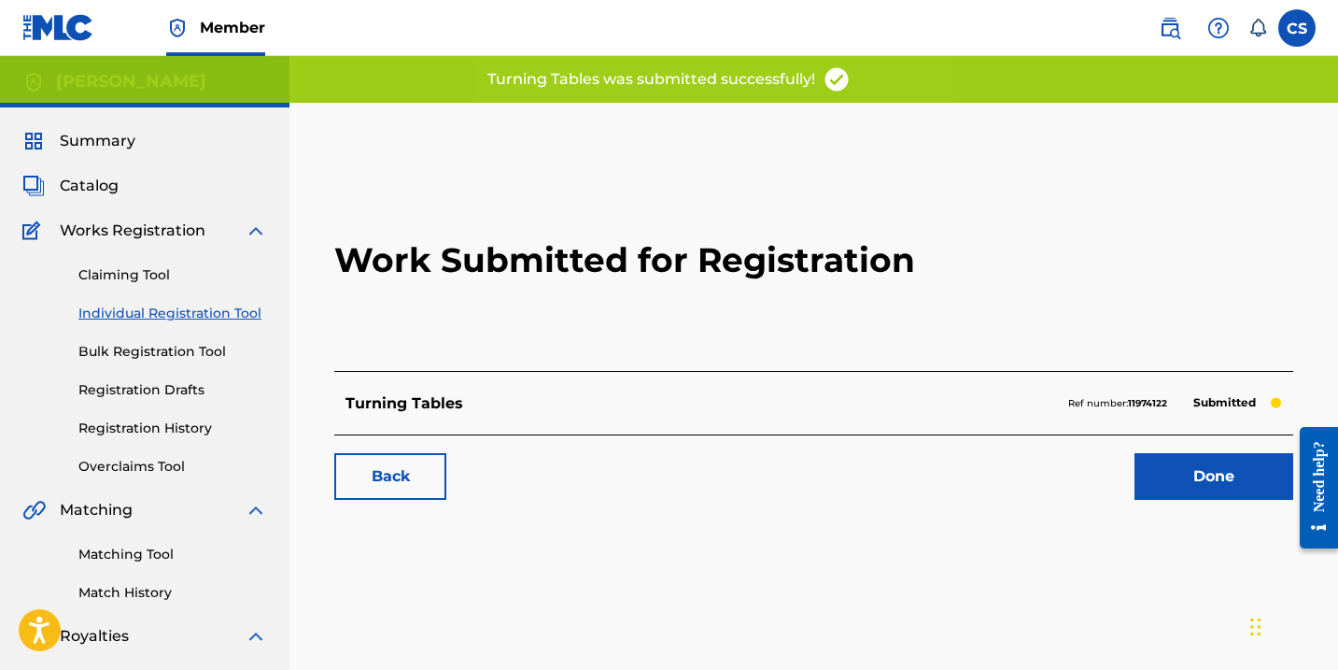
click at [1173, 469] on link "Done" at bounding box center [1214, 476] width 159 height 47
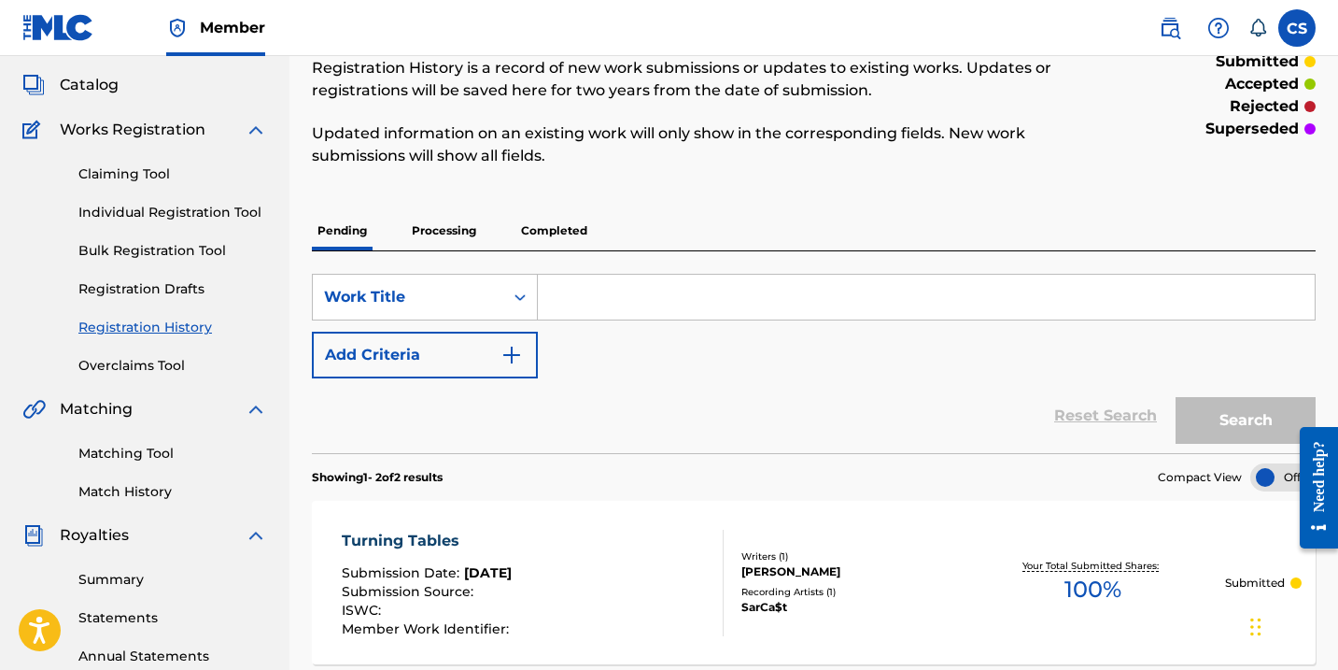
scroll to position [102, 0]
click at [600, 304] on input "Search Form" at bounding box center [926, 296] width 777 height 45
type input "selfish"
click at [1222, 421] on button "Search" at bounding box center [1246, 419] width 140 height 47
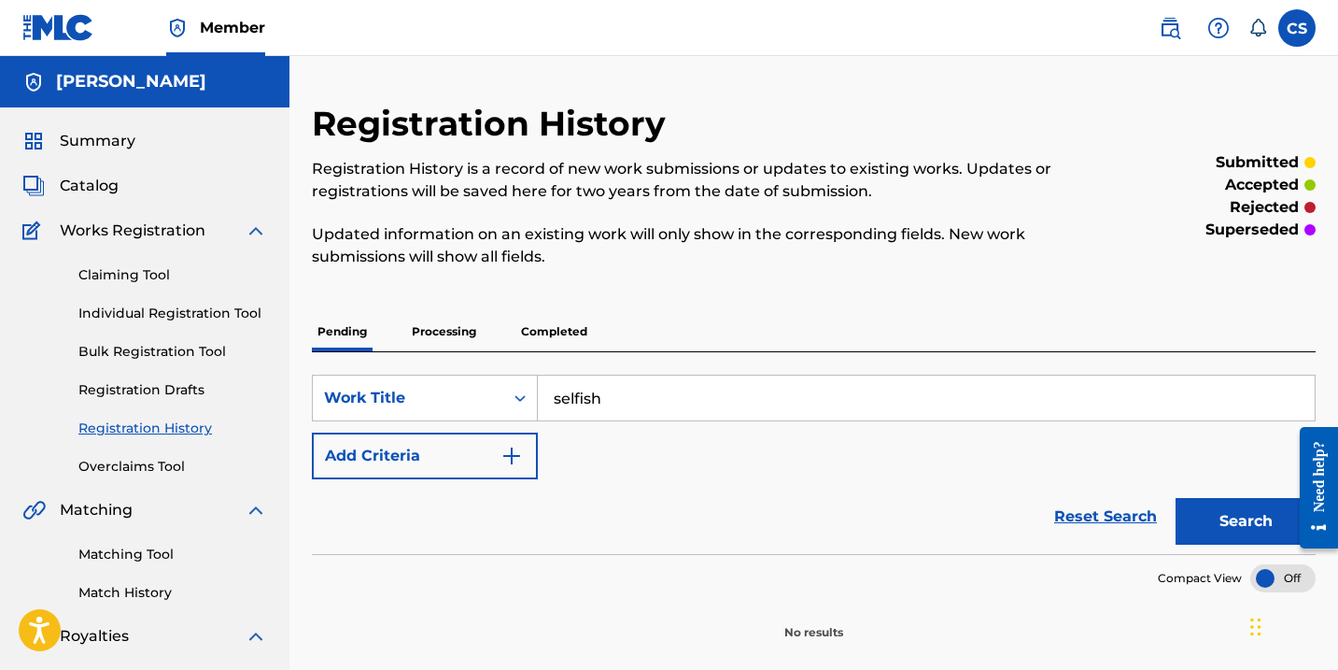
scroll to position [0, 0]
click at [171, 345] on link "Bulk Registration Tool" at bounding box center [172, 352] width 189 height 20
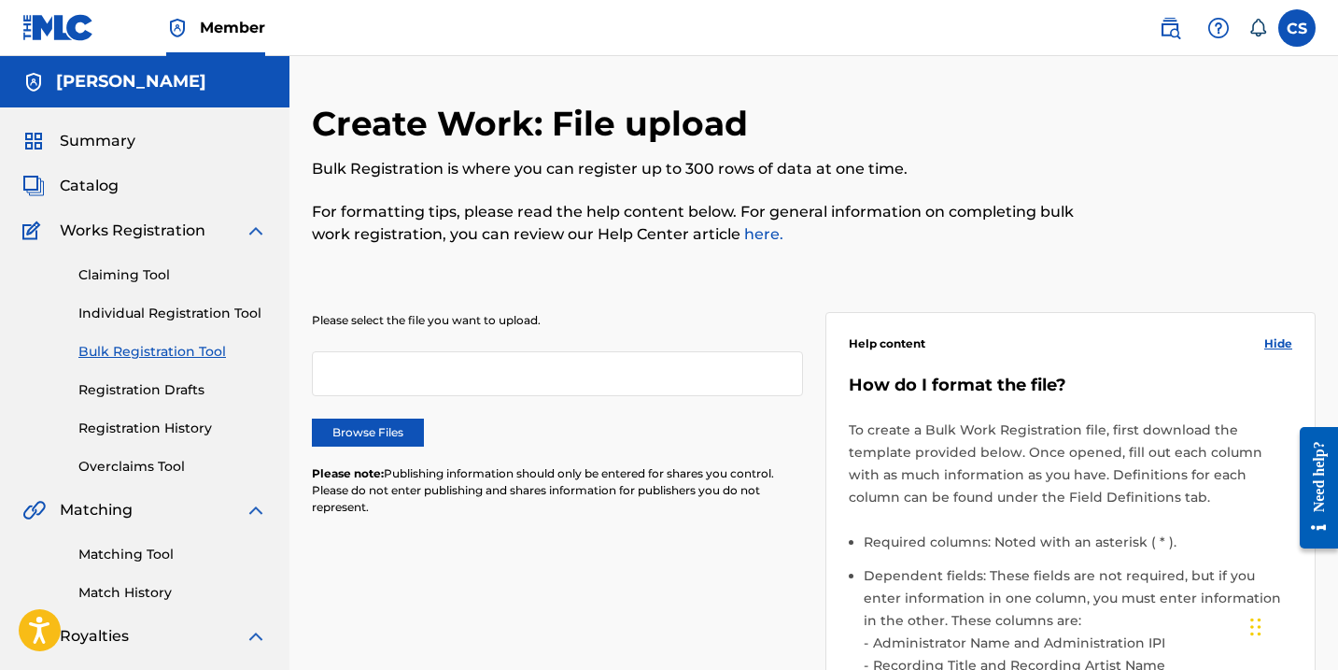
click at [170, 307] on link "Individual Registration Tool" at bounding box center [172, 313] width 189 height 20
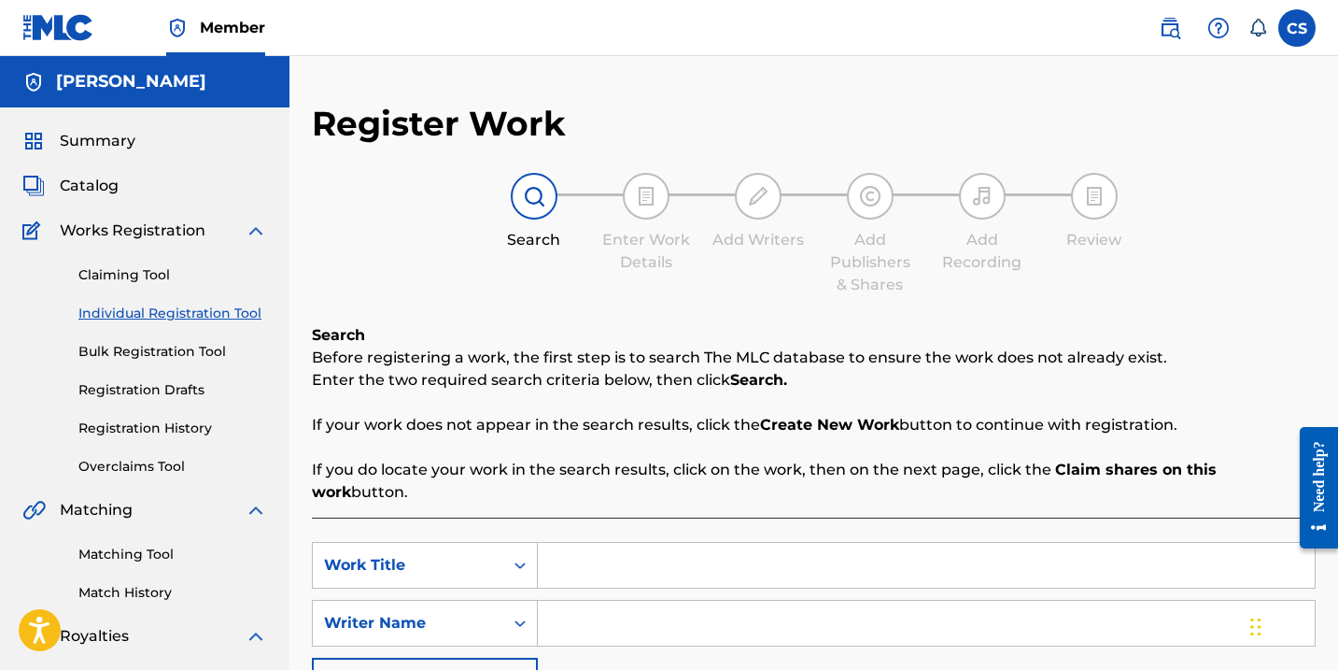
click at [576, 543] on input "Search Form" at bounding box center [926, 565] width 777 height 45
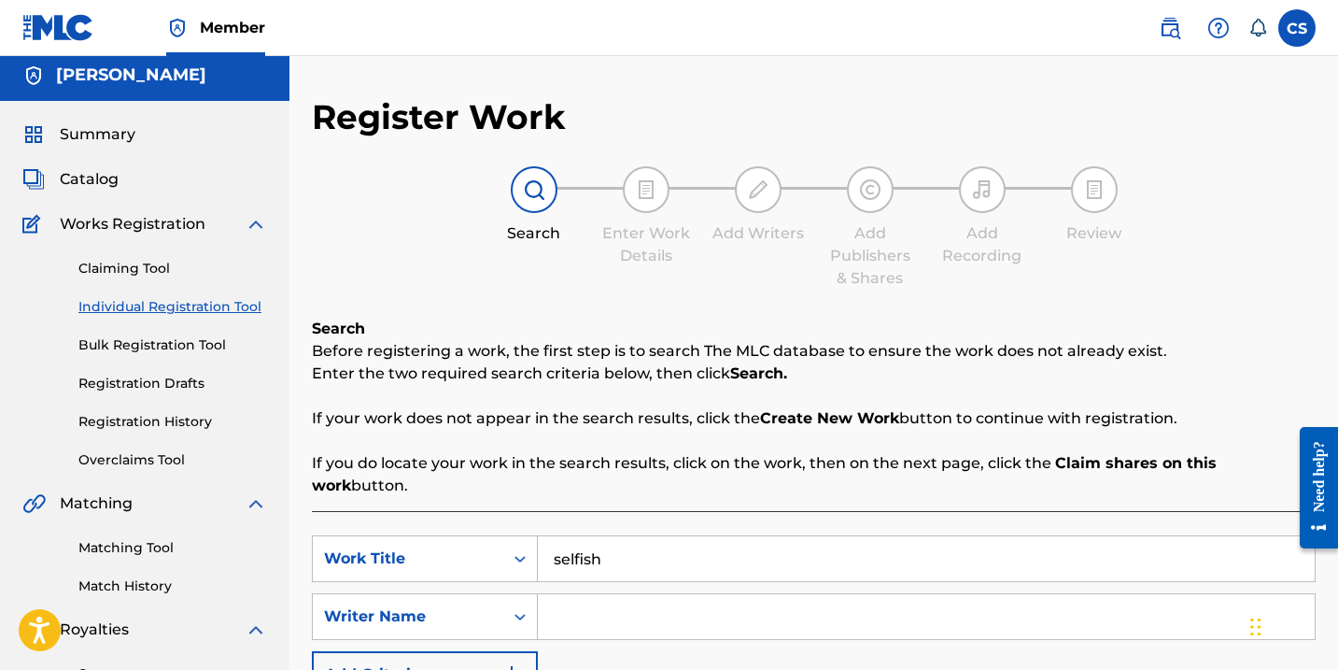
type input "selfish"
click at [592, 599] on input "Search Form" at bounding box center [926, 616] width 777 height 45
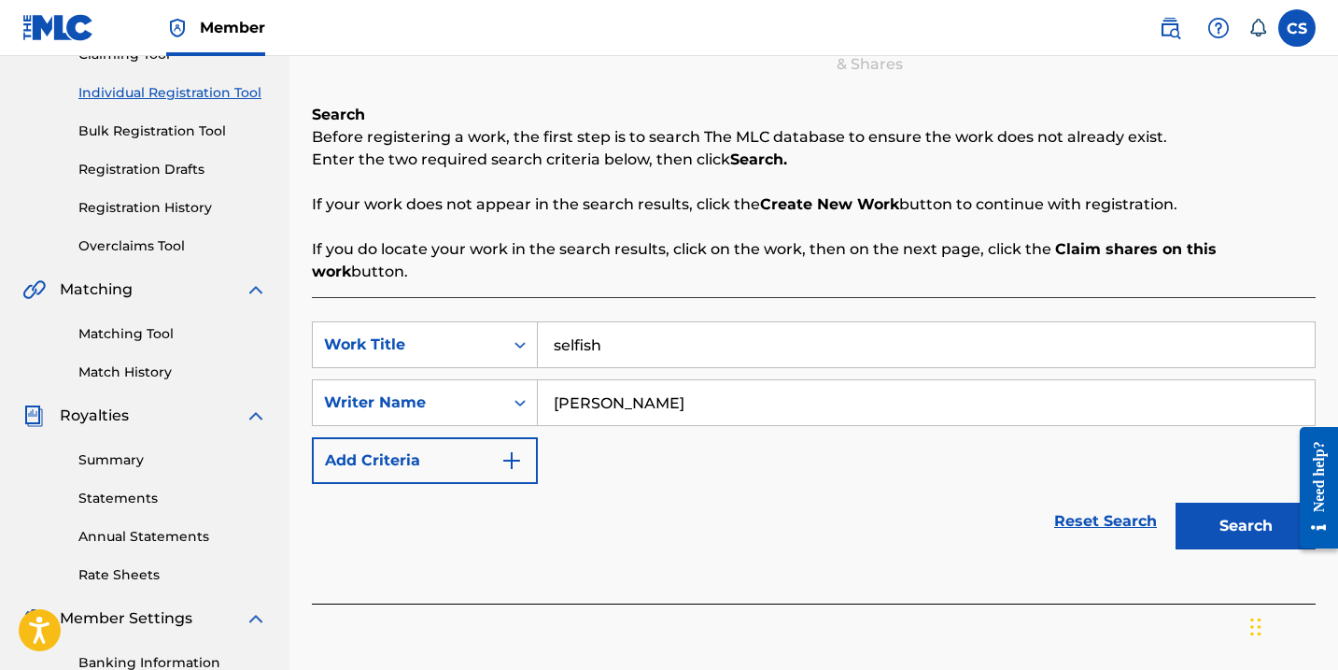
scroll to position [222, 0]
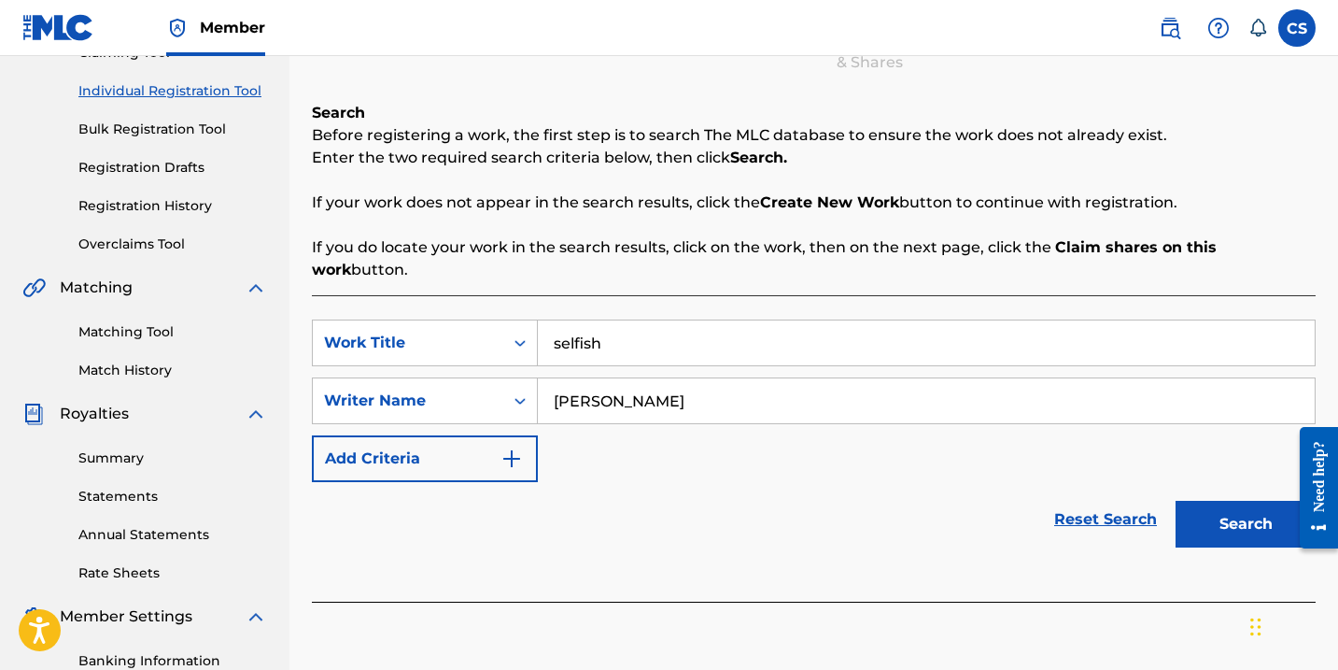
type input "[PERSON_NAME]"
click at [1206, 501] on button "Search" at bounding box center [1246, 524] width 140 height 47
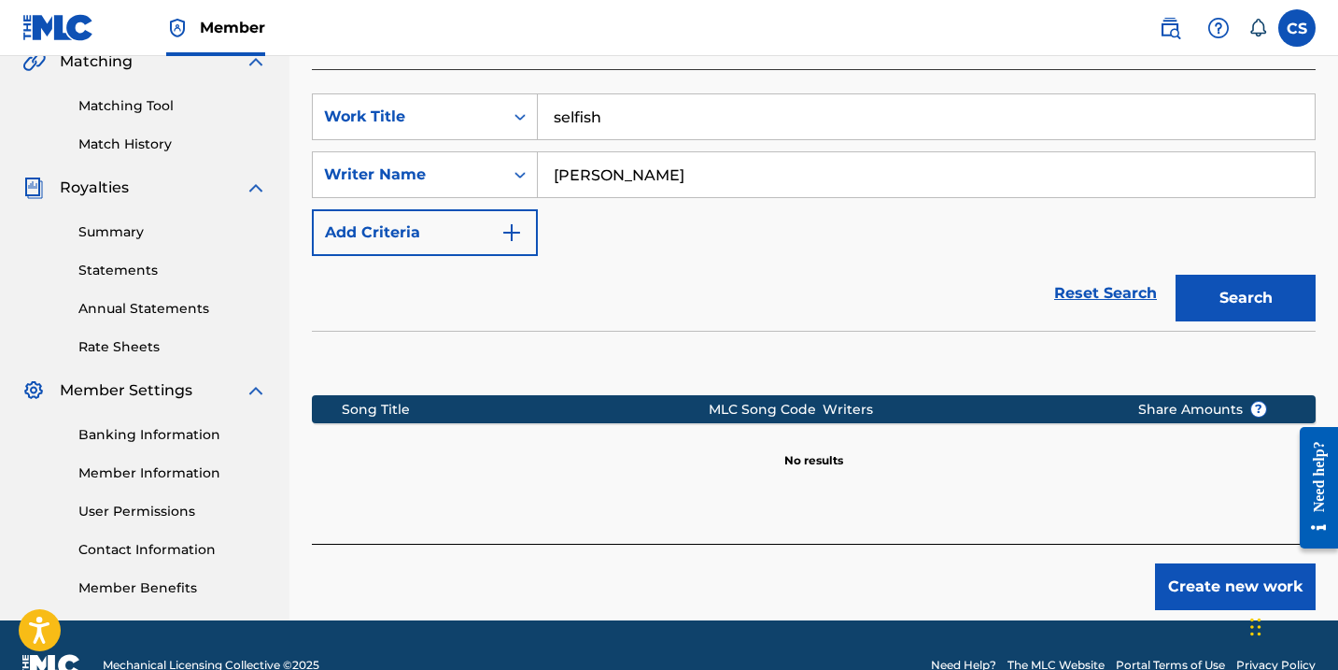
scroll to position [450, 0]
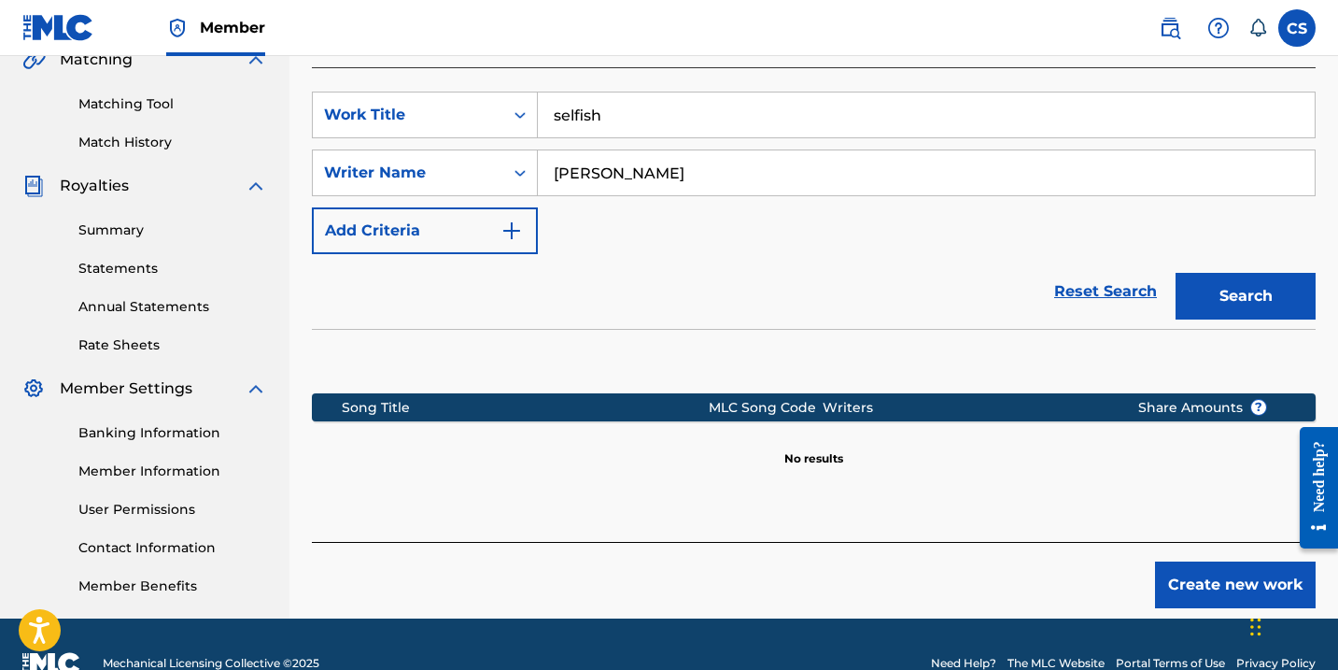
click at [1210, 570] on button "Create new work" at bounding box center [1235, 584] width 161 height 47
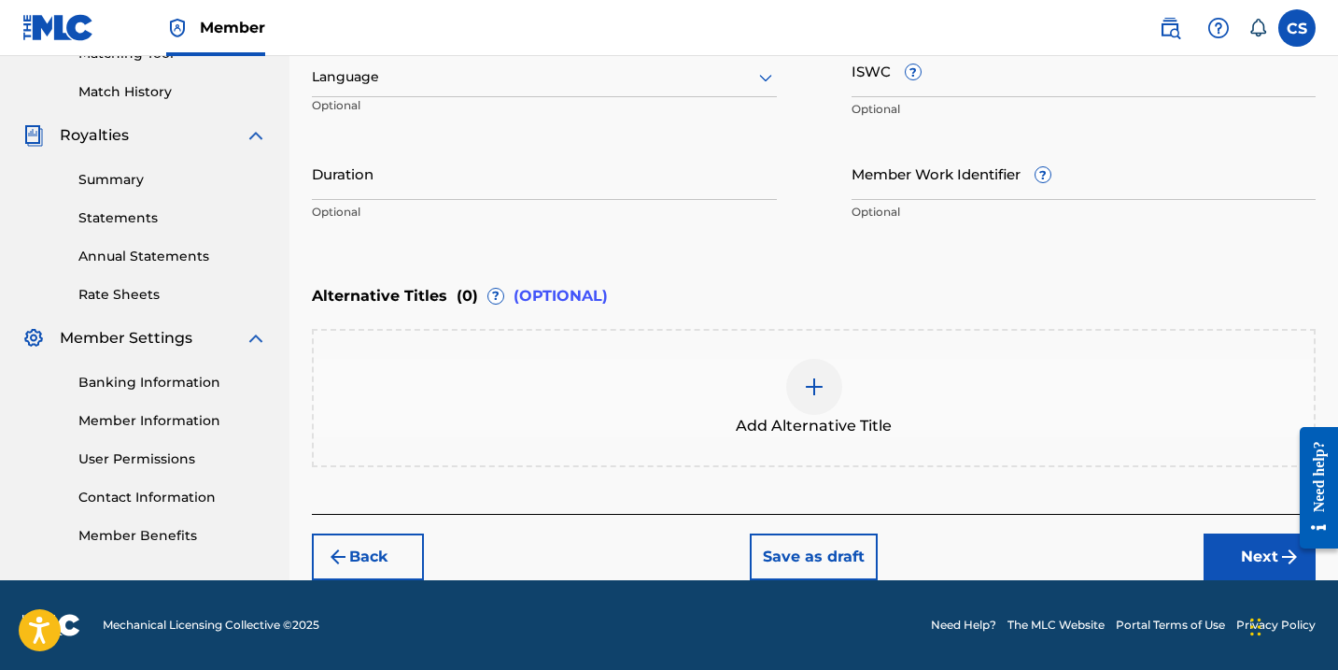
scroll to position [501, 0]
click at [1241, 554] on button "Next" at bounding box center [1260, 556] width 112 height 47
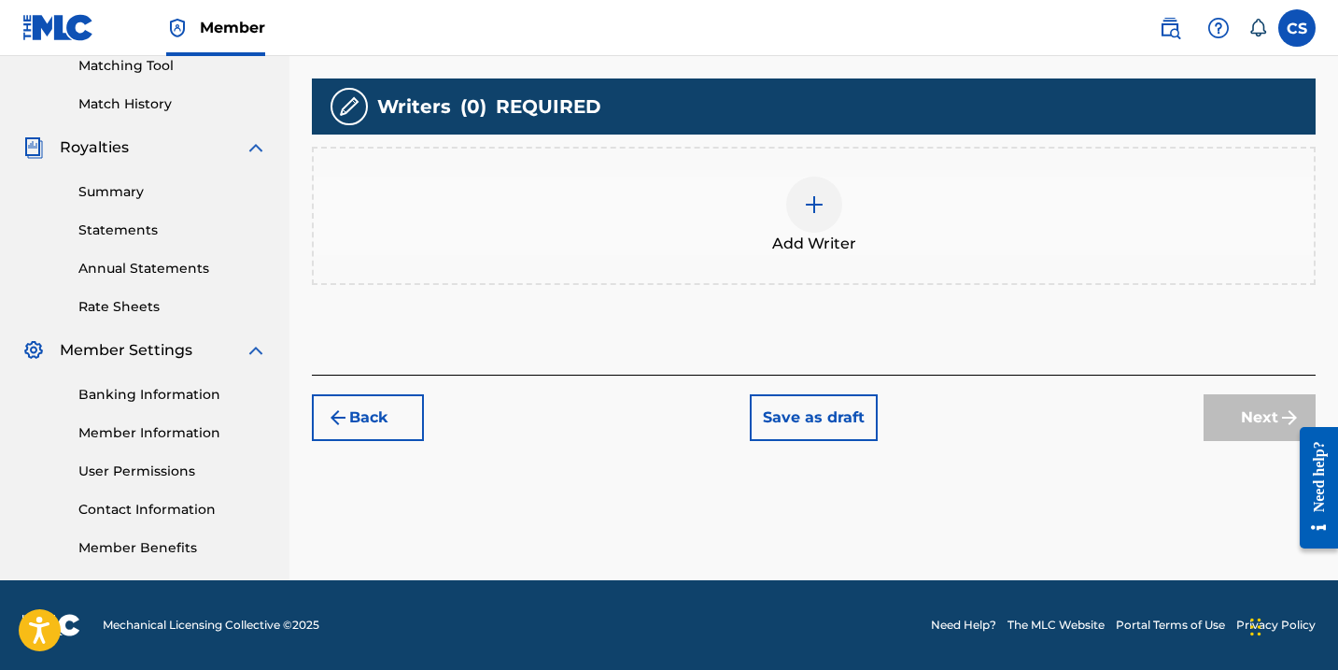
scroll to position [488, 0]
click at [811, 213] on img at bounding box center [814, 204] width 22 height 22
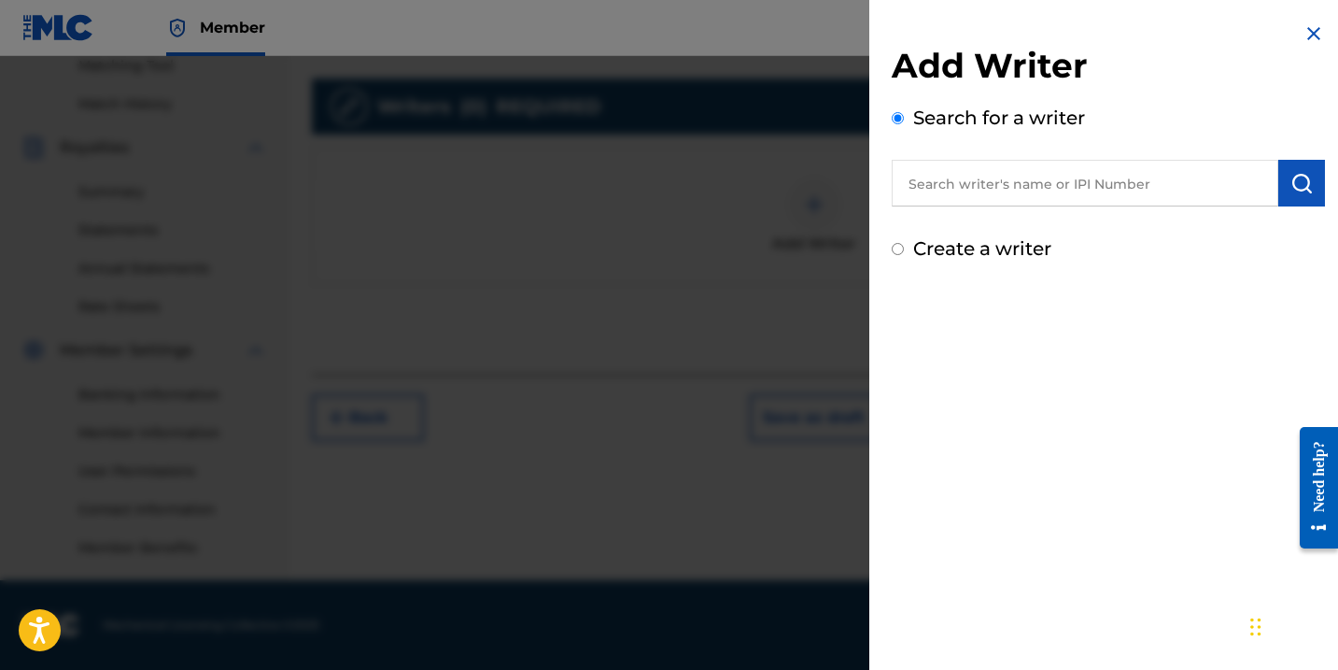
click at [931, 182] on input "text" at bounding box center [1085, 183] width 387 height 47
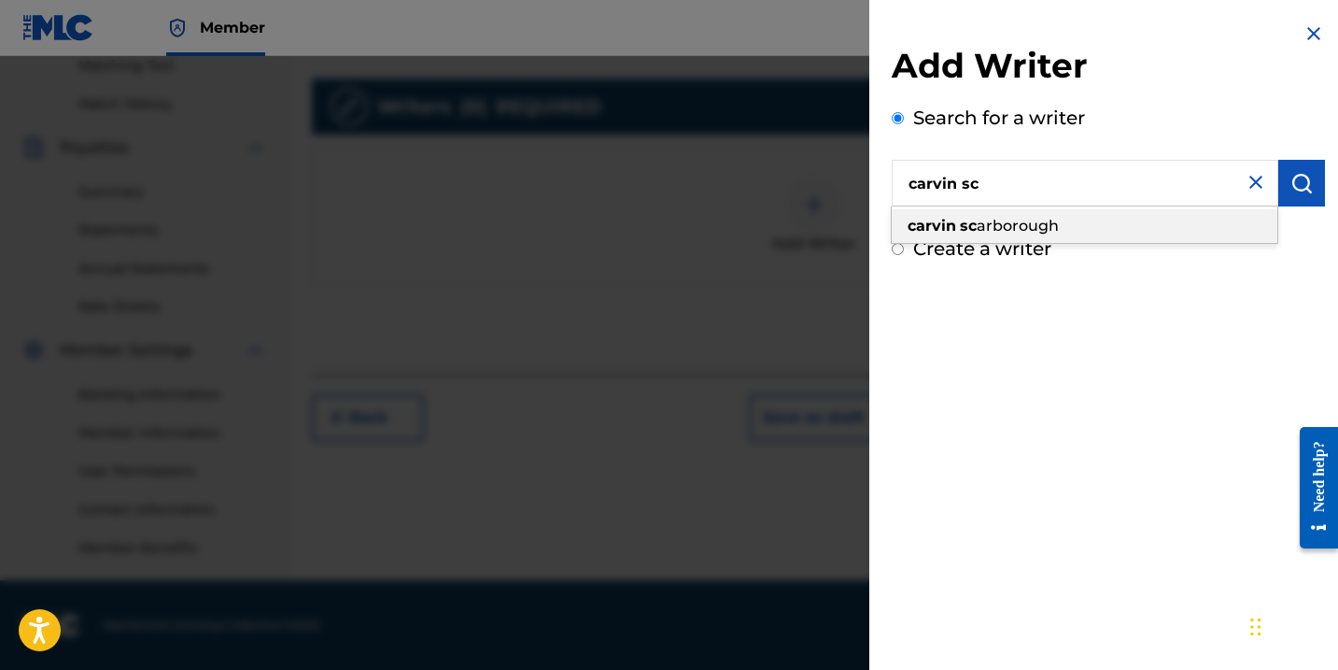
click at [991, 227] on span "arborough" at bounding box center [1018, 226] width 82 height 18
type input "[PERSON_NAME]"
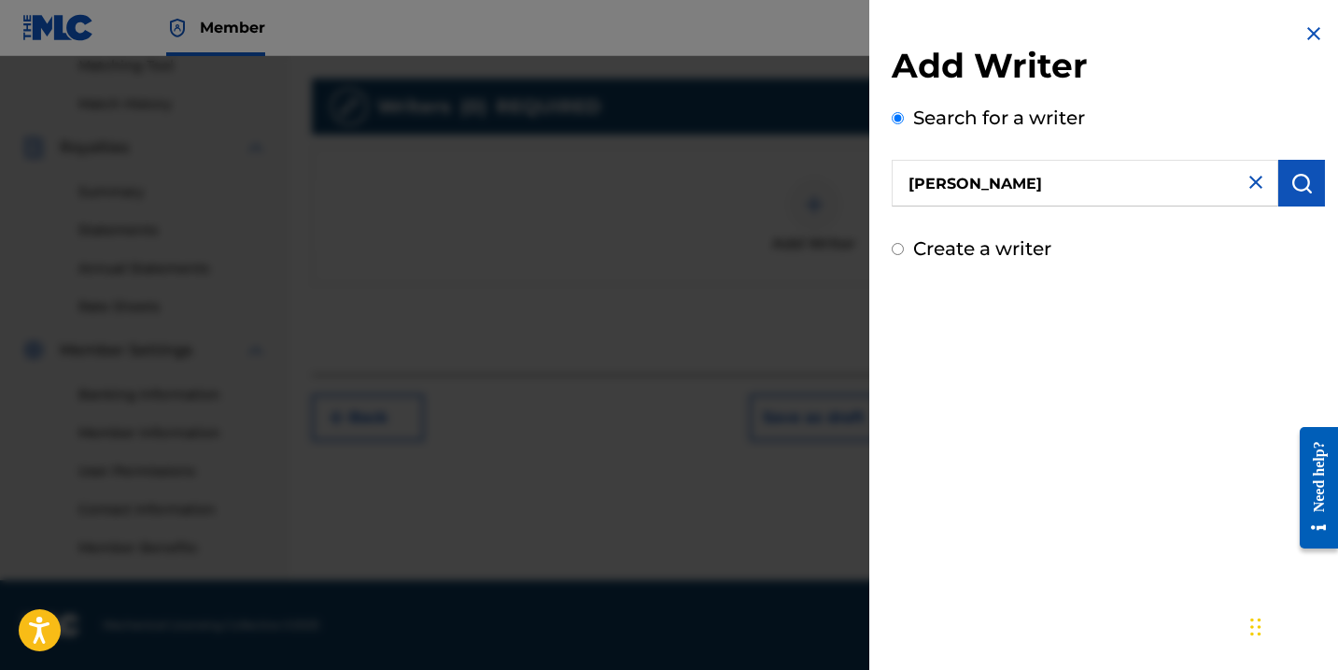
click at [1290, 191] on img "submit" at bounding box center [1301, 183] width 22 height 22
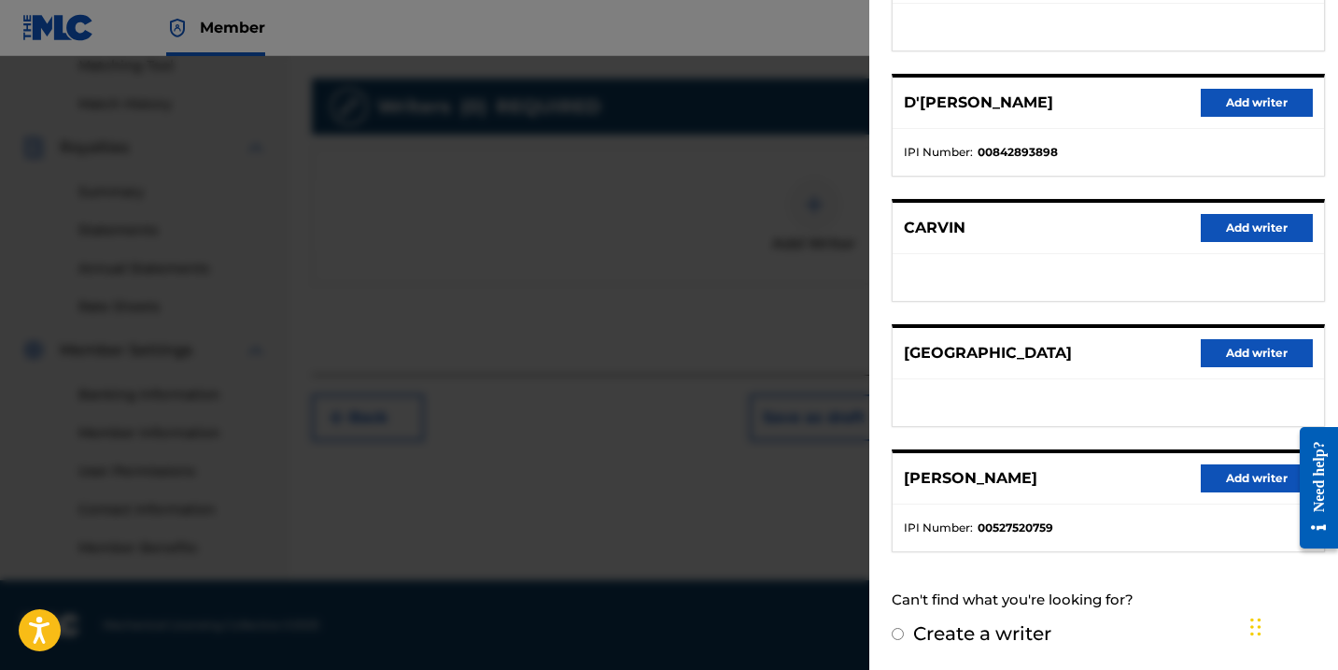
scroll to position [297, 0]
click at [1245, 475] on button "Add writer" at bounding box center [1257, 479] width 112 height 28
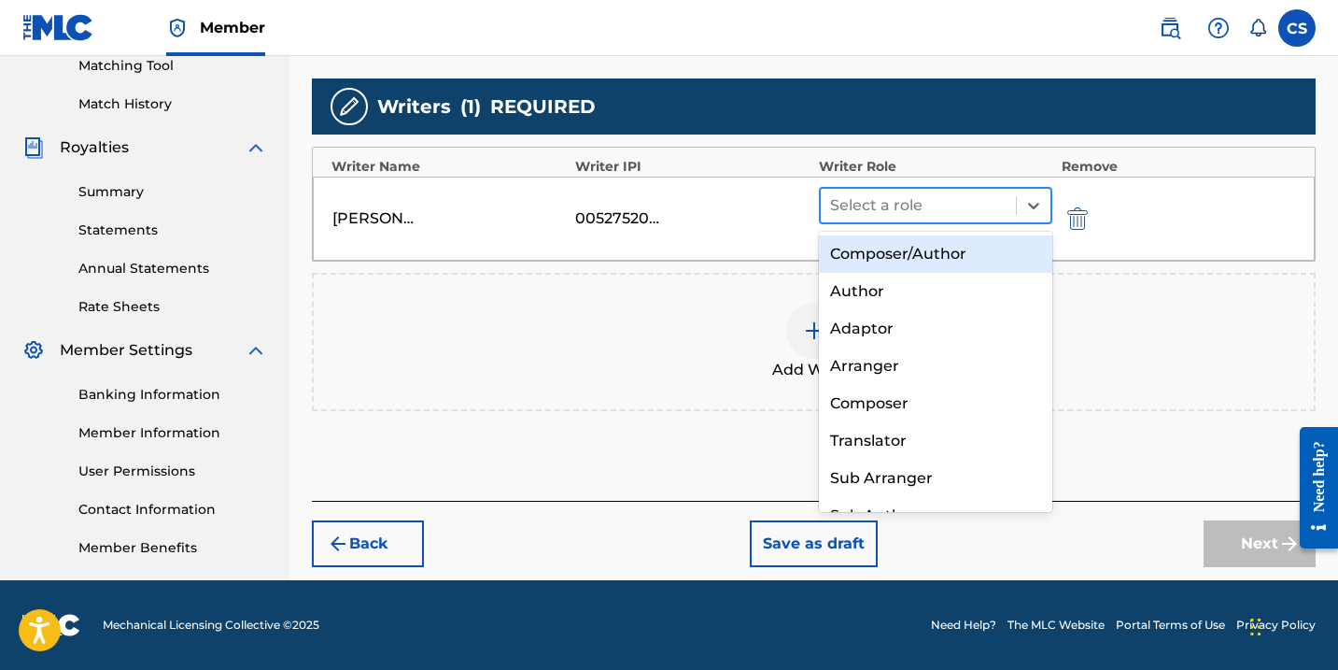
click at [882, 209] on div at bounding box center [918, 205] width 176 height 26
click at [877, 247] on div "Composer/Author" at bounding box center [935, 253] width 233 height 37
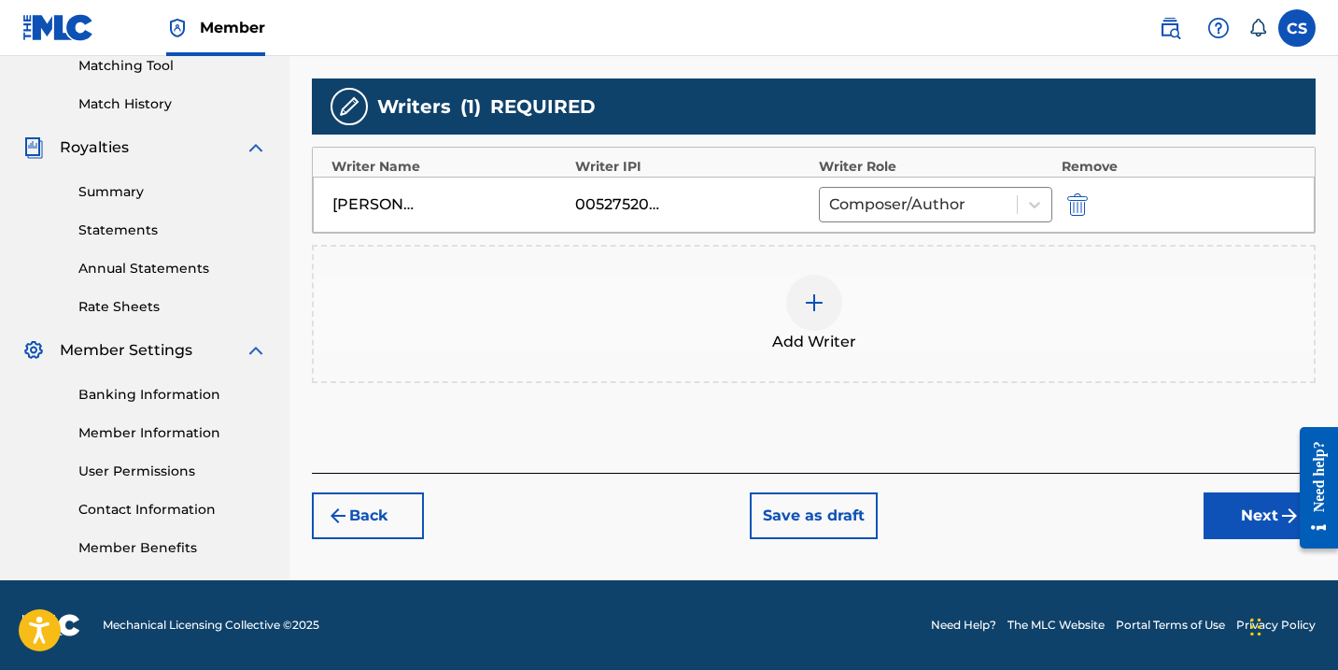
click at [1239, 515] on button "Next" at bounding box center [1260, 515] width 112 height 47
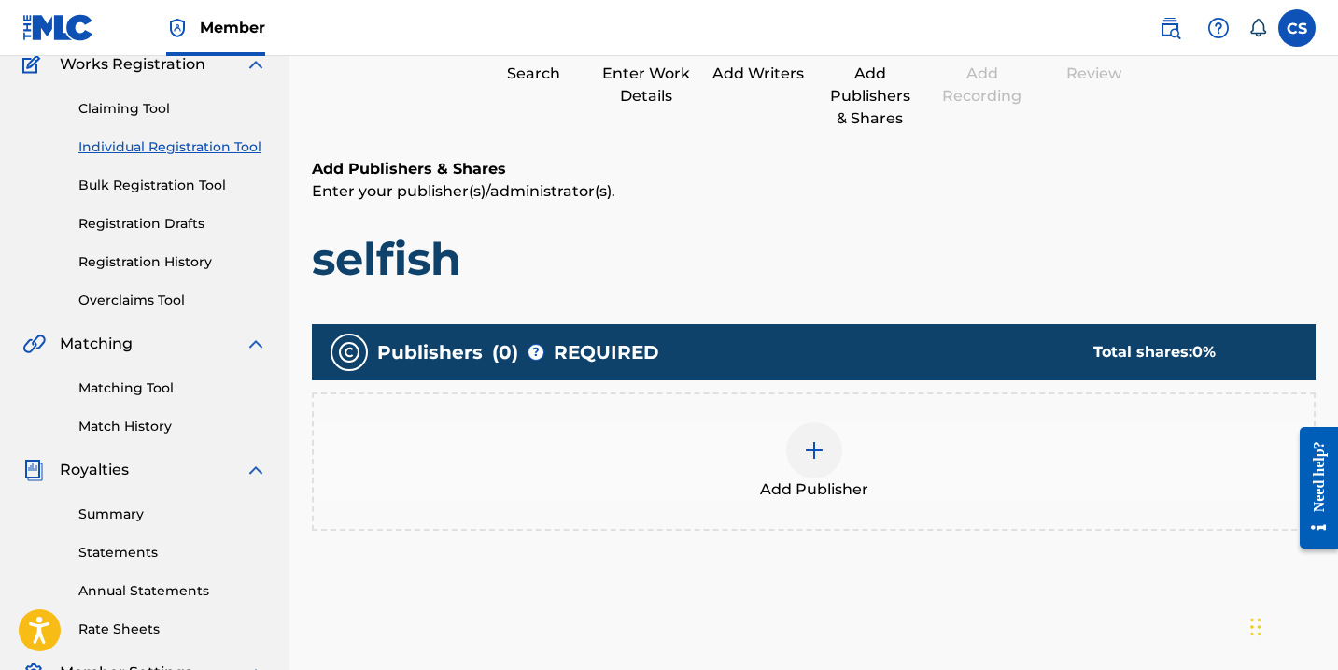
scroll to position [84, 0]
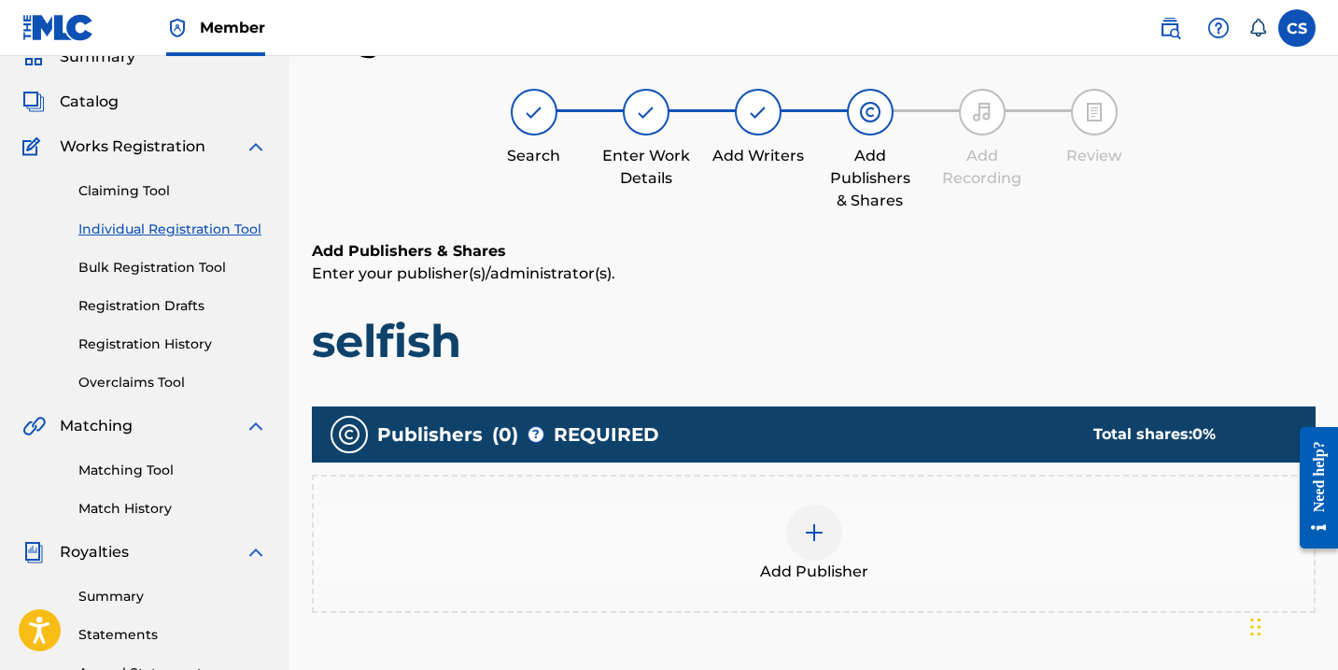
click at [821, 521] on img at bounding box center [814, 532] width 22 height 22
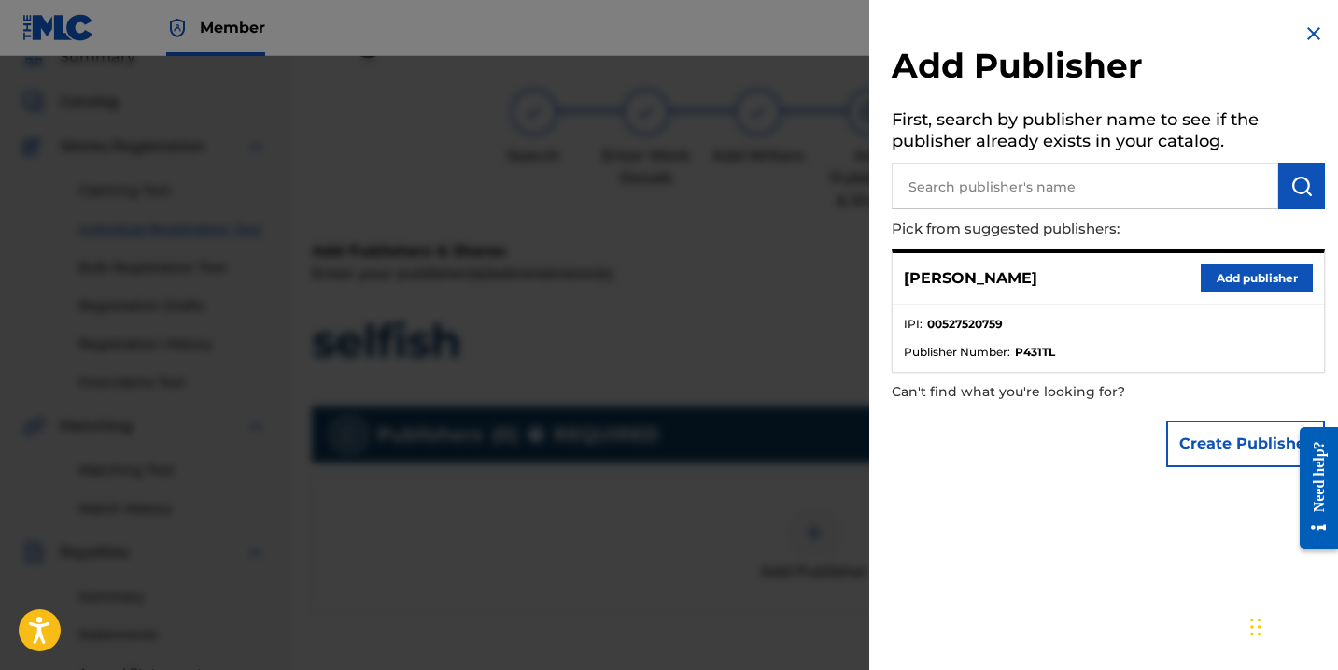
click at [1225, 278] on button "Add publisher" at bounding box center [1257, 278] width 112 height 28
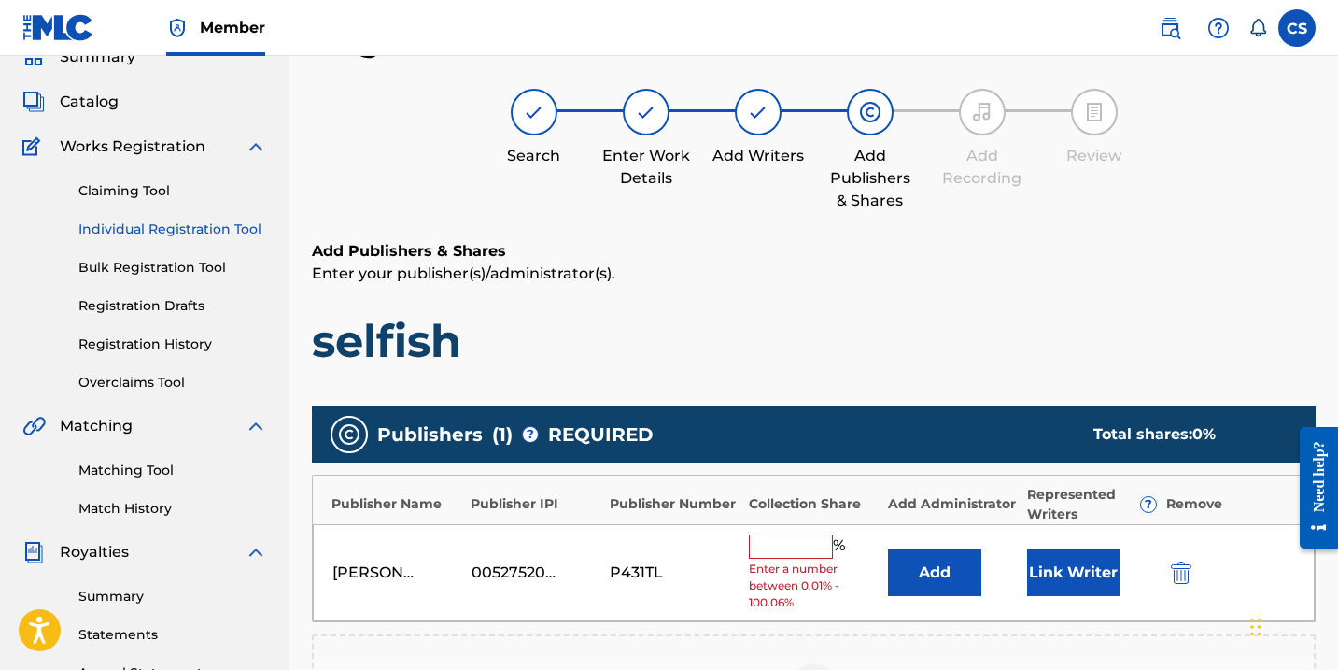
click at [767, 545] on input "text" at bounding box center [791, 546] width 84 height 24
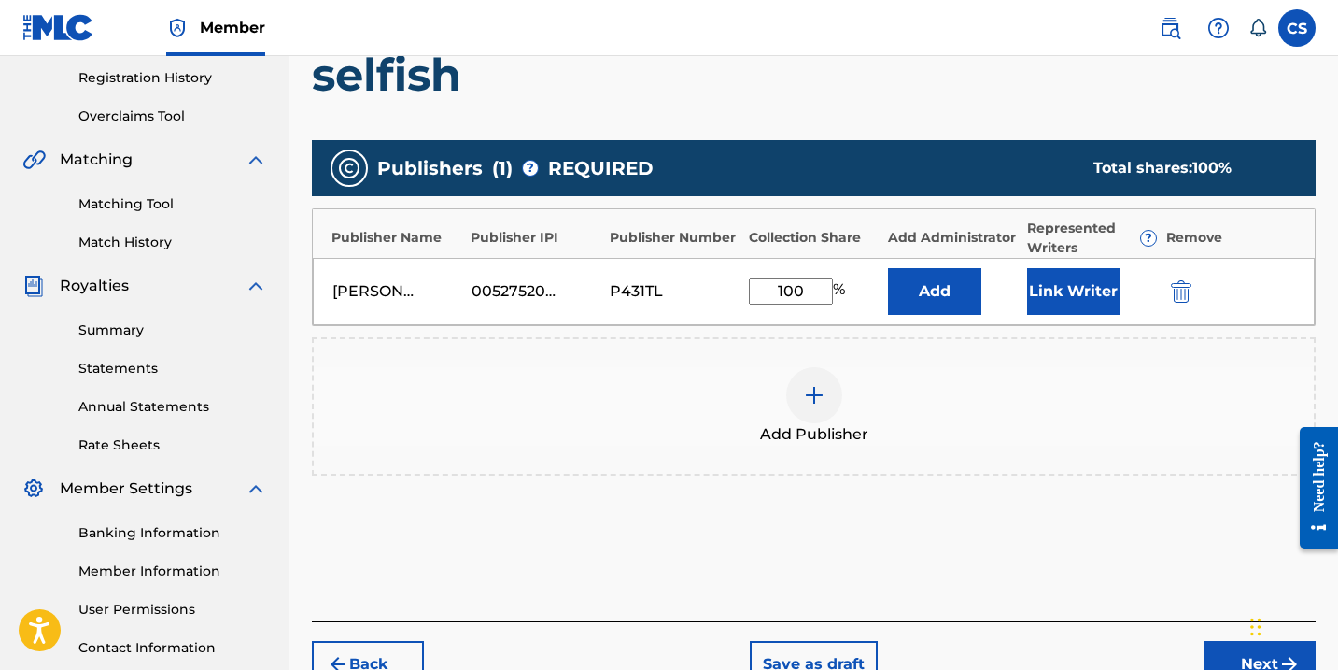
scroll to position [354, 0]
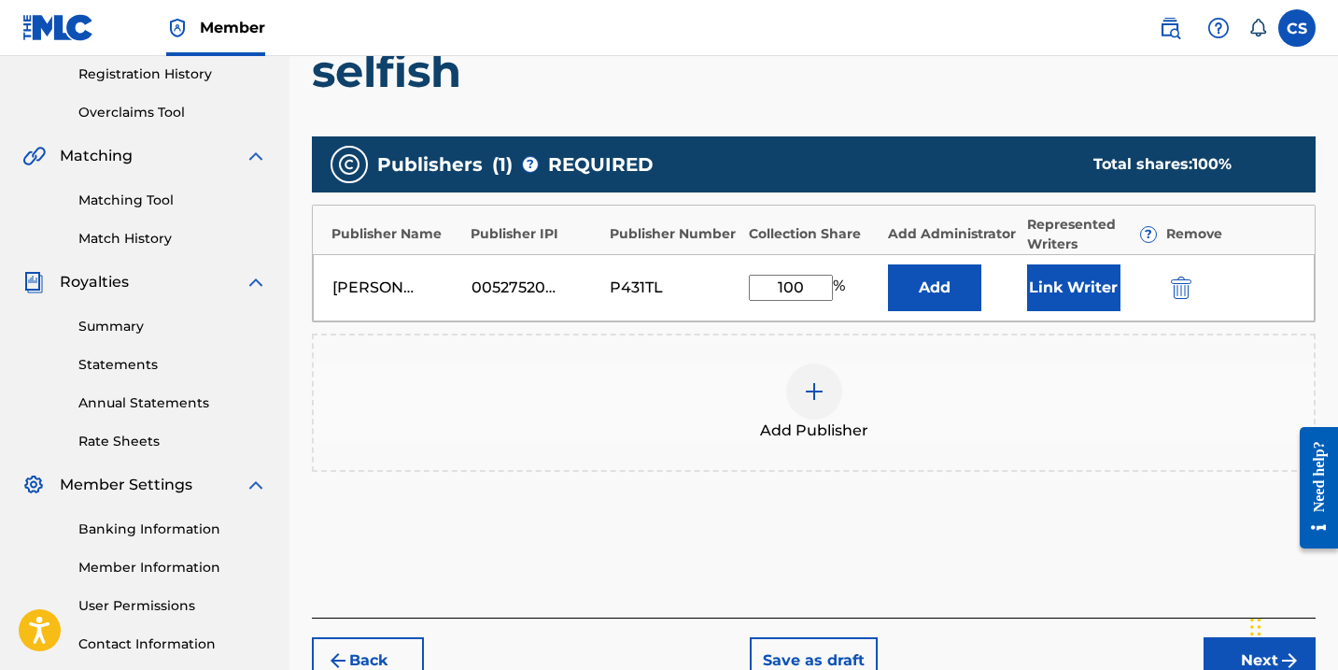
type input "100"
click at [1234, 645] on button "Next" at bounding box center [1260, 660] width 112 height 47
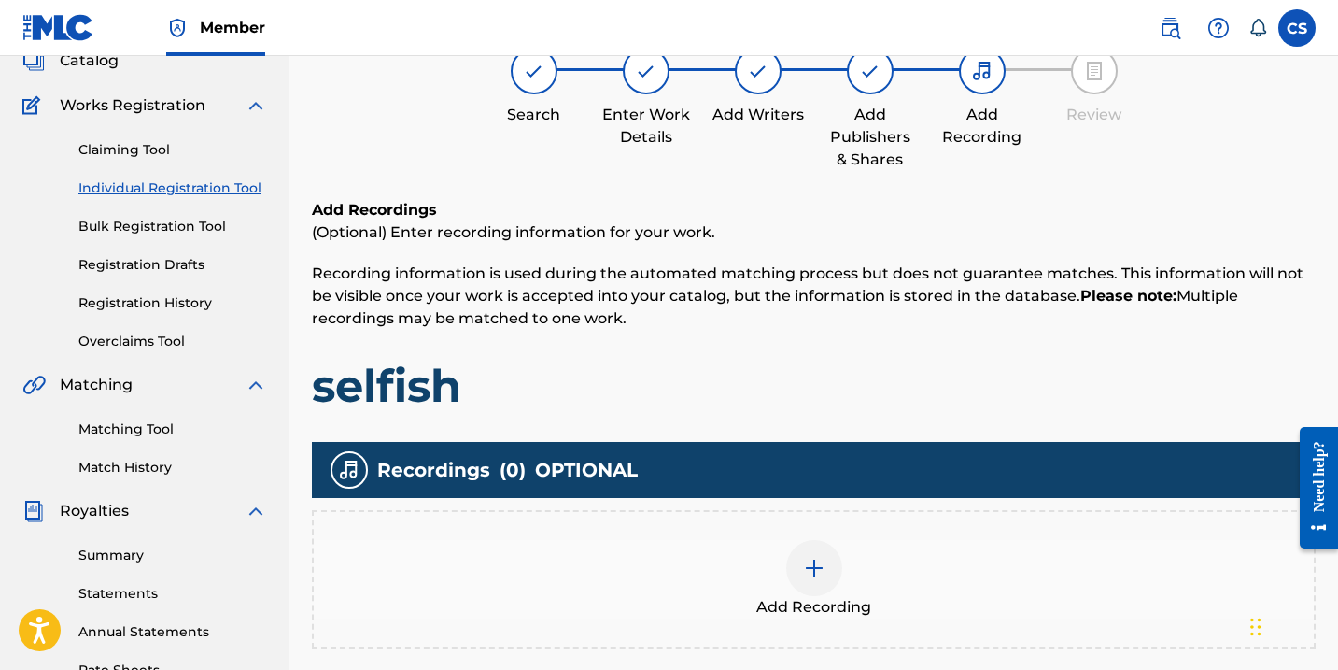
scroll to position [127, 0]
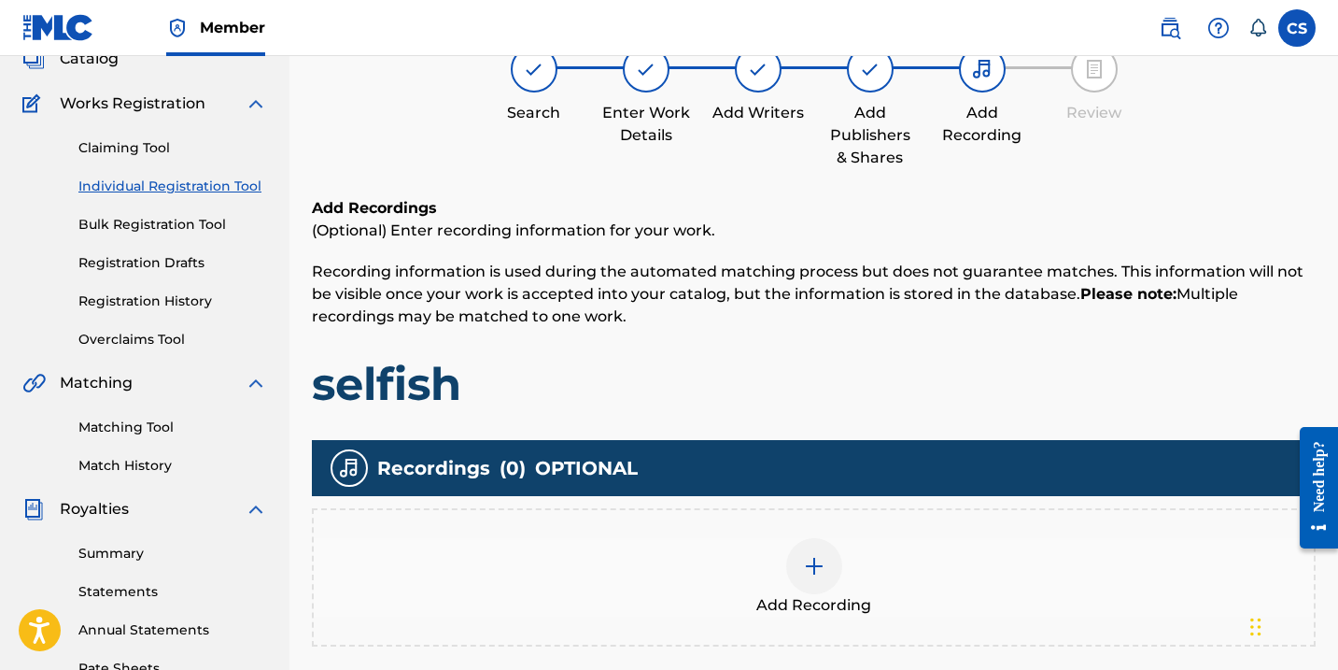
click at [818, 571] on img at bounding box center [814, 566] width 22 height 22
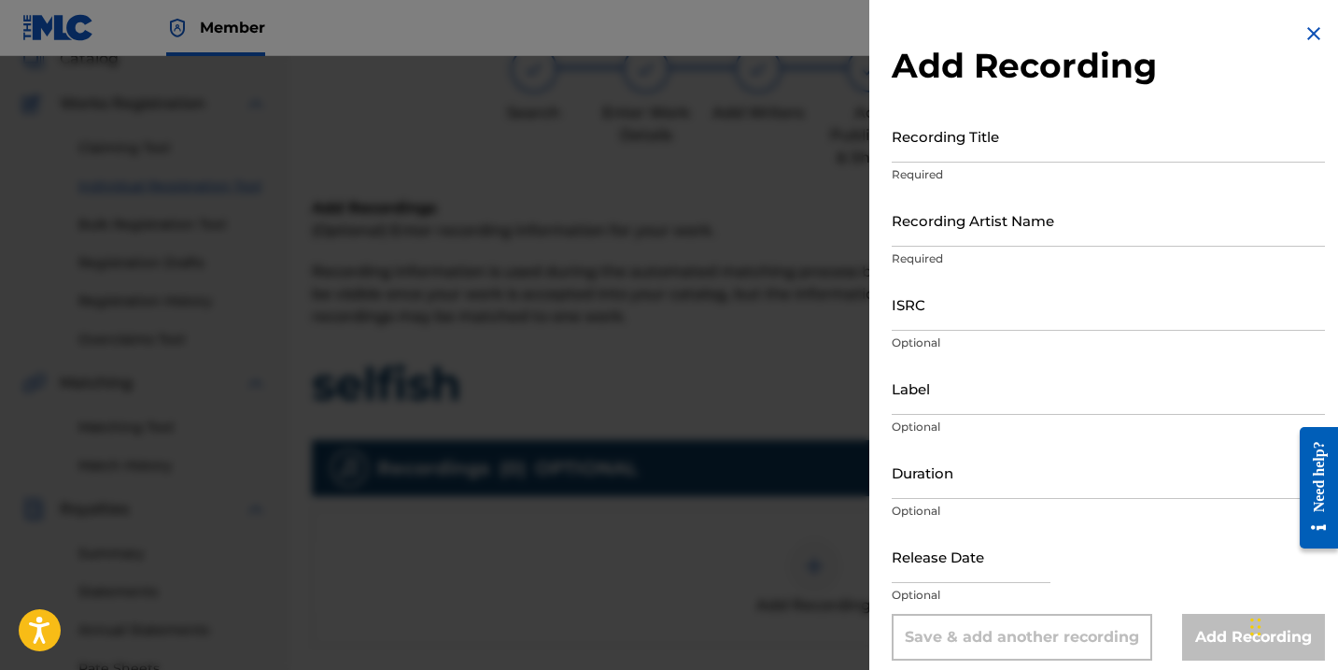
click at [905, 149] on input "Recording Title" at bounding box center [1108, 135] width 433 height 53
type input "Selfish"
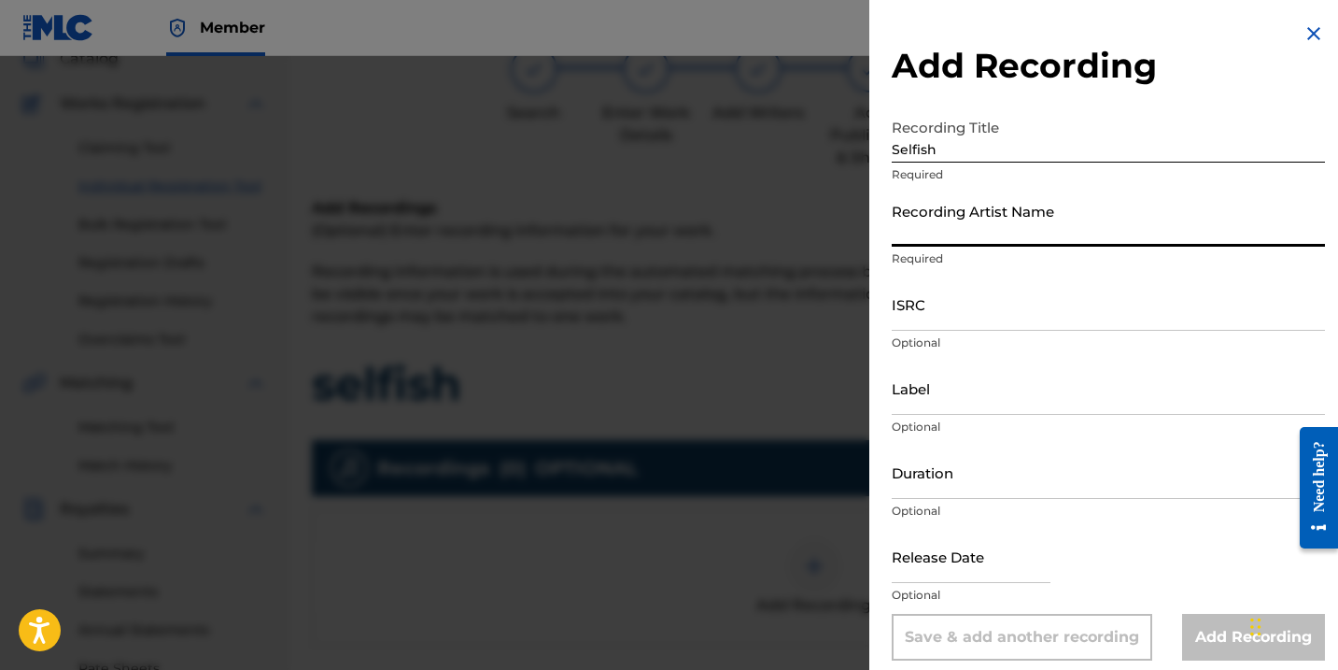
click at [956, 242] on input "Recording Artist Name" at bounding box center [1108, 219] width 433 height 53
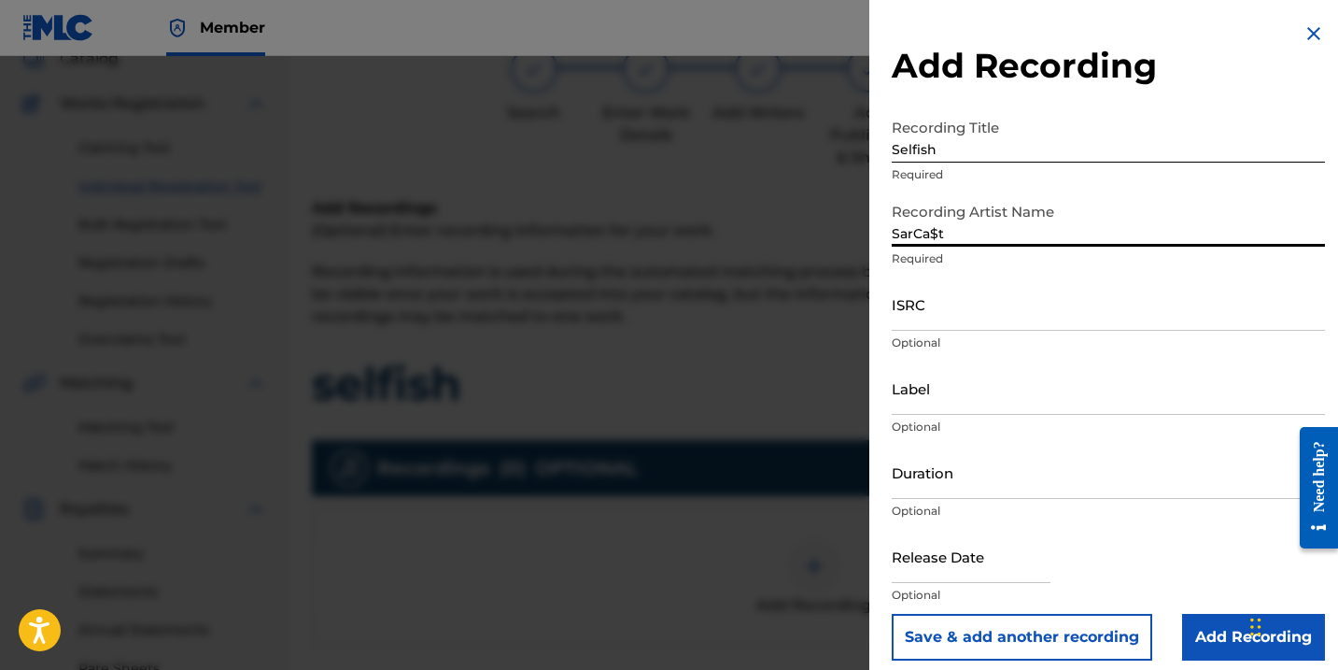
type input "SarCa$t"
click at [925, 323] on input "ISRC" at bounding box center [1108, 303] width 433 height 53
paste input "QZNWW2590208"
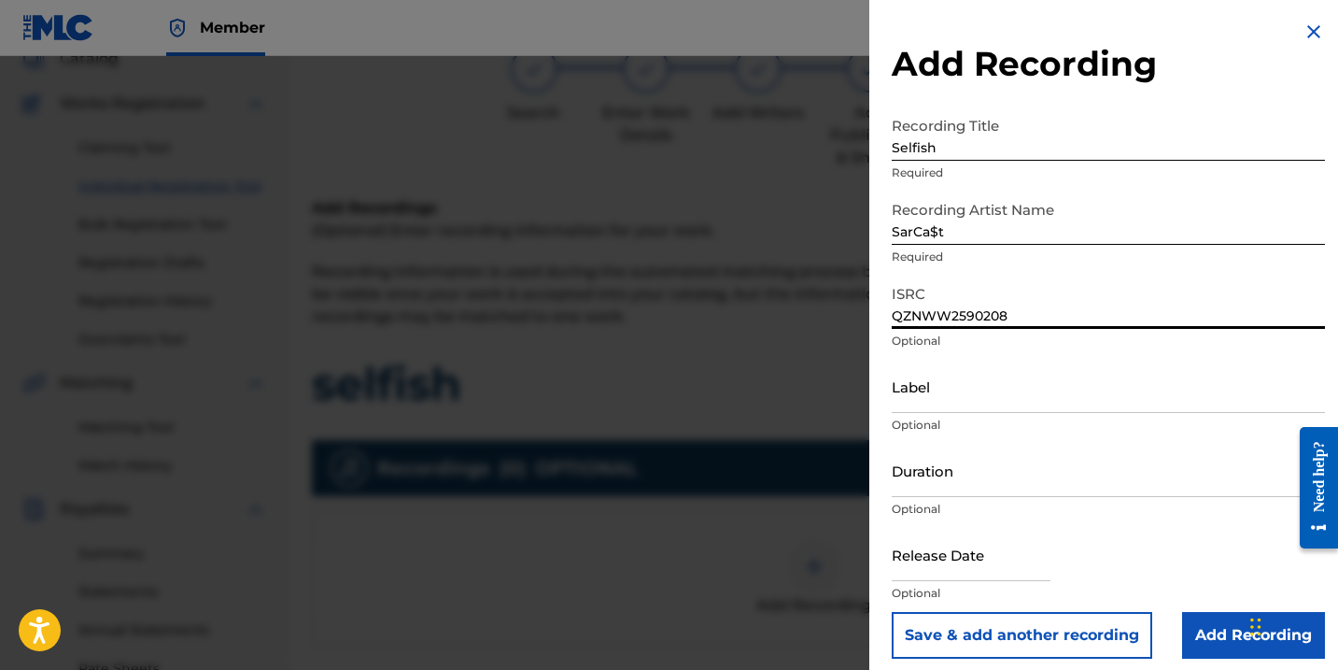
type input "QZNWW2590208"
click at [959, 571] on input "text" at bounding box center [971, 554] width 159 height 53
select select "7"
select select "2025"
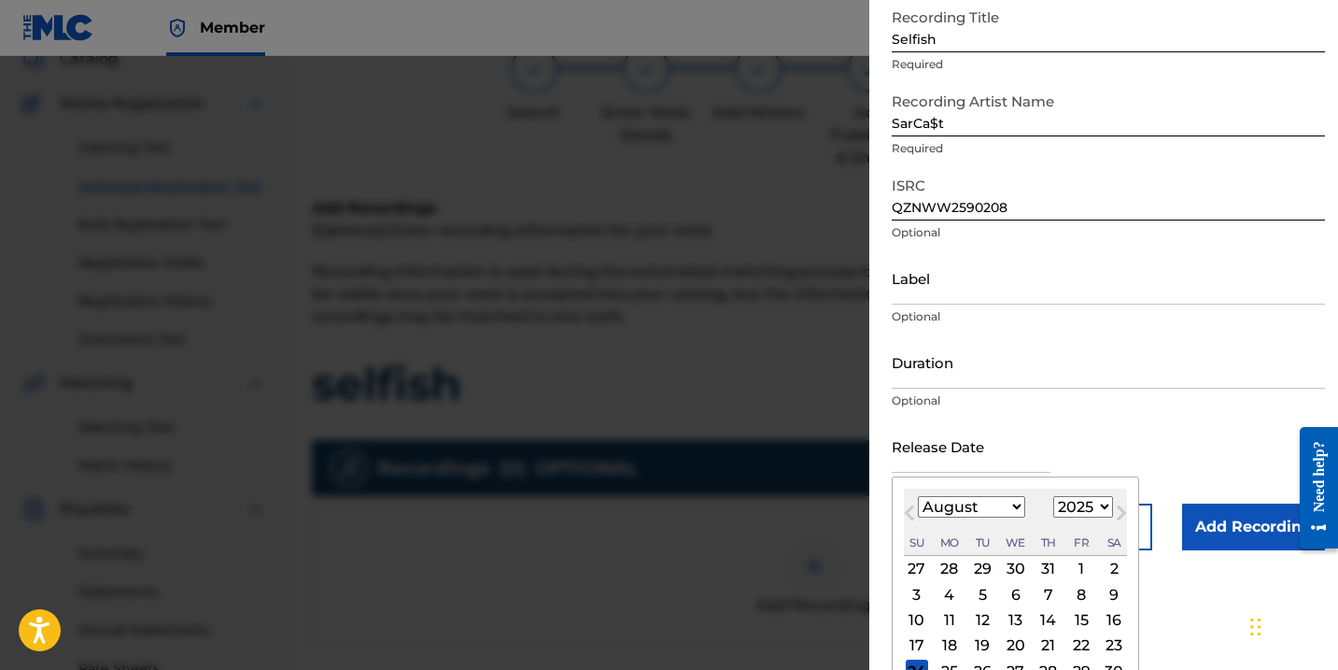
scroll to position [133, 0]
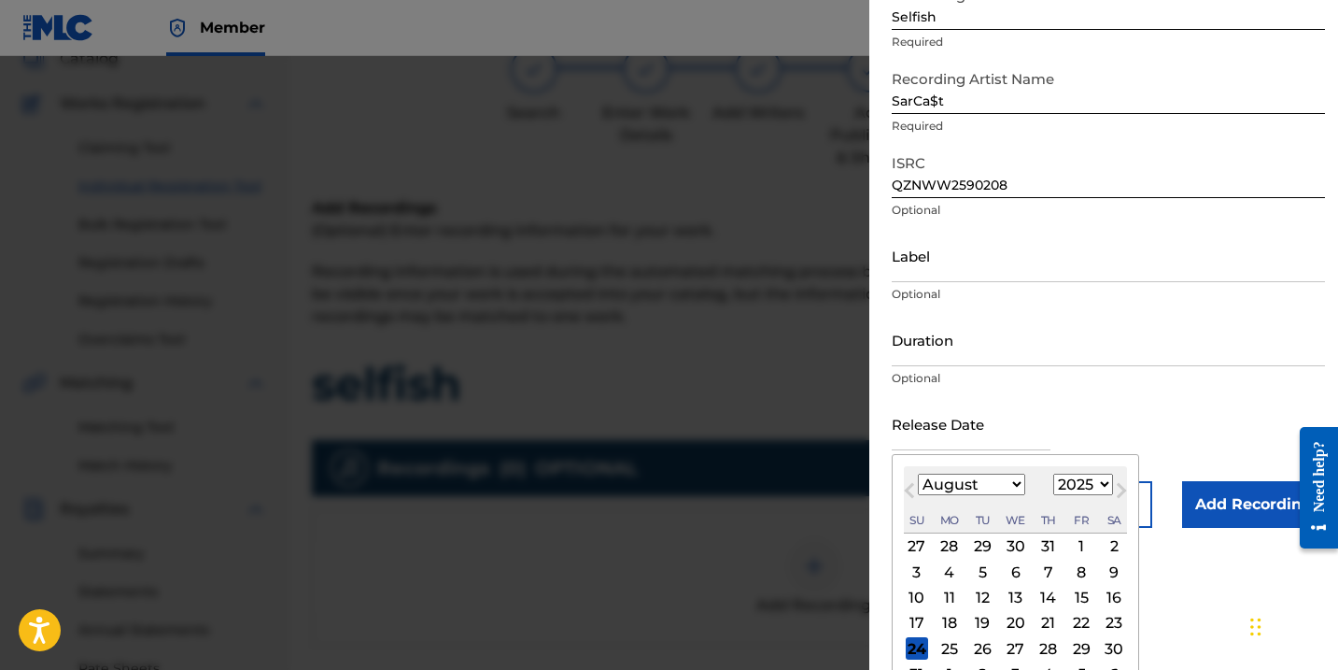
select select "4"
click at [980, 651] on div "27" at bounding box center [982, 648] width 22 height 22
type input "[DATE]"
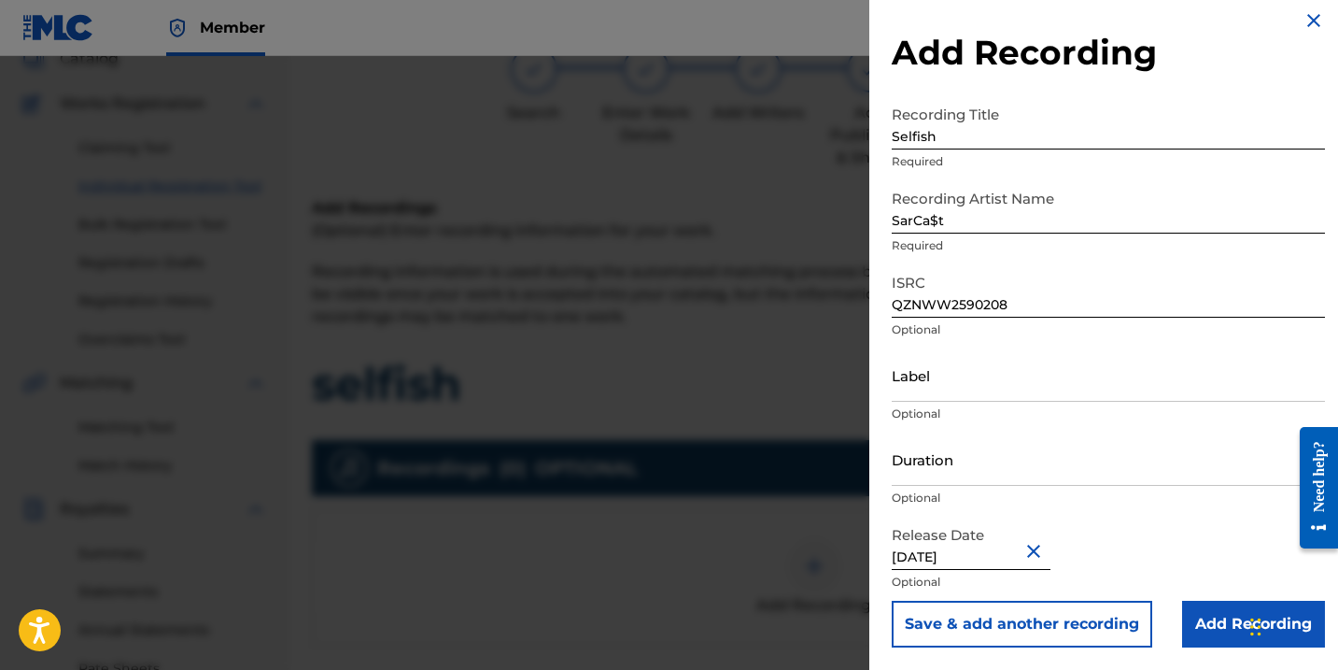
click at [951, 477] on input "Duration" at bounding box center [1108, 458] width 433 height 53
click at [960, 477] on input "Duration" at bounding box center [1108, 458] width 433 height 53
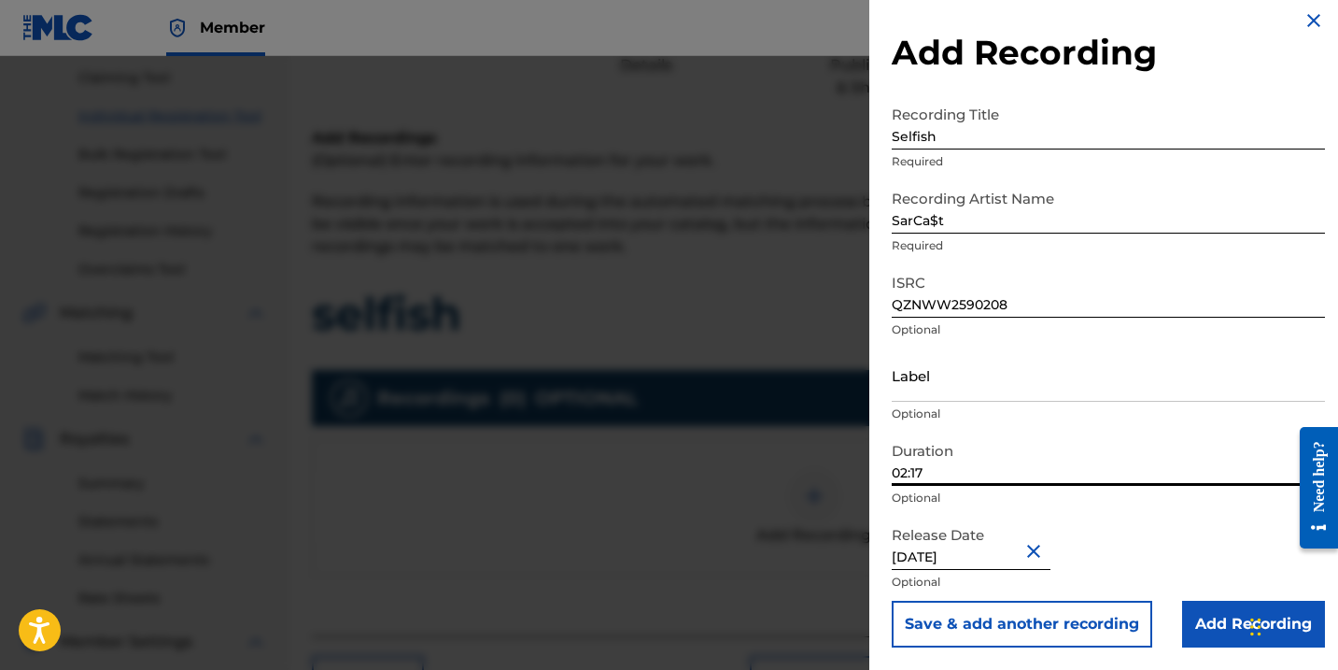
scroll to position [252, 0]
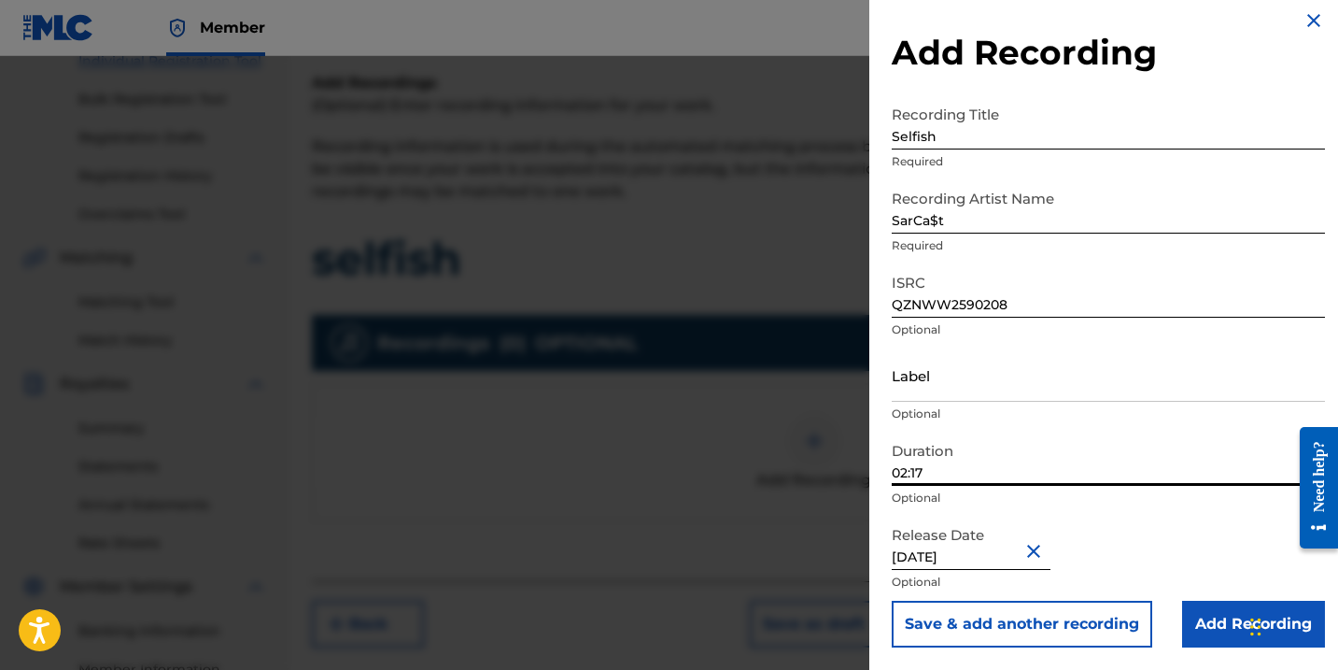
type input "02:17"
click at [913, 385] on input "Label" at bounding box center [1108, 374] width 433 height 53
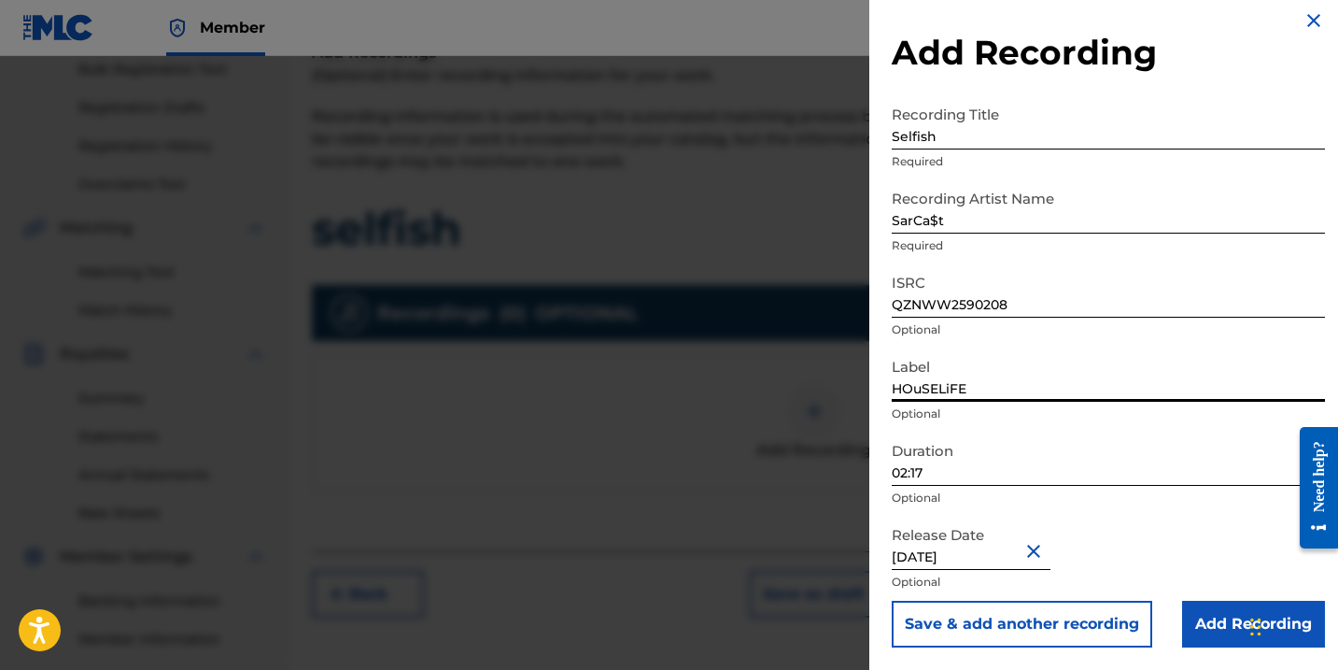
scroll to position [353, 0]
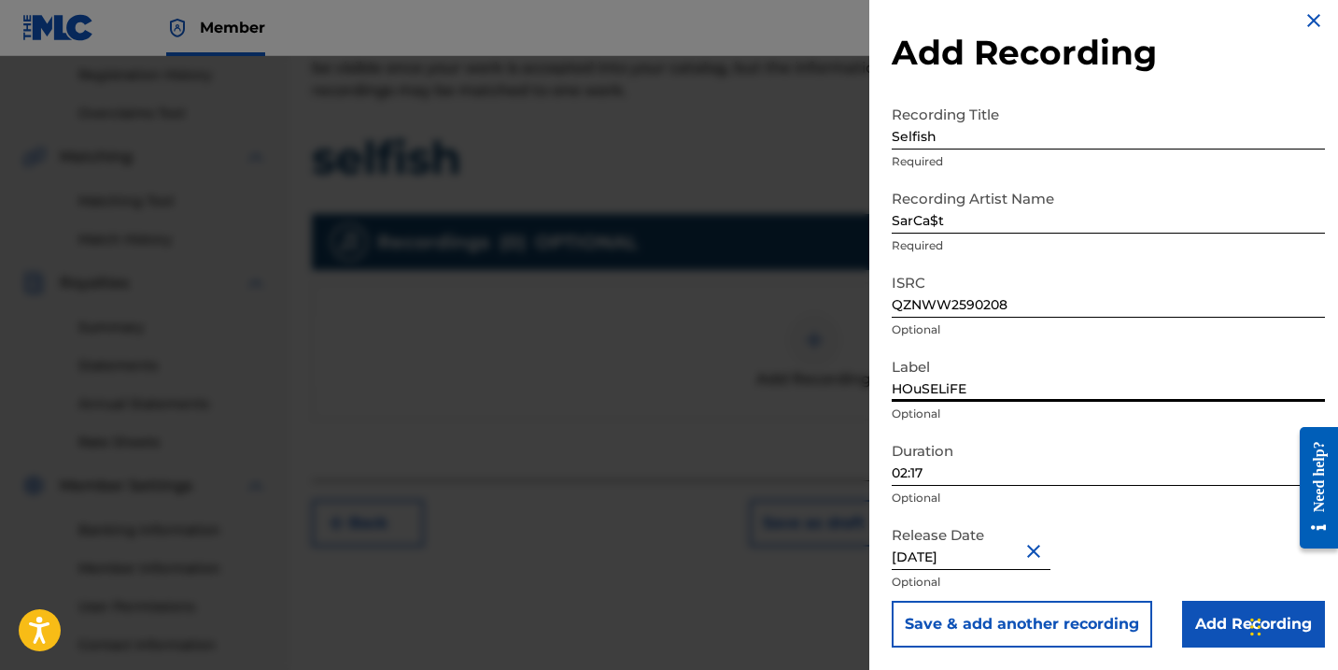
type input "HOuSELiFE"
click at [1210, 626] on input "Add Recording" at bounding box center [1253, 623] width 143 height 47
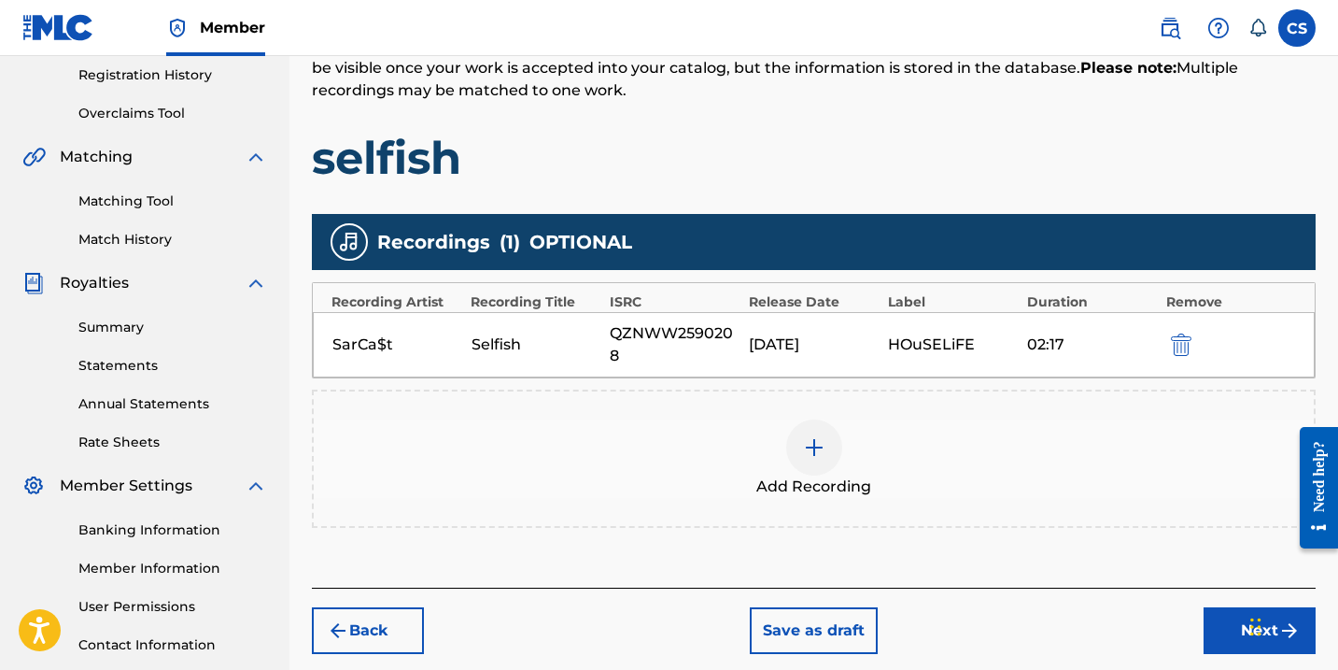
click at [1229, 627] on button "Next" at bounding box center [1260, 630] width 112 height 47
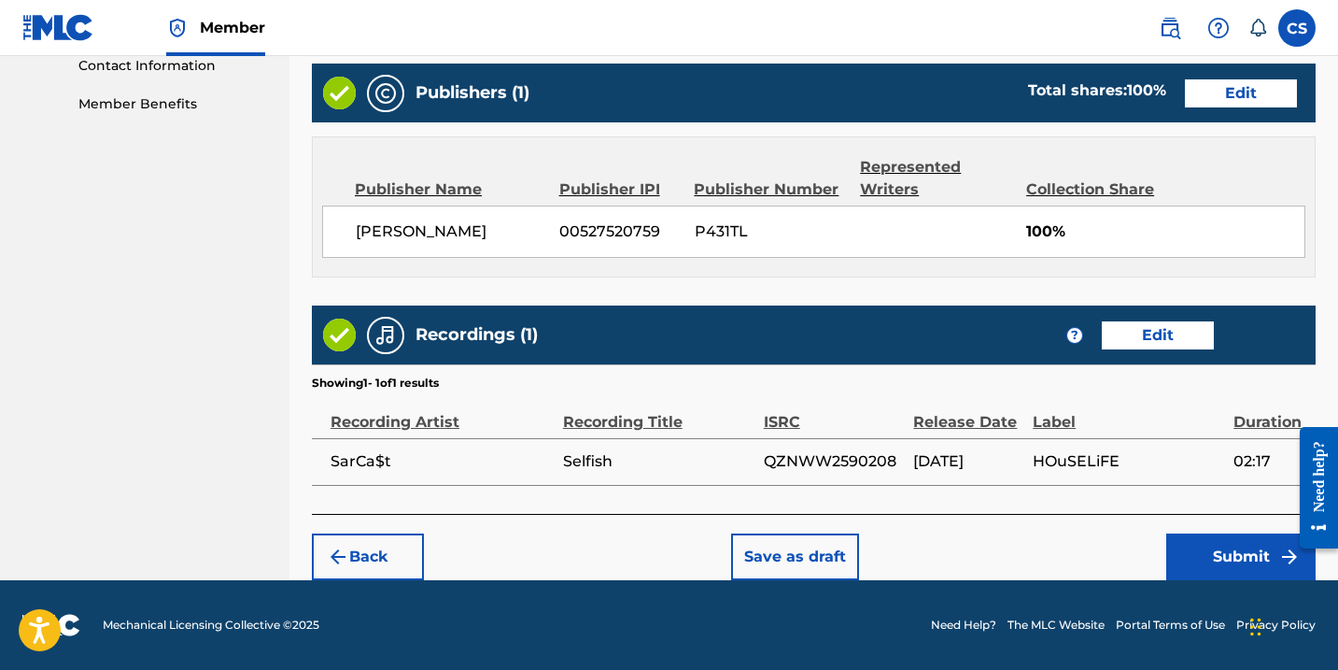
scroll to position [932, 0]
click at [1196, 547] on button "Submit" at bounding box center [1240, 556] width 149 height 47
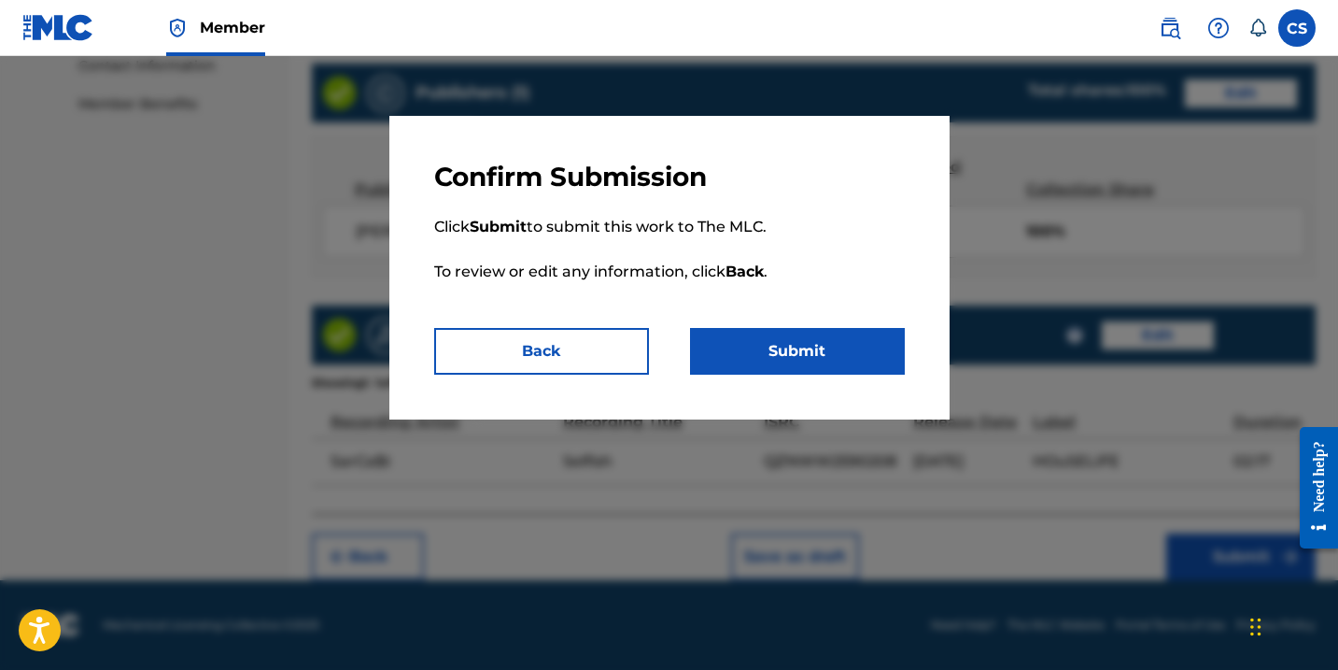
click at [826, 359] on button "Submit" at bounding box center [797, 351] width 215 height 47
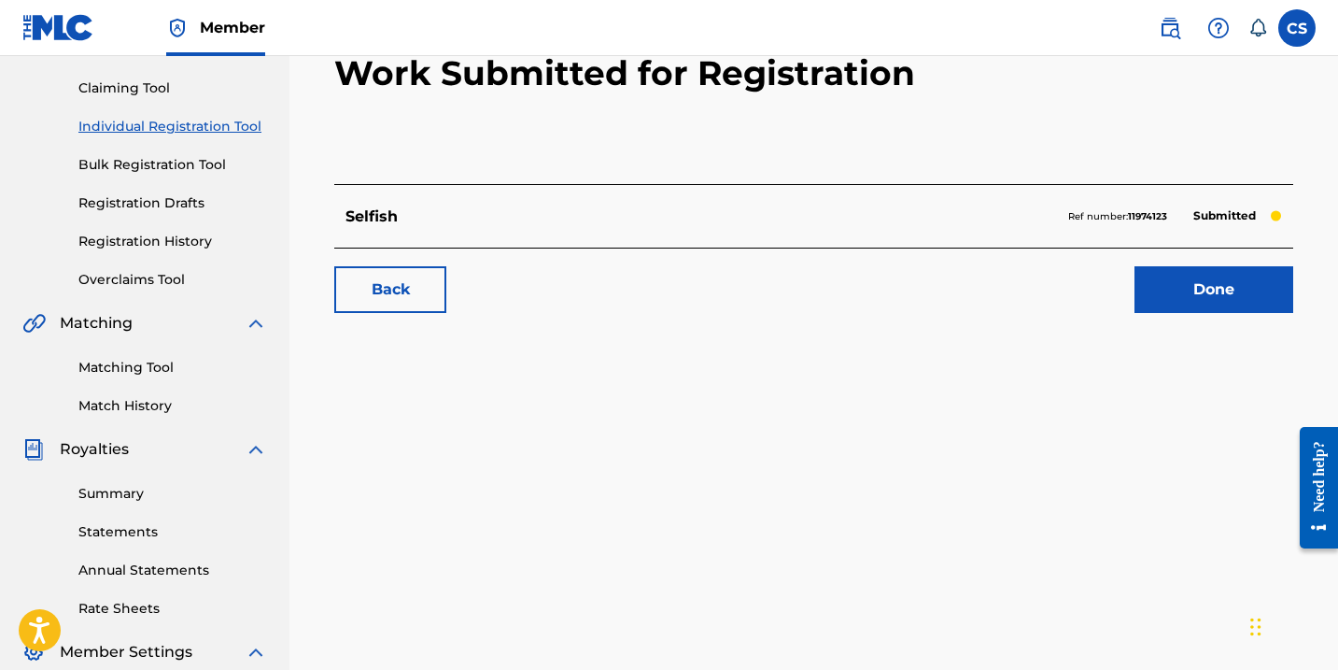
scroll to position [188, 2]
click at [1190, 280] on link "Done" at bounding box center [1212, 288] width 159 height 47
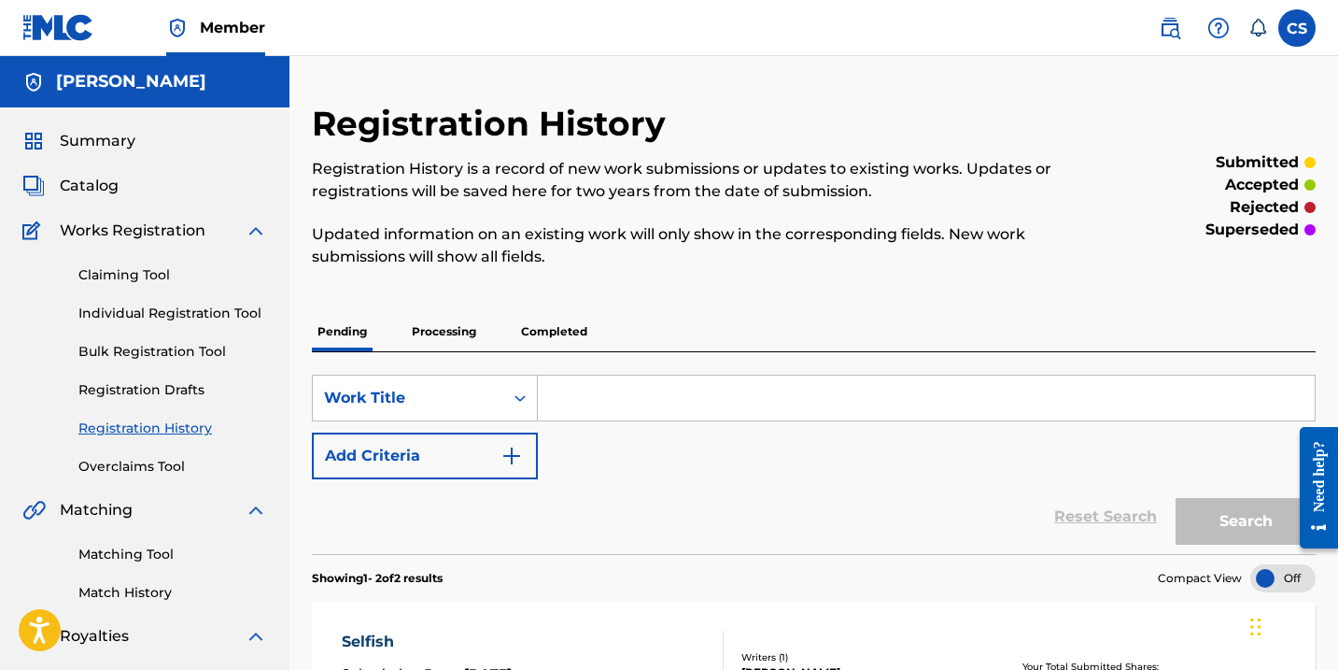
click at [550, 332] on p "Completed" at bounding box center [554, 331] width 78 height 39
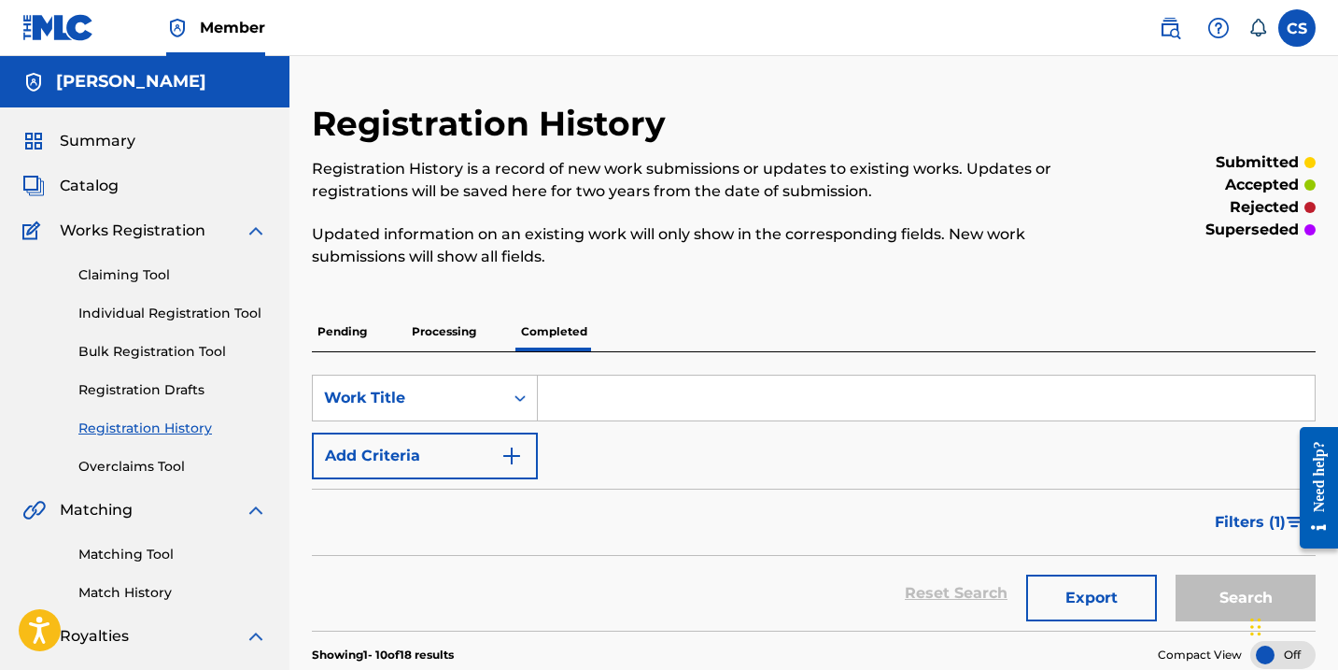
click at [171, 314] on link "Individual Registration Tool" at bounding box center [172, 313] width 189 height 20
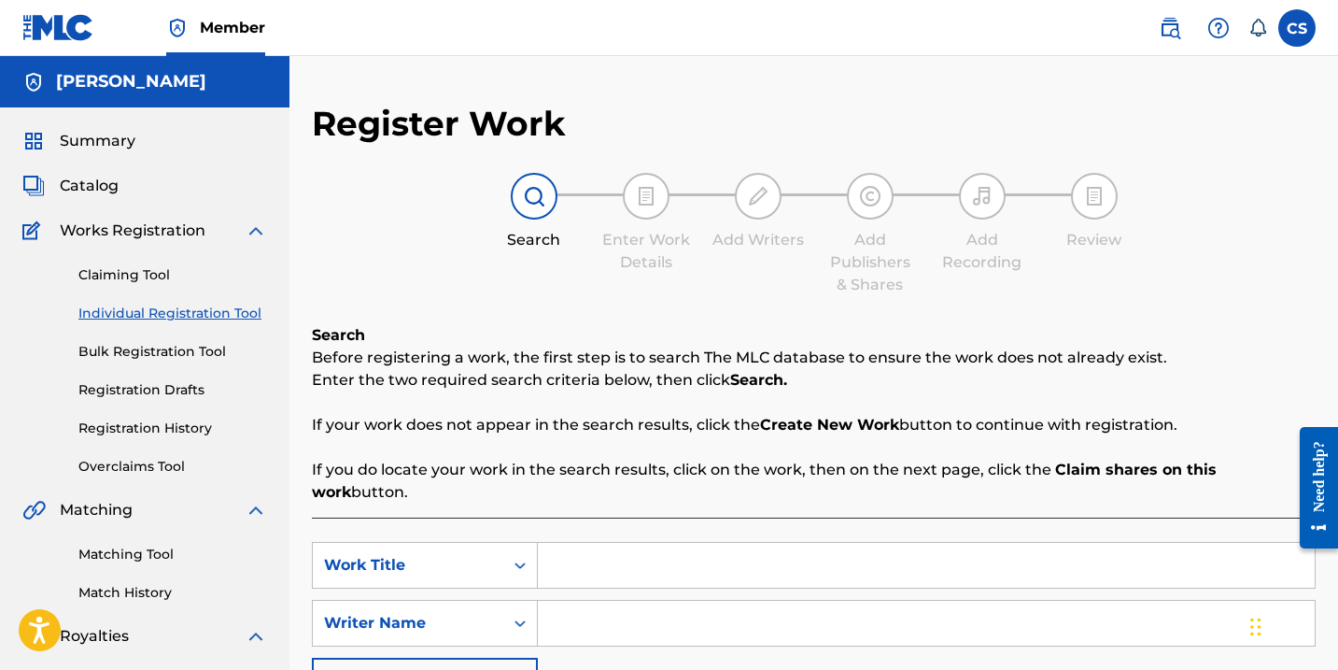
click at [565, 545] on input "Search Form" at bounding box center [926, 565] width 777 height 45
type input "Round N' Round"
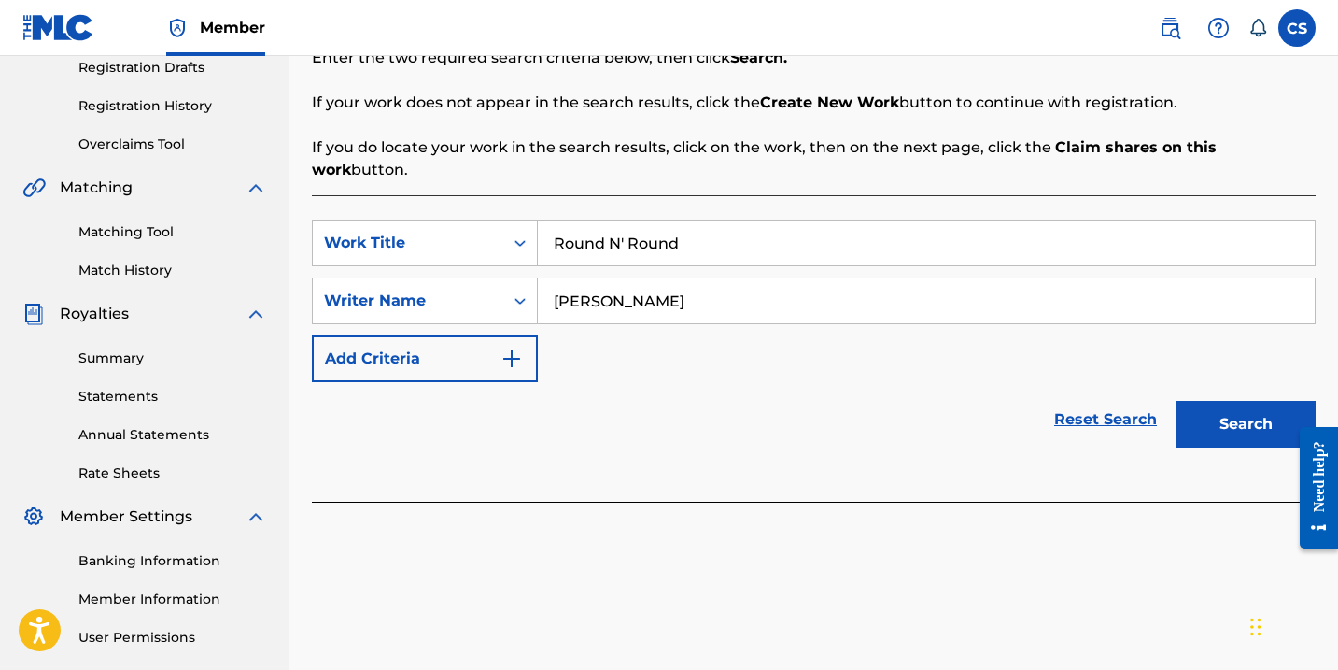
scroll to position [327, 0]
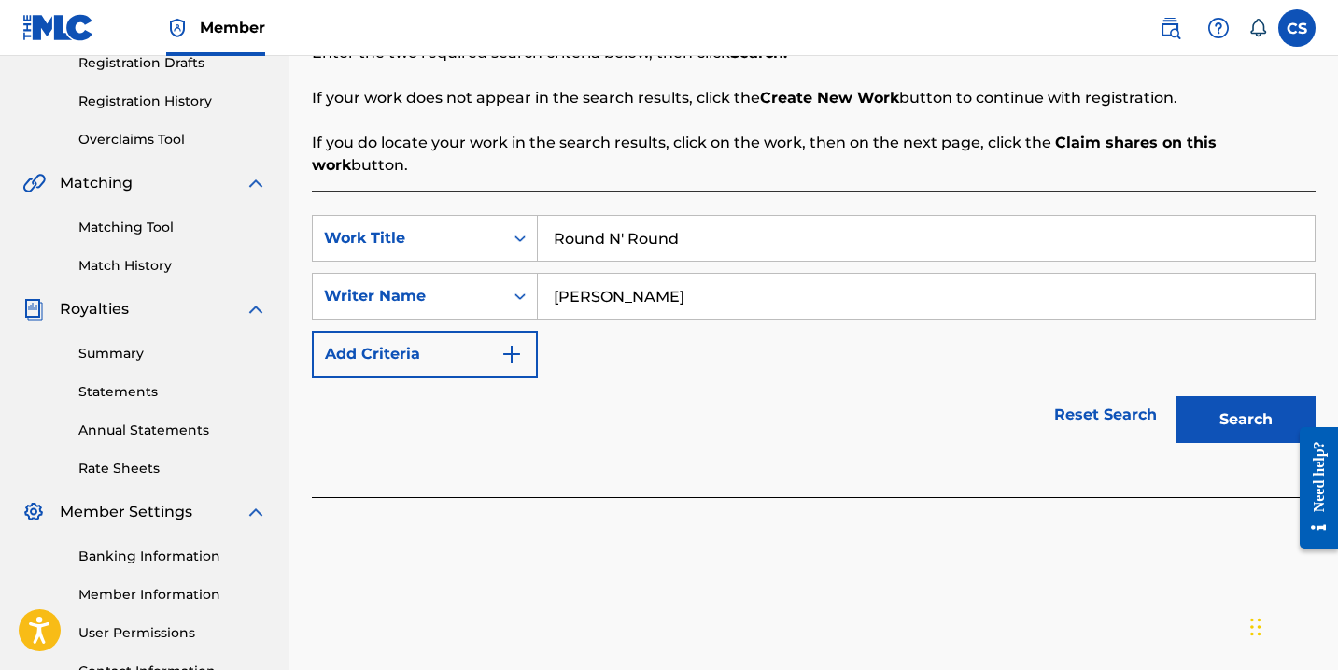
type input "[PERSON_NAME]"
click at [1212, 404] on button "Search" at bounding box center [1246, 419] width 140 height 47
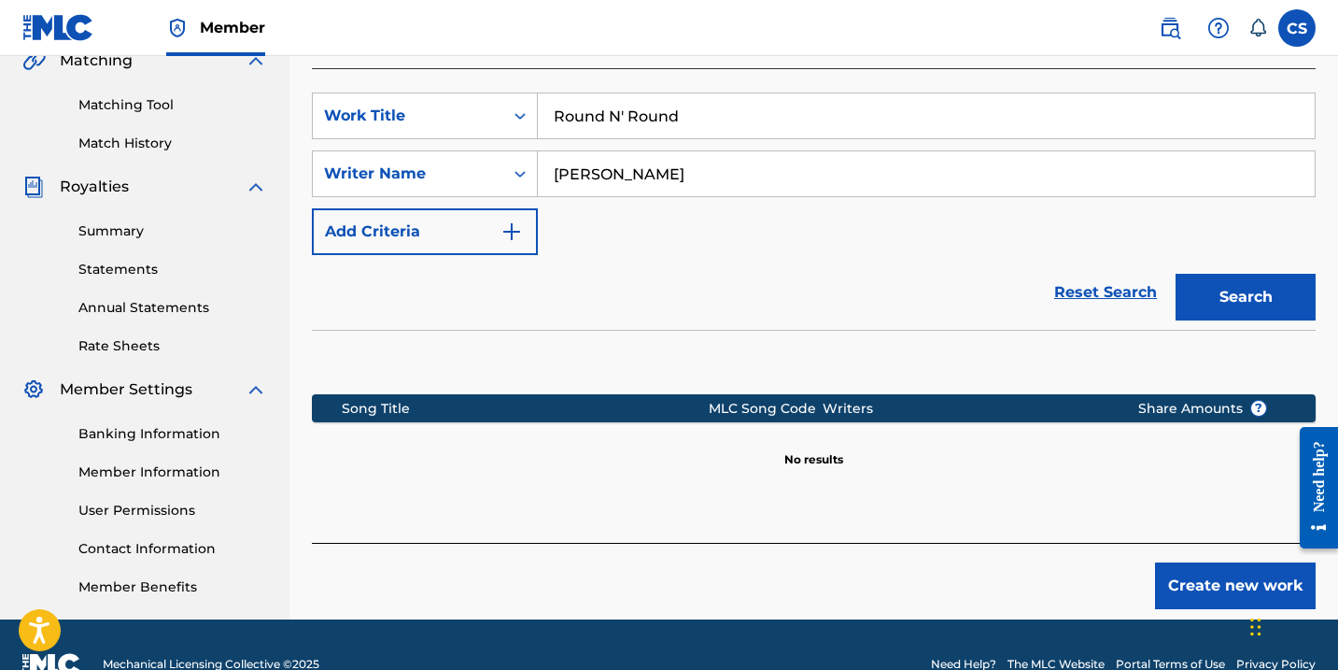
scroll to position [449, 0]
click at [1209, 562] on button "Create new work" at bounding box center [1235, 585] width 161 height 47
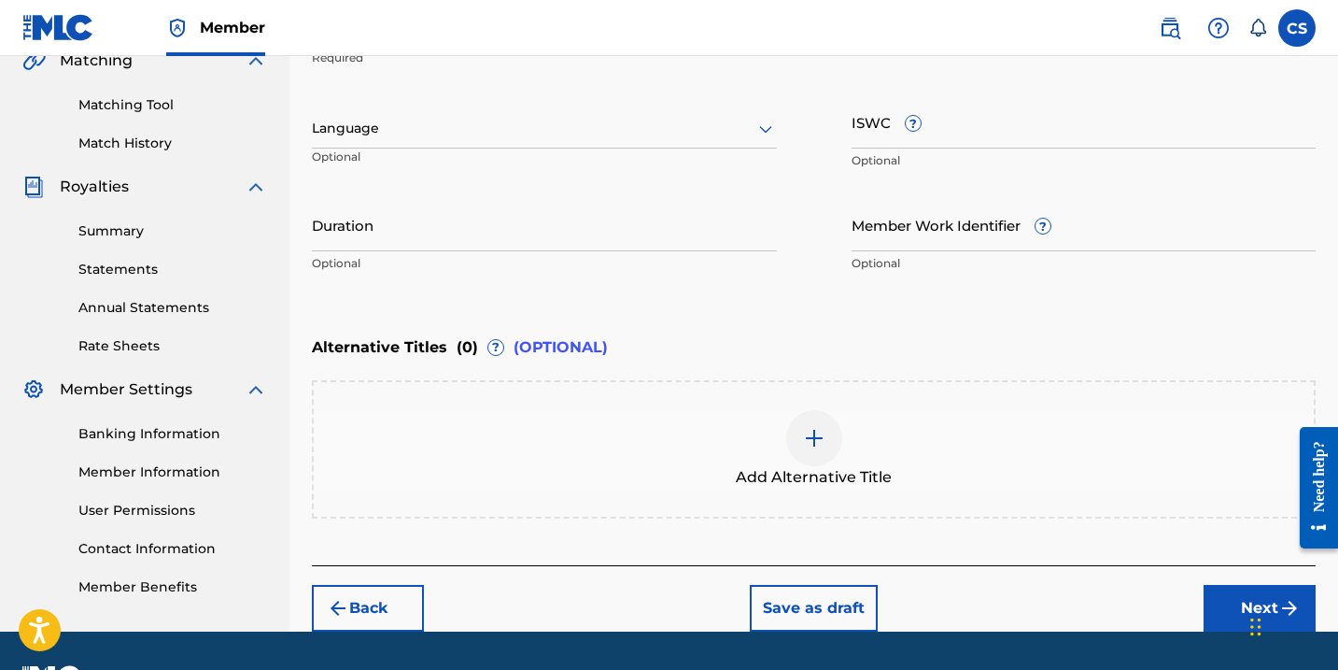
click at [1222, 602] on button "Next" at bounding box center [1260, 608] width 112 height 47
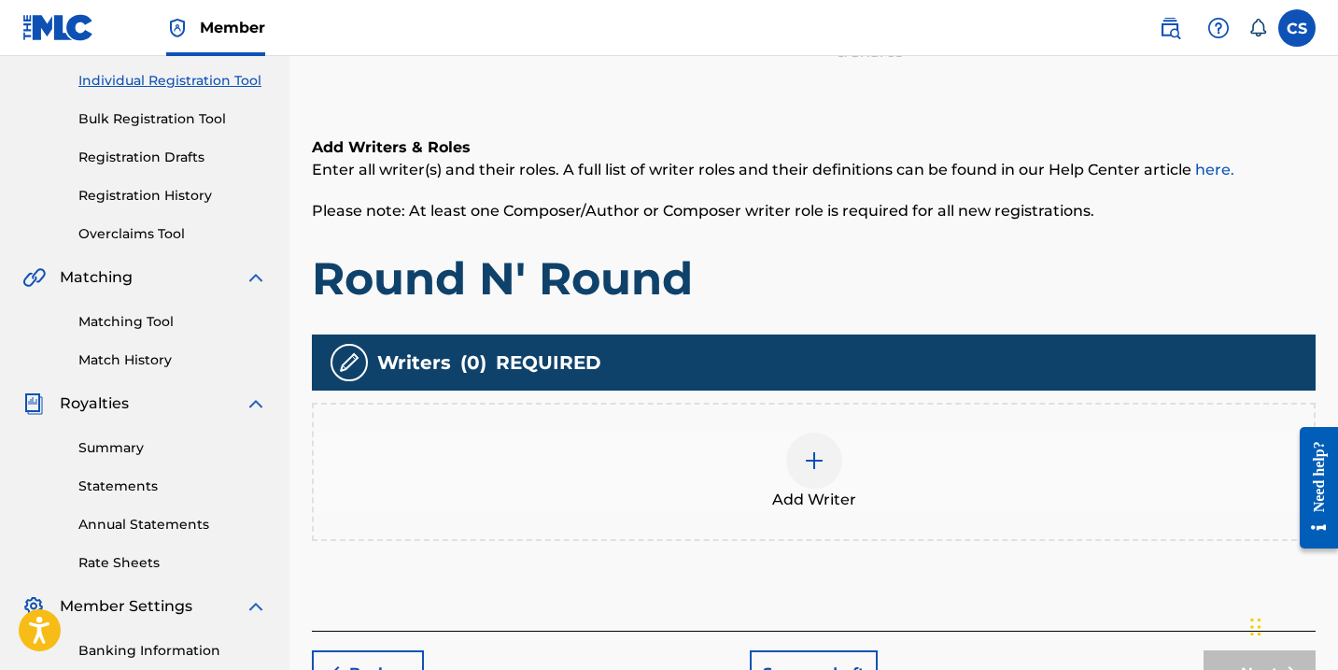
scroll to position [234, 0]
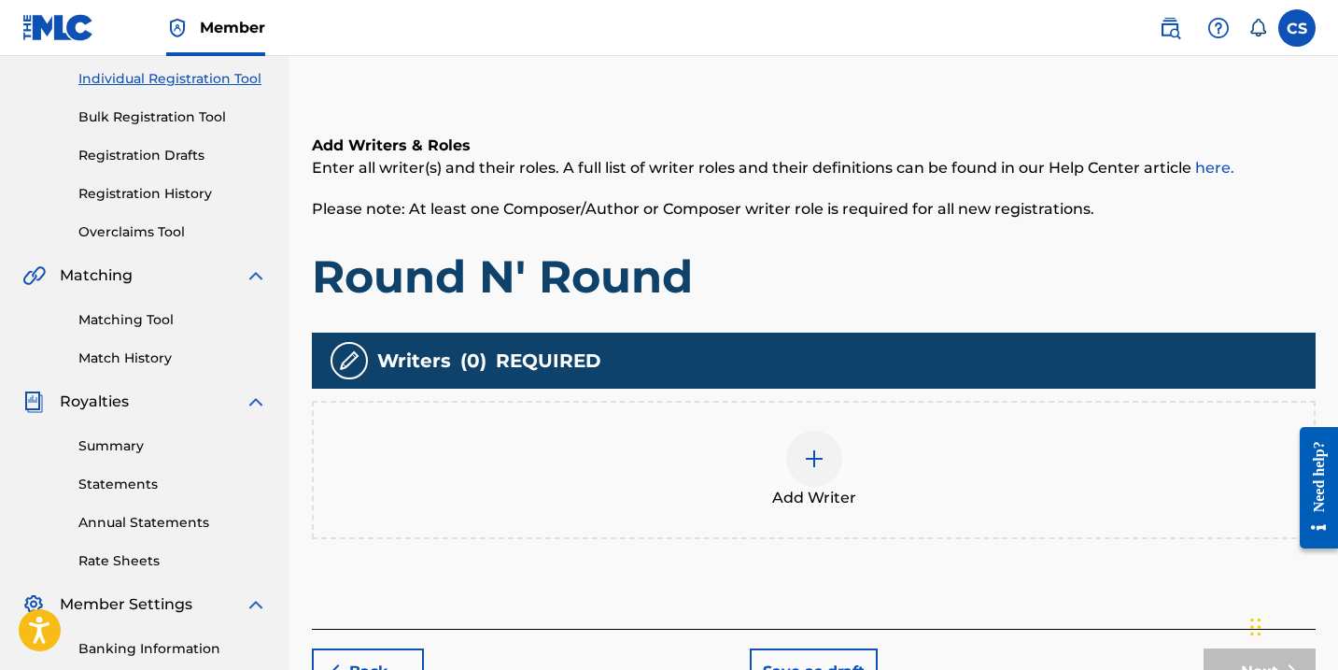
click at [801, 474] on div at bounding box center [814, 458] width 56 height 56
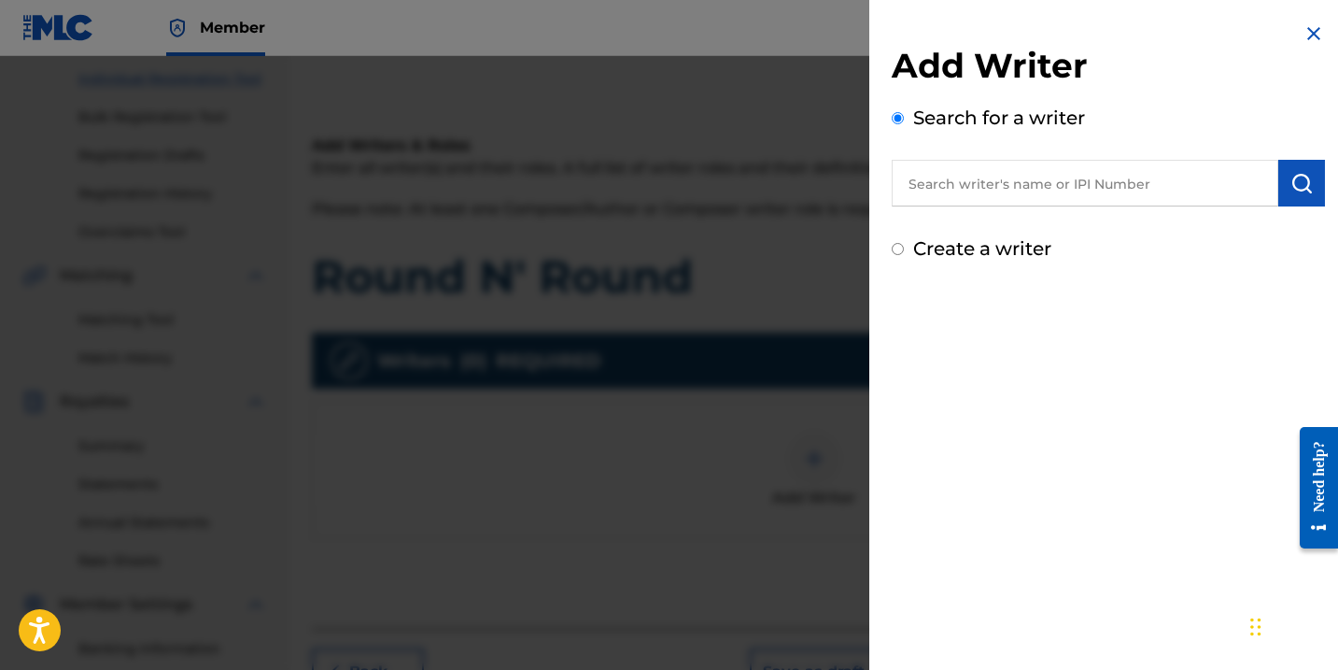
click at [923, 190] on input "text" at bounding box center [1085, 183] width 387 height 47
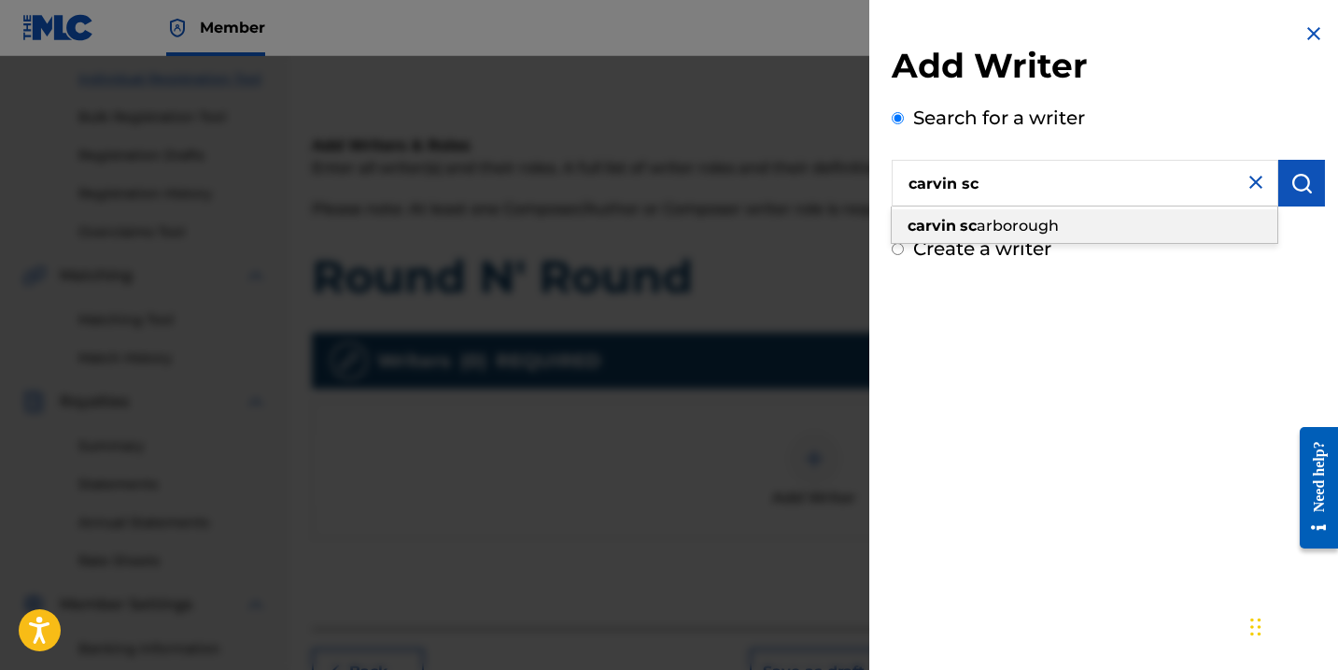
click at [966, 225] on strong "sc" at bounding box center [968, 226] width 17 height 18
type input "[PERSON_NAME]"
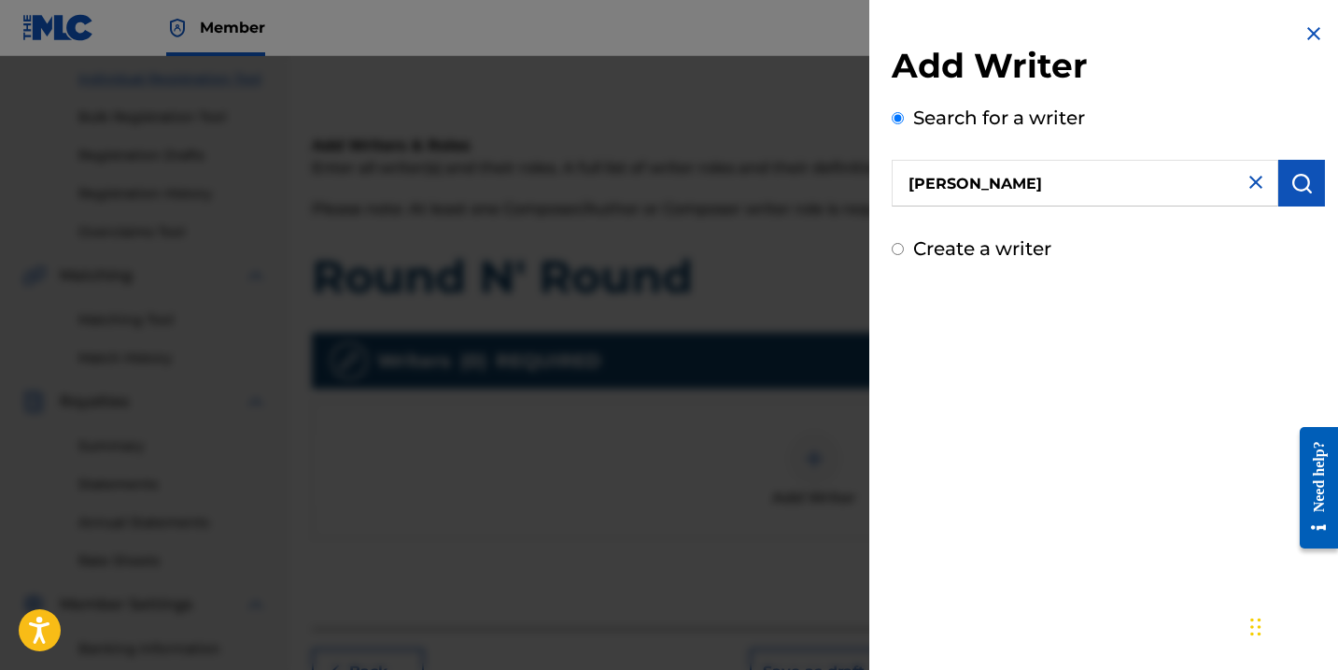
click at [1303, 180] on img "submit" at bounding box center [1301, 183] width 22 height 22
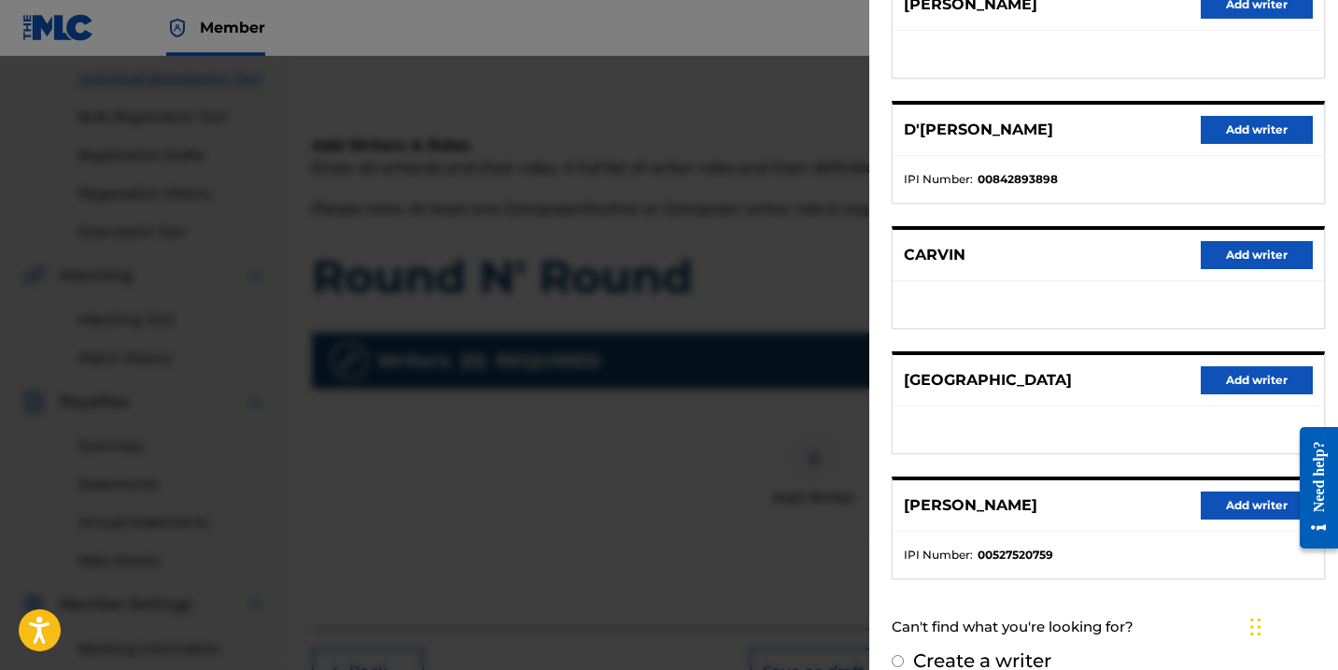
scroll to position [274, 0]
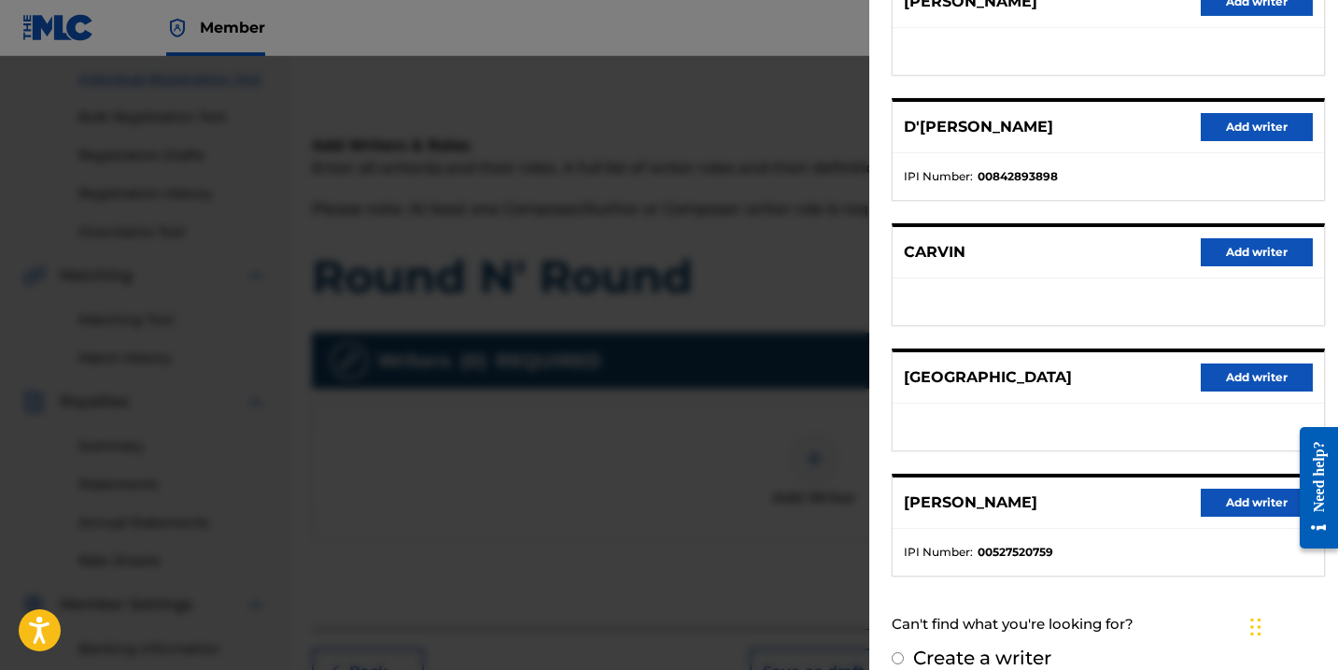
click at [1266, 499] on button "Add writer" at bounding box center [1257, 502] width 112 height 28
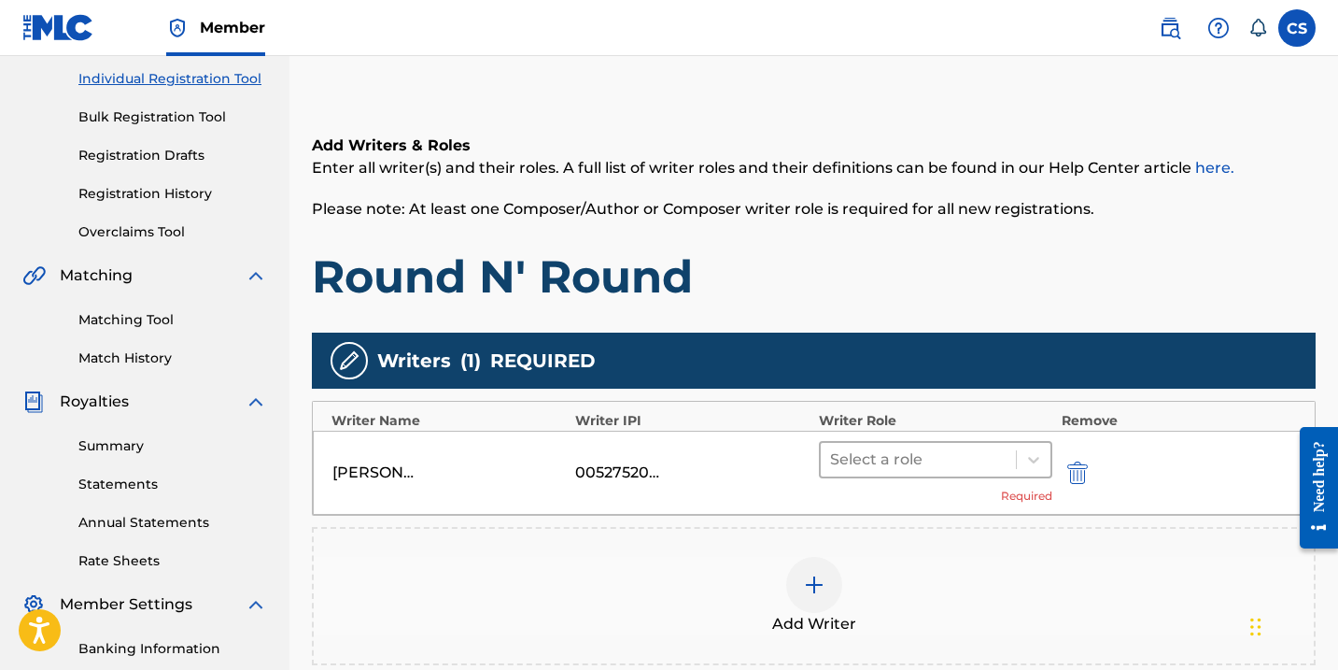
click at [902, 452] on div at bounding box center [918, 459] width 176 height 26
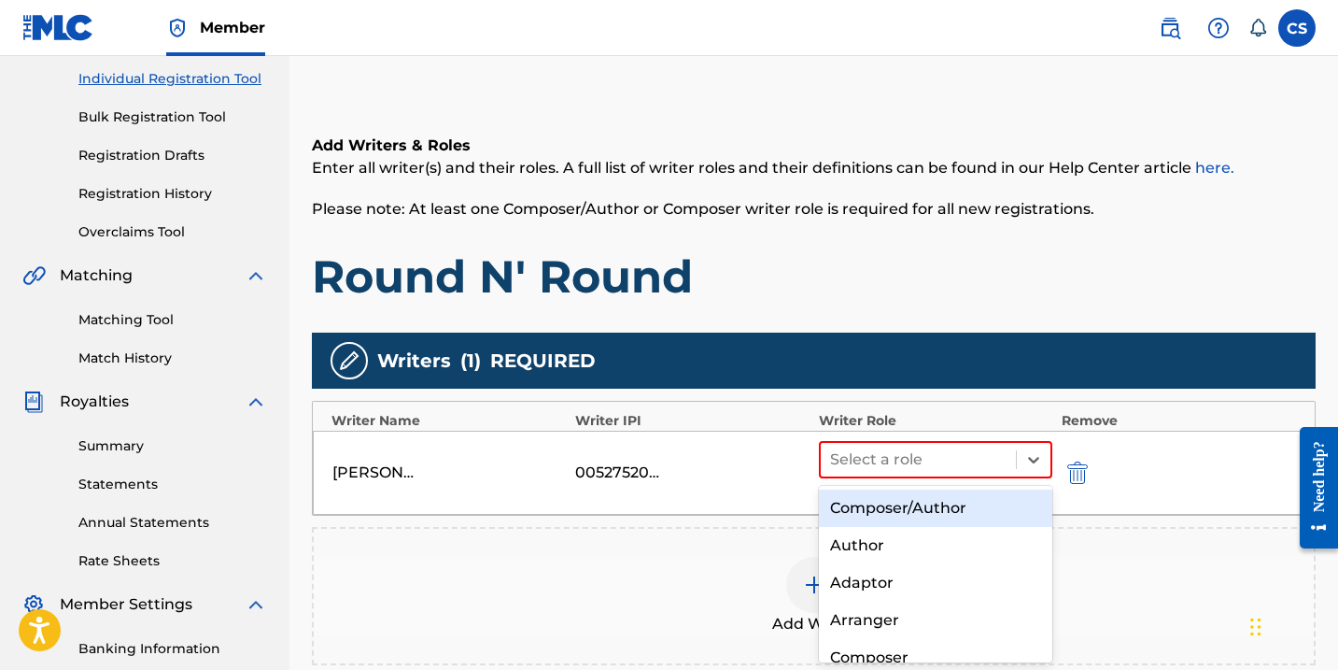
click at [892, 504] on div "Composer/Author" at bounding box center [935, 507] width 233 height 37
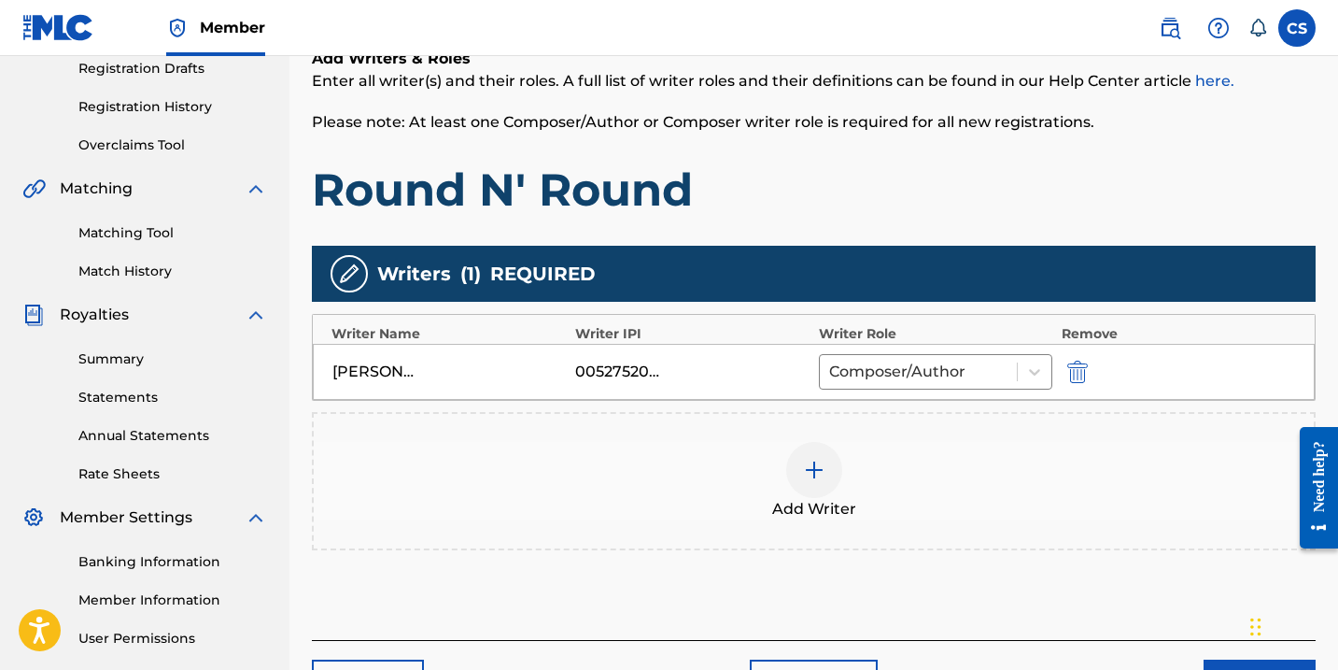
scroll to position [401, 0]
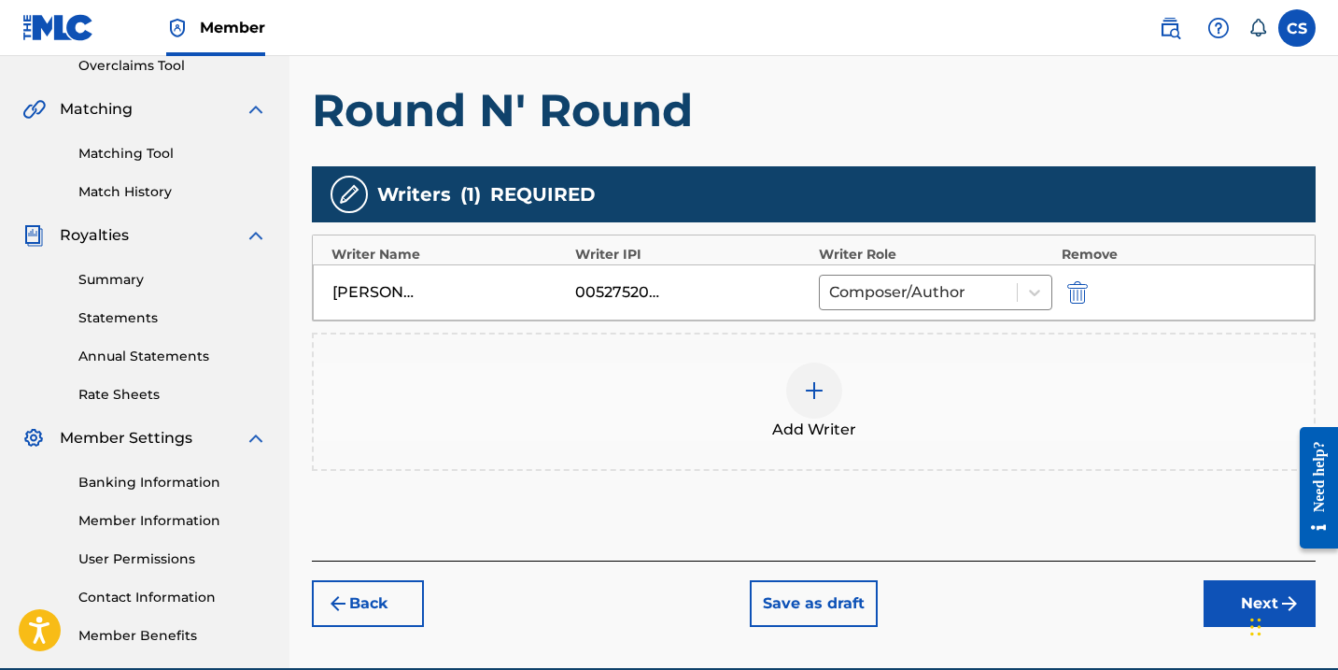
click at [1254, 611] on div "Chat Widget" at bounding box center [1291, 625] width 93 height 90
click at [1220, 593] on button "Next" at bounding box center [1260, 603] width 112 height 47
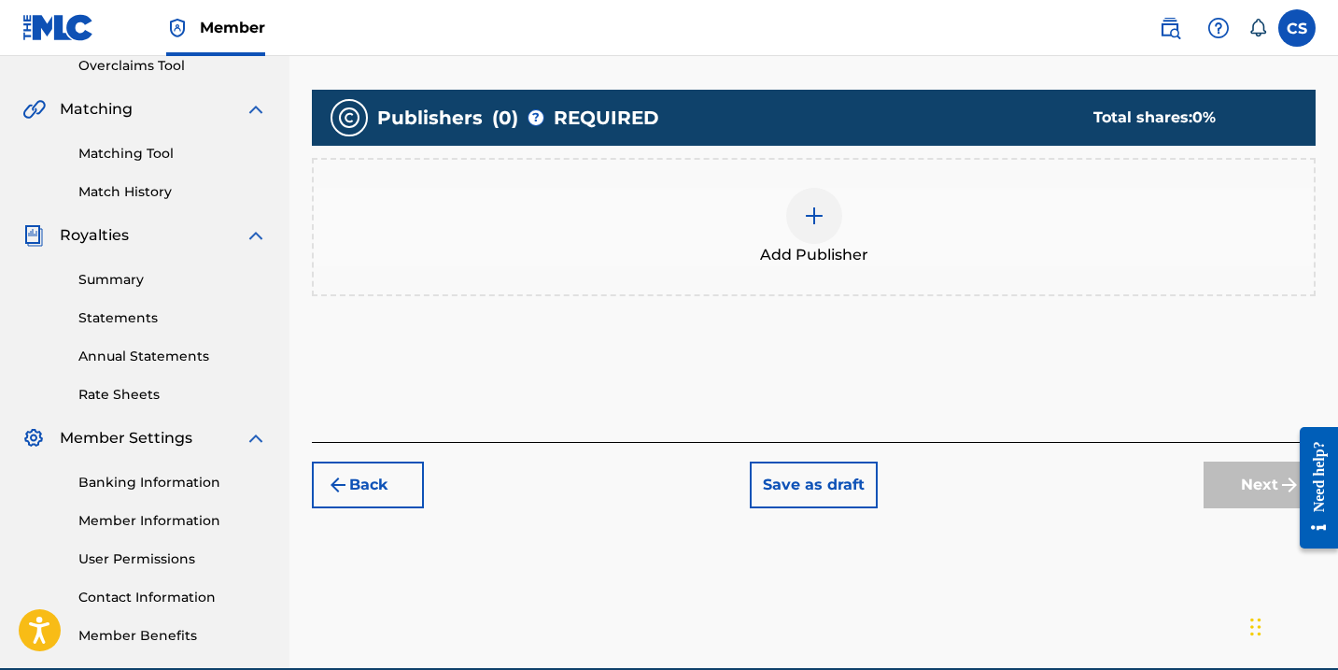
scroll to position [84, 0]
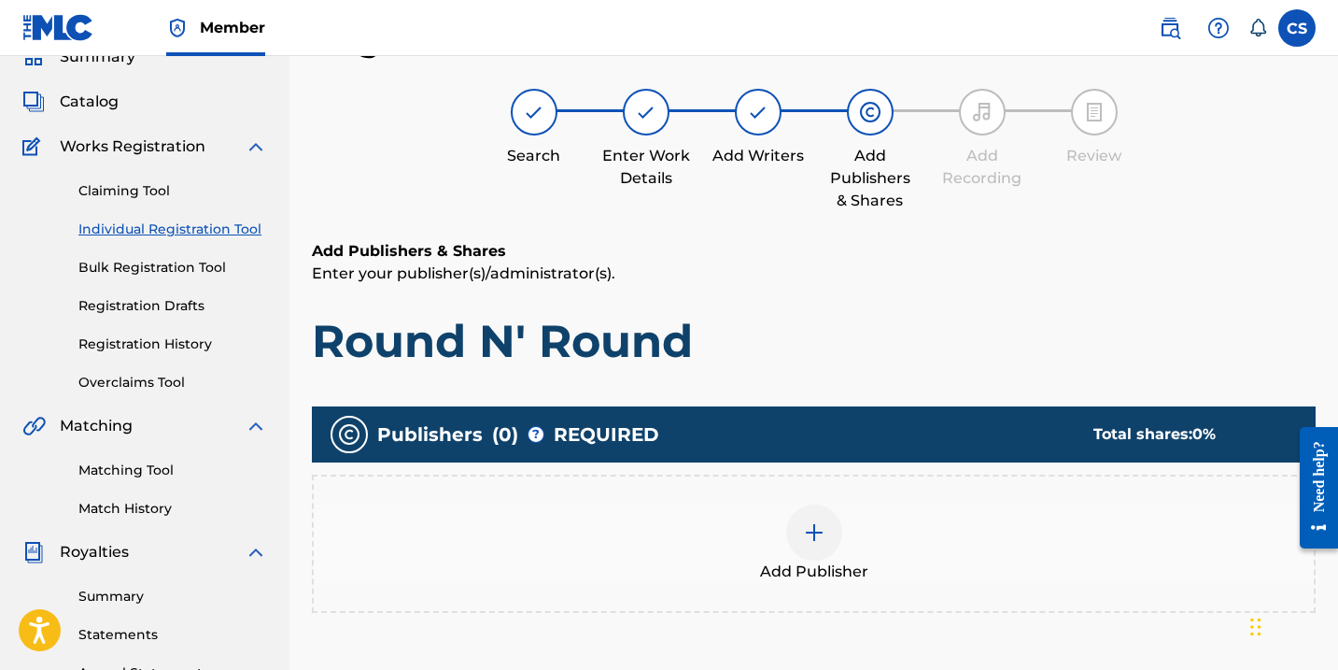
click at [811, 534] on img at bounding box center [814, 532] width 22 height 22
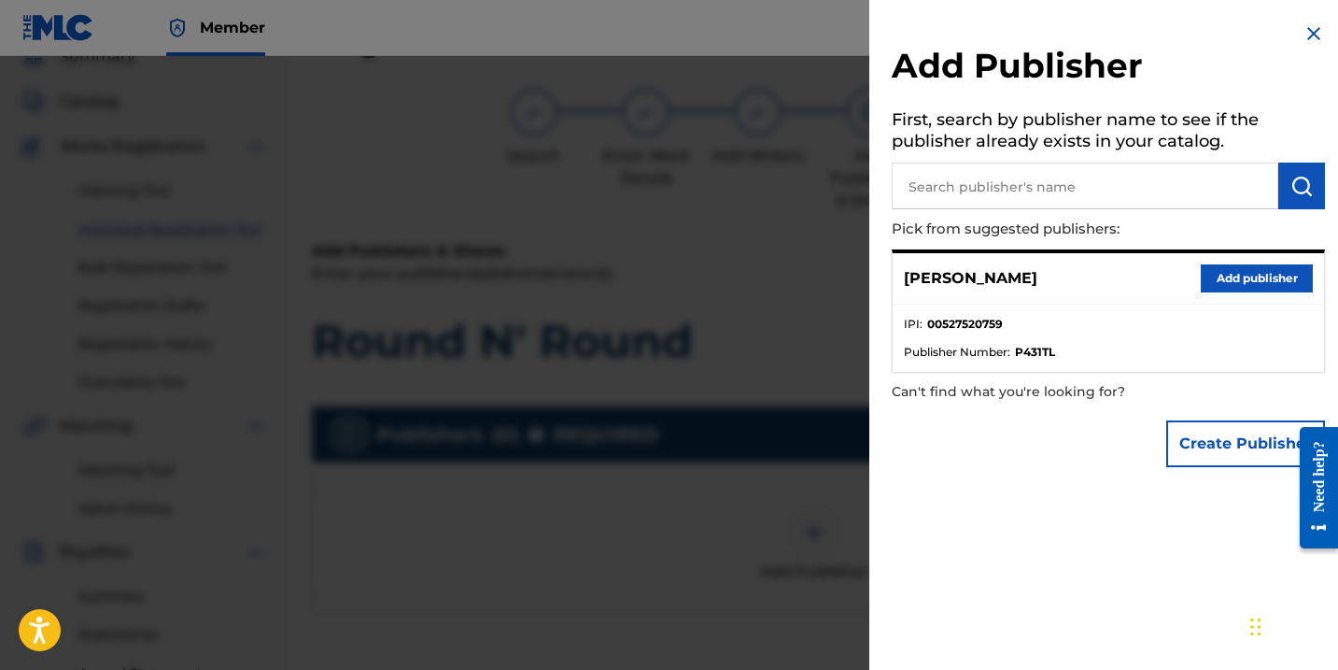
click at [1236, 282] on button "Add publisher" at bounding box center [1257, 278] width 112 height 28
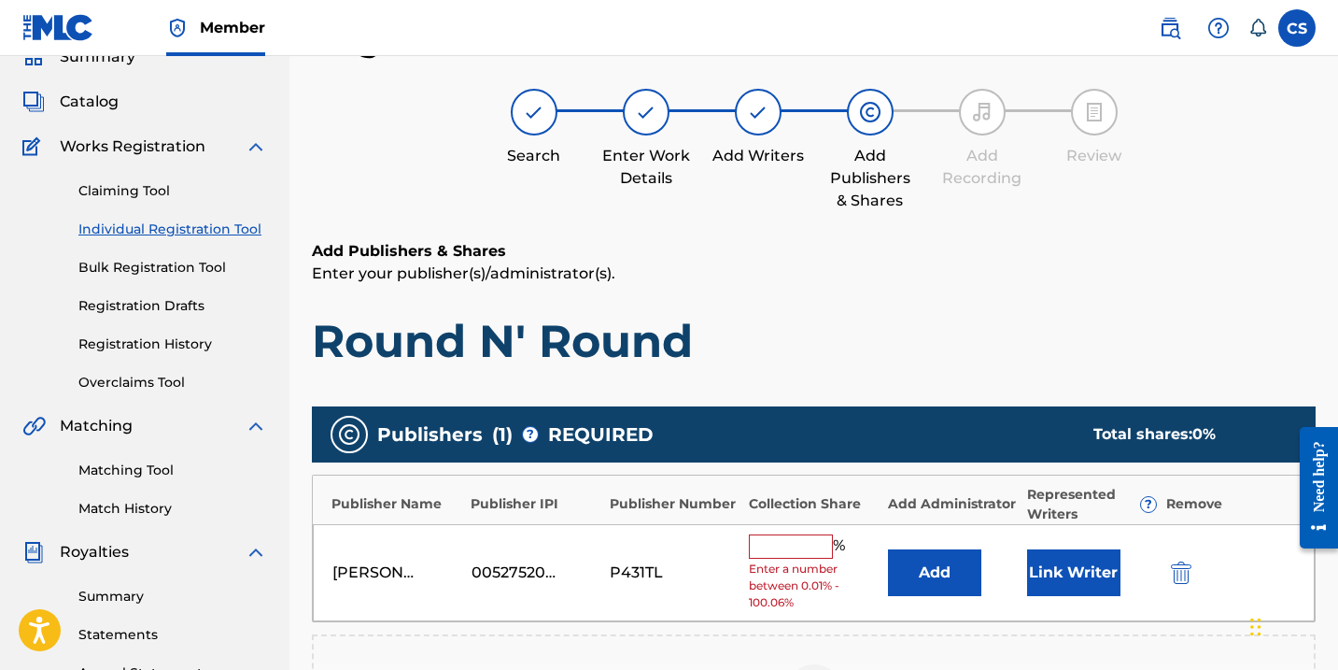
click at [805, 546] on input "text" at bounding box center [791, 546] width 84 height 24
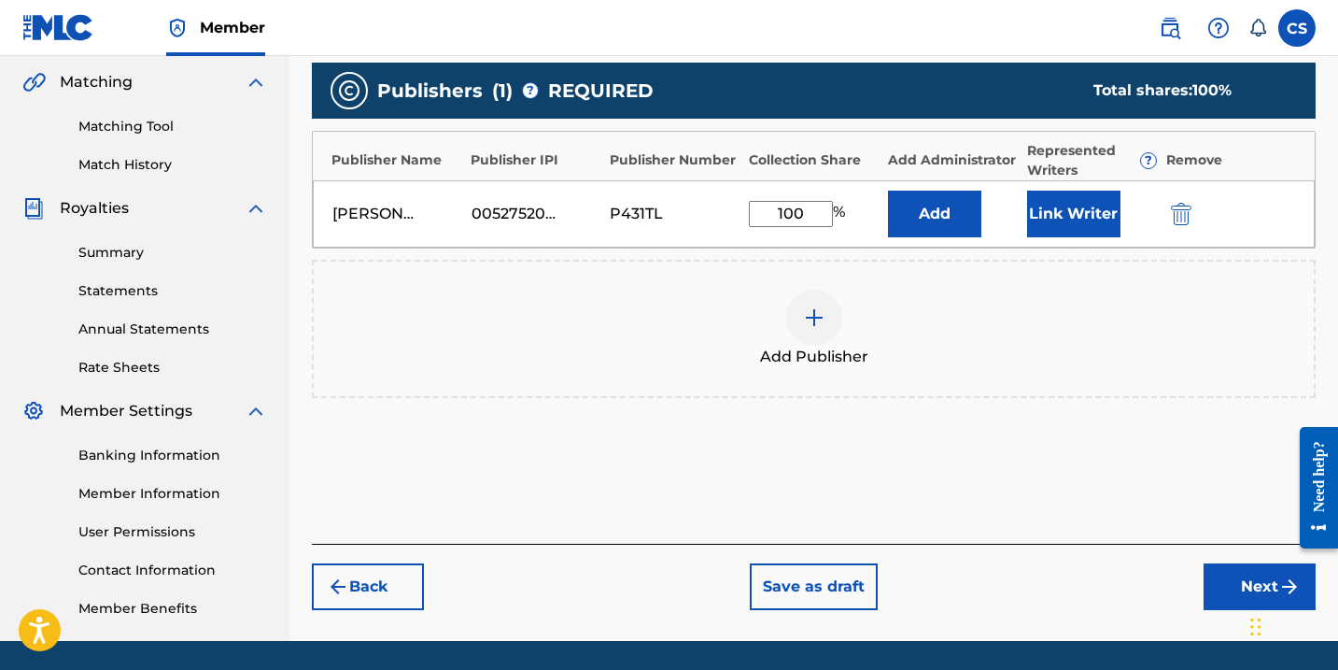
scroll to position [438, 1]
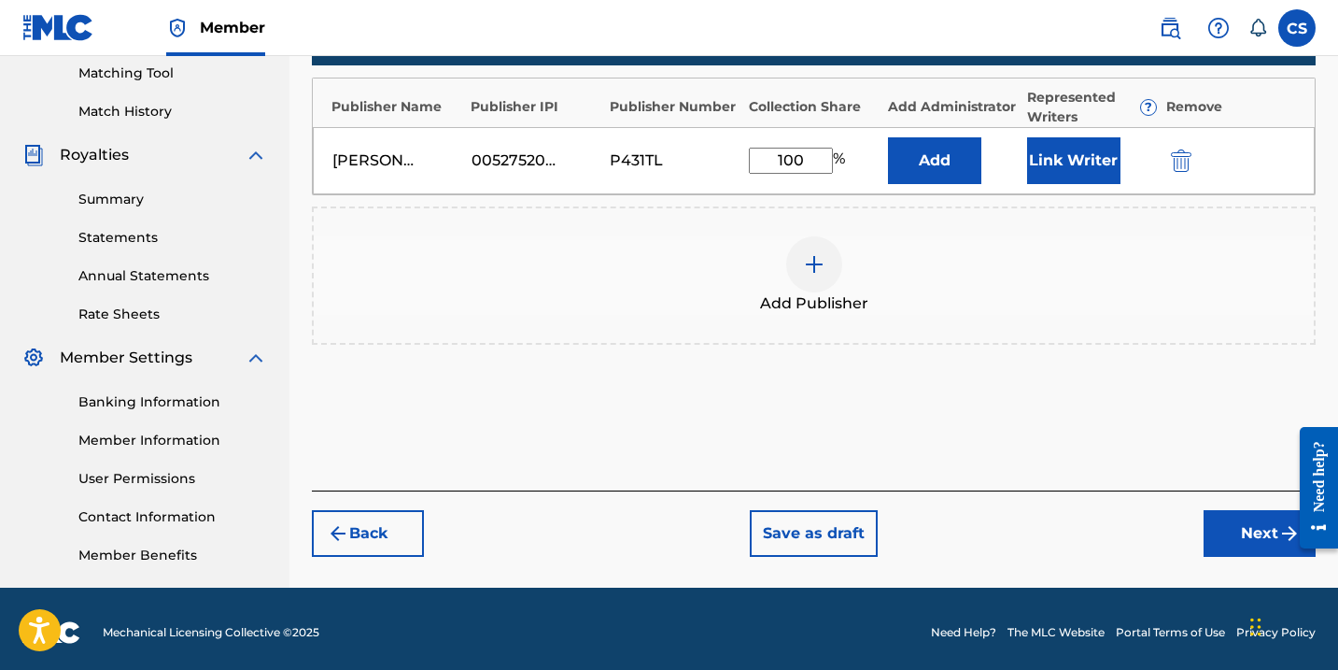
type input "100"
click at [1225, 529] on button "Next" at bounding box center [1260, 533] width 112 height 47
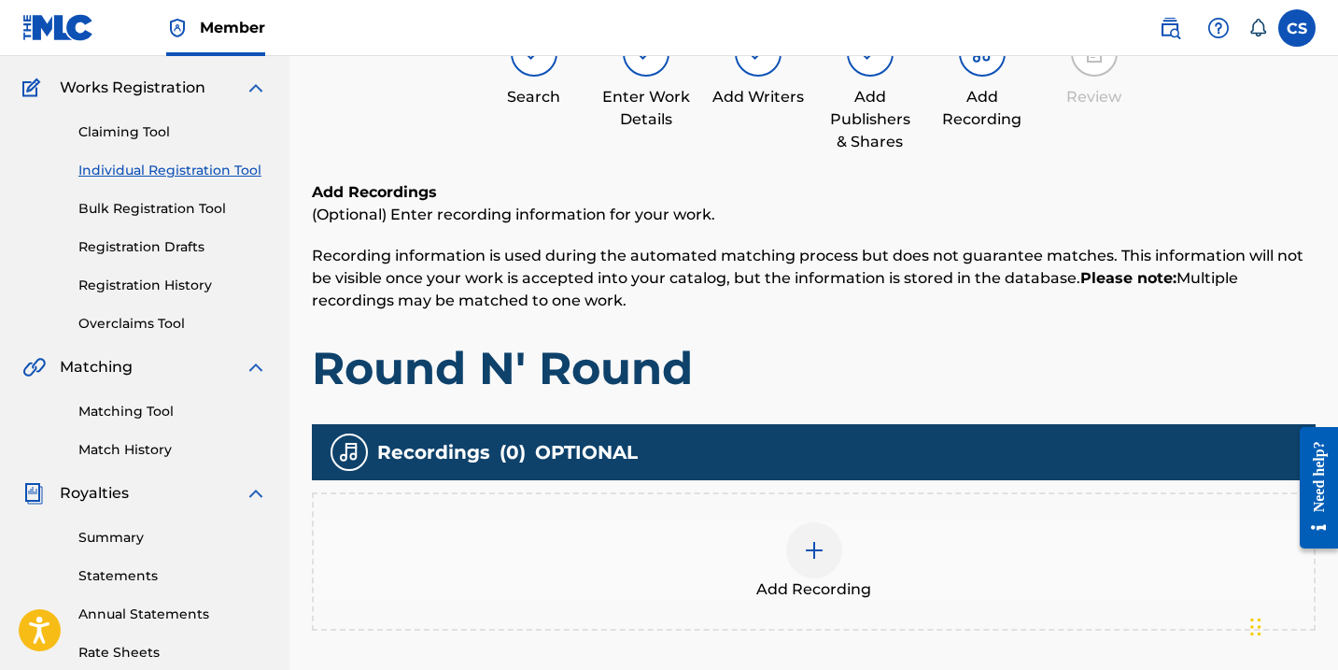
scroll to position [208, 0]
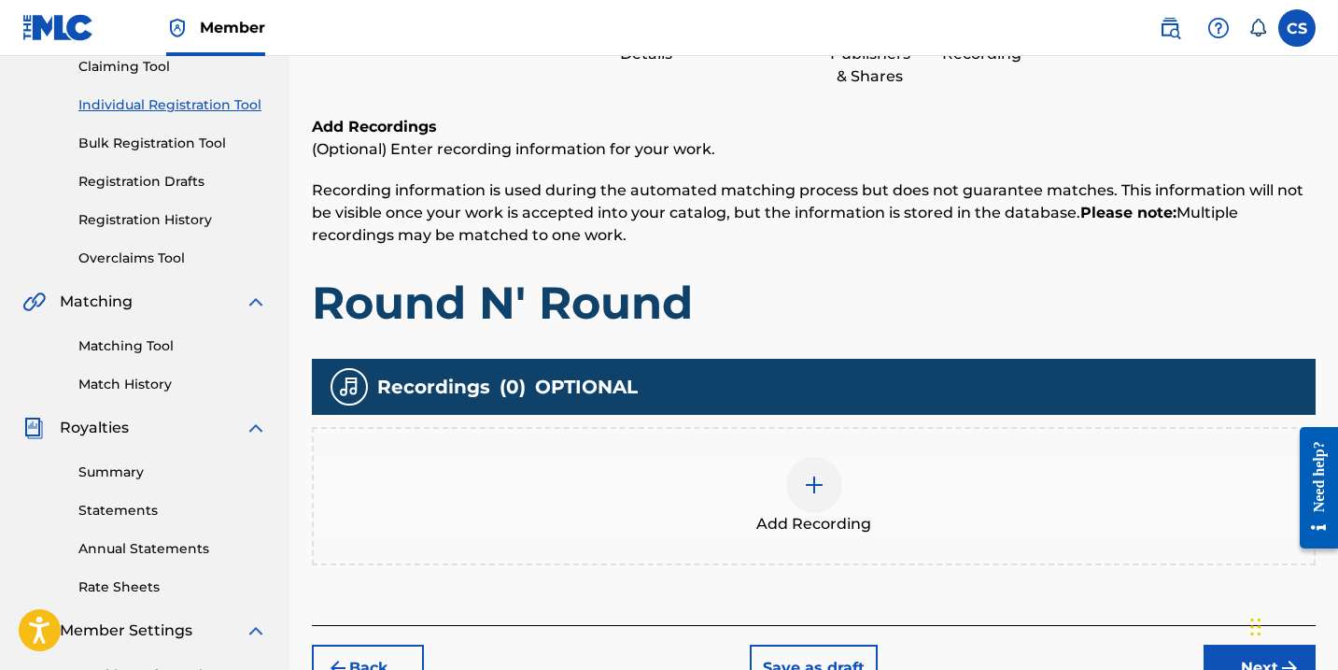
click at [814, 483] on img at bounding box center [814, 484] width 22 height 22
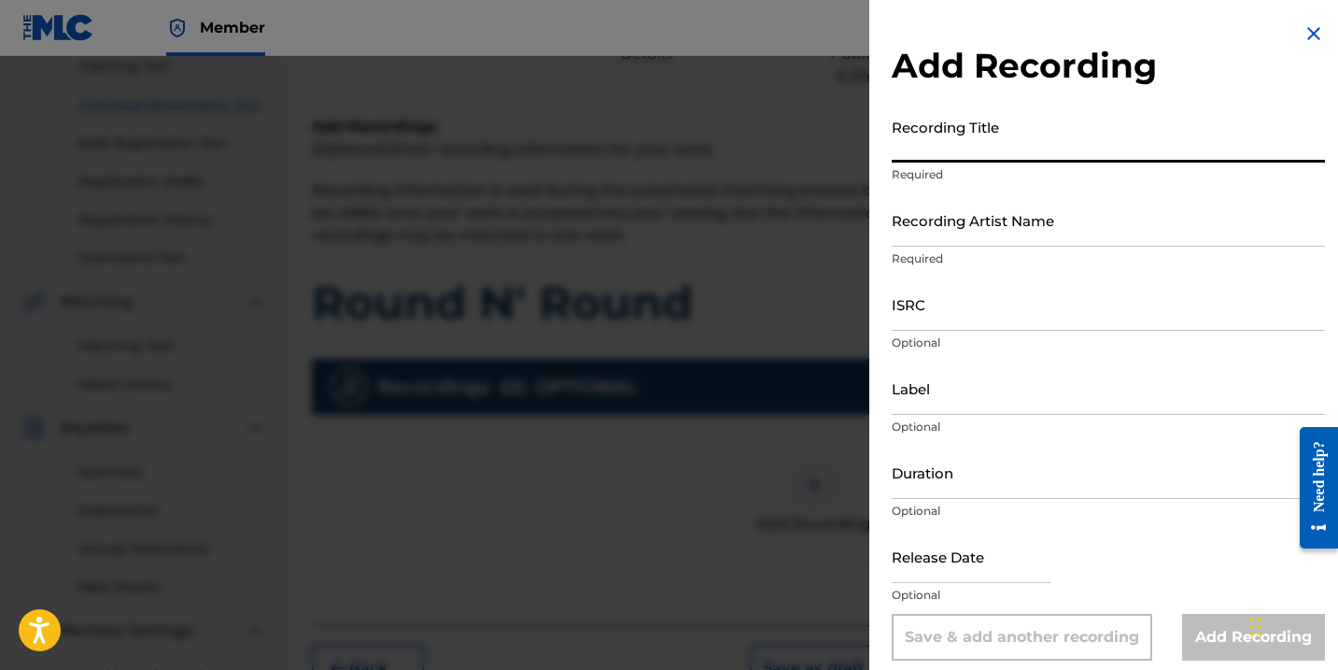
click at [910, 152] on input "Recording Title" at bounding box center [1108, 135] width 433 height 53
type input "Round N' Round"
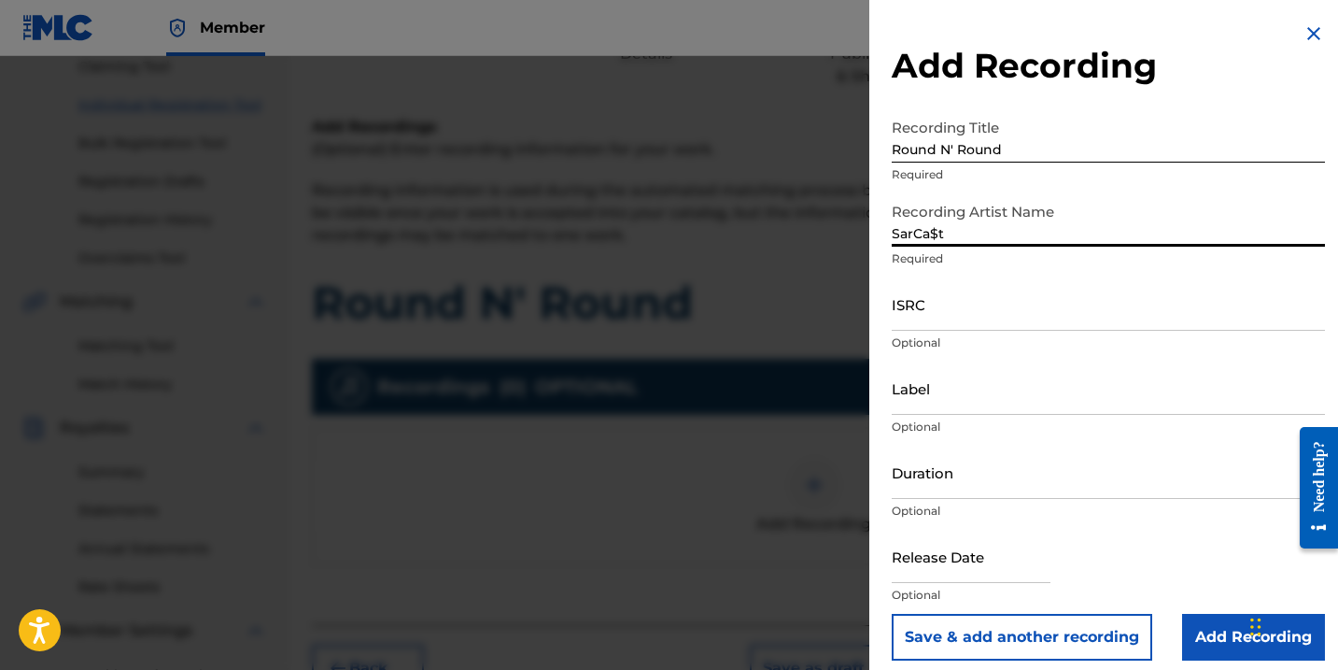
type input "SarCa$t"
paste input "QZK6P2561643"
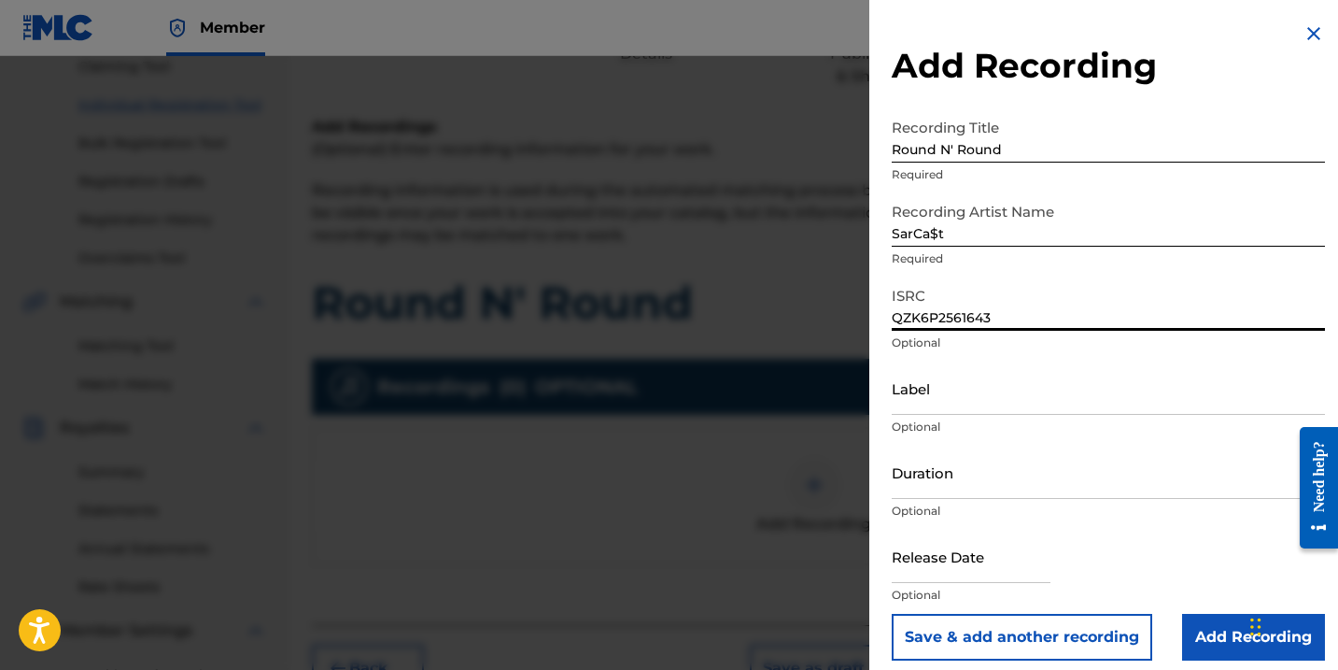
type input "QZK6P2561643"
click at [940, 574] on input "text" at bounding box center [971, 555] width 159 height 53
select select "7"
select select "2025"
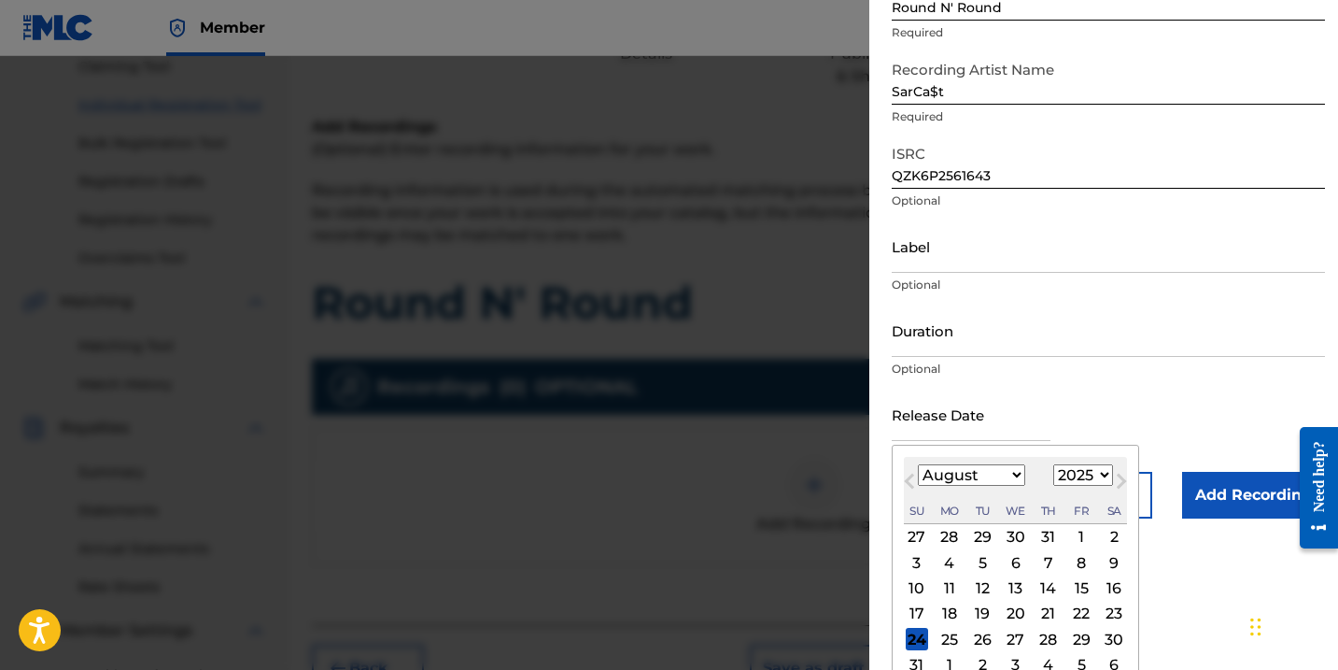
scroll to position [146, 0]
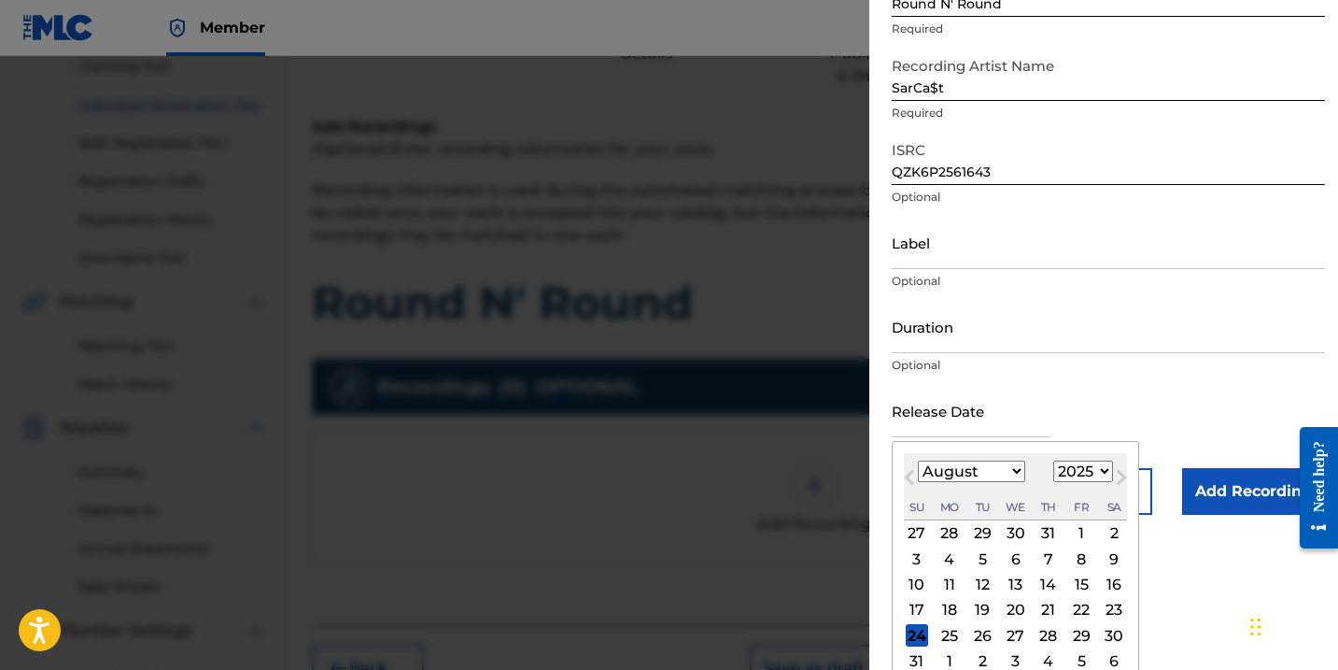
select select "4"
click at [1071, 532] on div "2" at bounding box center [1081, 533] width 22 height 22
type input "[DATE]"
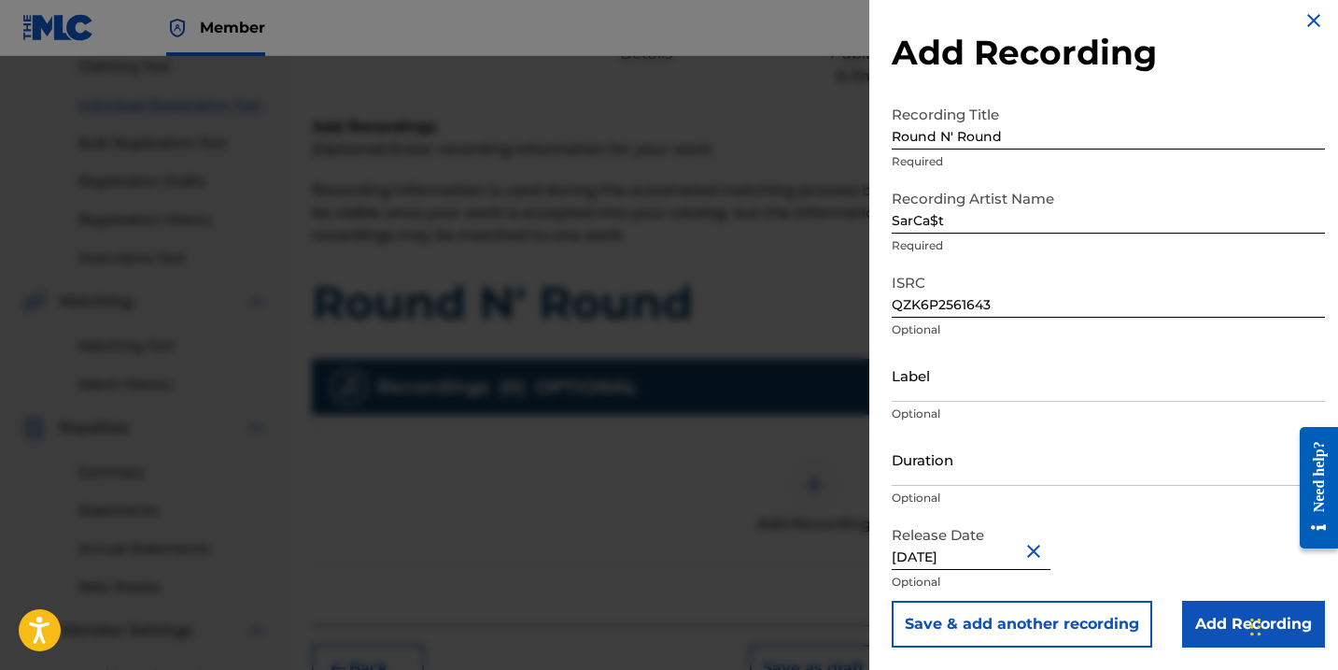
click at [962, 481] on input "Duration" at bounding box center [1108, 458] width 433 height 53
type input "02:39"
click at [933, 386] on input "Label" at bounding box center [1108, 374] width 433 height 53
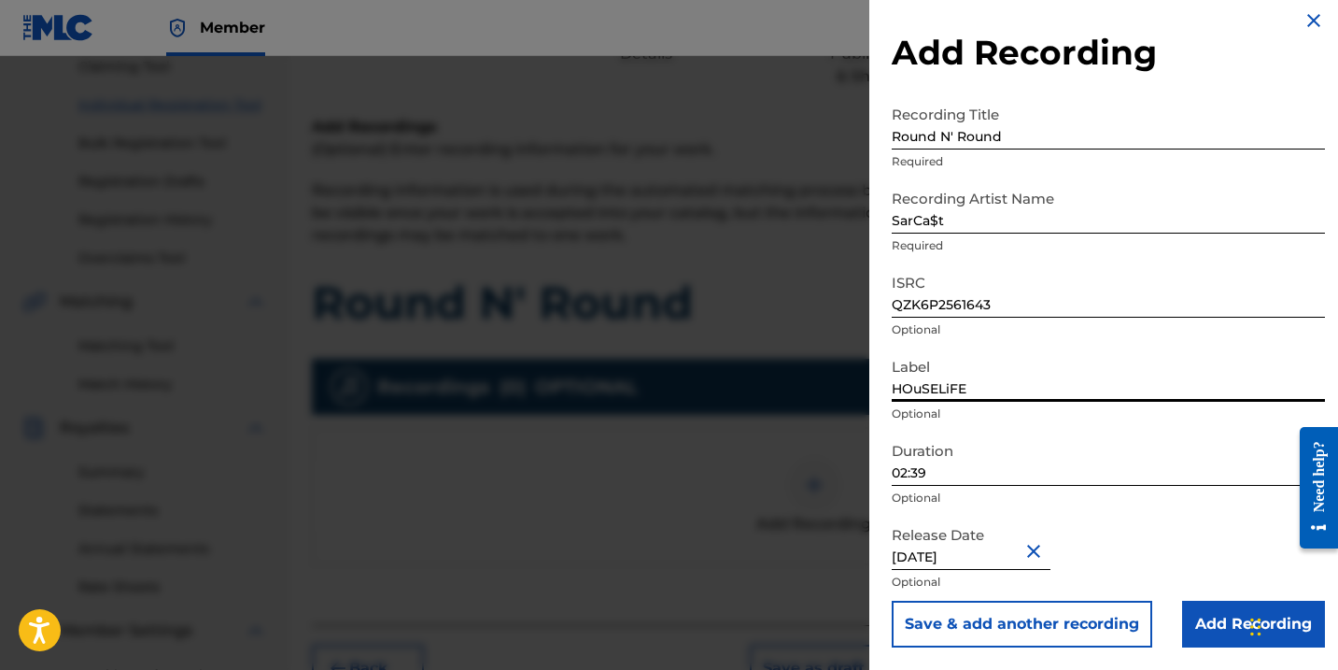
type input "HOuSELiFE"
click at [1214, 614] on input "Add Recording" at bounding box center [1253, 623] width 143 height 47
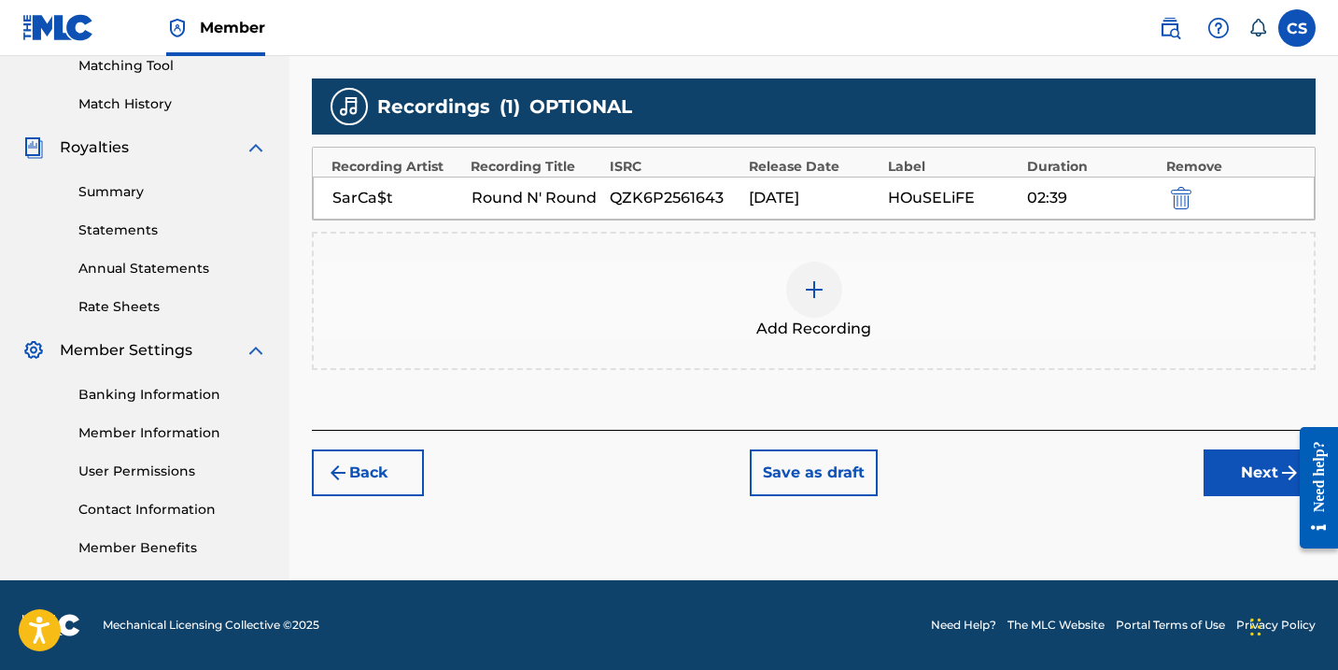
click at [1251, 471] on button "Next" at bounding box center [1260, 472] width 112 height 47
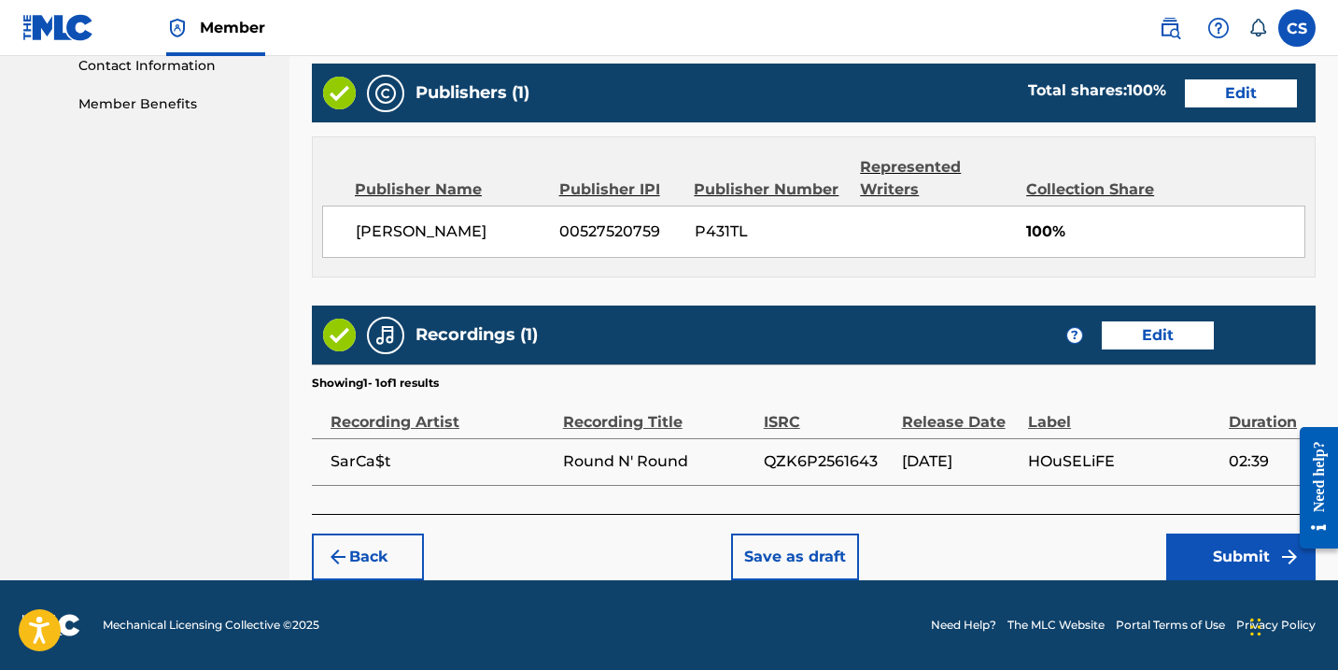
scroll to position [932, 0]
click at [1216, 549] on button "Submit" at bounding box center [1240, 556] width 149 height 47
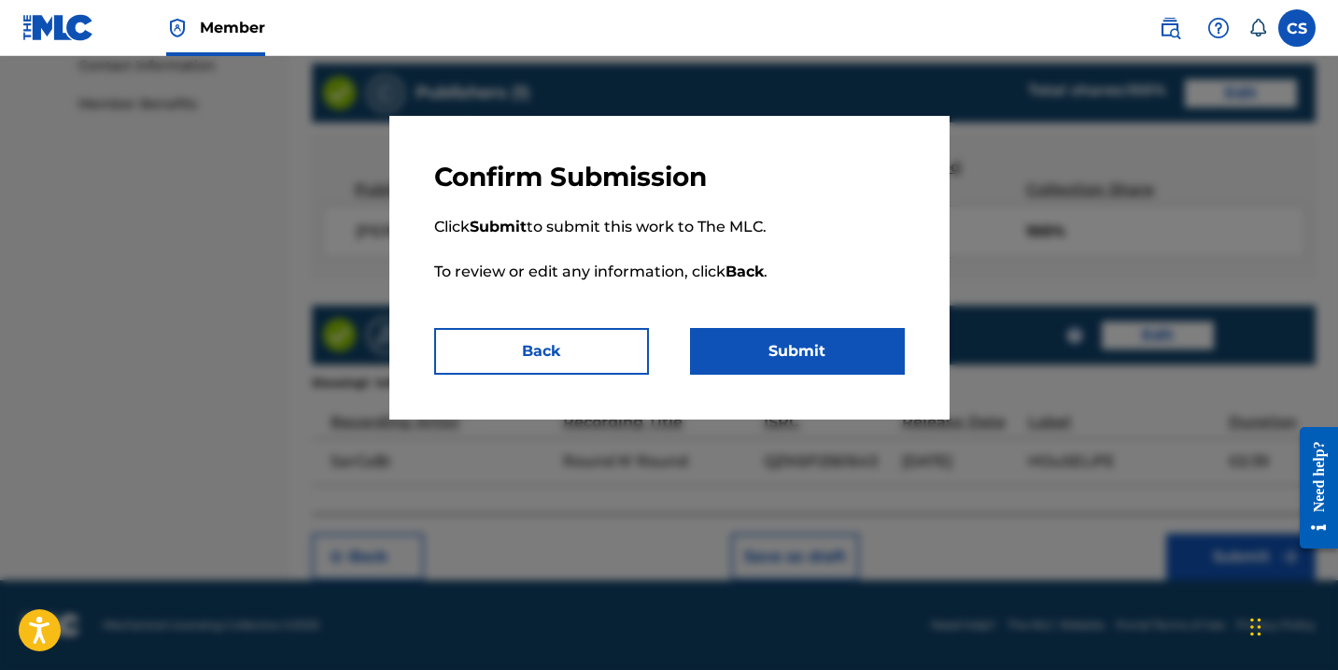
click at [827, 360] on button "Submit" at bounding box center [797, 351] width 215 height 47
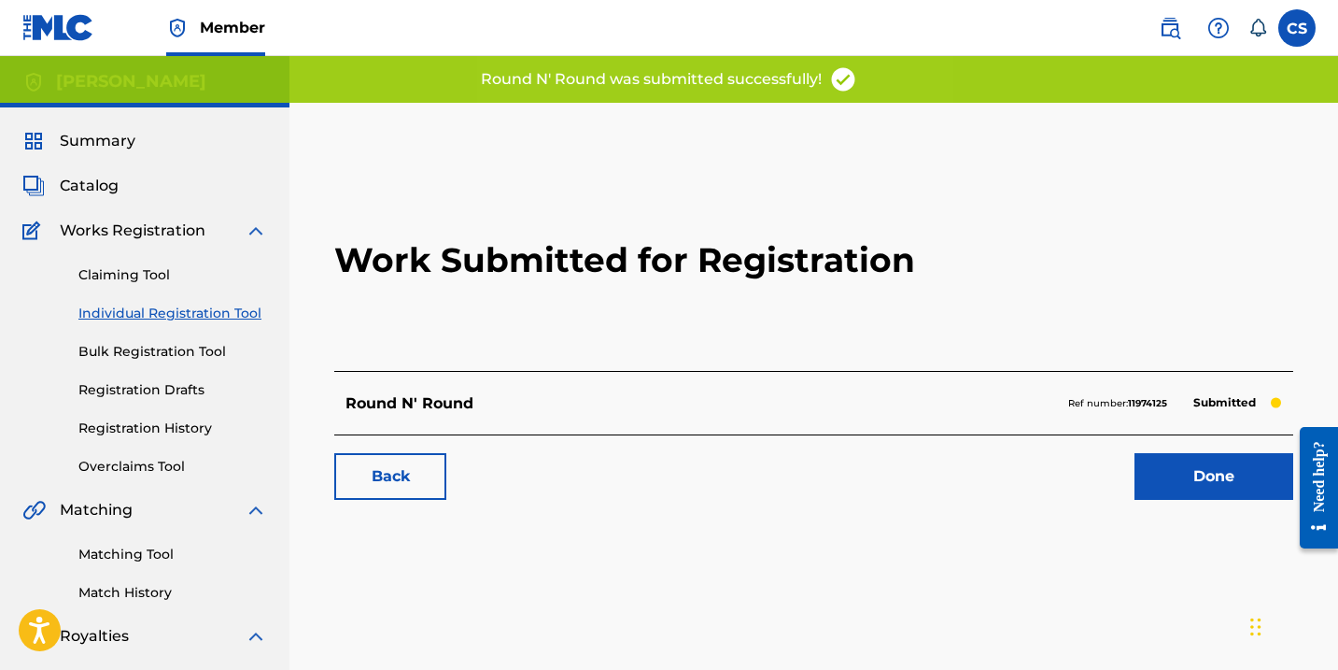
click at [1159, 474] on link "Done" at bounding box center [1214, 476] width 159 height 47
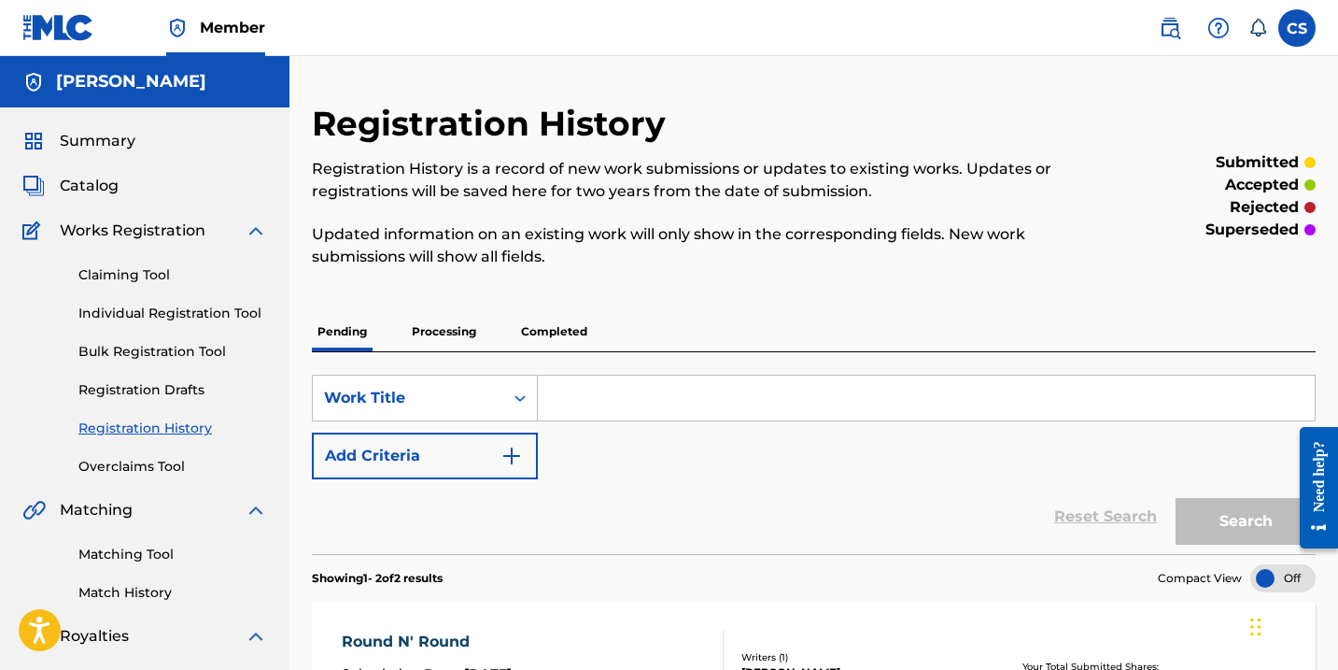
click at [190, 309] on link "Individual Registration Tool" at bounding box center [172, 313] width 189 height 20
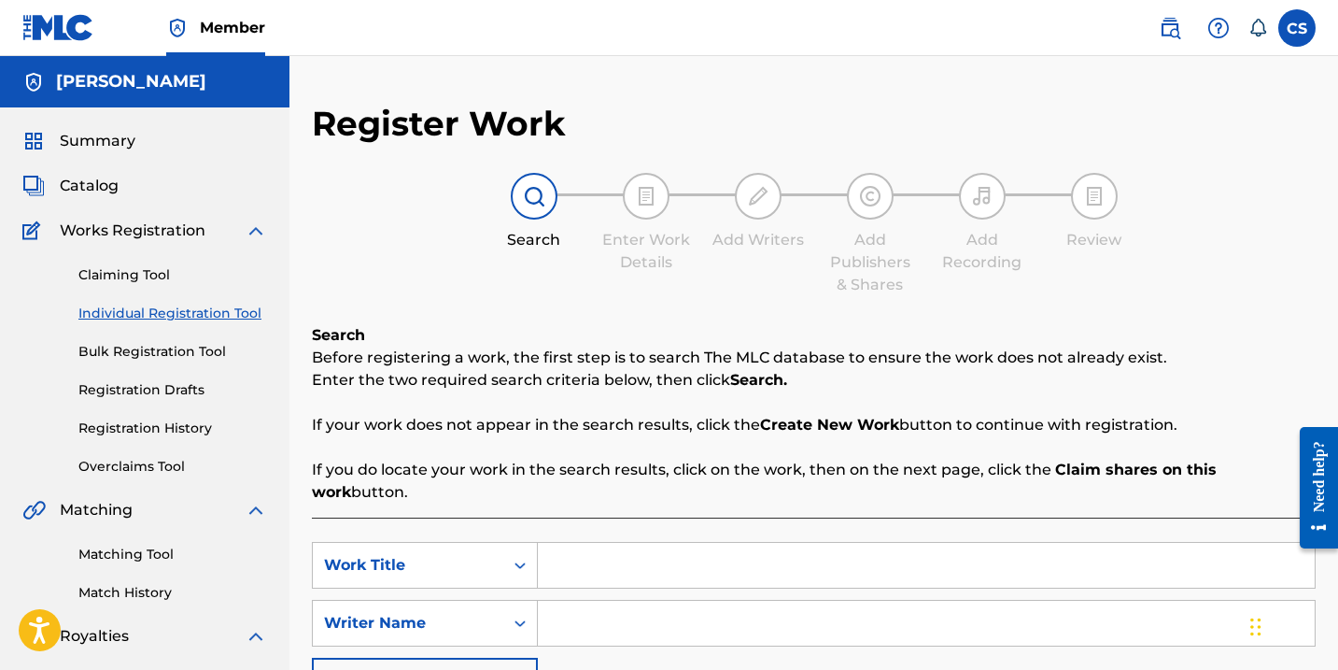
click at [636, 545] on input "Search Form" at bounding box center [926, 565] width 777 height 45
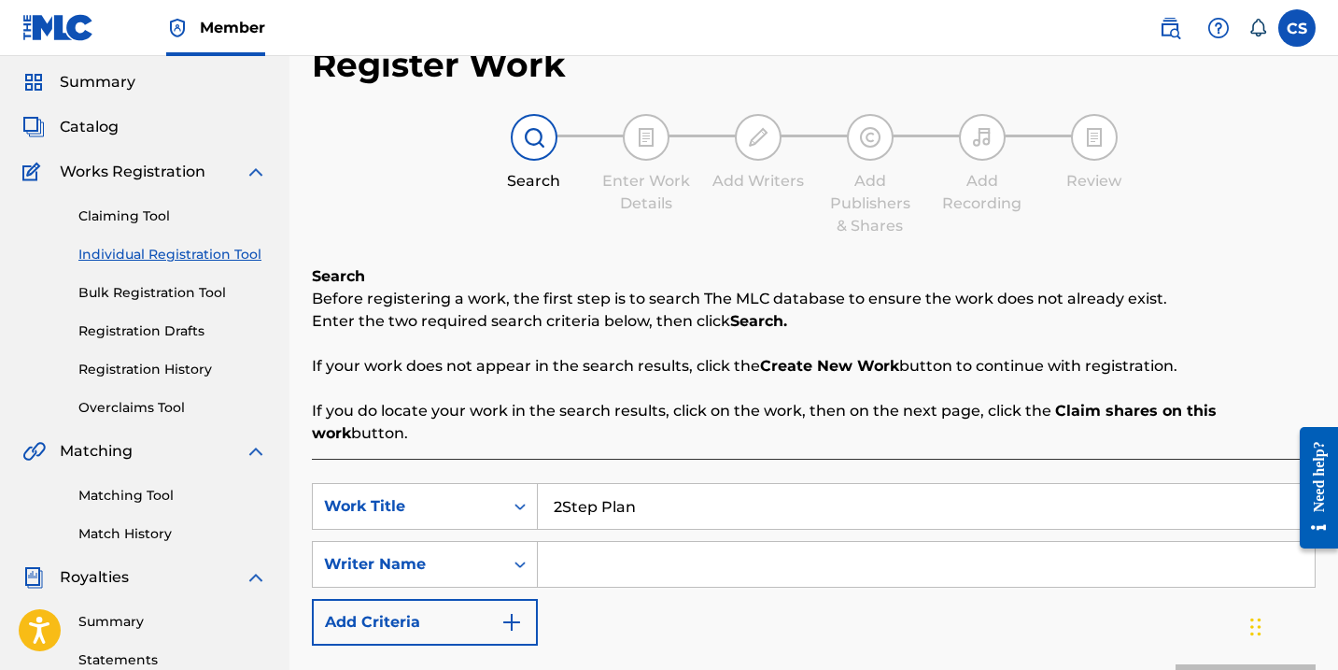
scroll to position [92, 0]
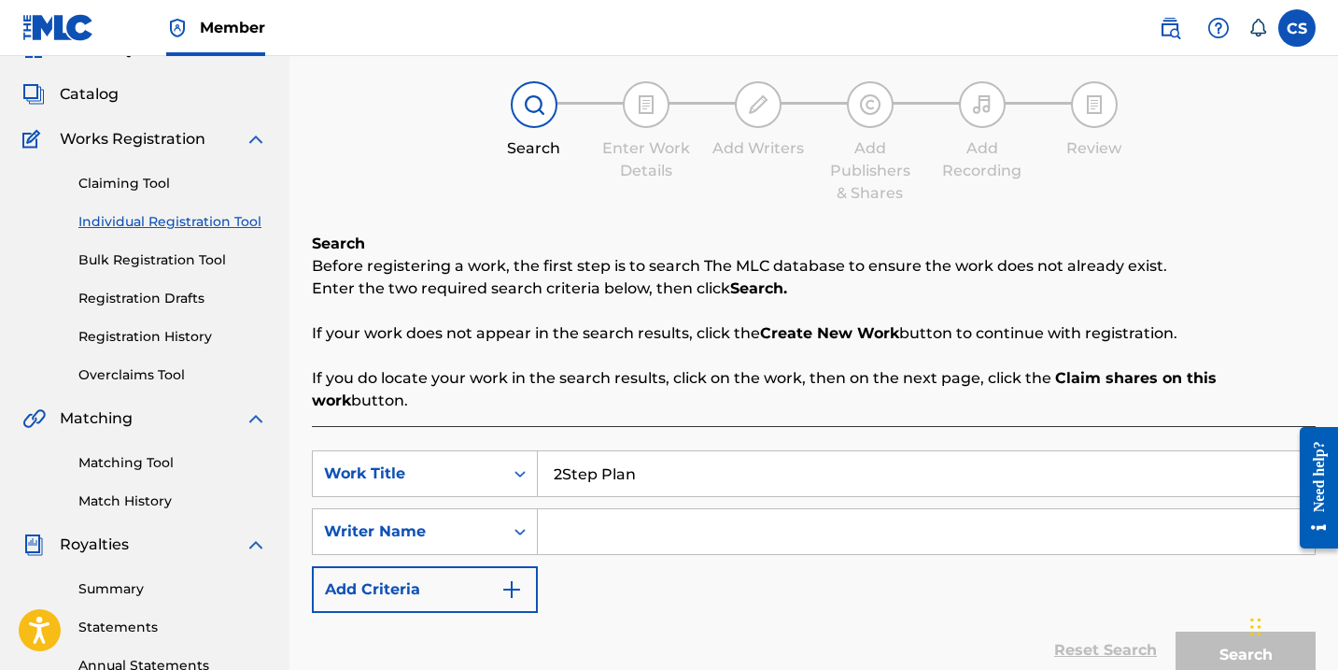
type input "2Step Plan"
click at [636, 512] on input "Search Form" at bounding box center [926, 531] width 777 height 45
type input "c"
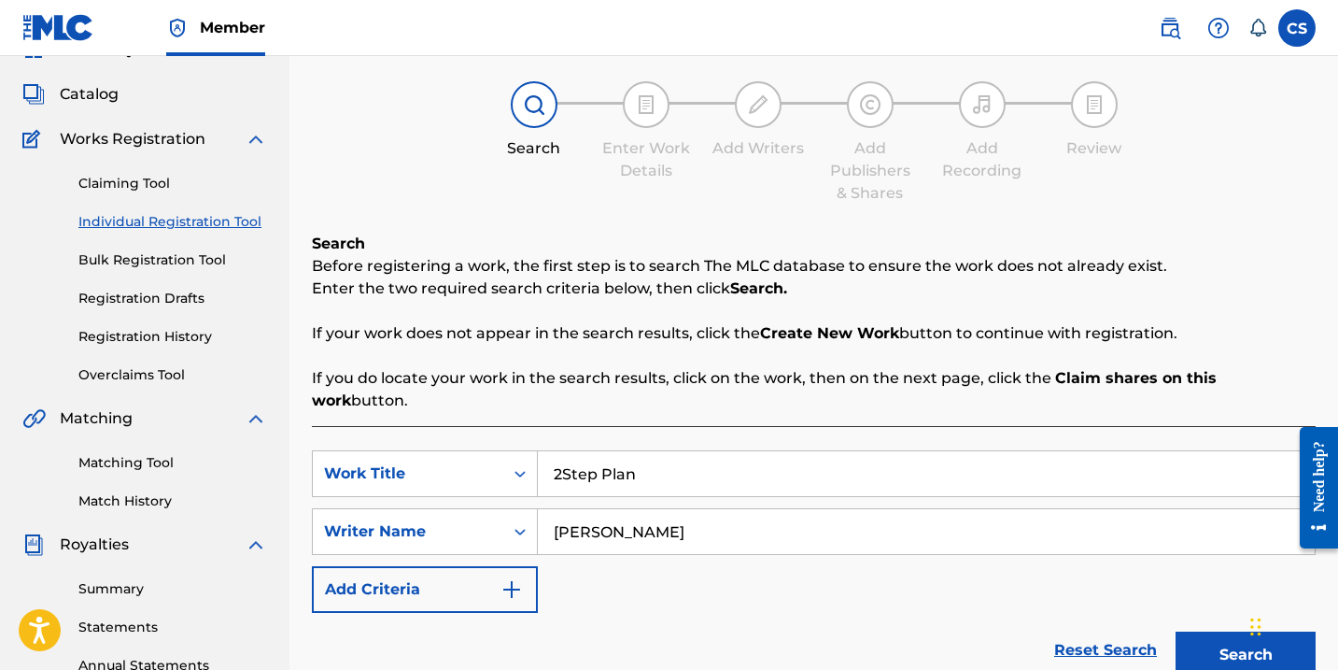
type input "[PERSON_NAME]"
click at [1191, 631] on button "Search" at bounding box center [1246, 654] width 140 height 47
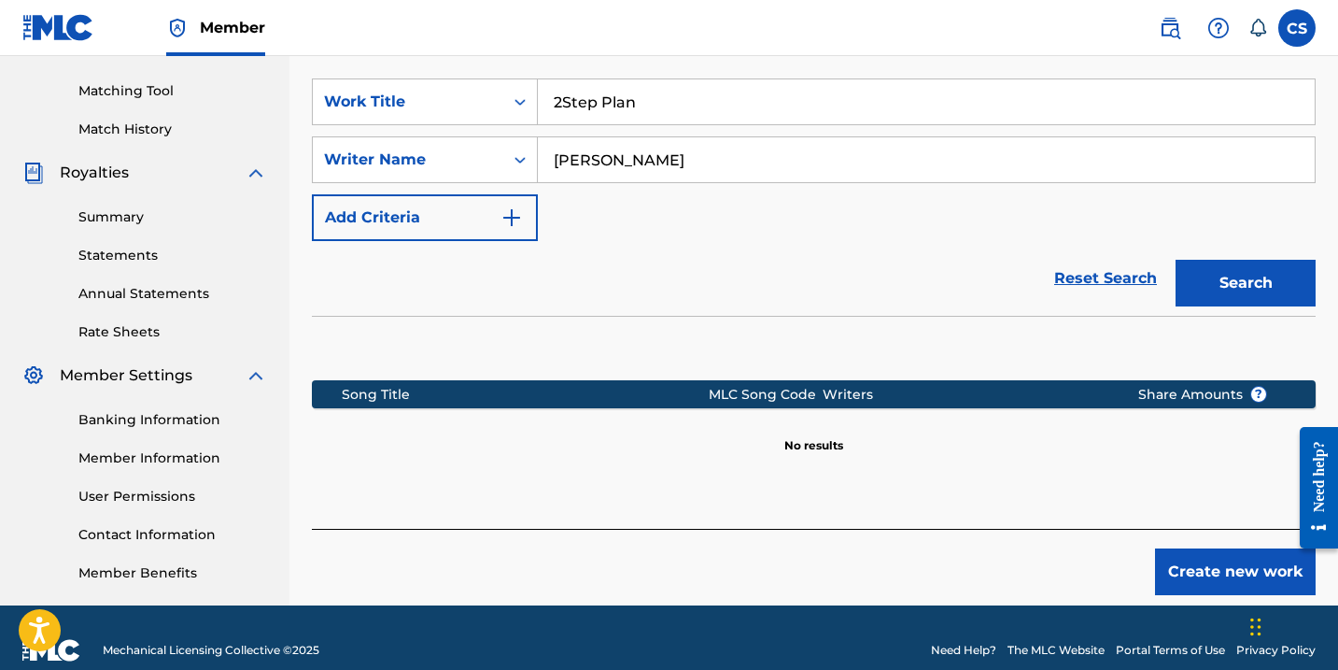
scroll to position [472, 0]
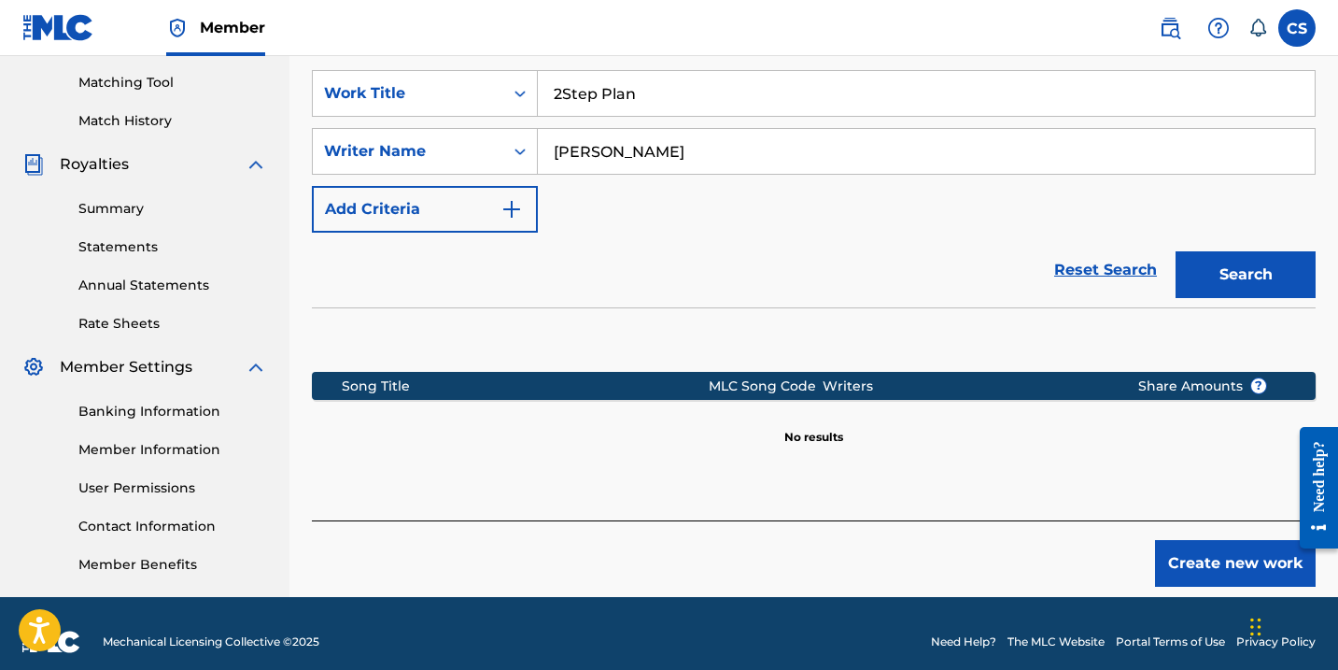
click at [1206, 552] on button "Create new work" at bounding box center [1235, 563] width 161 height 47
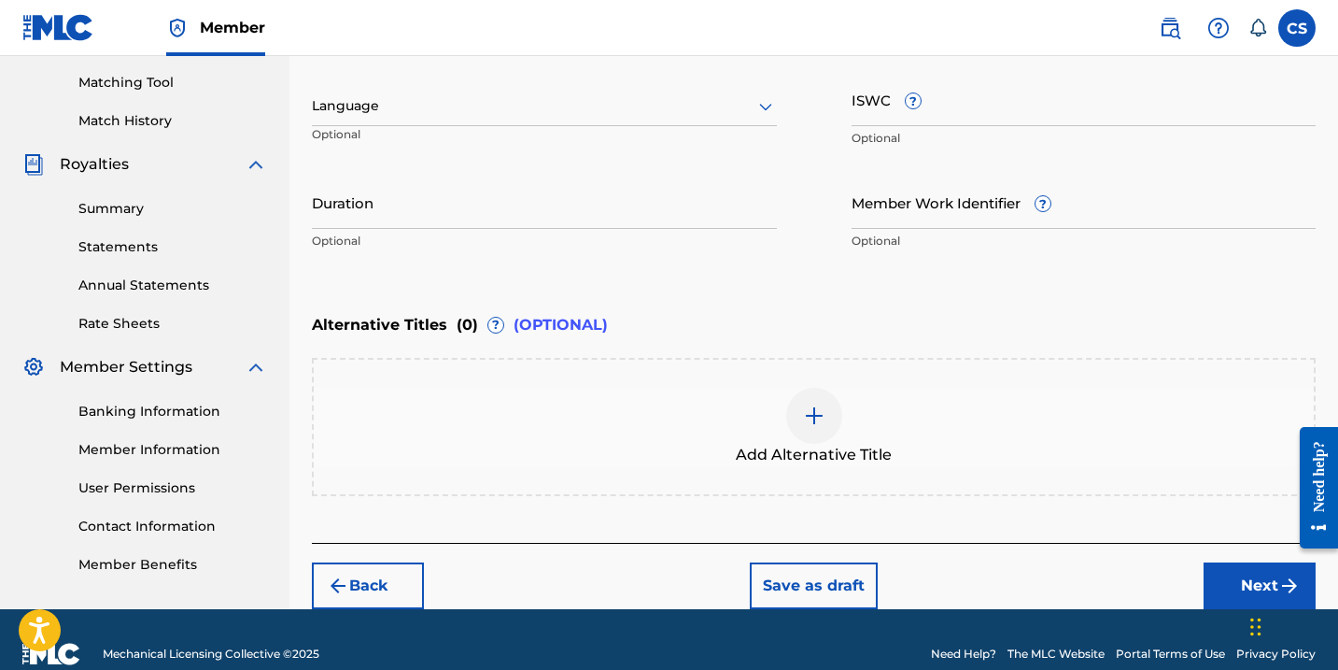
click at [1220, 577] on button "Next" at bounding box center [1260, 585] width 112 height 47
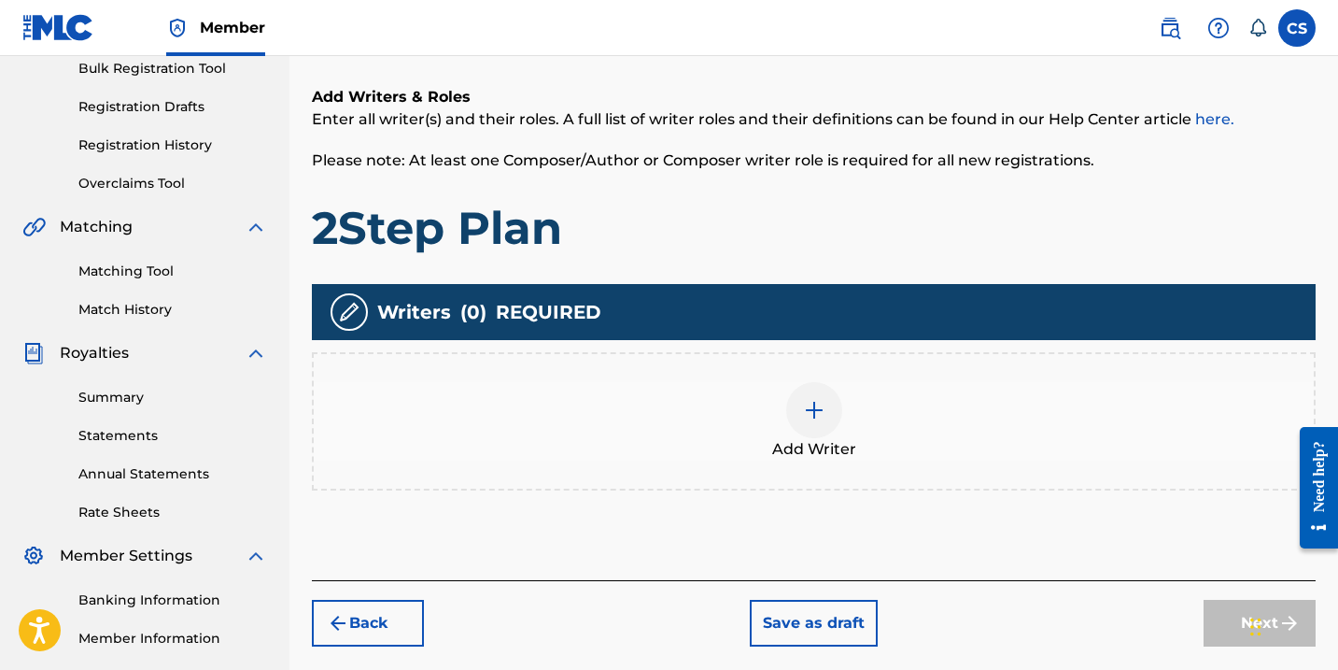
scroll to position [278, 0]
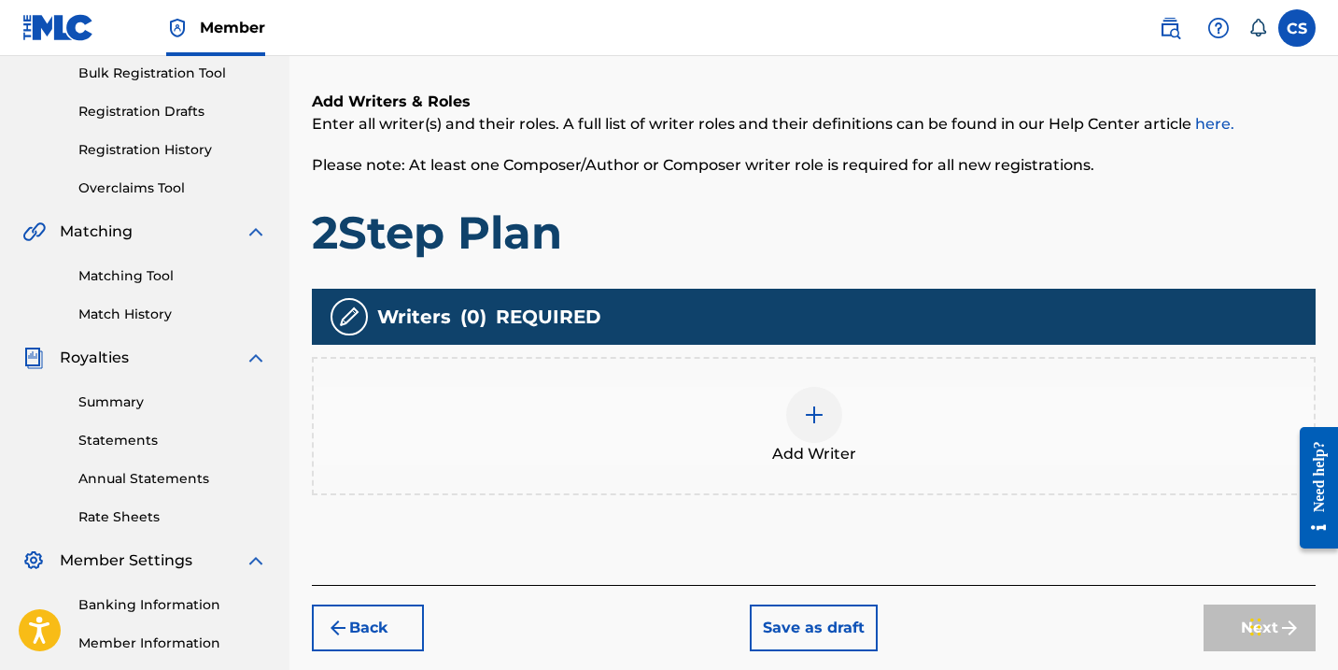
click at [792, 409] on div at bounding box center [814, 415] width 56 height 56
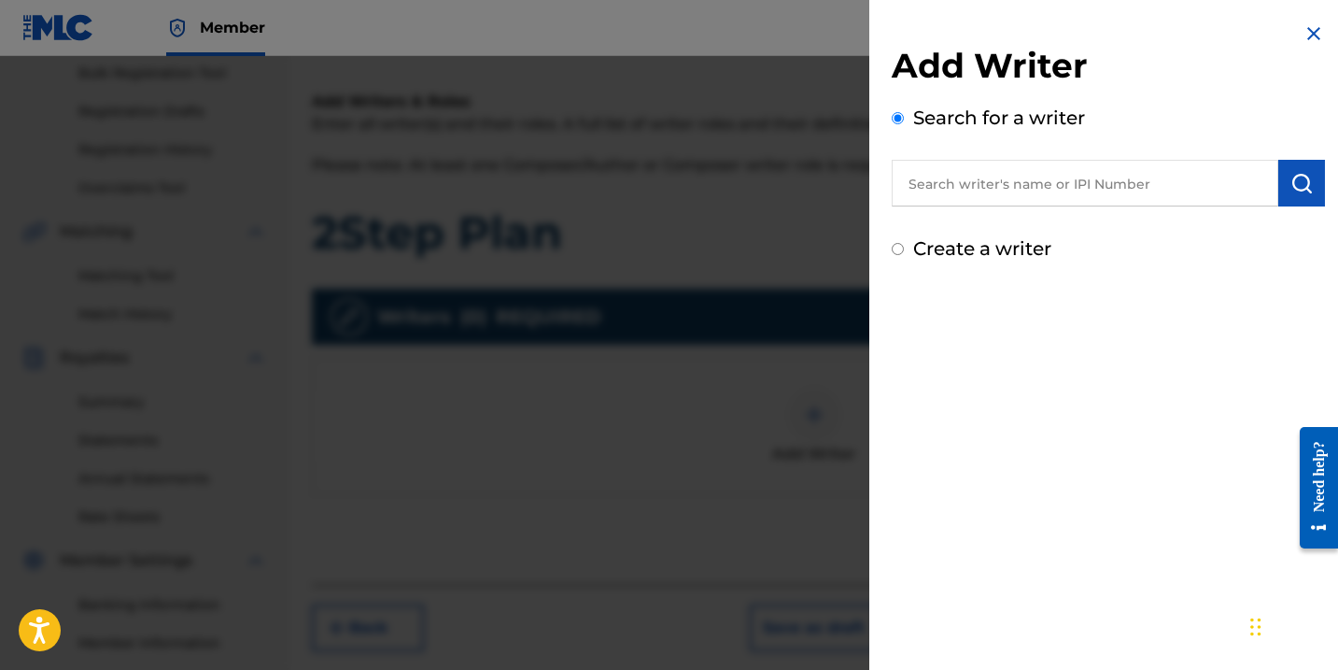
click at [914, 199] on input "text" at bounding box center [1085, 183] width 387 height 47
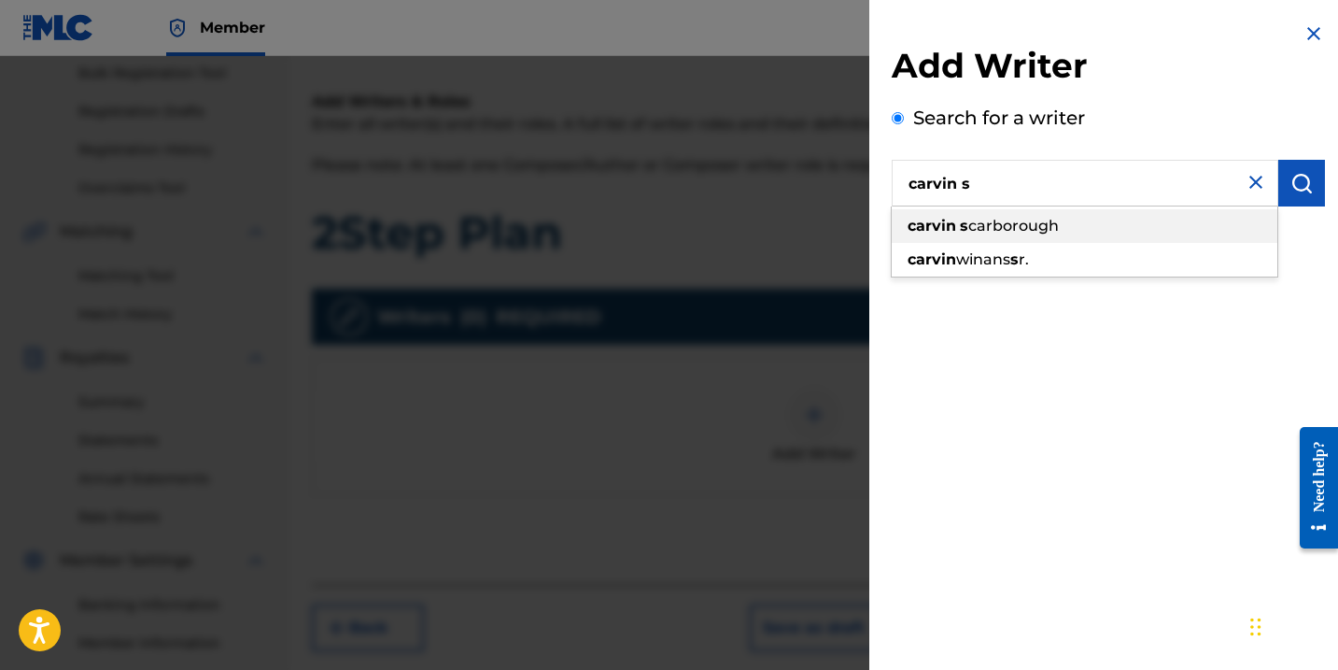
click at [967, 214] on div "[PERSON_NAME] s carborough" at bounding box center [1085, 226] width 386 height 34
type input "[PERSON_NAME]"
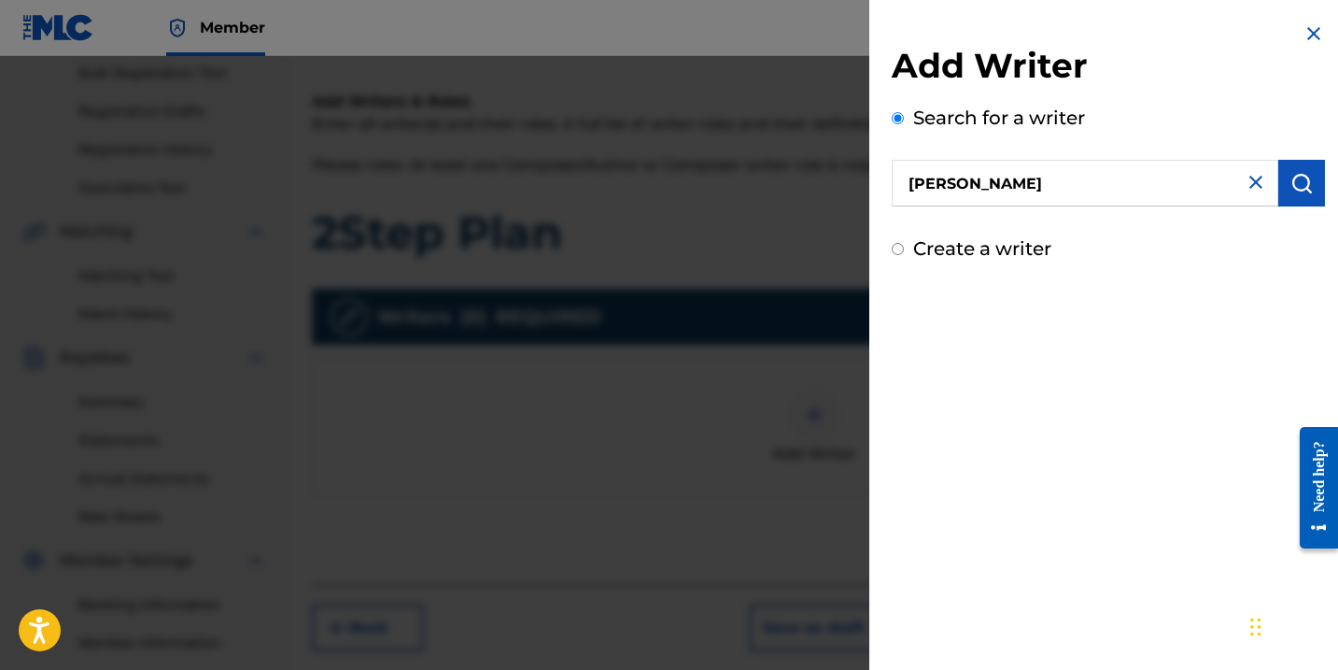
click at [1294, 187] on img "submit" at bounding box center [1301, 183] width 22 height 22
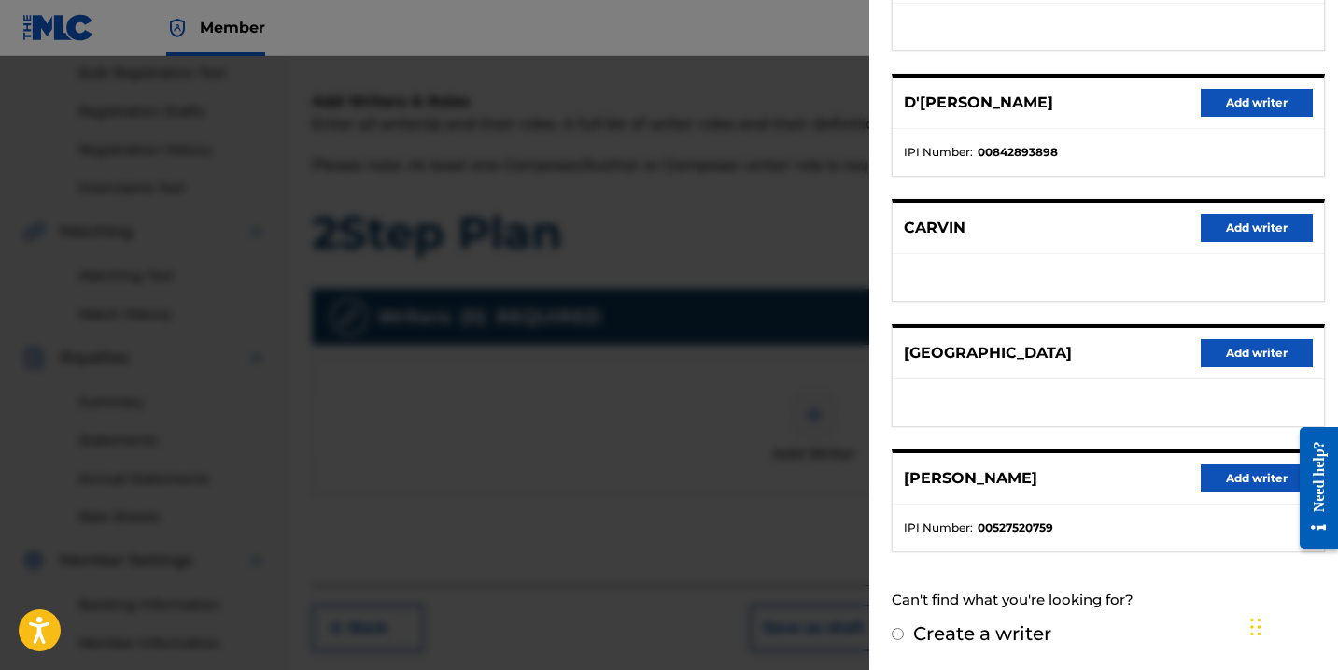
scroll to position [297, 0]
click at [1252, 481] on button "Add writer" at bounding box center [1257, 479] width 112 height 28
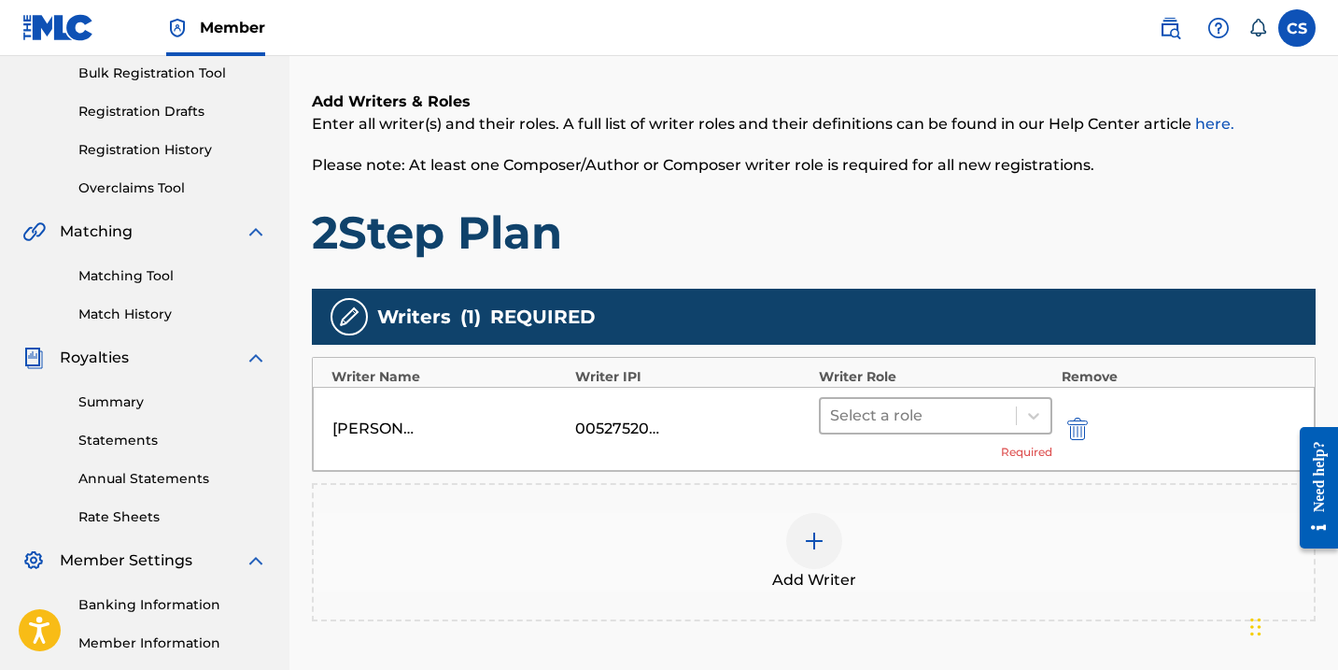
click at [929, 416] on div at bounding box center [918, 415] width 176 height 26
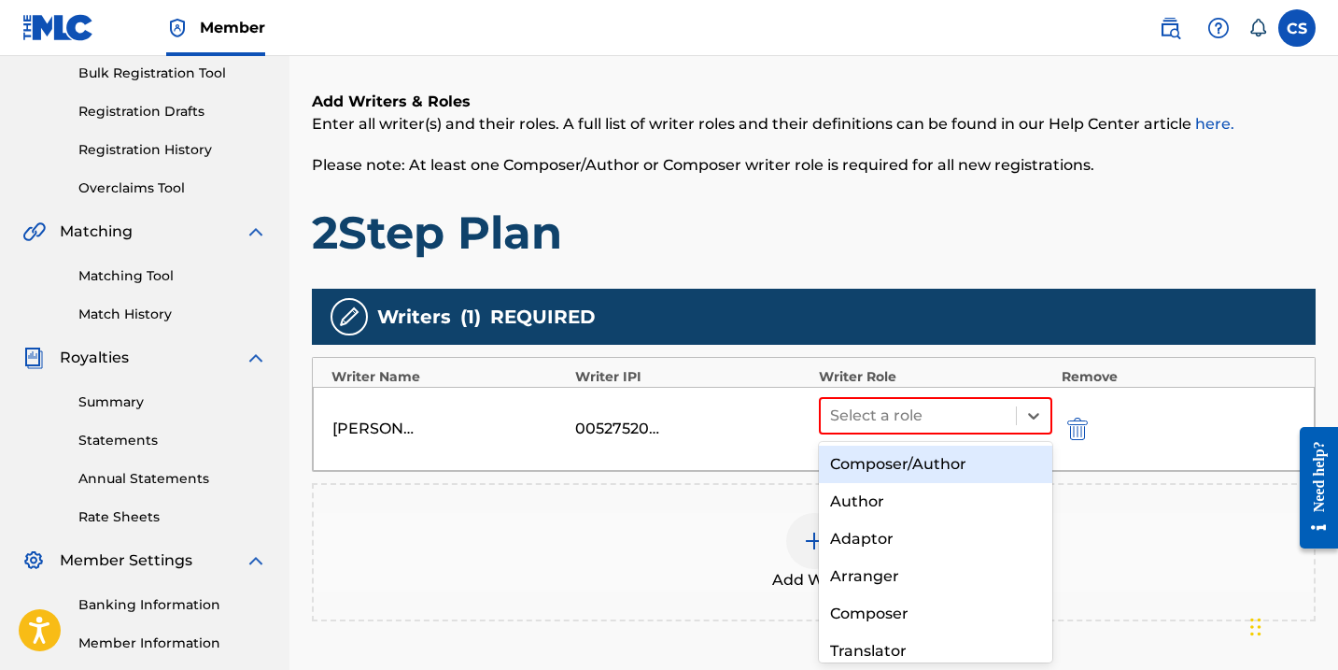
click at [890, 463] on div "Composer/Author" at bounding box center [935, 463] width 233 height 37
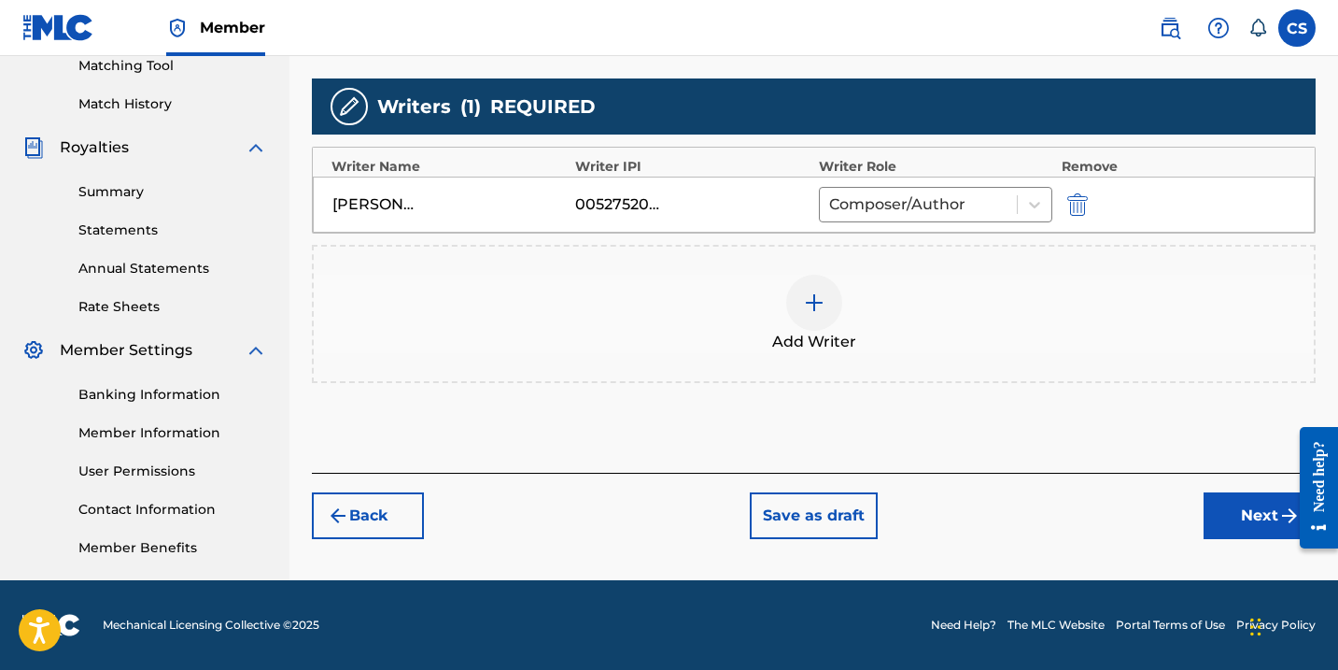
click at [1241, 508] on button "Next" at bounding box center [1260, 515] width 112 height 47
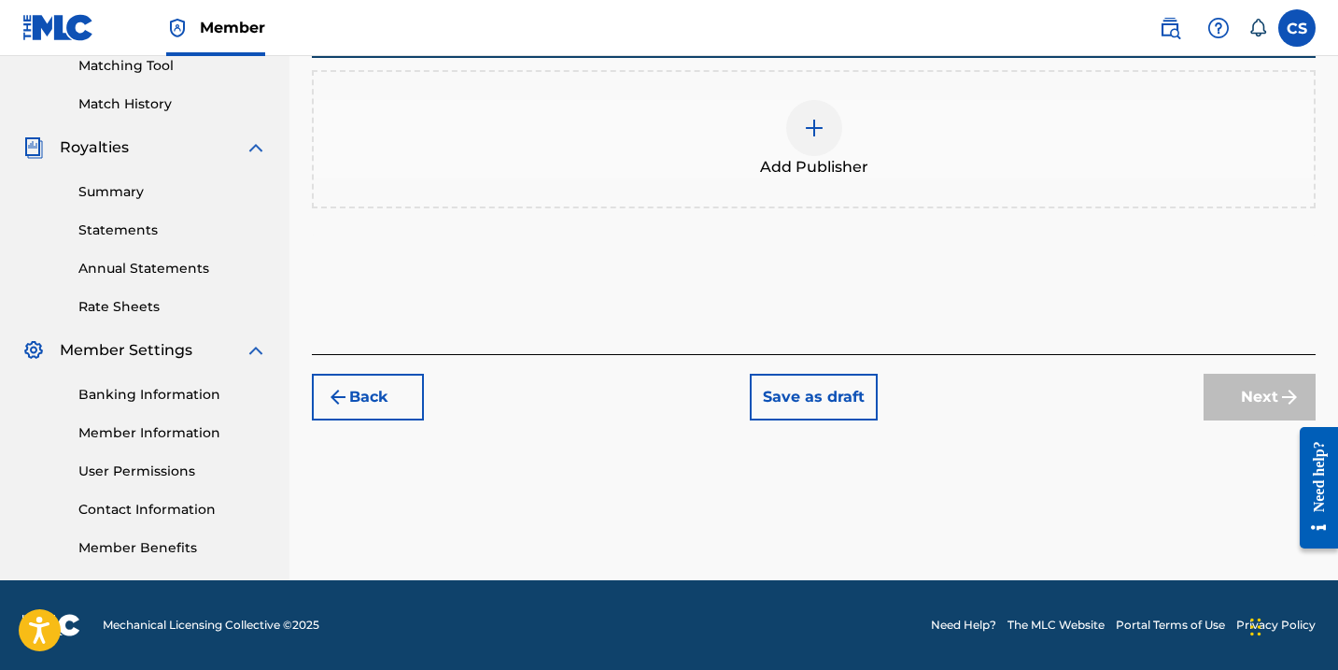
scroll to position [84, 0]
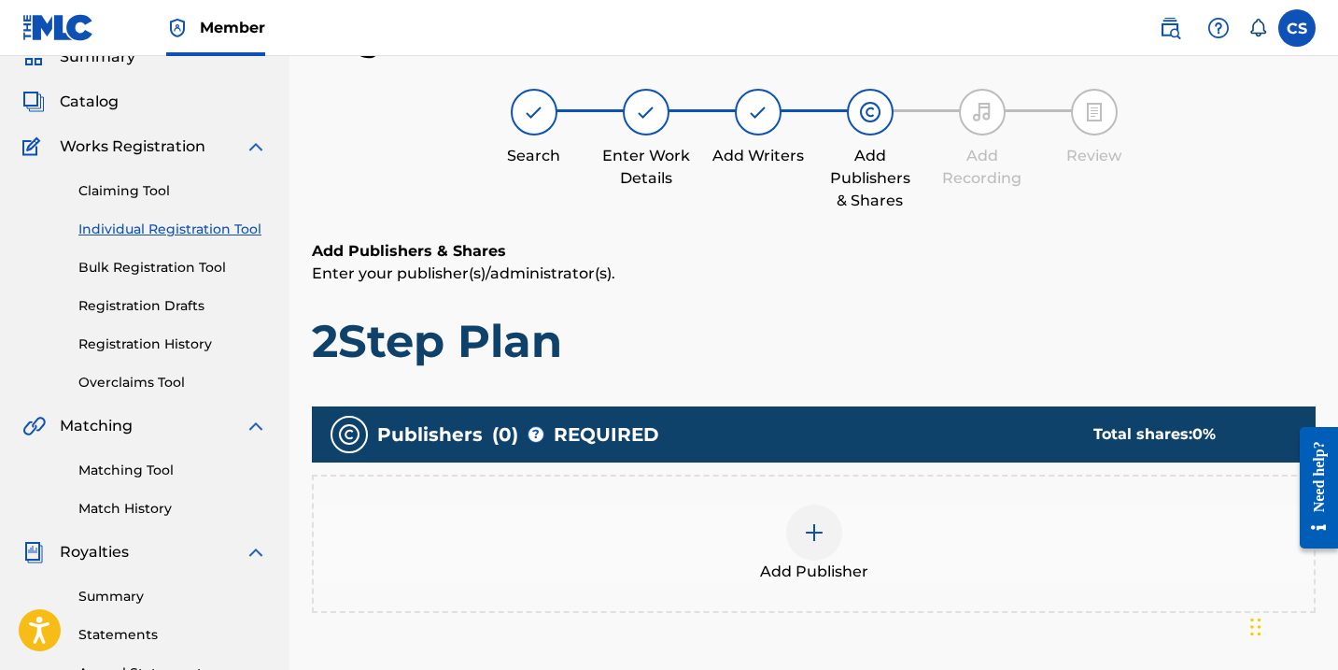
click at [805, 515] on div at bounding box center [814, 532] width 56 height 56
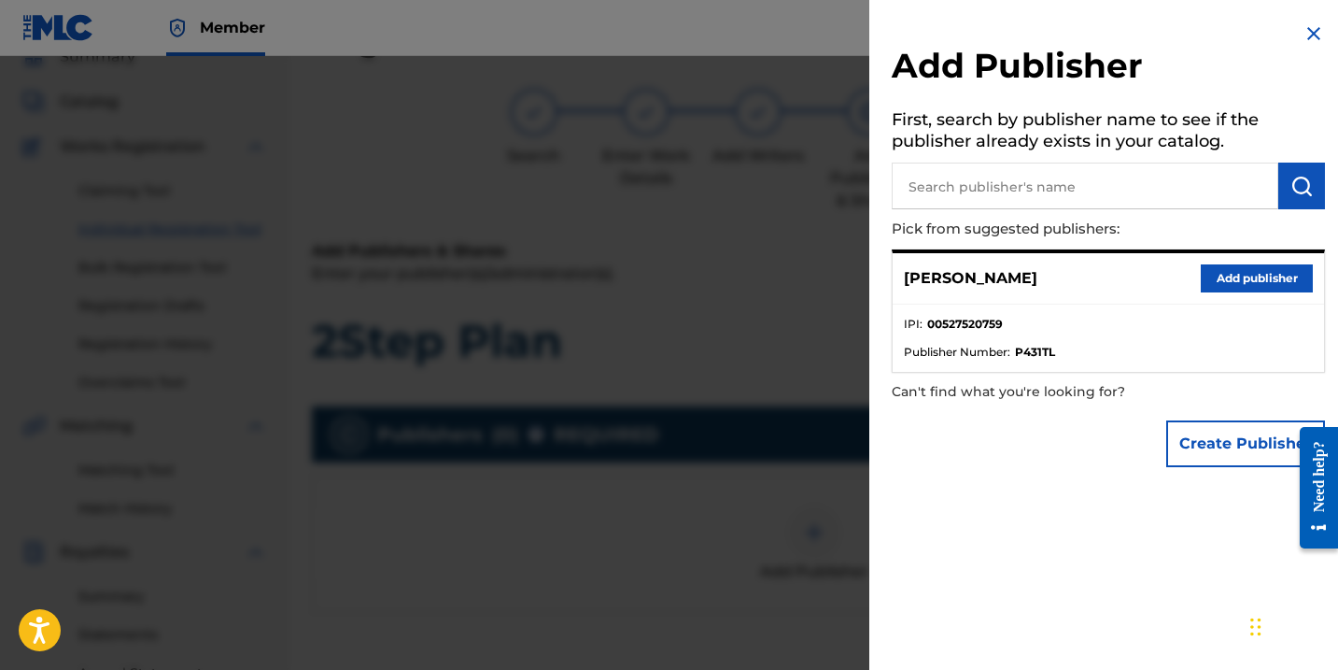
click at [1229, 277] on button "Add publisher" at bounding box center [1257, 278] width 112 height 28
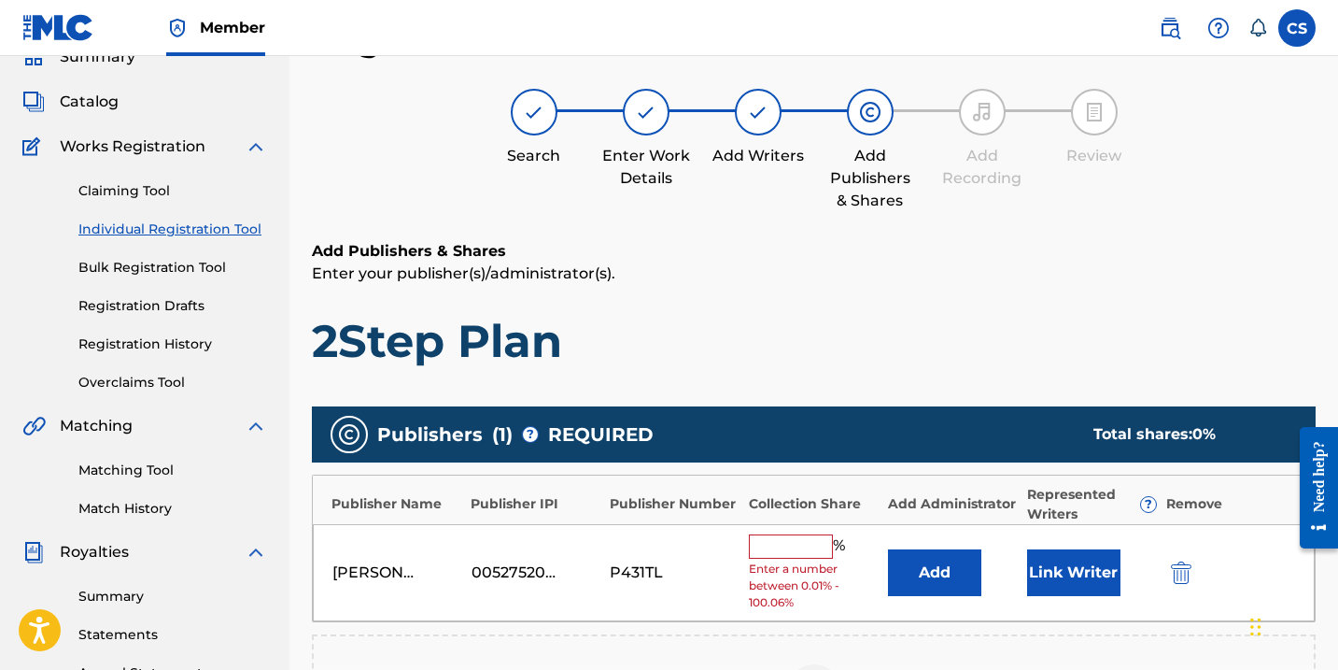
click at [787, 550] on input "text" at bounding box center [791, 546] width 84 height 24
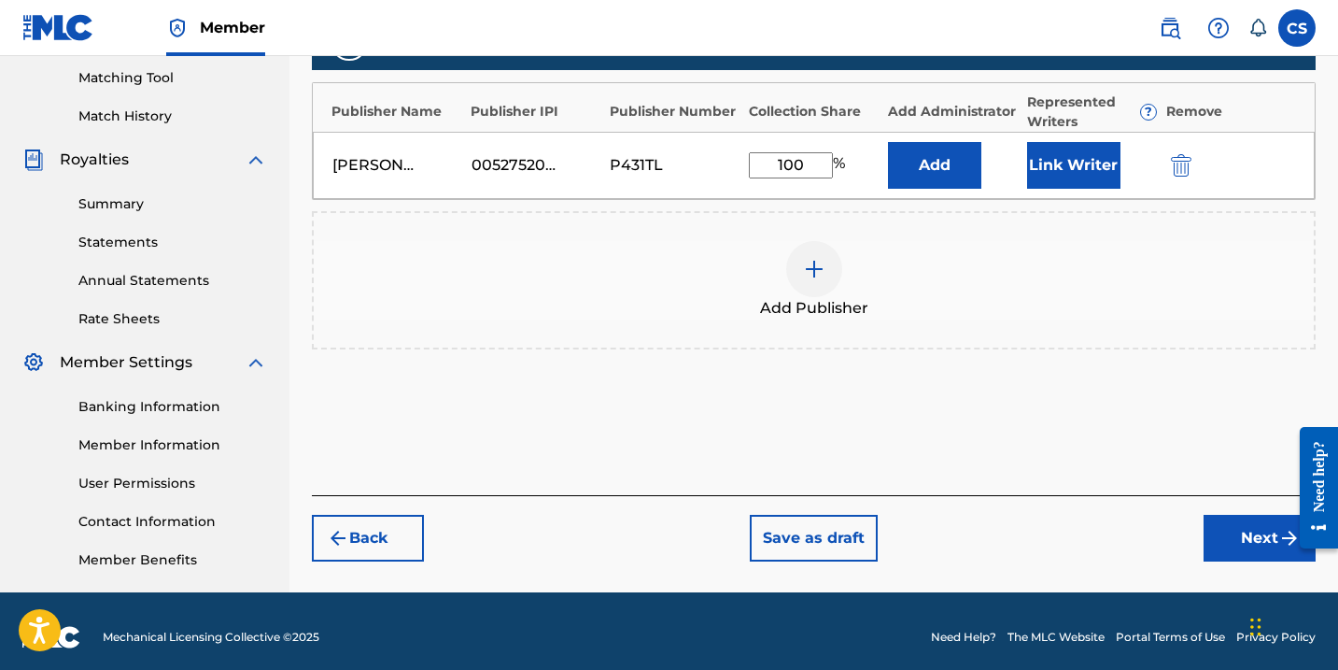
scroll to position [484, 0]
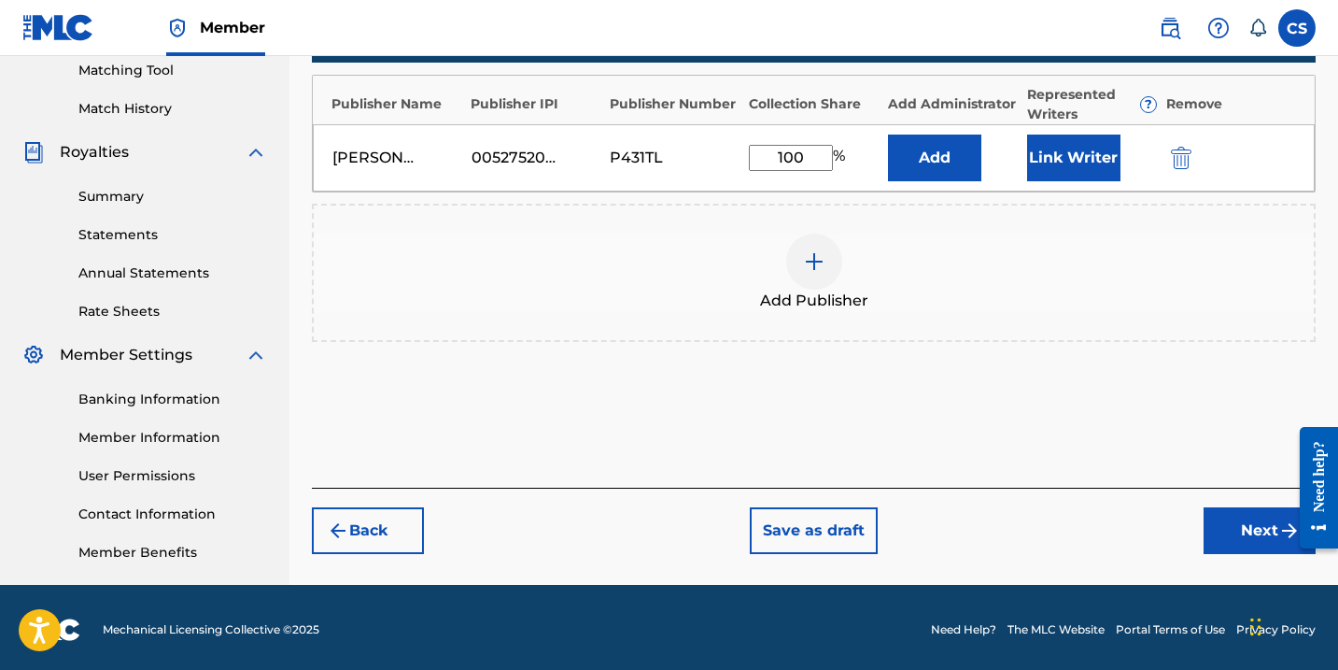
type input "100"
click at [1235, 527] on button "Next" at bounding box center [1260, 530] width 112 height 47
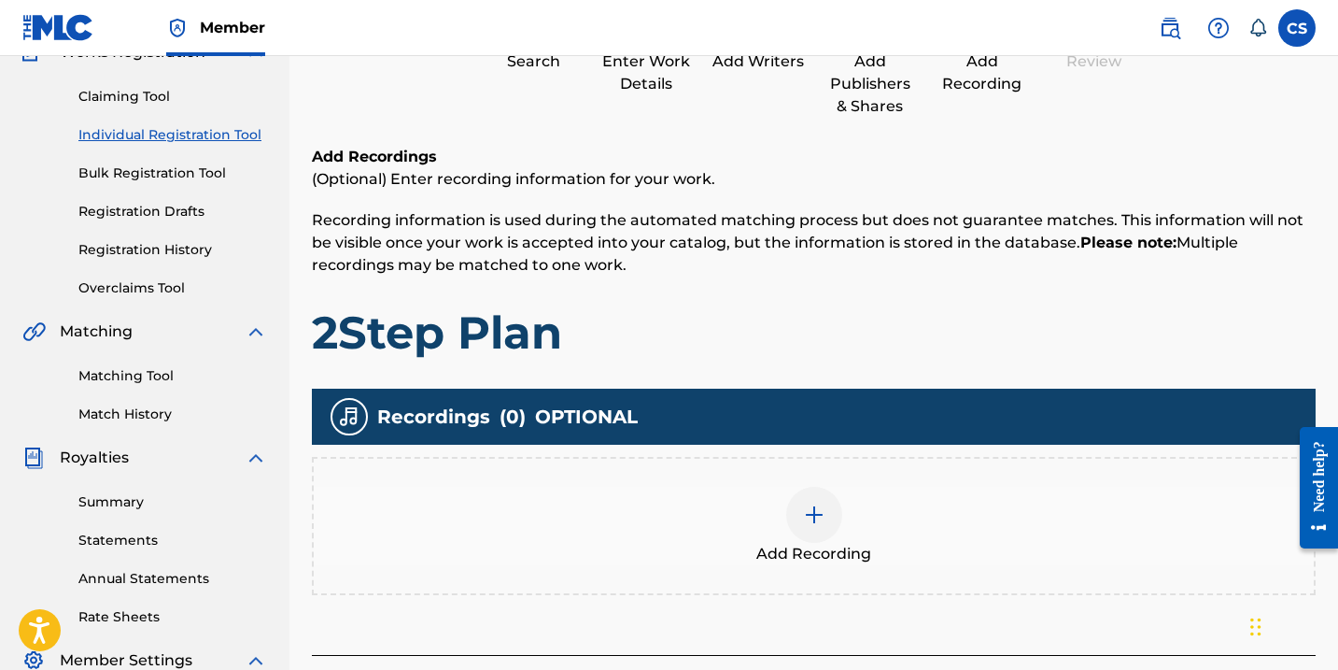
scroll to position [179, 0]
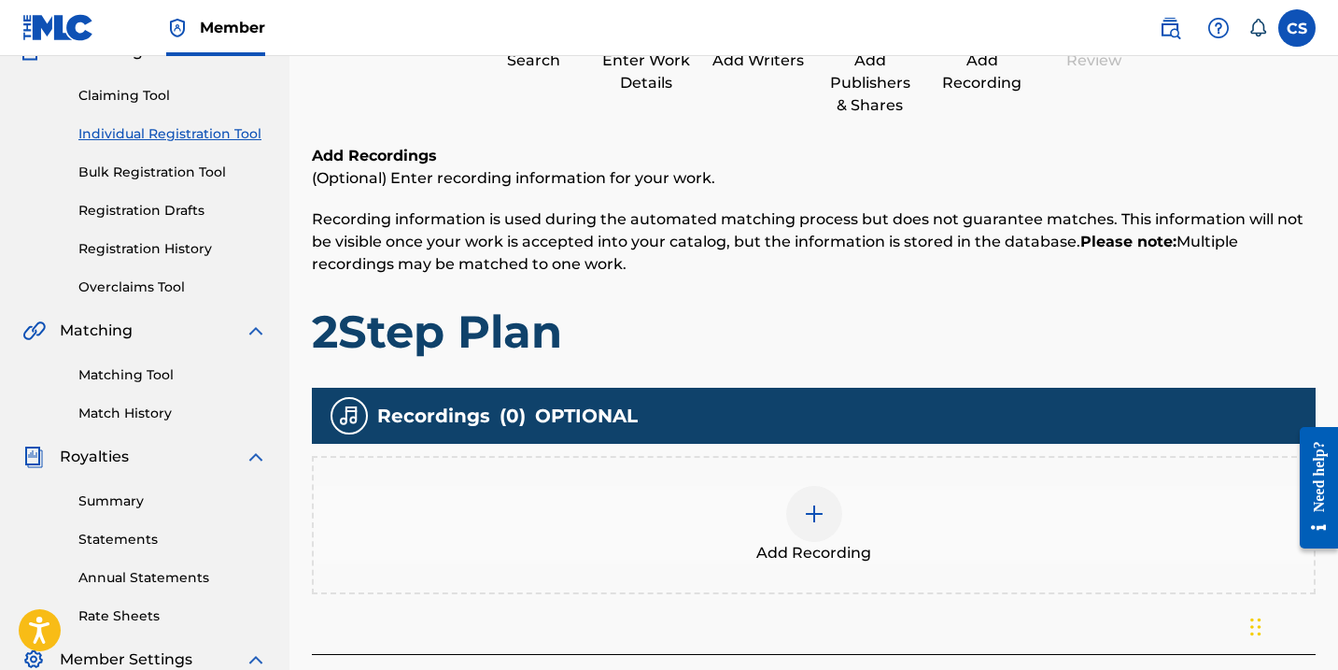
click at [808, 523] on img at bounding box center [814, 513] width 22 height 22
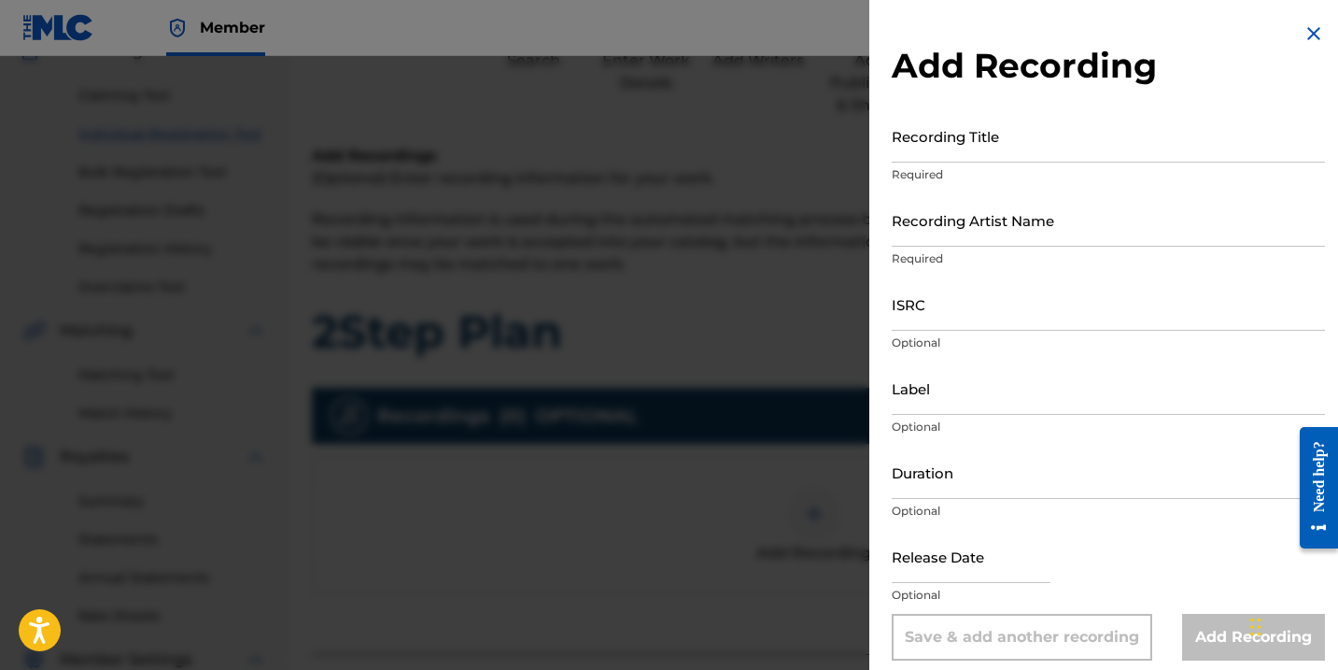
click at [930, 159] on input "Recording Title" at bounding box center [1108, 135] width 433 height 53
type input "2Step Plan"
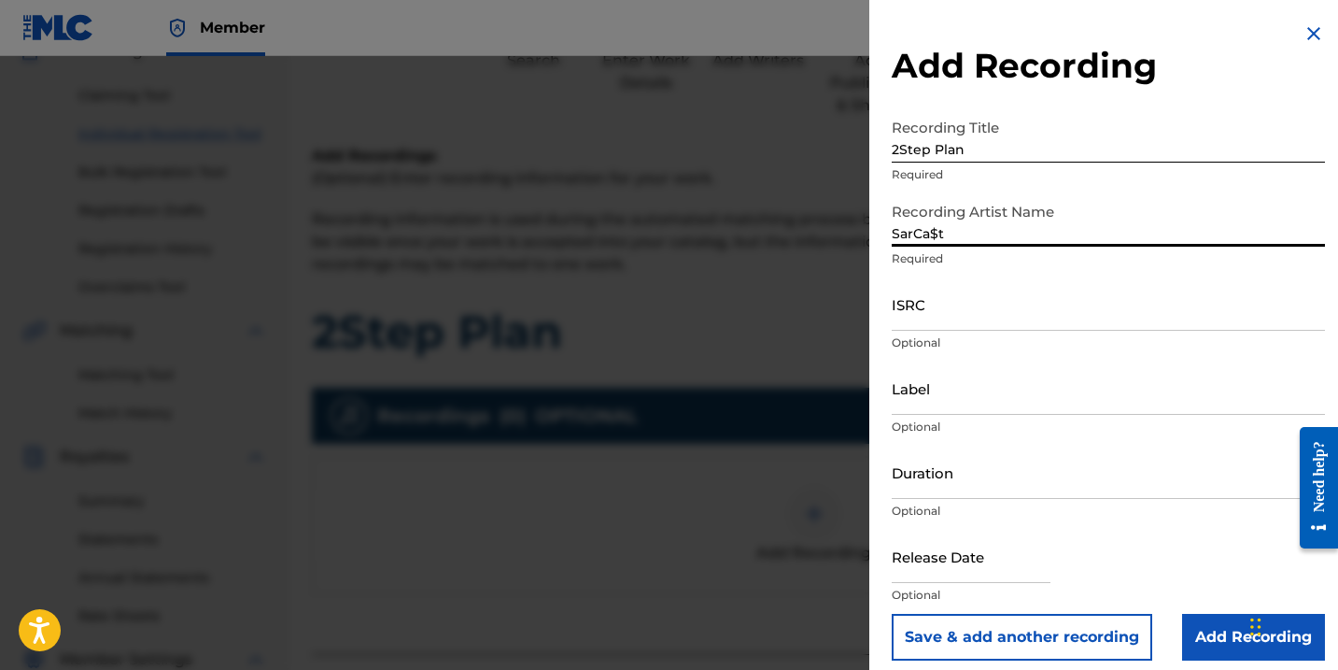
type input "SarCa$t"
click at [921, 314] on input "ISRC" at bounding box center [1108, 303] width 433 height 53
paste input "QZK6M2532238"
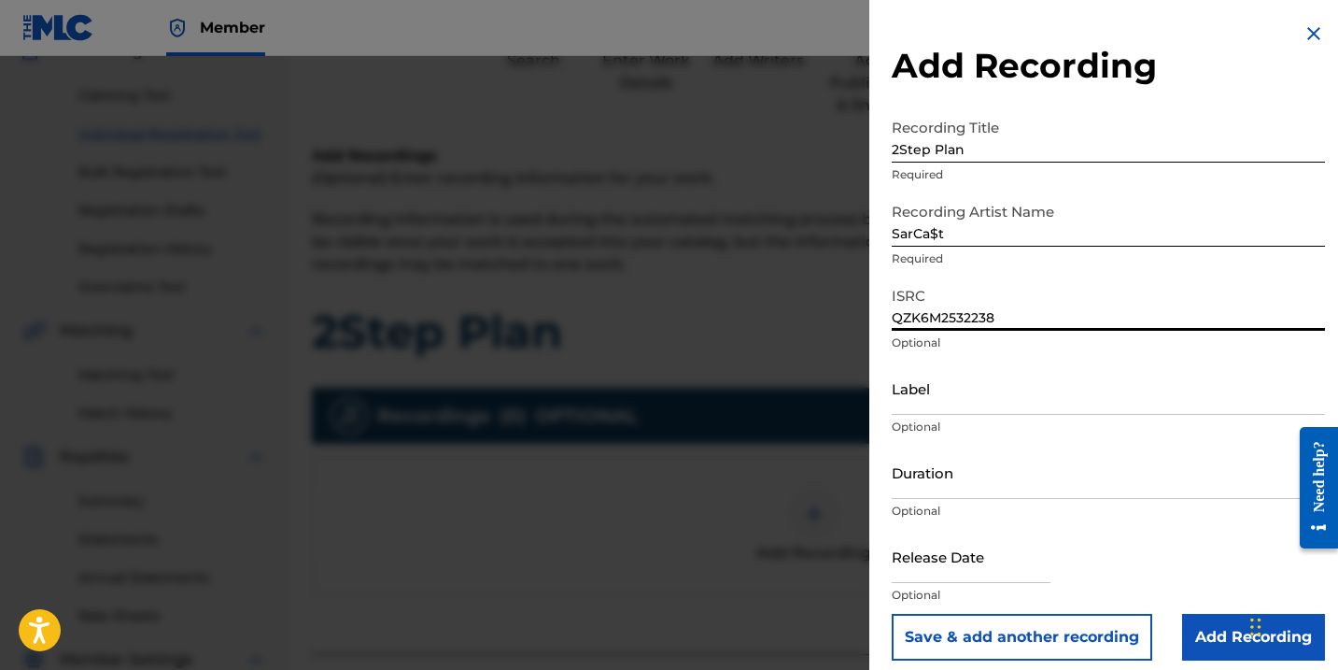
type input "QZK6M2532238"
click at [938, 402] on input "Label" at bounding box center [1108, 387] width 433 height 53
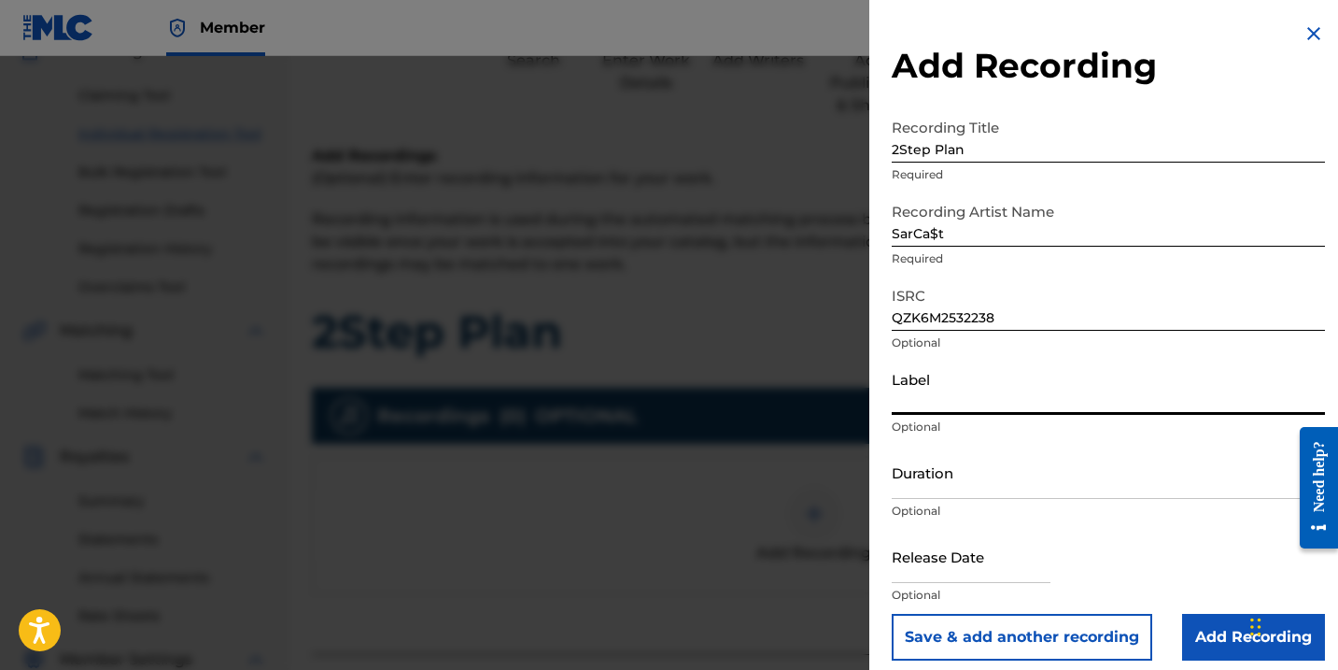
click at [944, 571] on input "text" at bounding box center [971, 555] width 159 height 53
select select "7"
select select "2025"
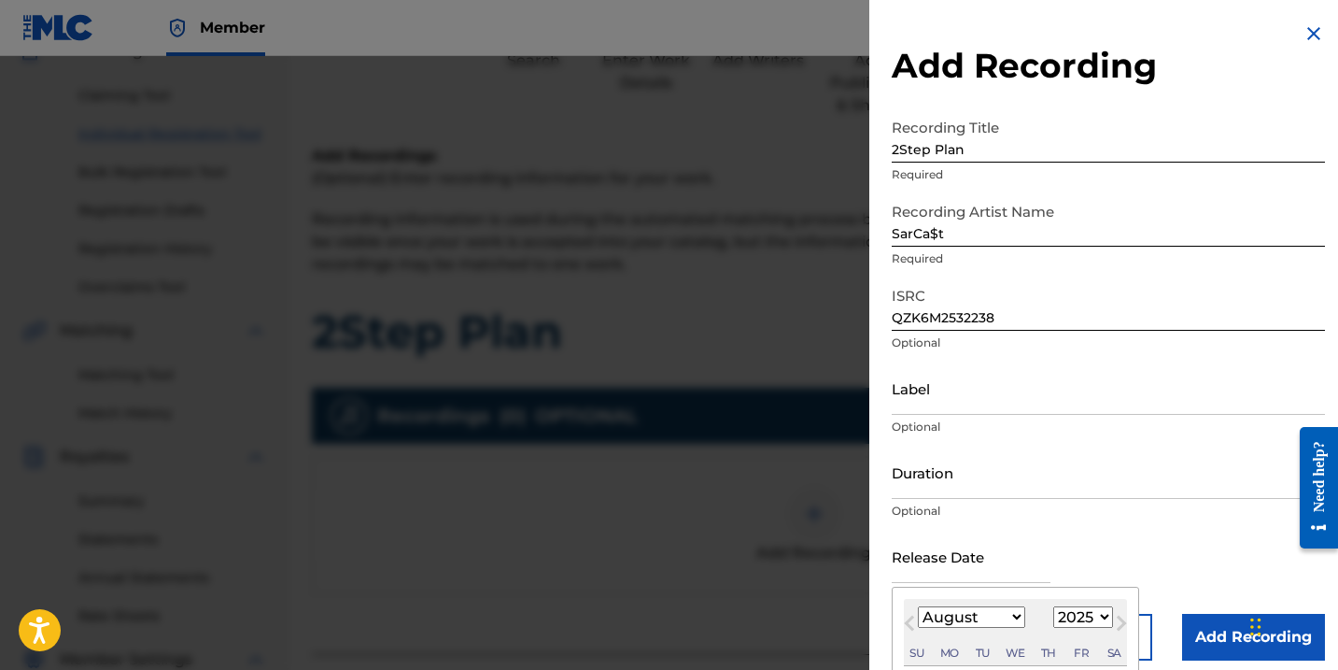
select select "3"
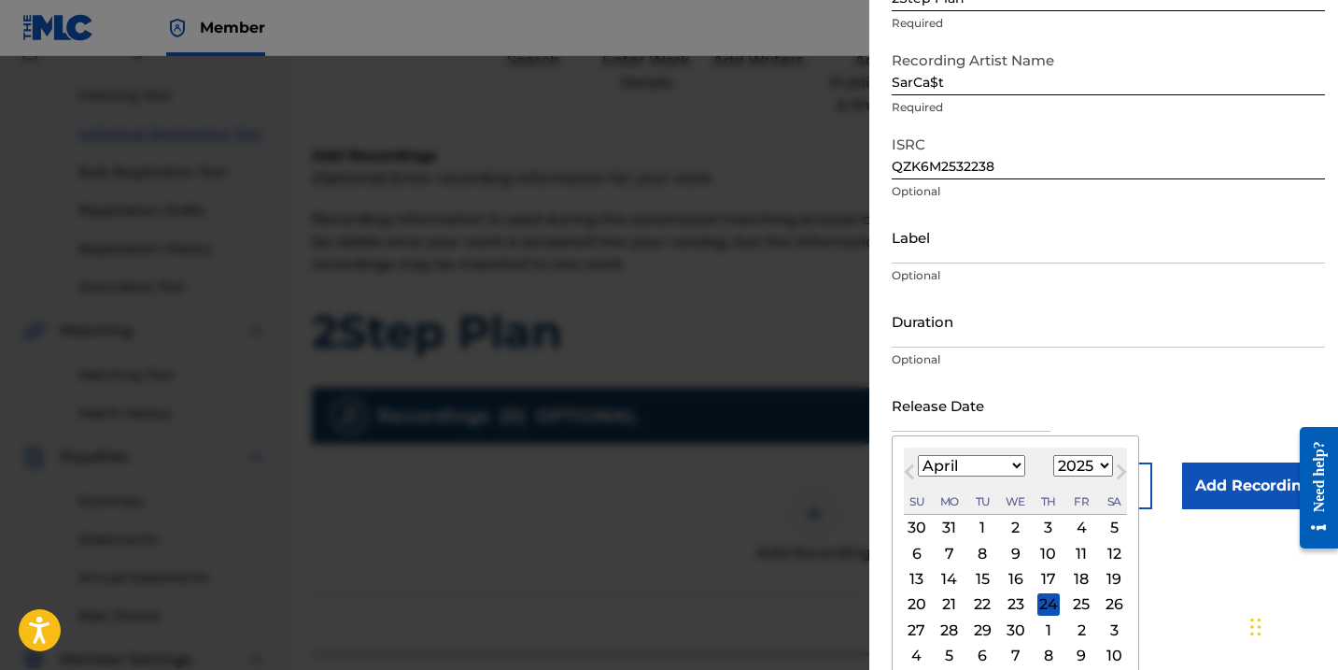
scroll to position [161, 0]
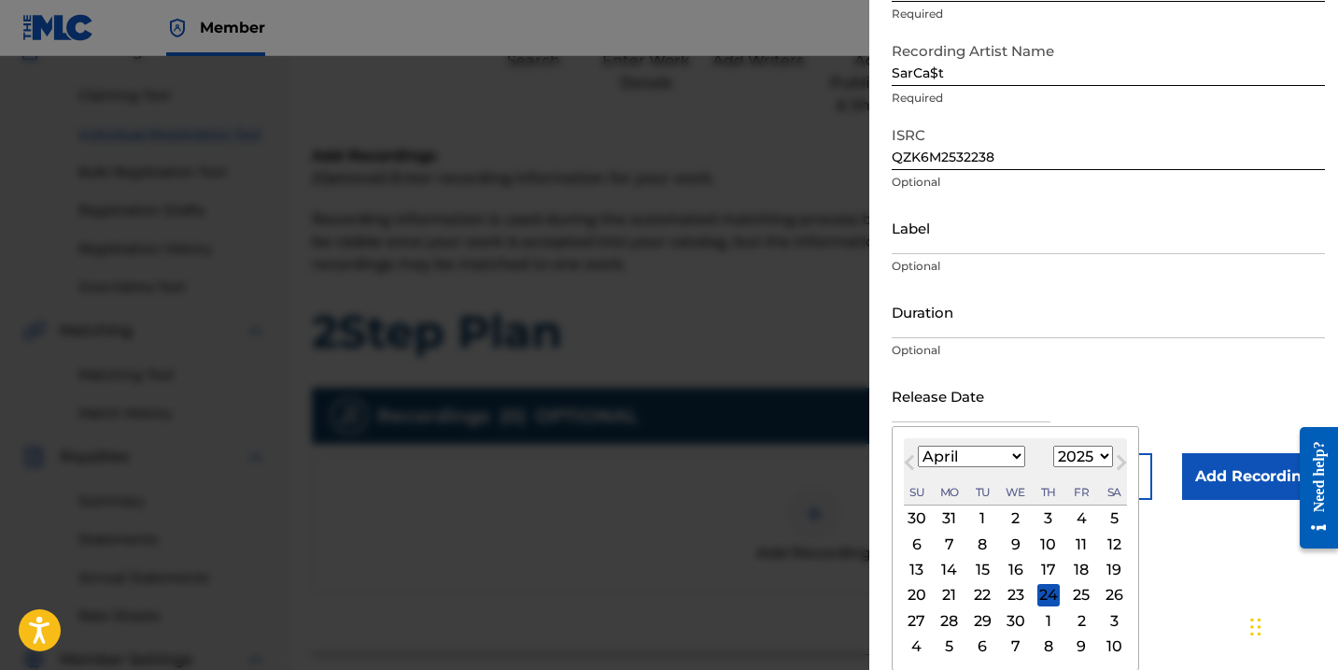
click at [1070, 515] on div "4" at bounding box center [1081, 518] width 22 height 22
type input "[DATE]"
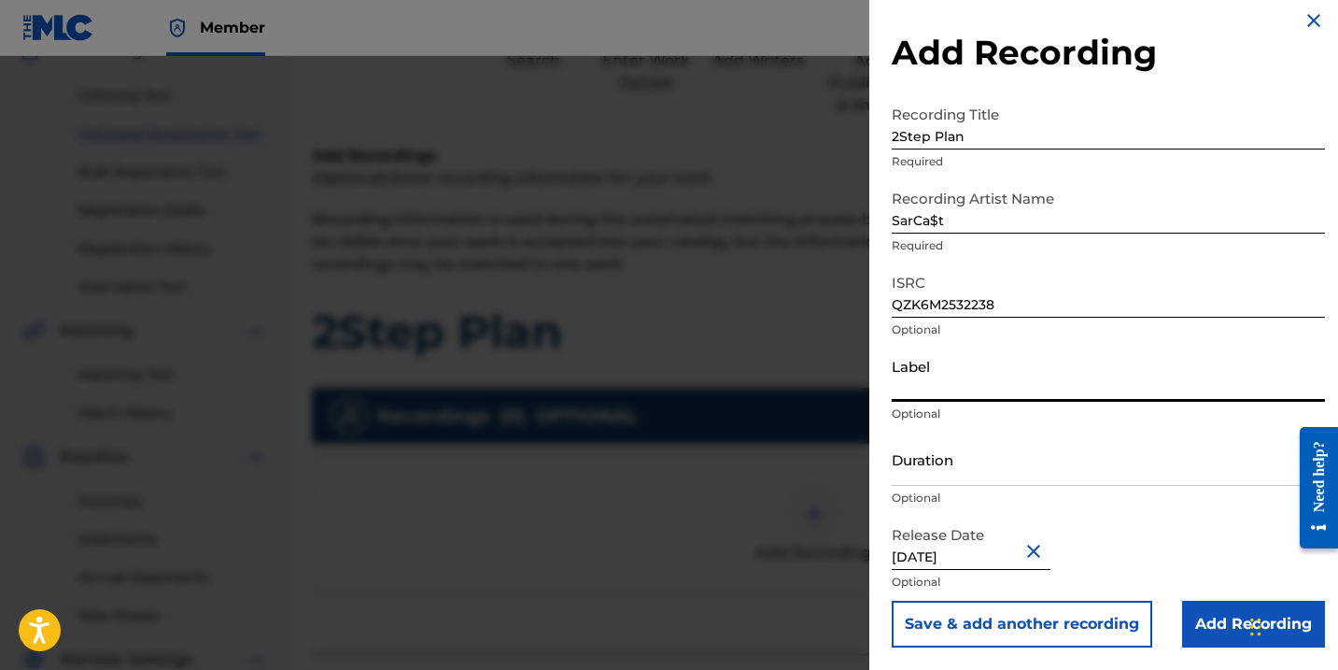
click at [934, 386] on input "Label" at bounding box center [1108, 374] width 433 height 53
type input "HOuSELiFE"
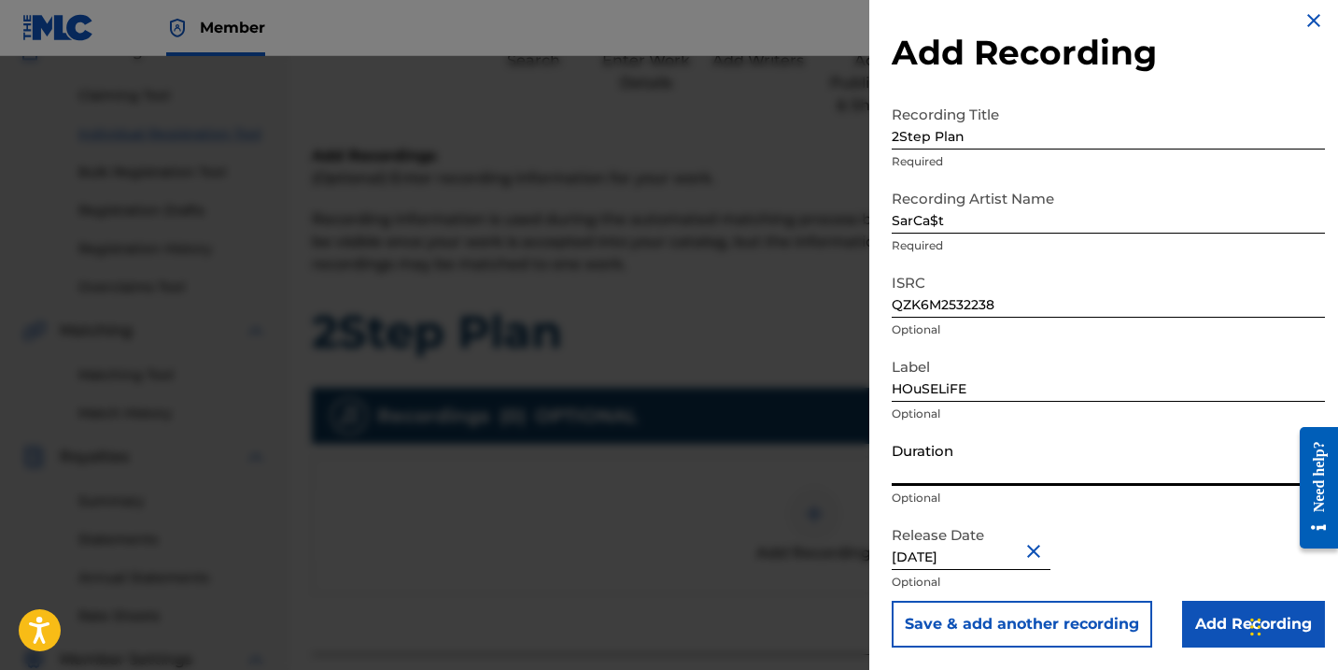
click at [938, 467] on input "Duration" at bounding box center [1108, 458] width 433 height 53
type input "01:44"
click at [1215, 613] on input "Add Recording" at bounding box center [1253, 623] width 143 height 47
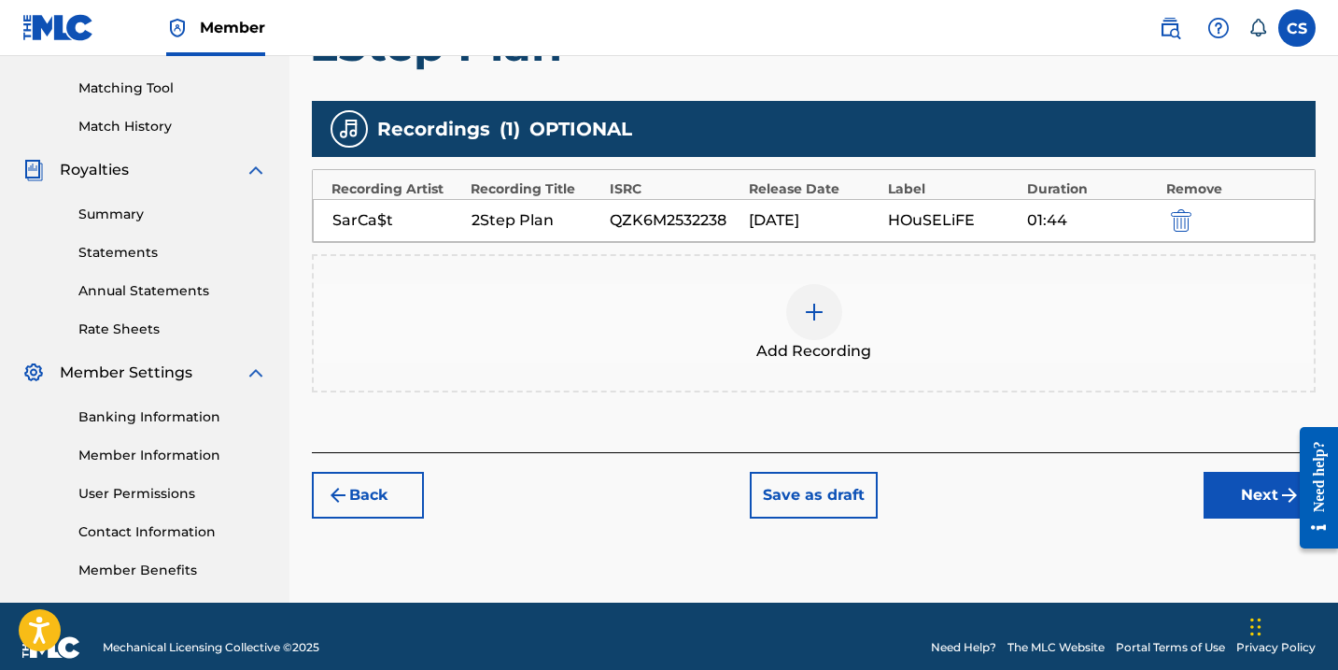
click at [1249, 496] on button "Next" at bounding box center [1260, 495] width 112 height 47
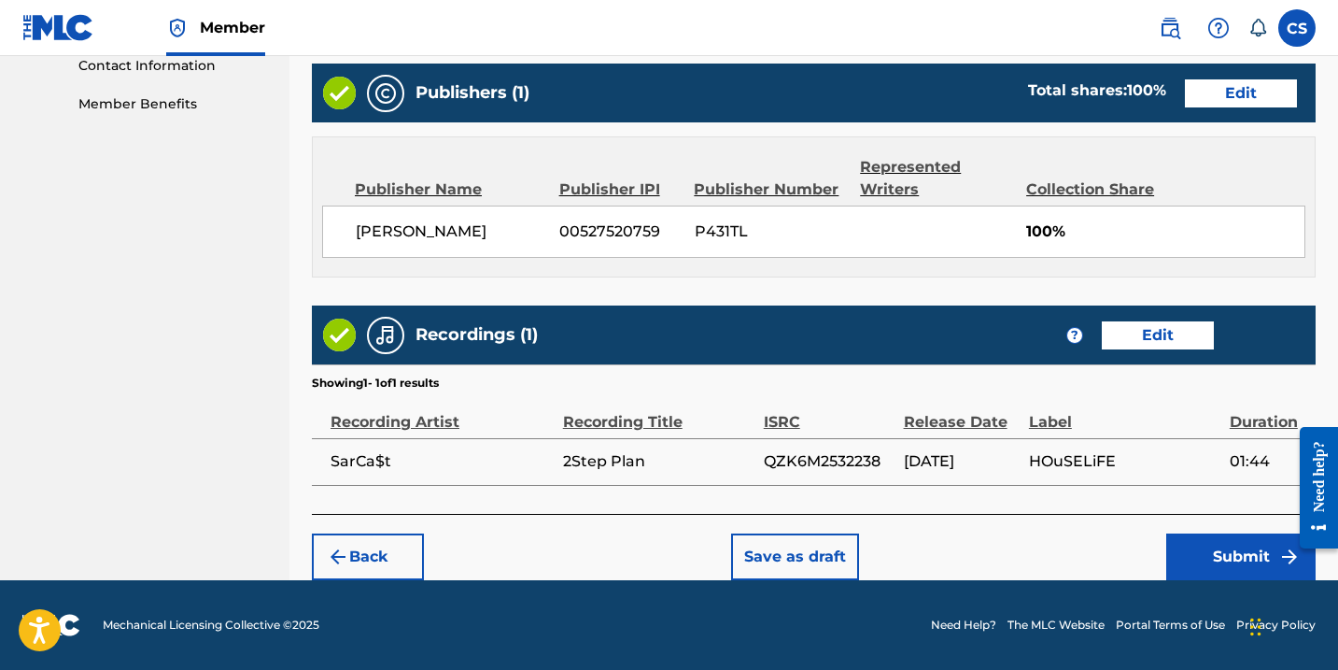
scroll to position [932, 0]
click at [1234, 551] on button "Submit" at bounding box center [1240, 556] width 149 height 47
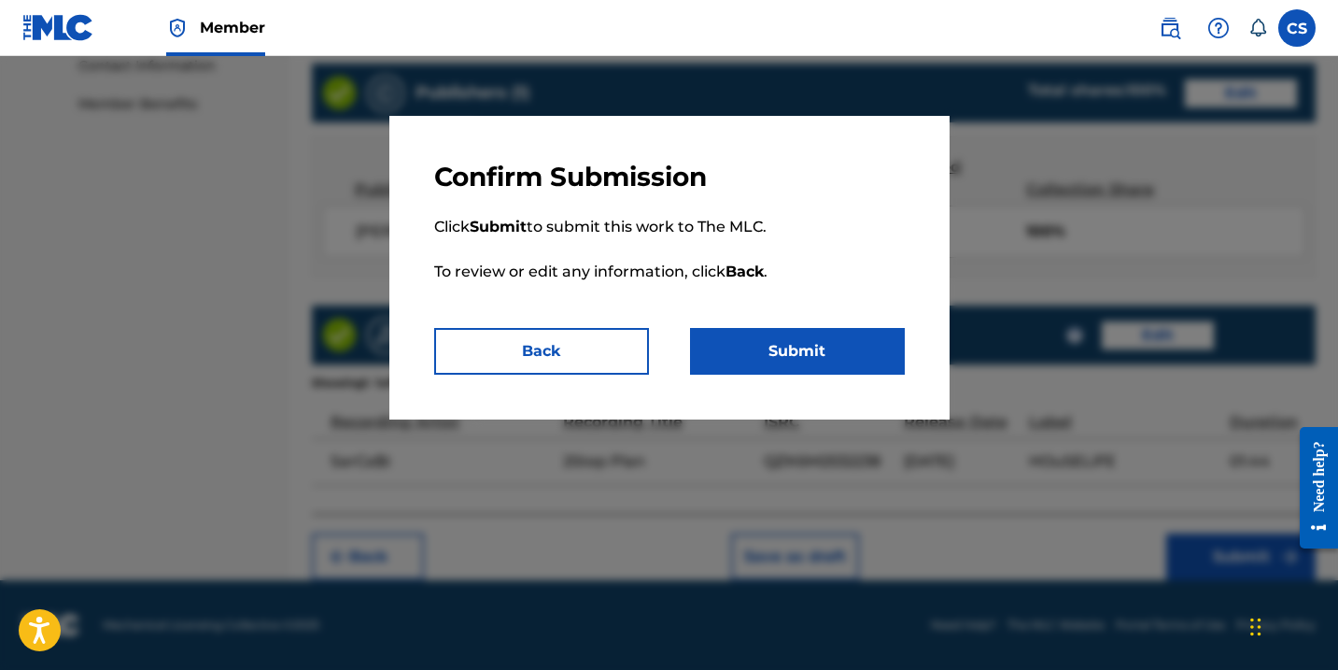
click at [820, 338] on button "Submit" at bounding box center [797, 351] width 215 height 47
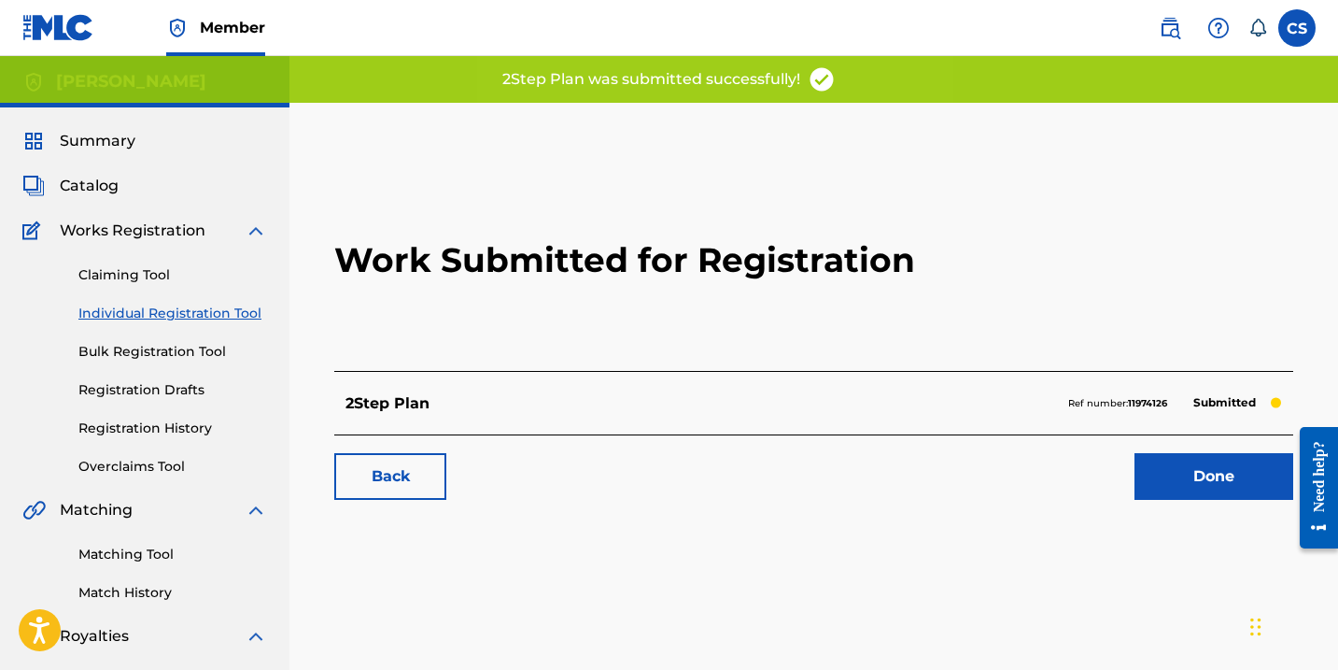
click at [1205, 473] on link "Done" at bounding box center [1214, 476] width 159 height 47
